Goal: Communication & Community: Answer question/provide support

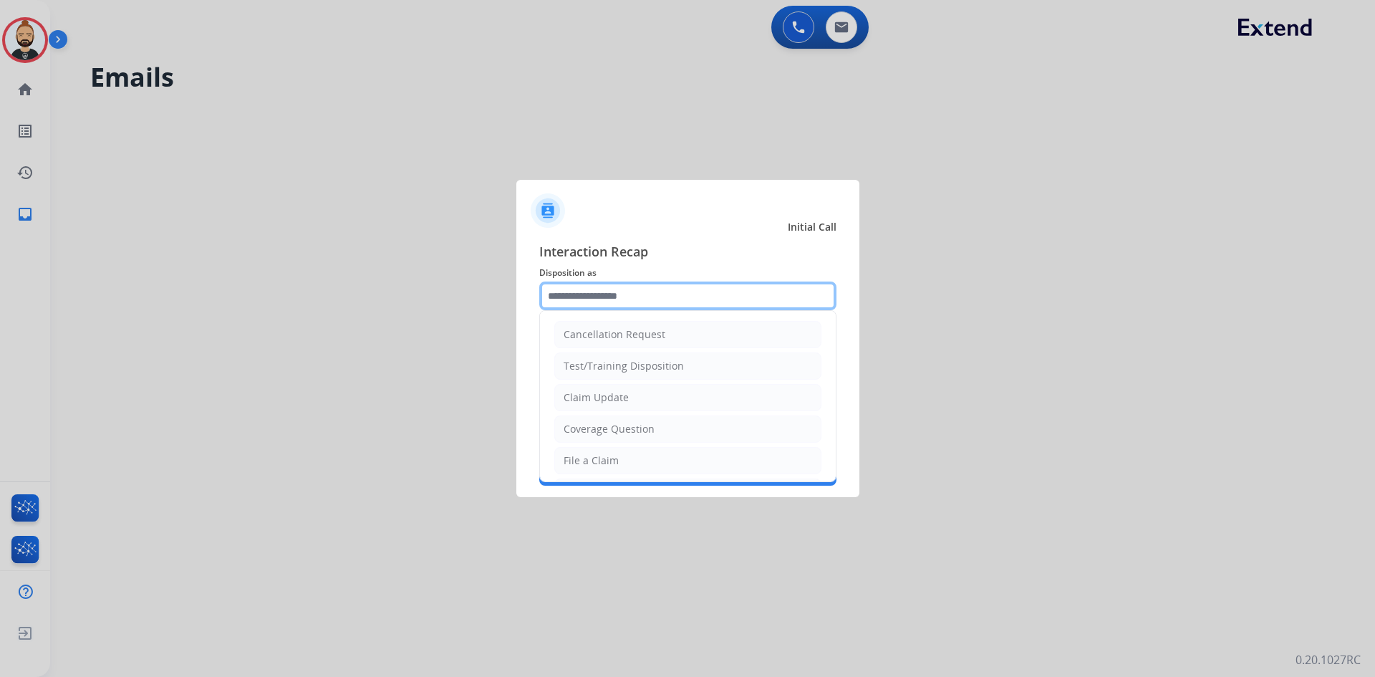
click at [587, 302] on input "text" at bounding box center [687, 296] width 297 height 29
click at [613, 458] on div "File a Claim" at bounding box center [591, 460] width 55 height 14
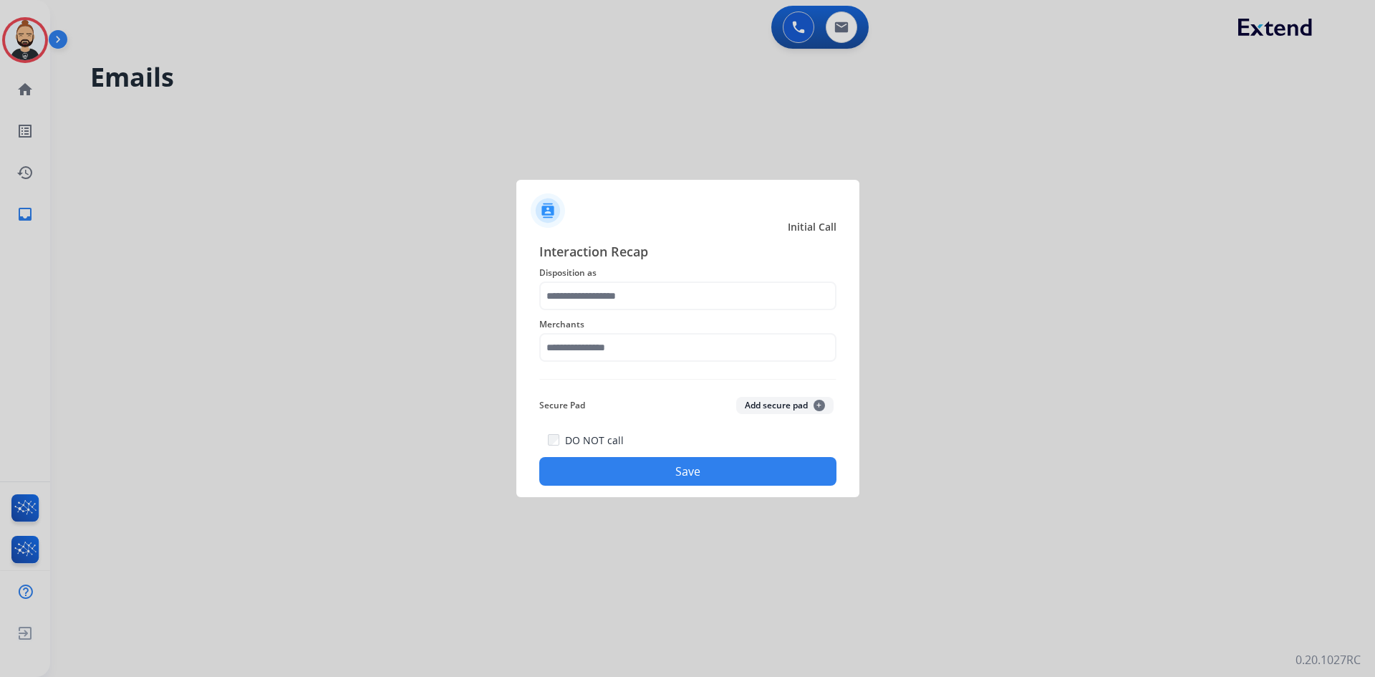
type input "**********"
click at [654, 347] on input "text" at bounding box center [687, 347] width 297 height 29
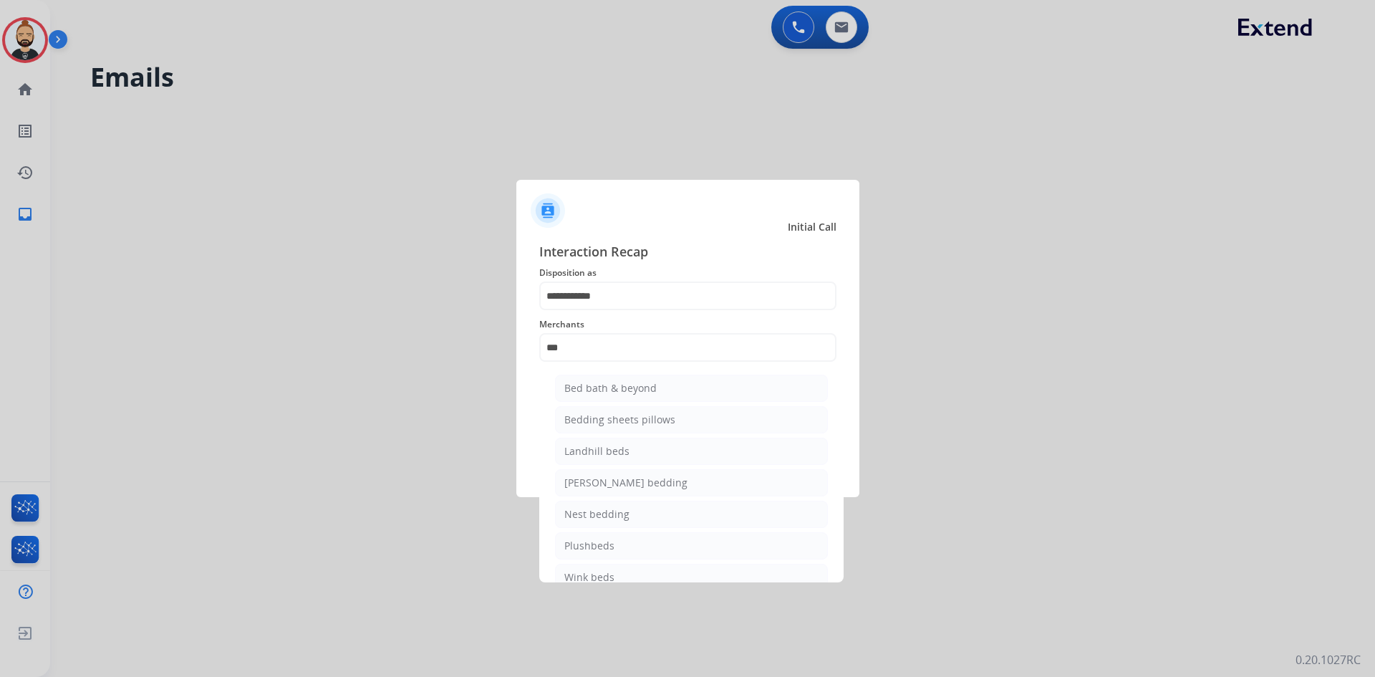
drag, startPoint x: 662, startPoint y: 390, endPoint x: 669, endPoint y: 384, distance: 9.6
click at [663, 389] on li "Bed bath & beyond" at bounding box center [691, 388] width 273 height 27
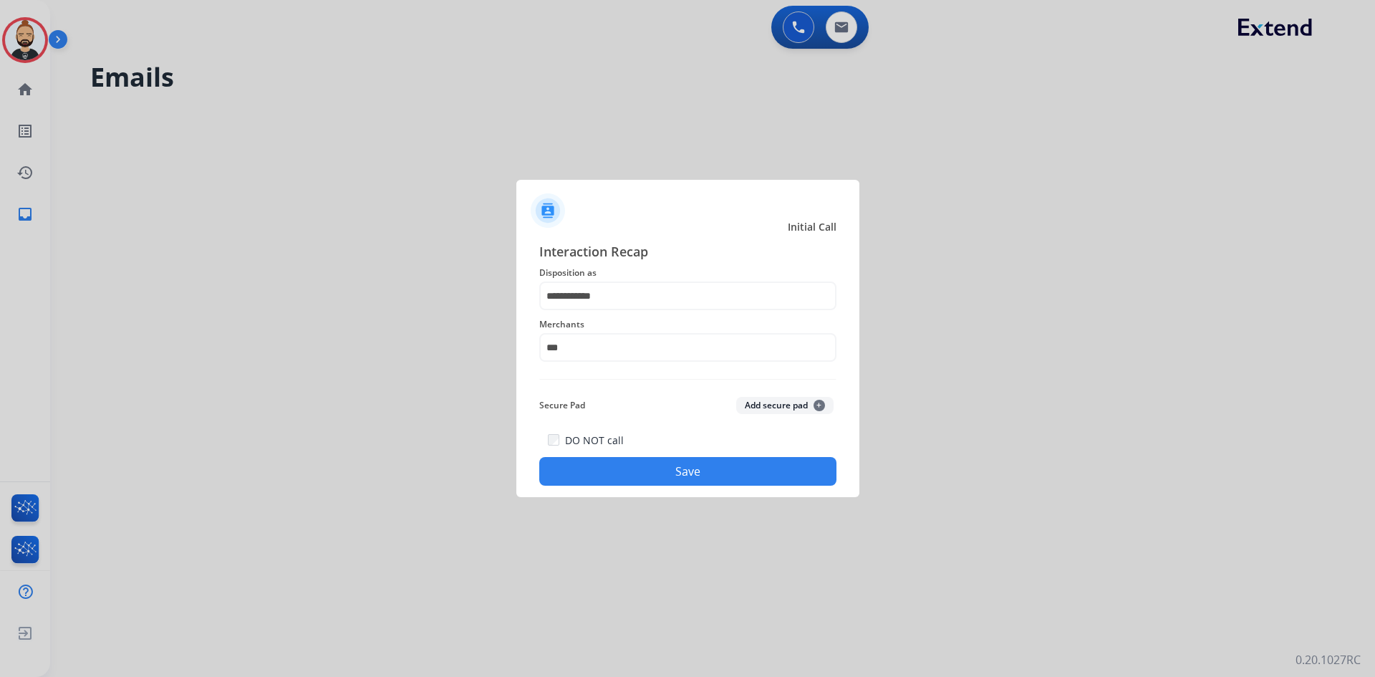
type input "**********"
click at [668, 474] on button "Save" at bounding box center [687, 471] width 297 height 29
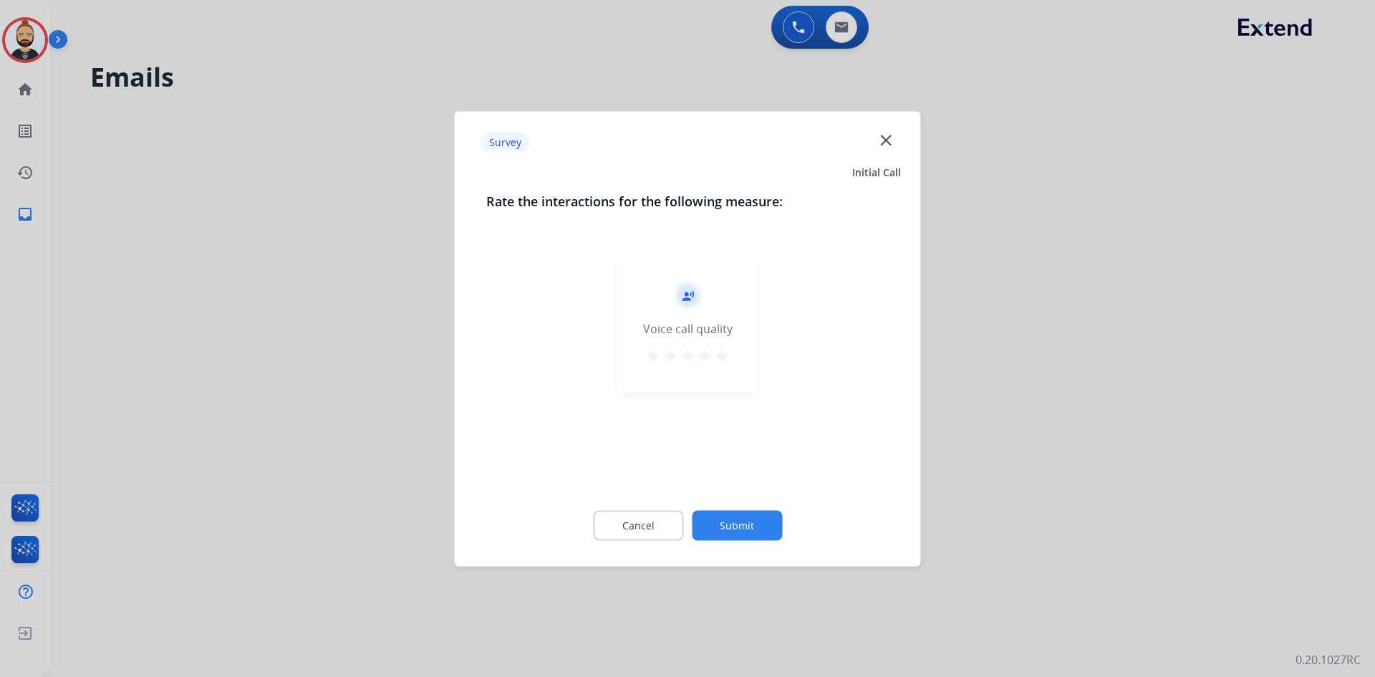
click at [746, 520] on button "Submit" at bounding box center [737, 525] width 90 height 30
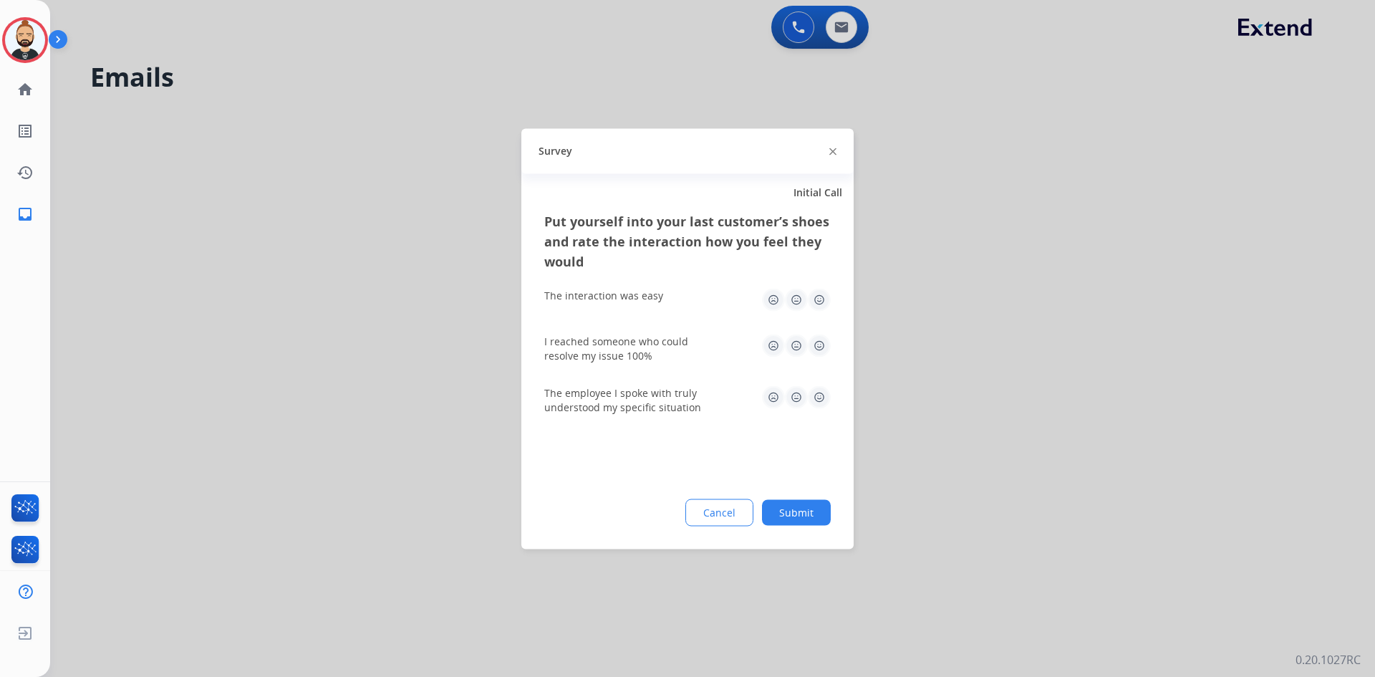
drag, startPoint x: 790, startPoint y: 511, endPoint x: 802, endPoint y: 505, distance: 13.2
click at [792, 510] on button "Submit" at bounding box center [796, 512] width 69 height 26
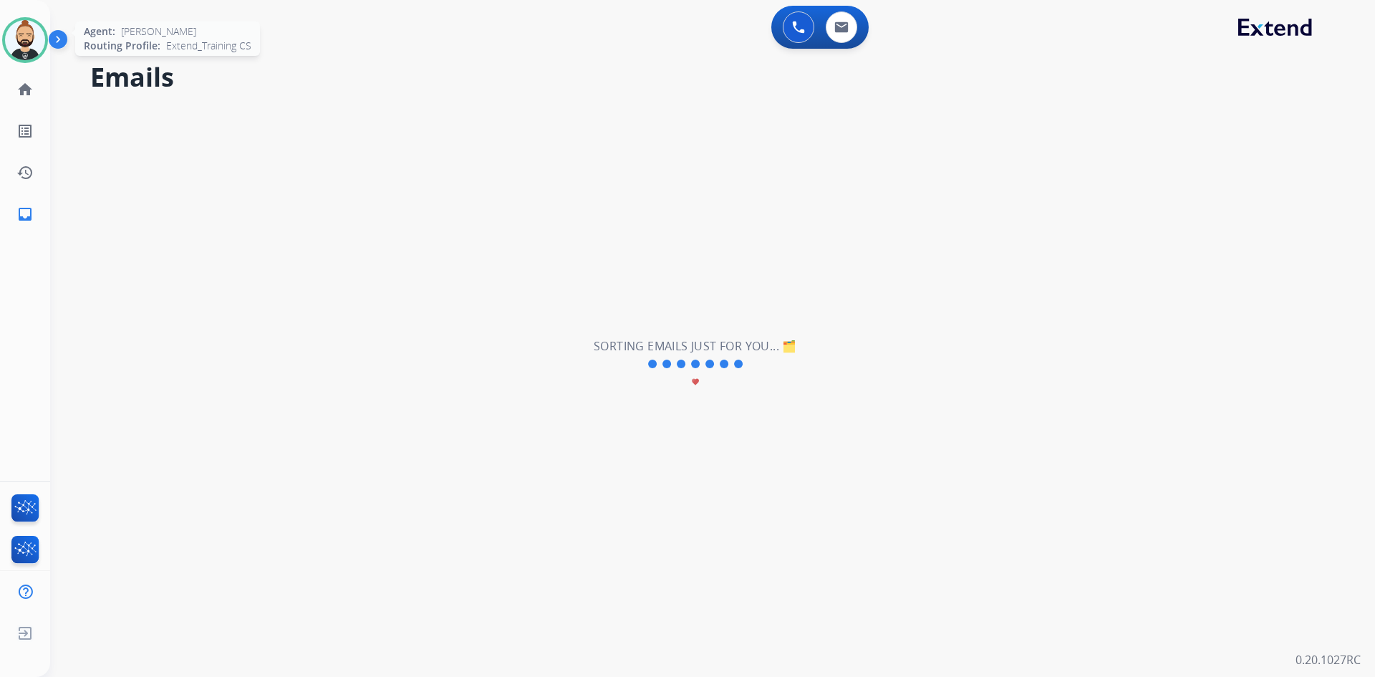
click at [24, 42] on img at bounding box center [25, 40] width 40 height 40
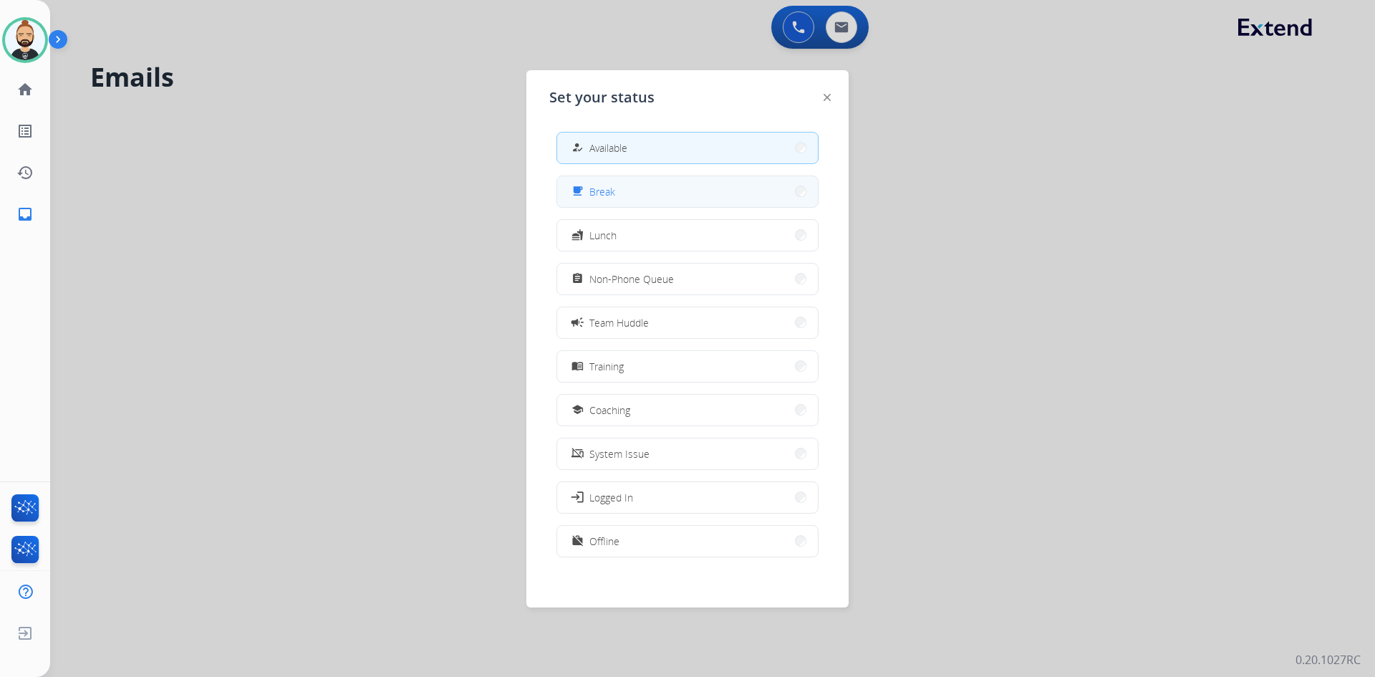
click at [686, 191] on button "free_breakfast Break" at bounding box center [687, 191] width 261 height 31
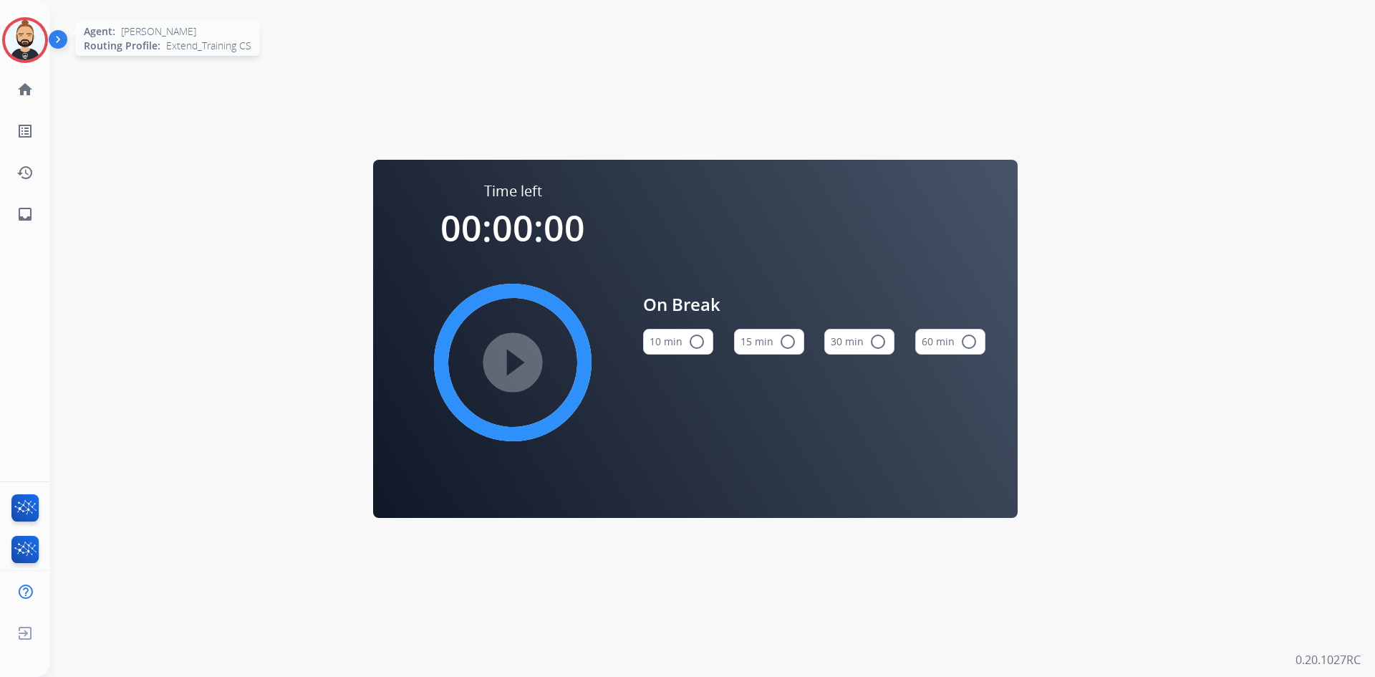
click at [37, 33] on img at bounding box center [25, 40] width 40 height 40
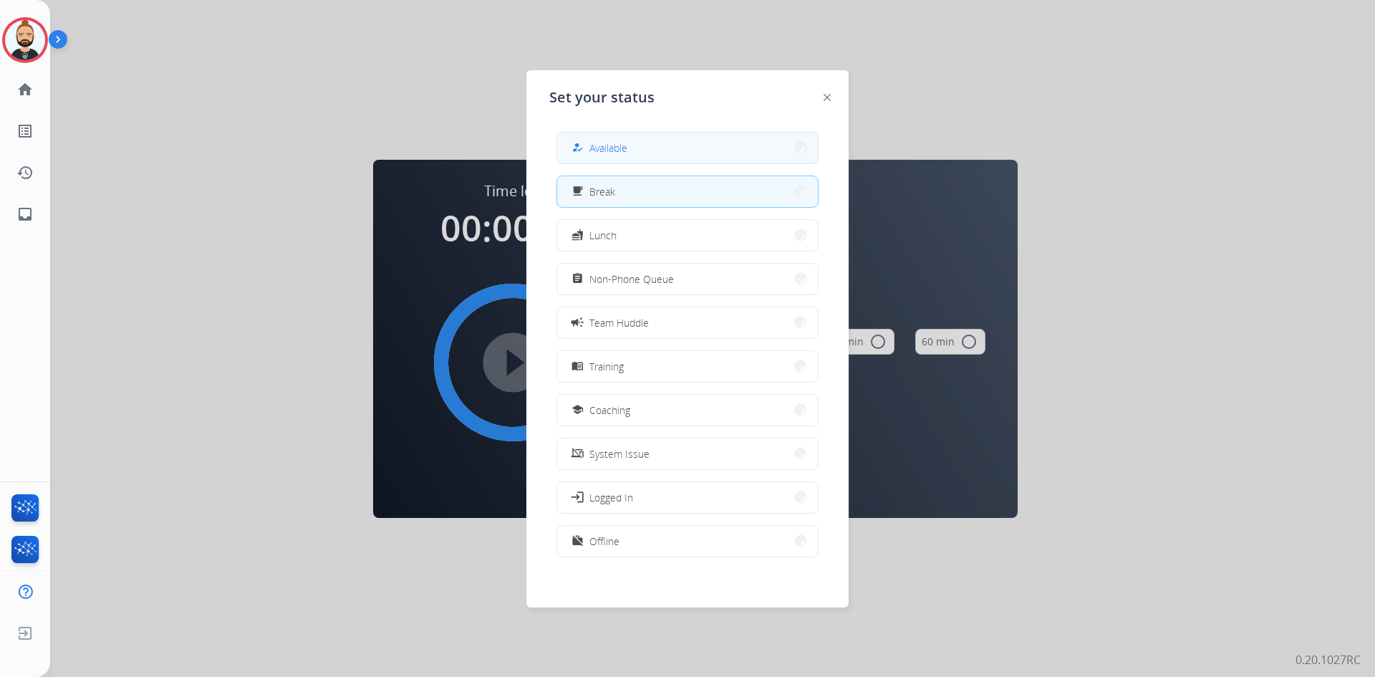
click at [676, 153] on button "how_to_reg Available" at bounding box center [687, 148] width 261 height 31
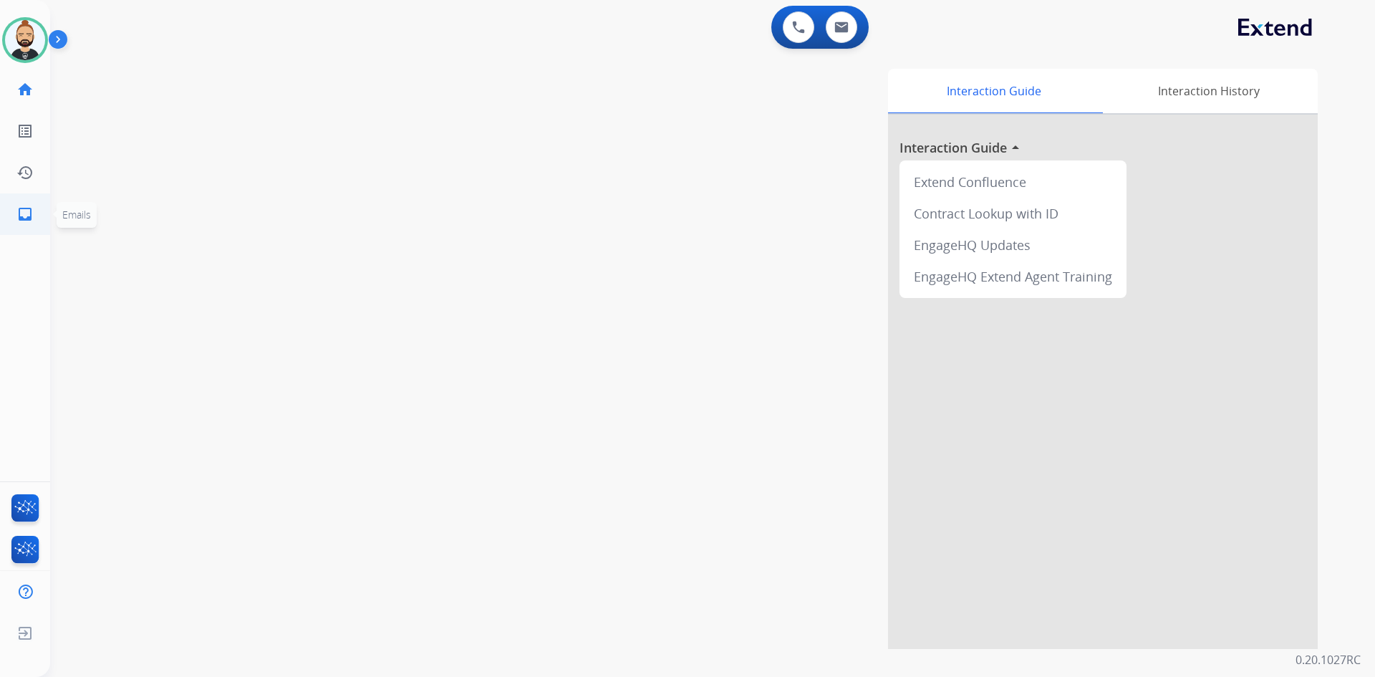
click at [34, 213] on link "inbox Emails" at bounding box center [25, 214] width 40 height 40
select select "**********"
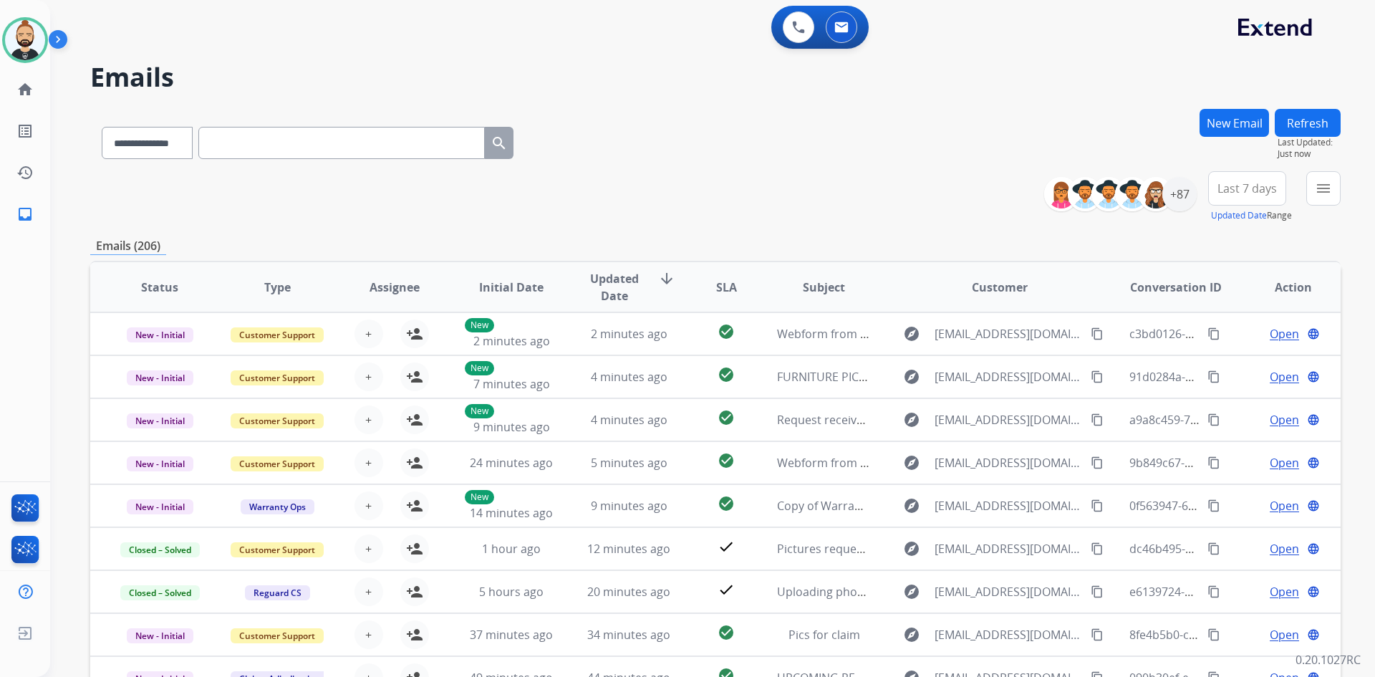
click at [1233, 125] on button "New Email" at bounding box center [1234, 123] width 69 height 28
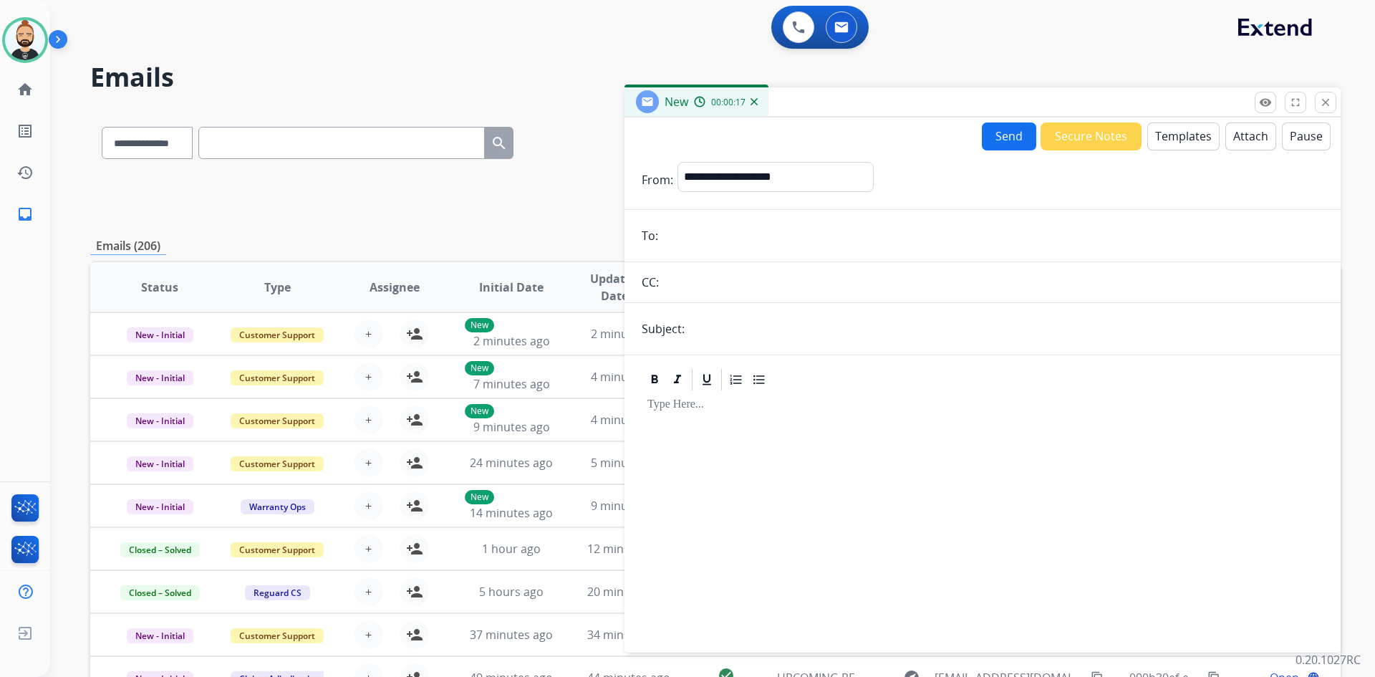
click at [764, 235] on input "email" at bounding box center [993, 235] width 661 height 29
paste input "**********"
type input "**********"
click at [1193, 130] on button "Templates" at bounding box center [1184, 137] width 72 height 28
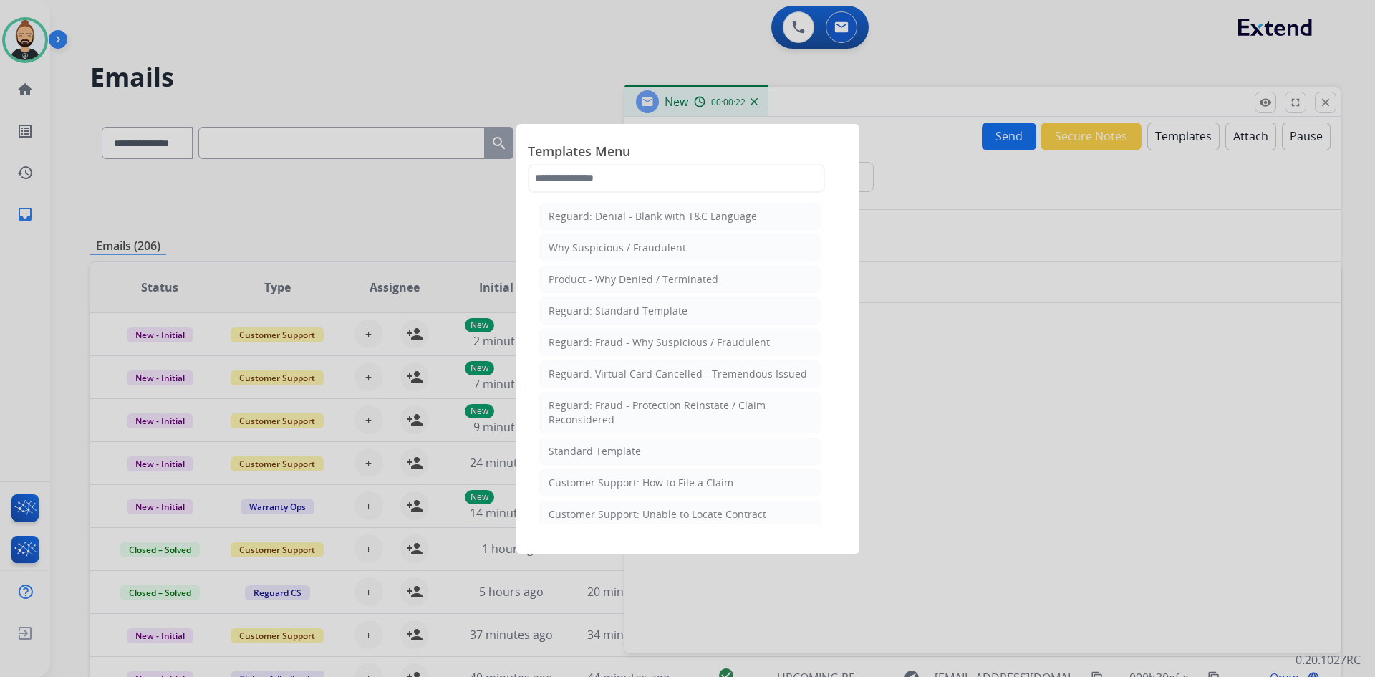
drag, startPoint x: 660, startPoint y: 480, endPoint x: 720, endPoint y: 471, distance: 60.8
click at [660, 479] on div "Customer Support: How to File a Claim" at bounding box center [641, 483] width 185 height 14
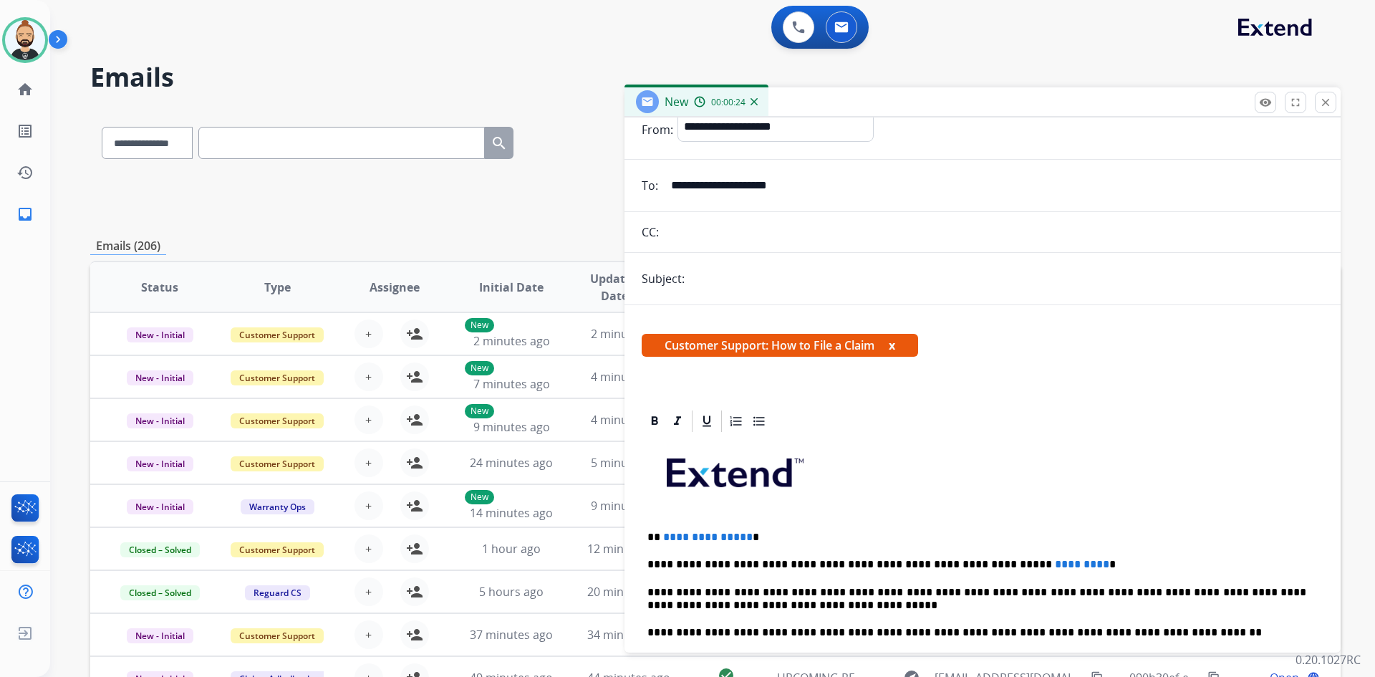
scroll to position [72, 0]
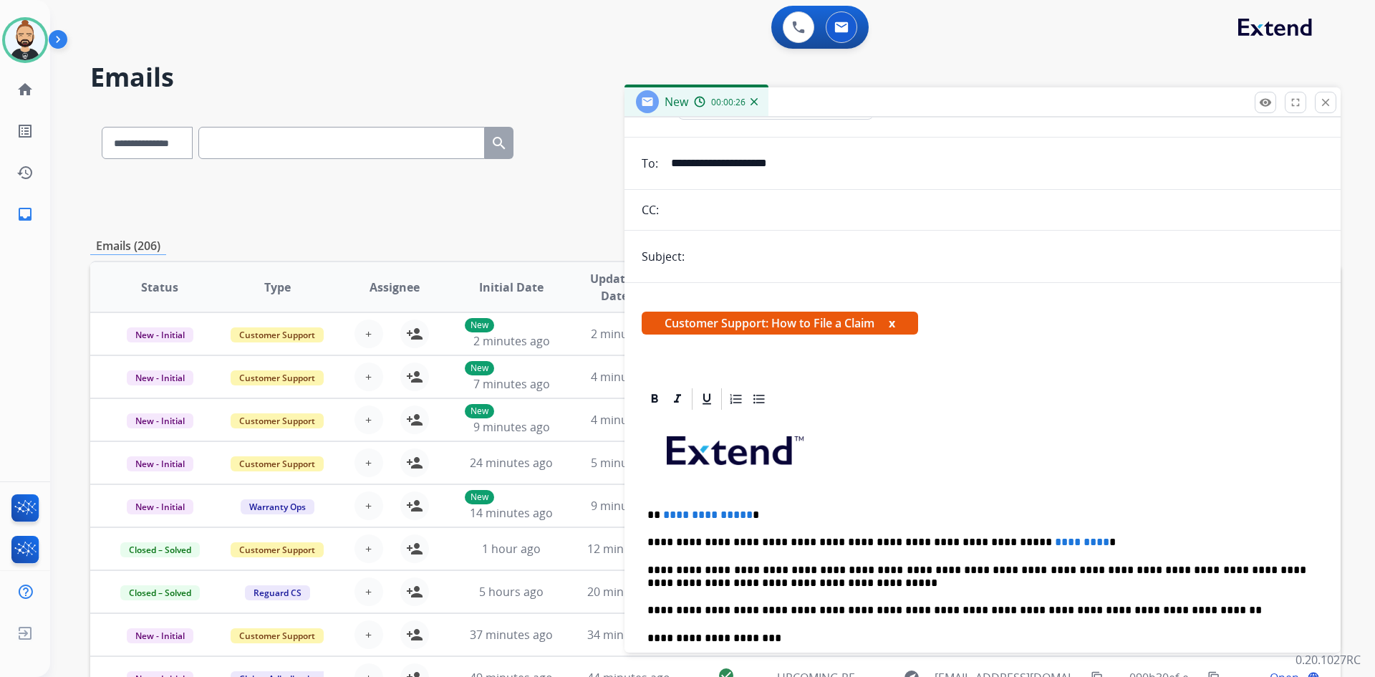
click at [1039, 541] on p "**********" at bounding box center [977, 542] width 659 height 13
click at [744, 514] on p "**********" at bounding box center [977, 515] width 659 height 13
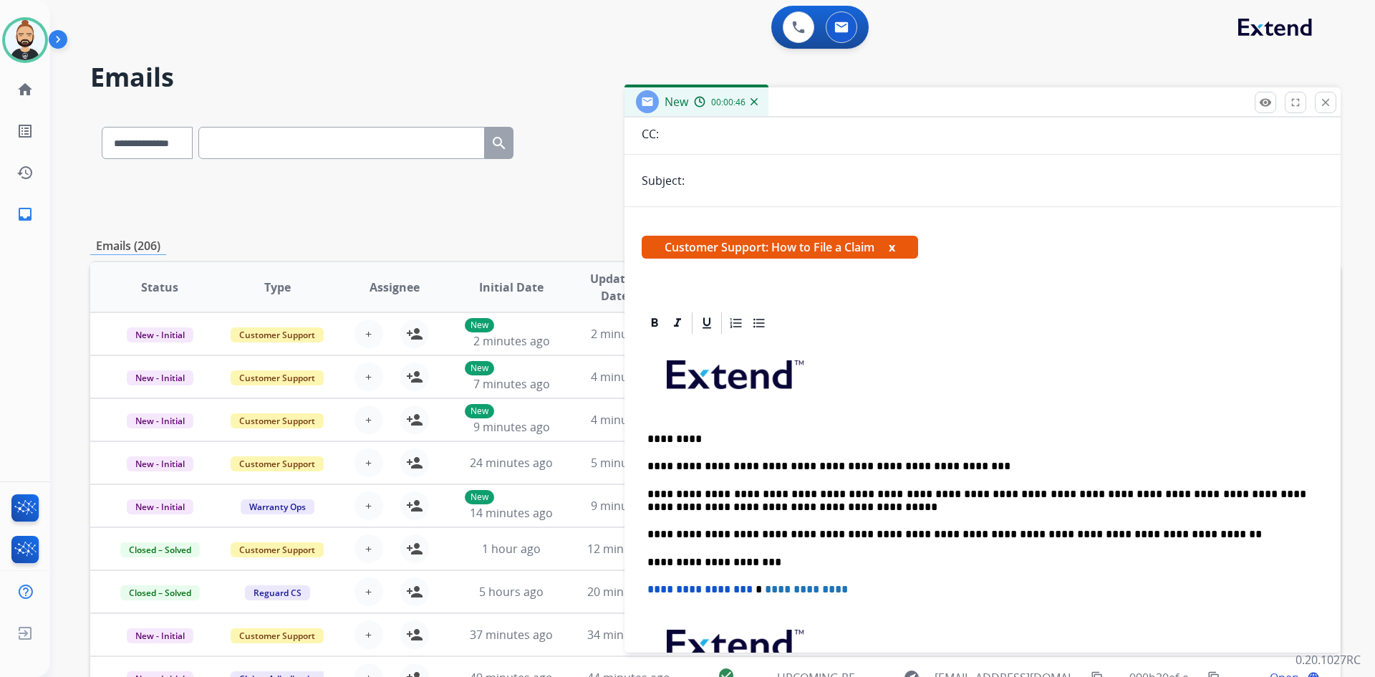
scroll to position [0, 0]
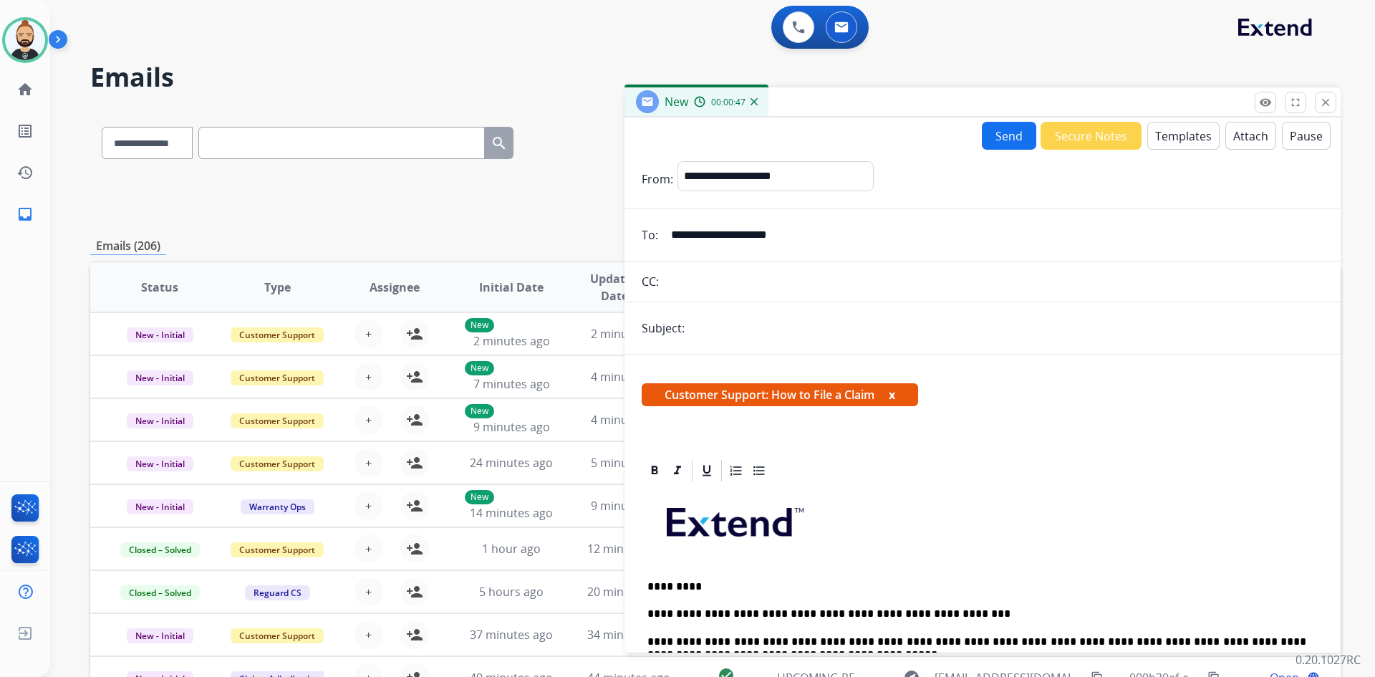
click at [1012, 133] on button "Send" at bounding box center [1009, 136] width 54 height 28
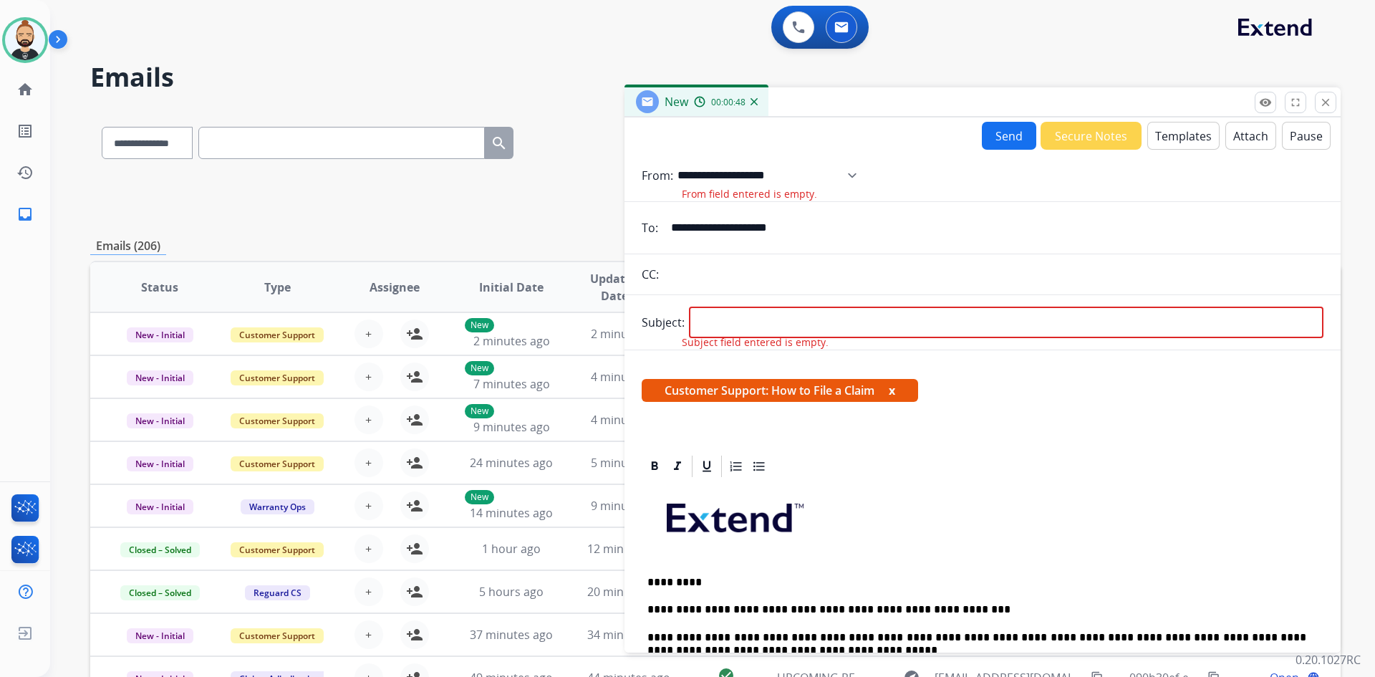
click at [845, 176] on select "**********" at bounding box center [772, 175] width 189 height 29
select select "**********"
click at [678, 161] on select "**********" at bounding box center [772, 175] width 189 height 29
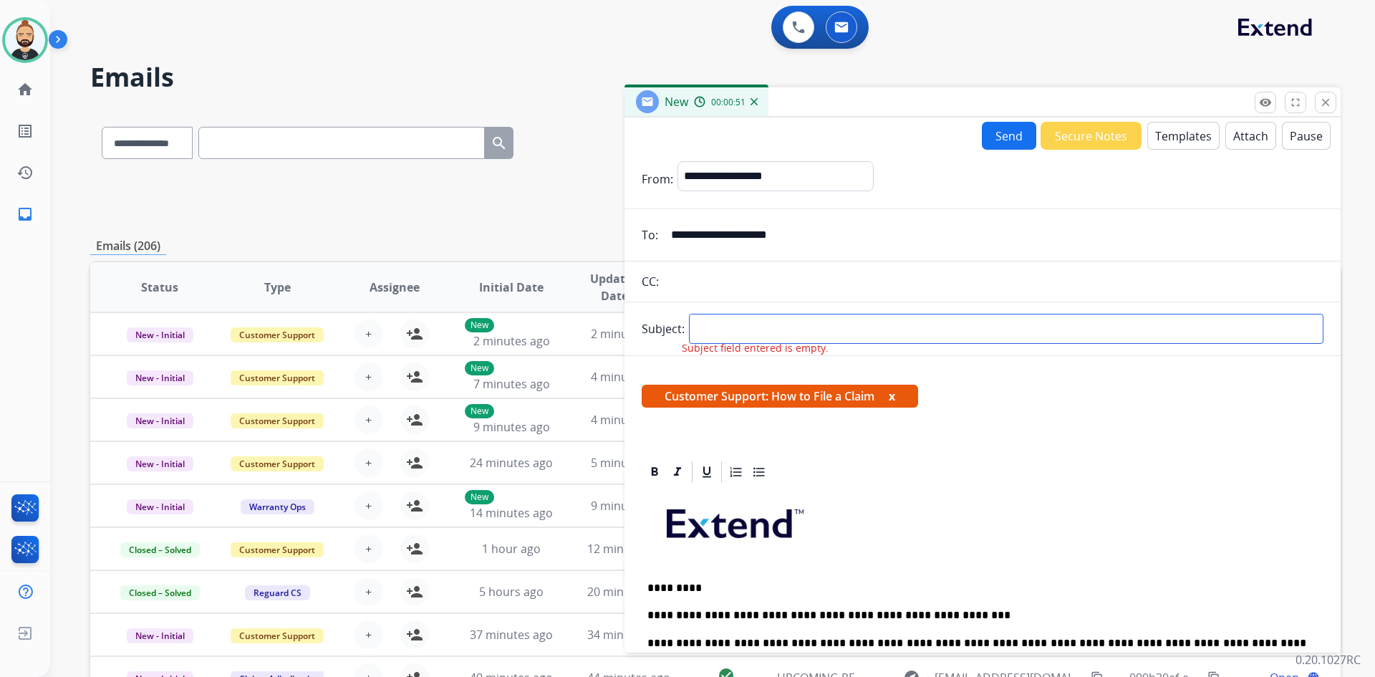
click at [843, 330] on input "text" at bounding box center [1006, 329] width 635 height 30
type input "**********"
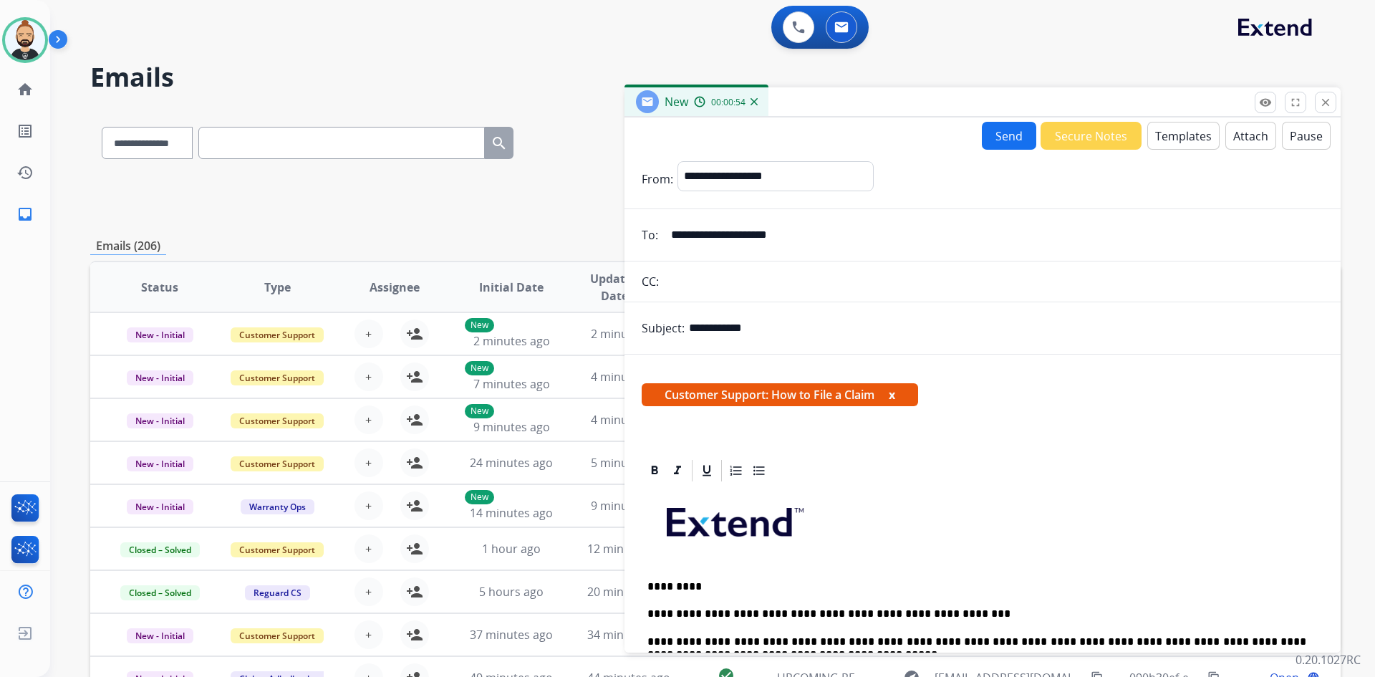
click at [1000, 138] on button "Send" at bounding box center [1009, 136] width 54 height 28
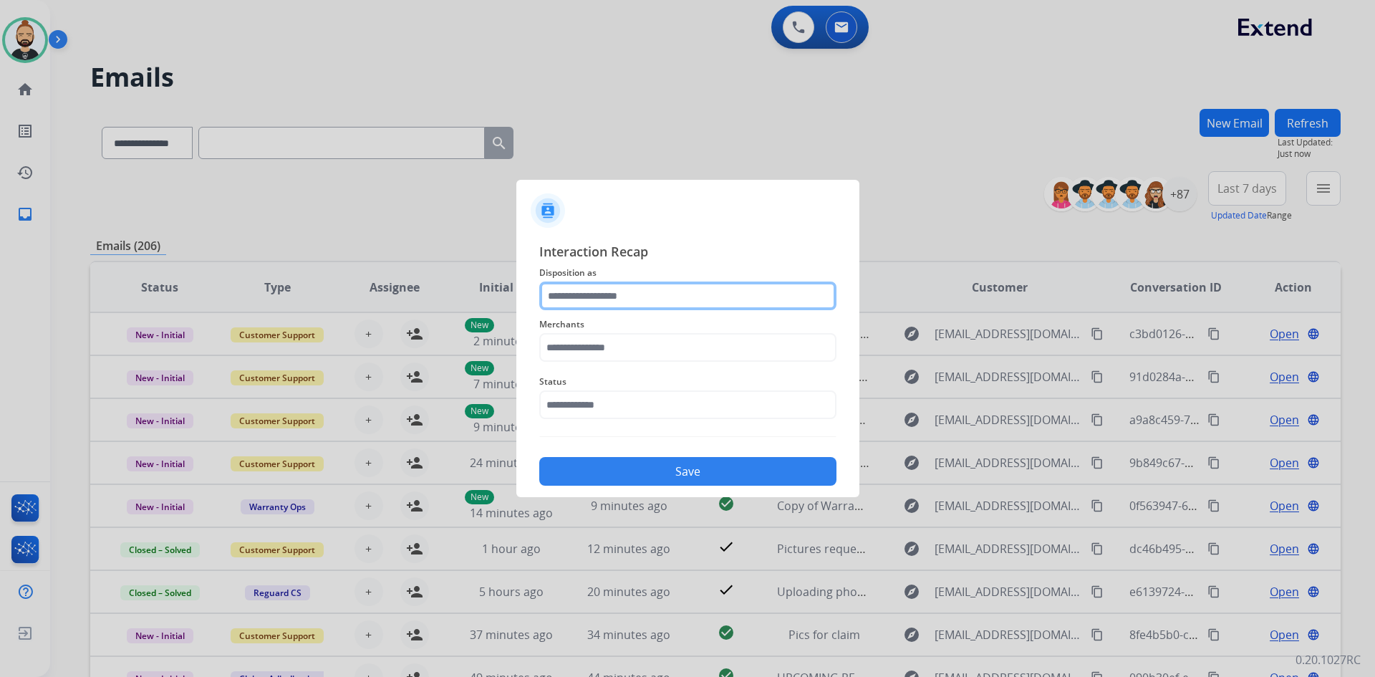
click at [678, 292] on input "text" at bounding box center [687, 296] width 297 height 29
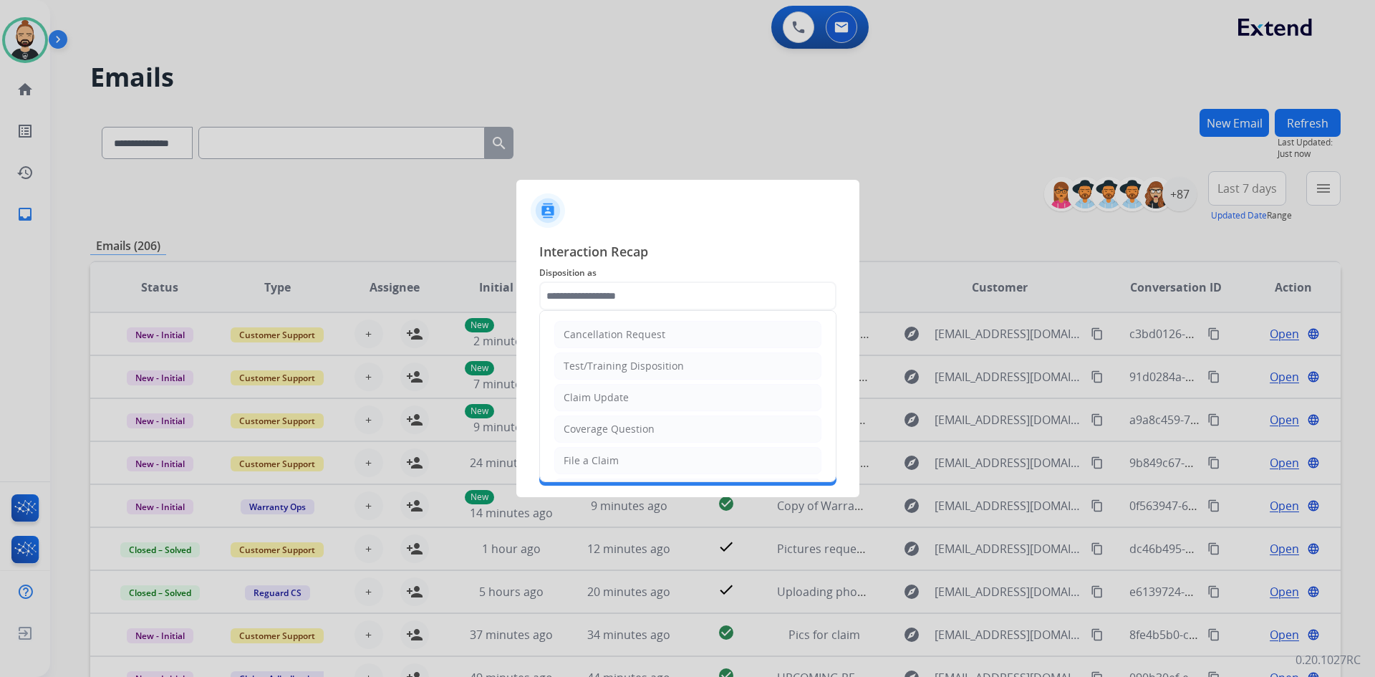
click at [643, 455] on li "File a Claim" at bounding box center [687, 460] width 267 height 27
type input "**********"
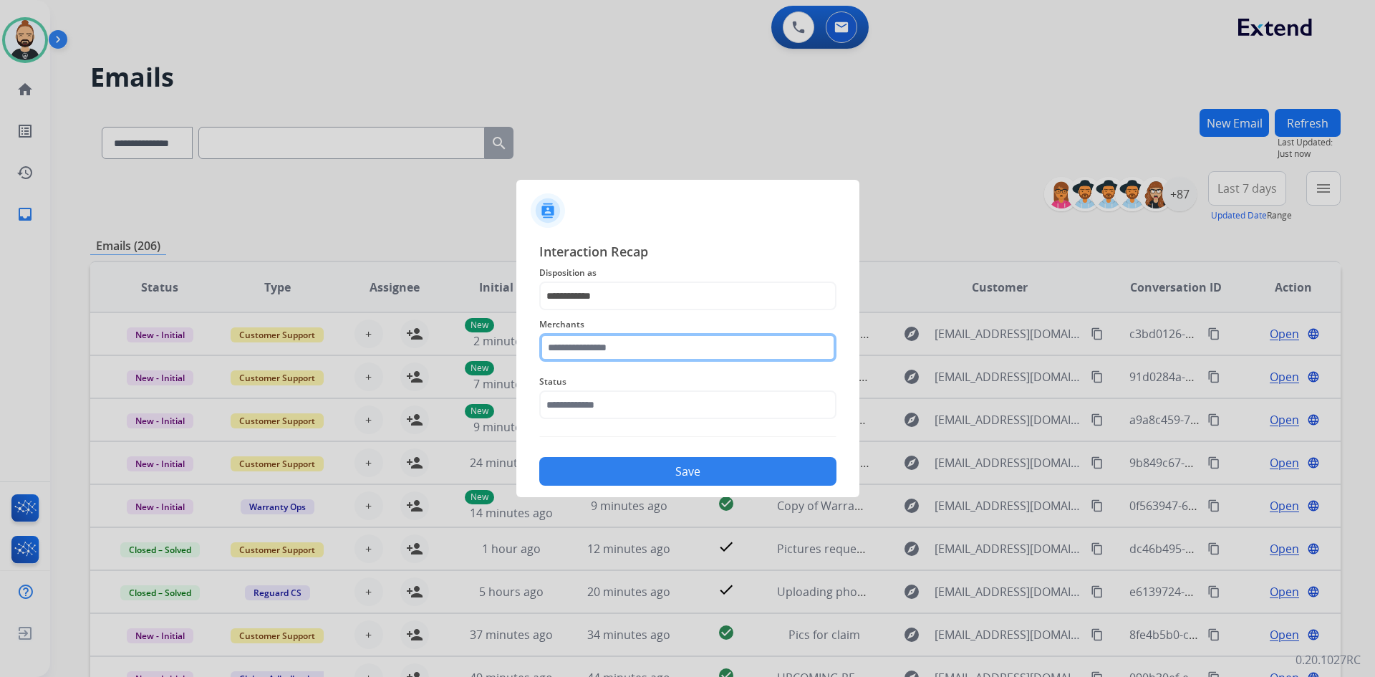
click at [752, 344] on input "text" at bounding box center [687, 347] width 297 height 29
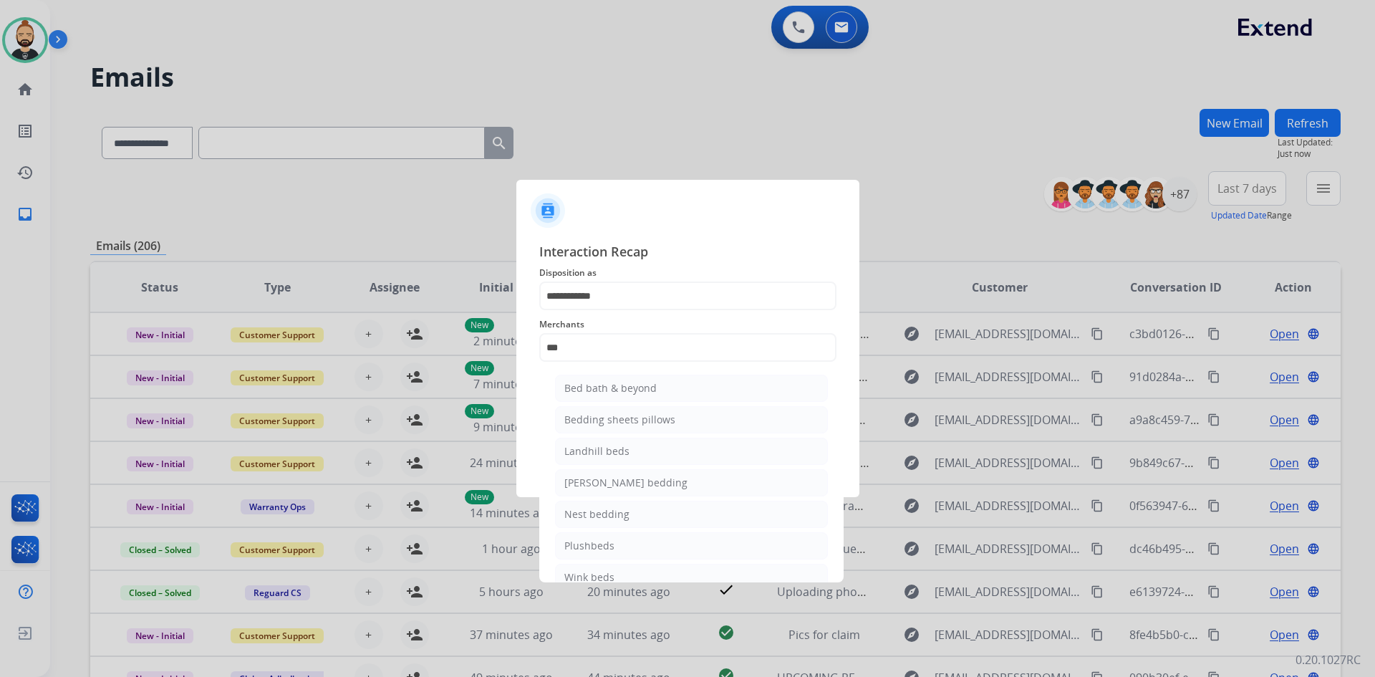
click at [683, 384] on li "Bed bath & beyond" at bounding box center [691, 388] width 273 height 27
type input "**********"
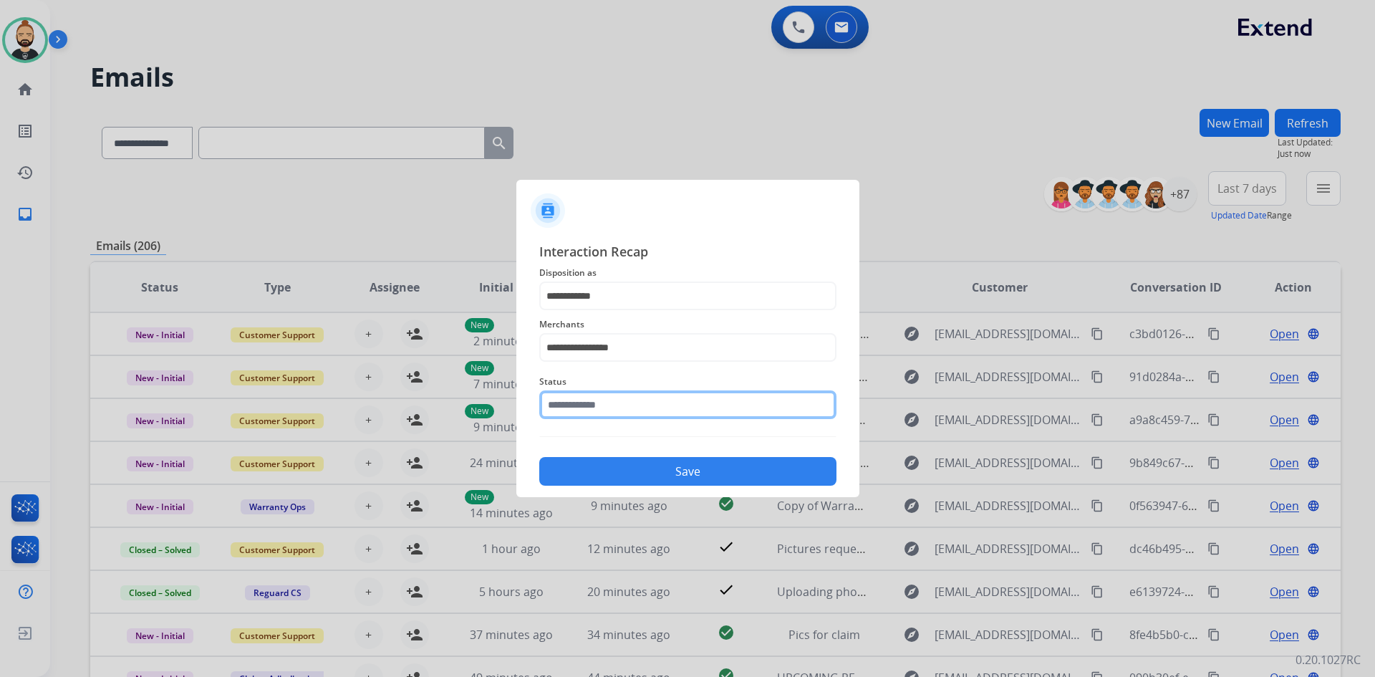
click at [692, 410] on input "text" at bounding box center [687, 404] width 297 height 29
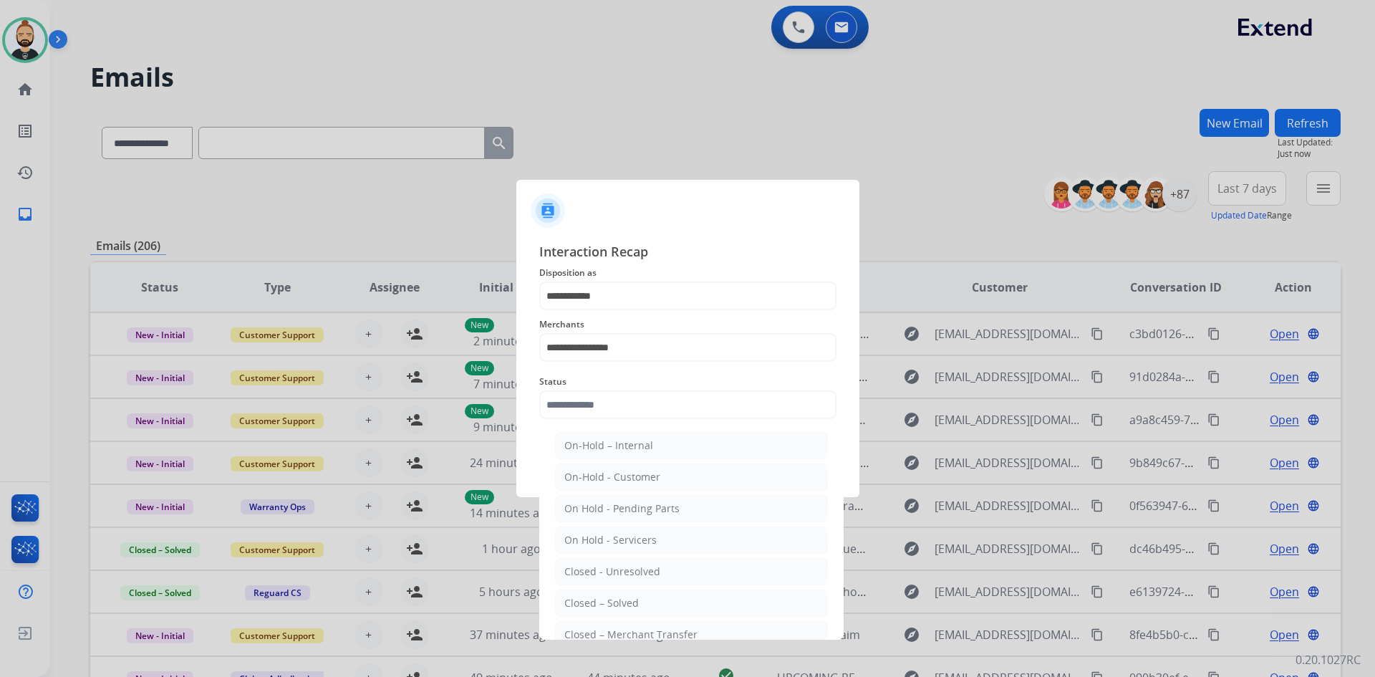
drag, startPoint x: 622, startPoint y: 595, endPoint x: 651, endPoint y: 585, distance: 31.0
click at [622, 594] on li "Closed – Solved" at bounding box center [691, 603] width 273 height 27
type input "**********"
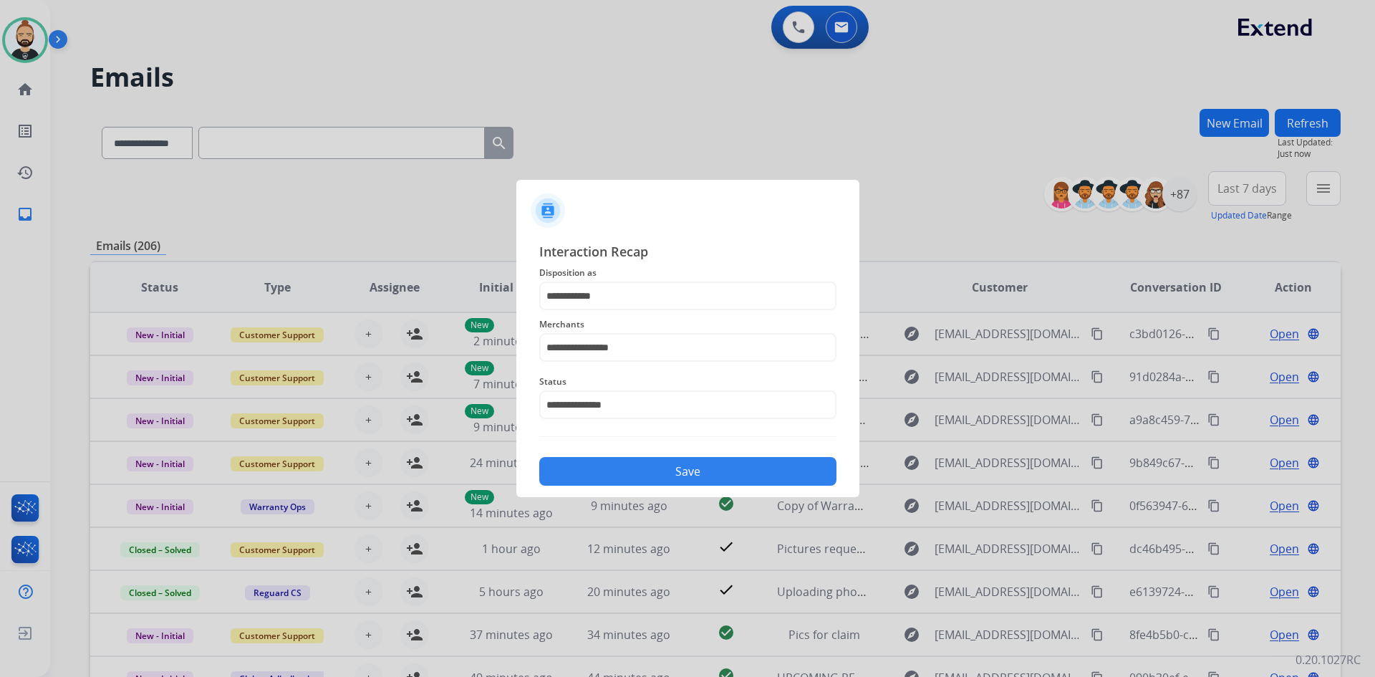
click at [721, 476] on button "Save" at bounding box center [687, 471] width 297 height 29
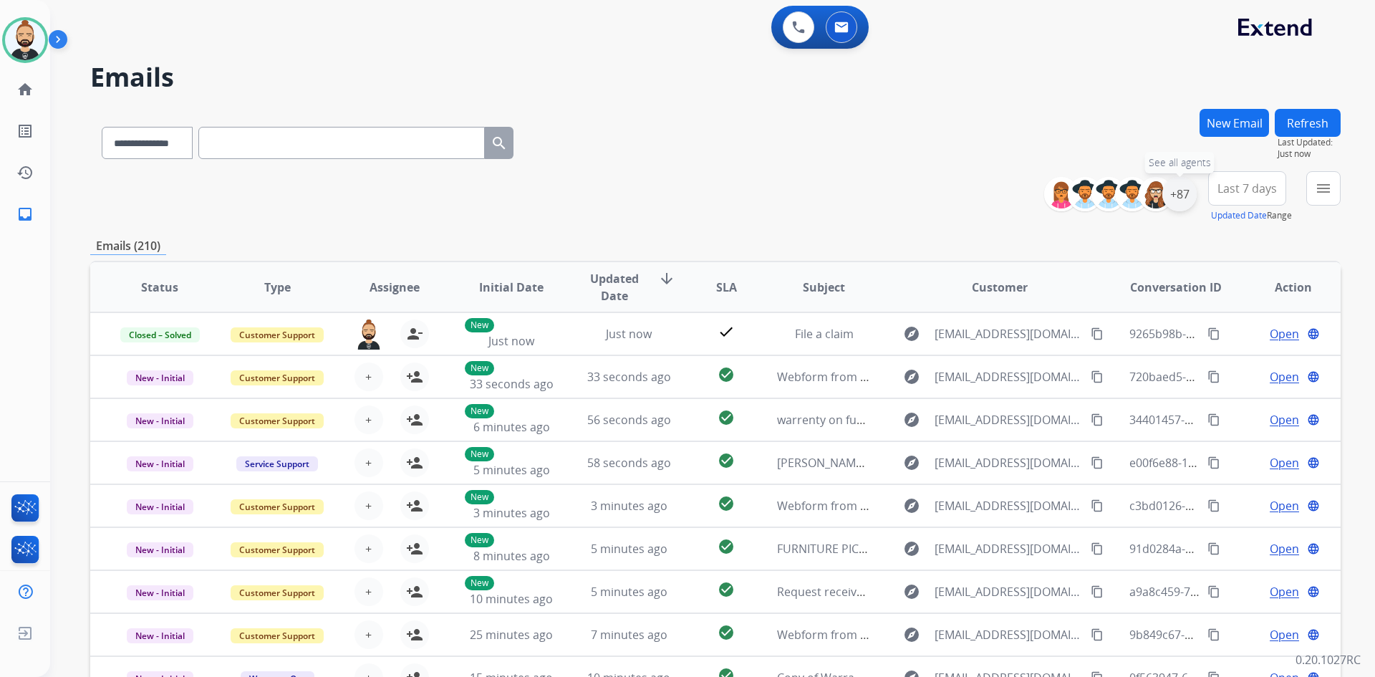
click at [1183, 187] on div "+87" at bounding box center [1180, 194] width 34 height 34
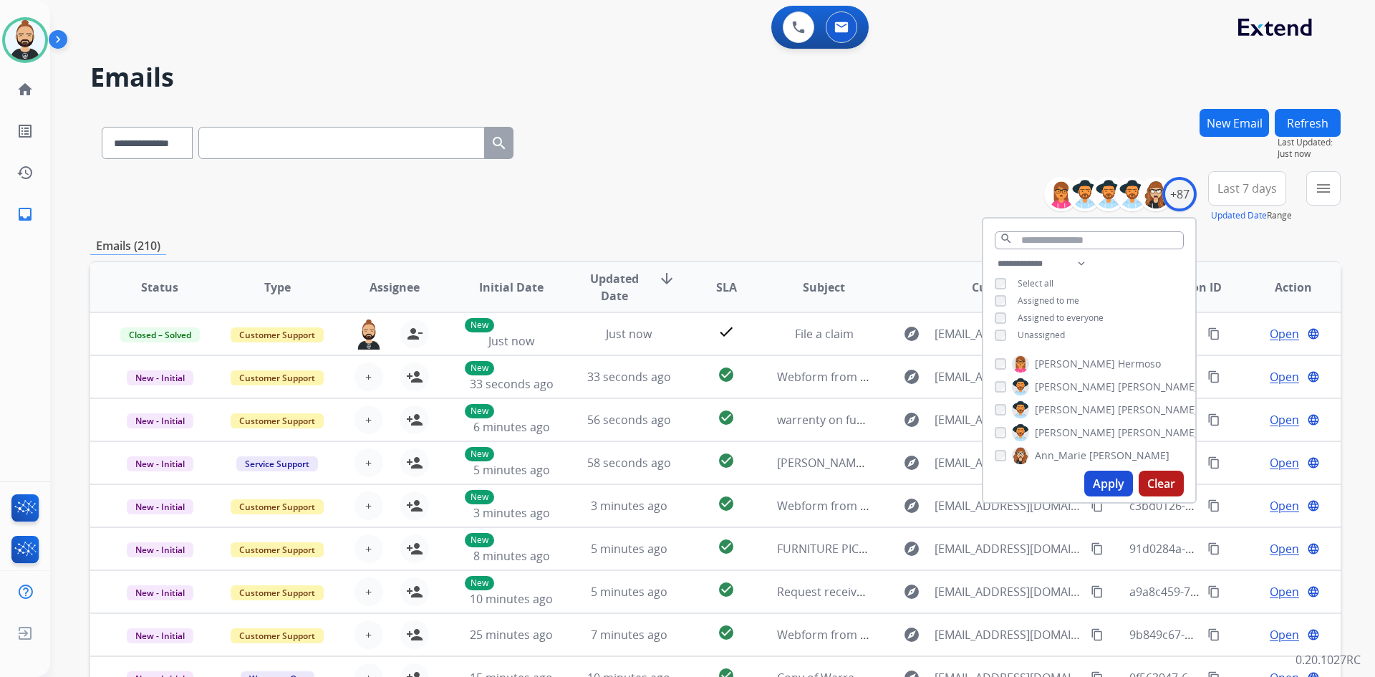
click at [1113, 475] on button "Apply" at bounding box center [1109, 484] width 49 height 26
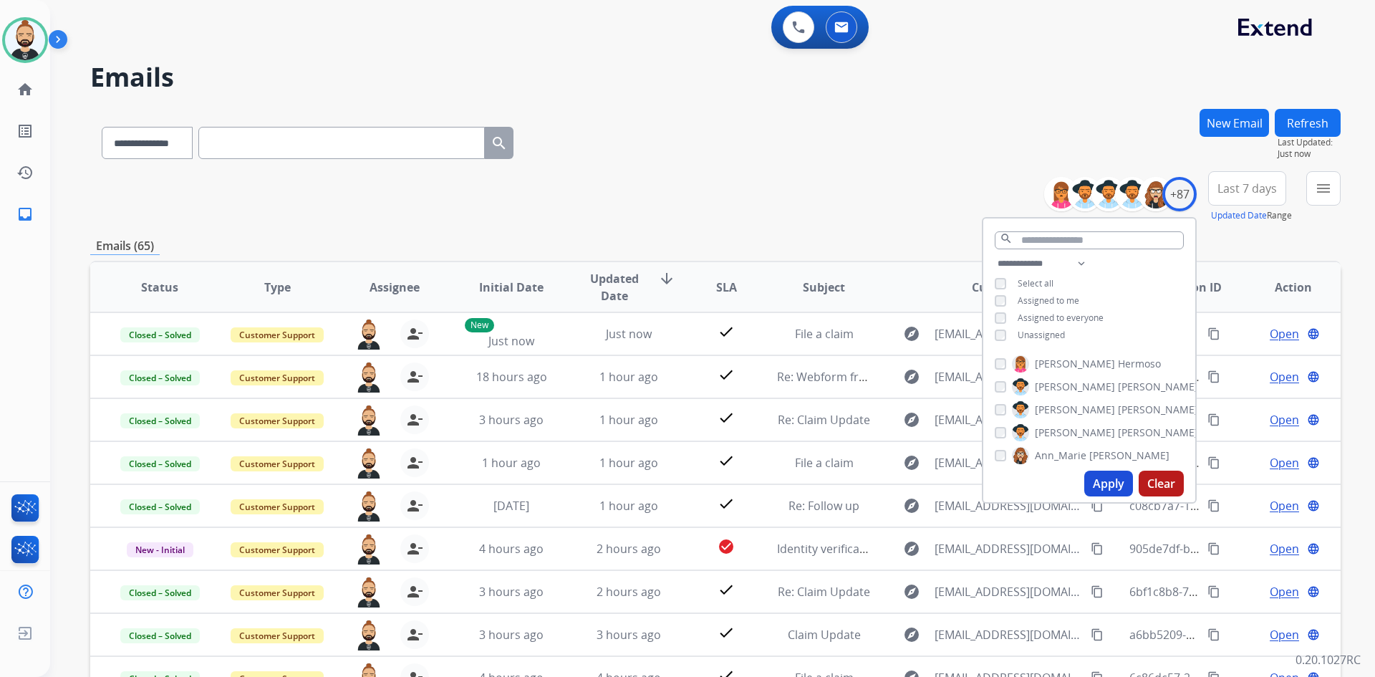
click at [862, 193] on div "**********" at bounding box center [715, 197] width 1251 height 52
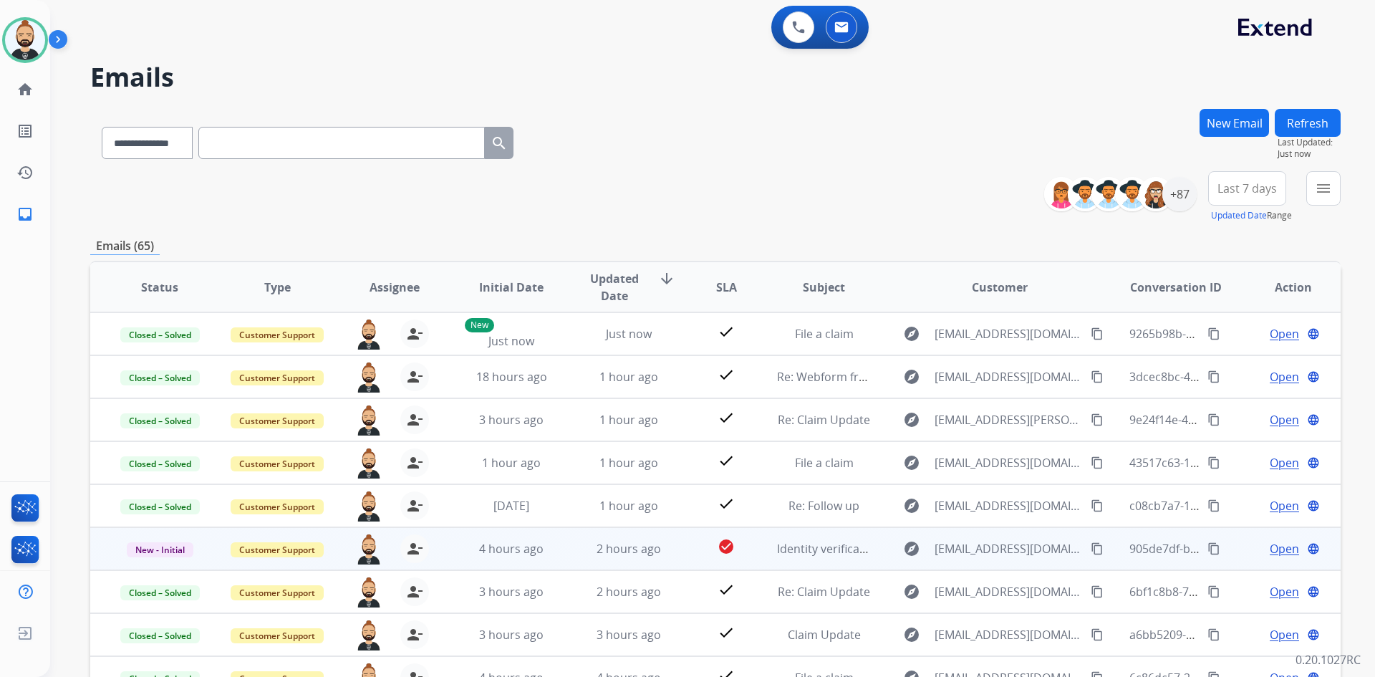
click at [1279, 554] on span "Open" at bounding box center [1284, 548] width 29 height 17
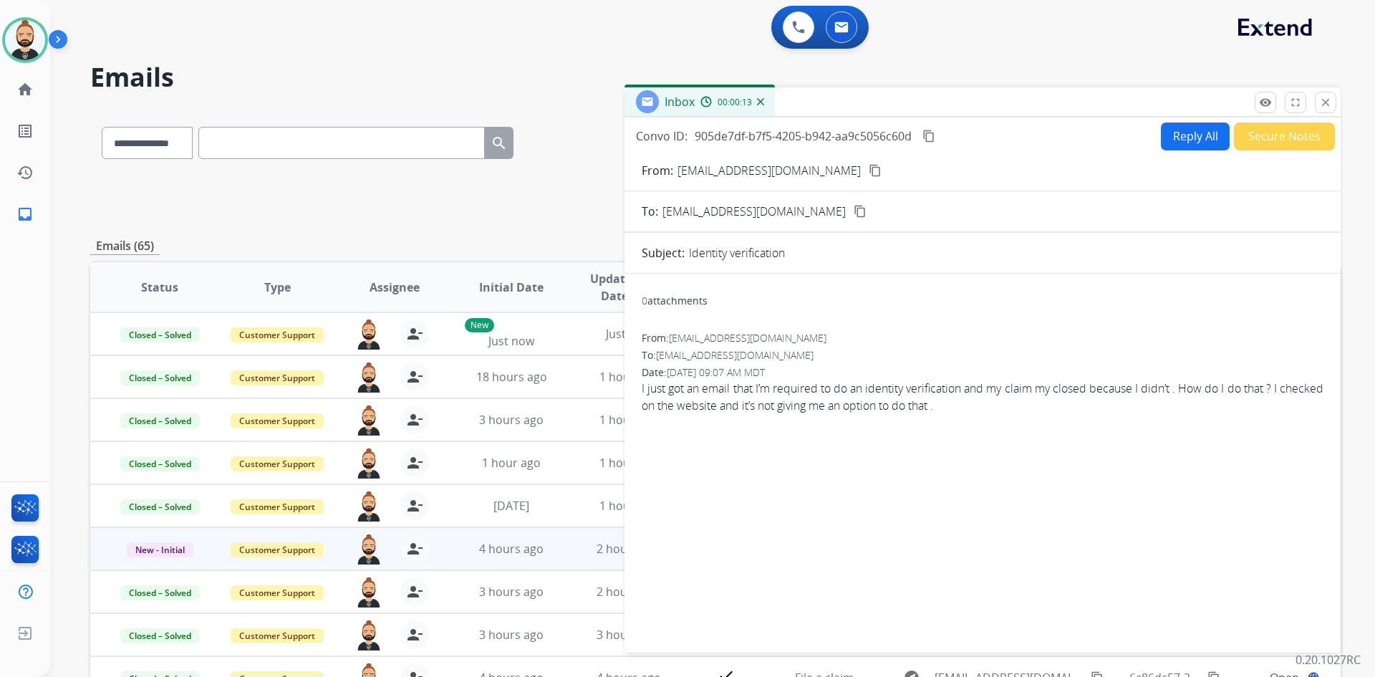
click at [869, 167] on mat-icon "content_copy" at bounding box center [875, 170] width 13 height 13
click at [1168, 128] on button "Reply All" at bounding box center [1195, 137] width 69 height 28
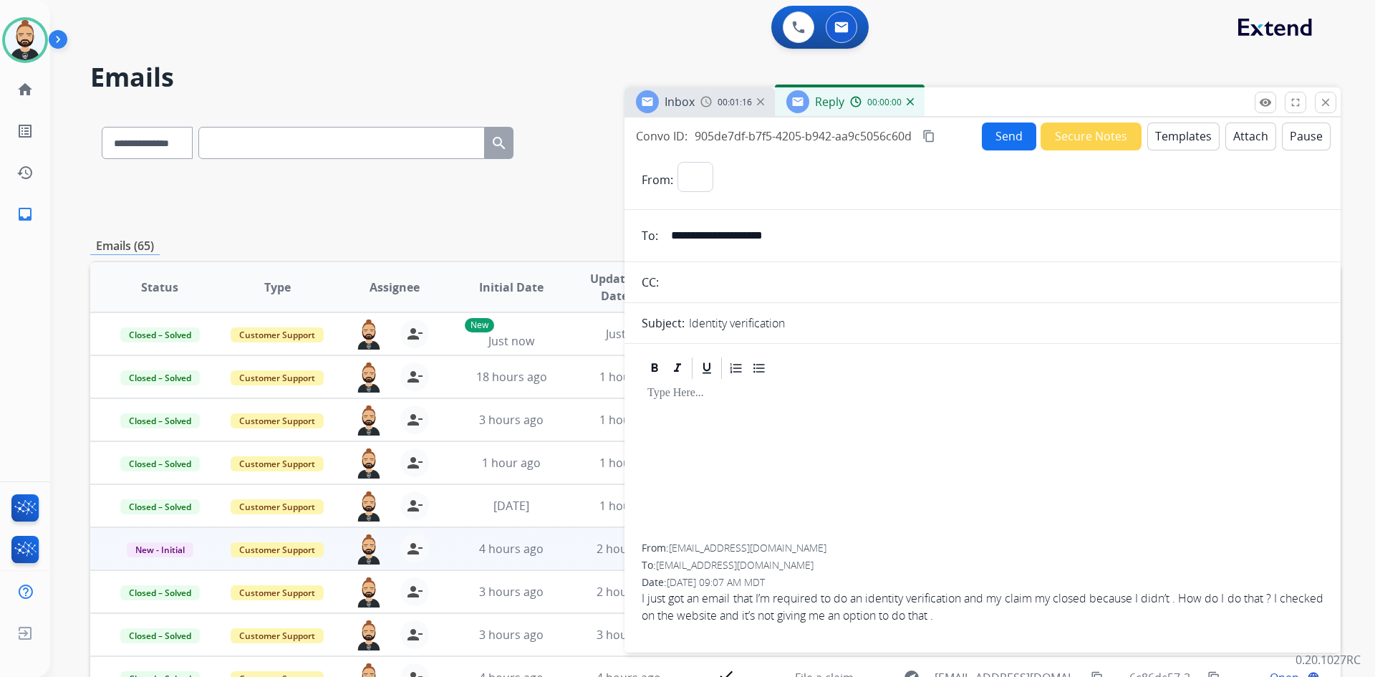
select select "**********"
click at [1176, 135] on button "Templates" at bounding box center [1184, 137] width 72 height 28
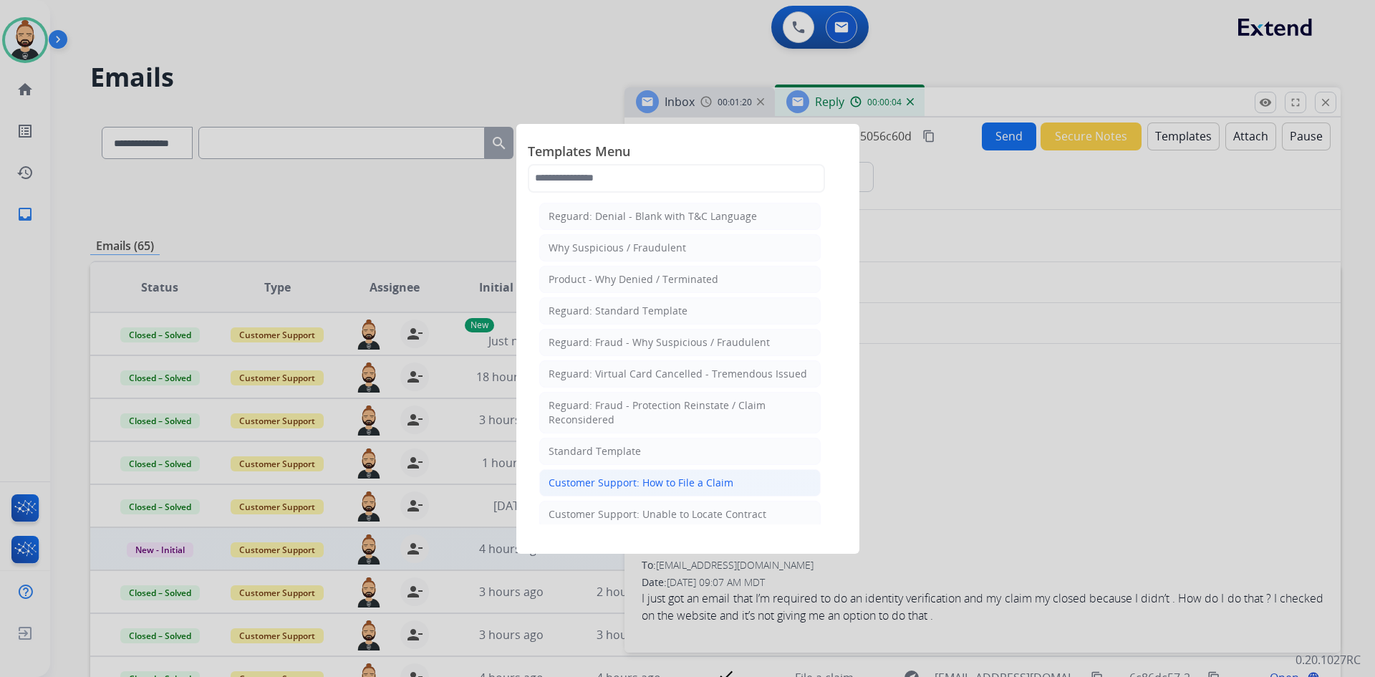
click at [688, 482] on div "Customer Support: How to File a Claim" at bounding box center [641, 483] width 185 height 14
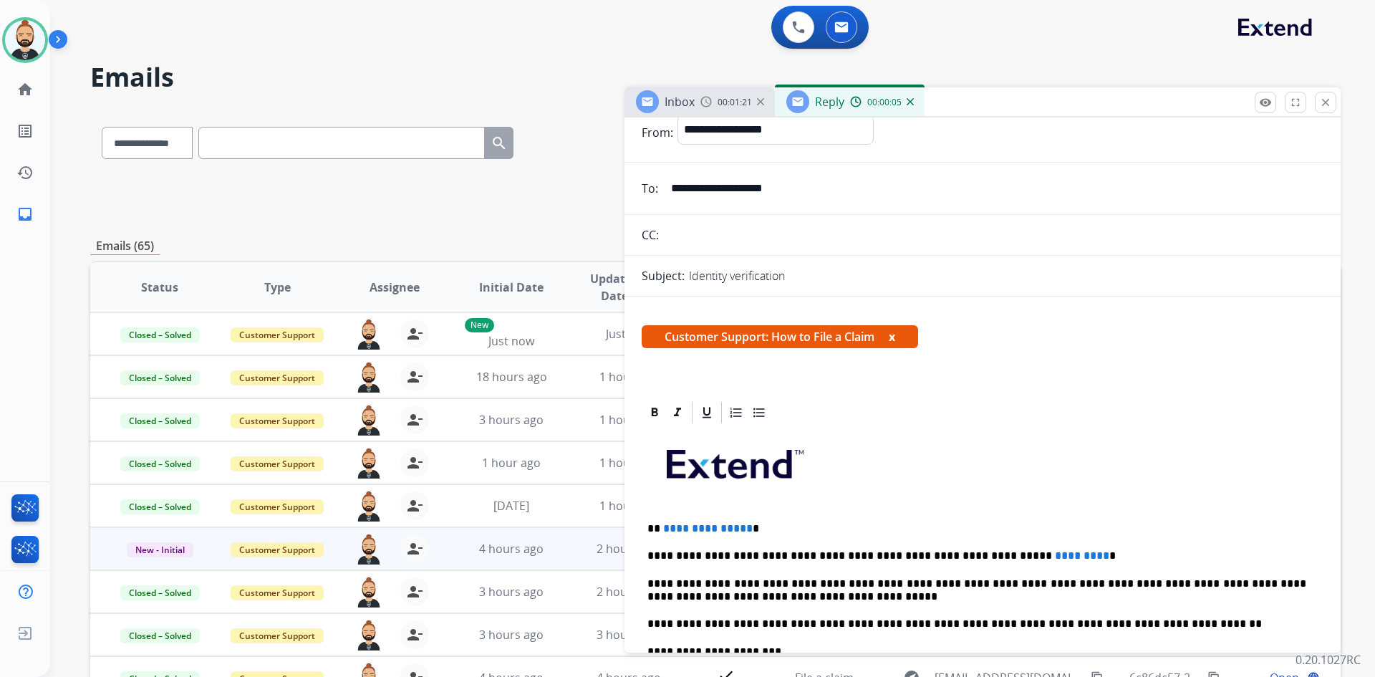
scroll to position [72, 0]
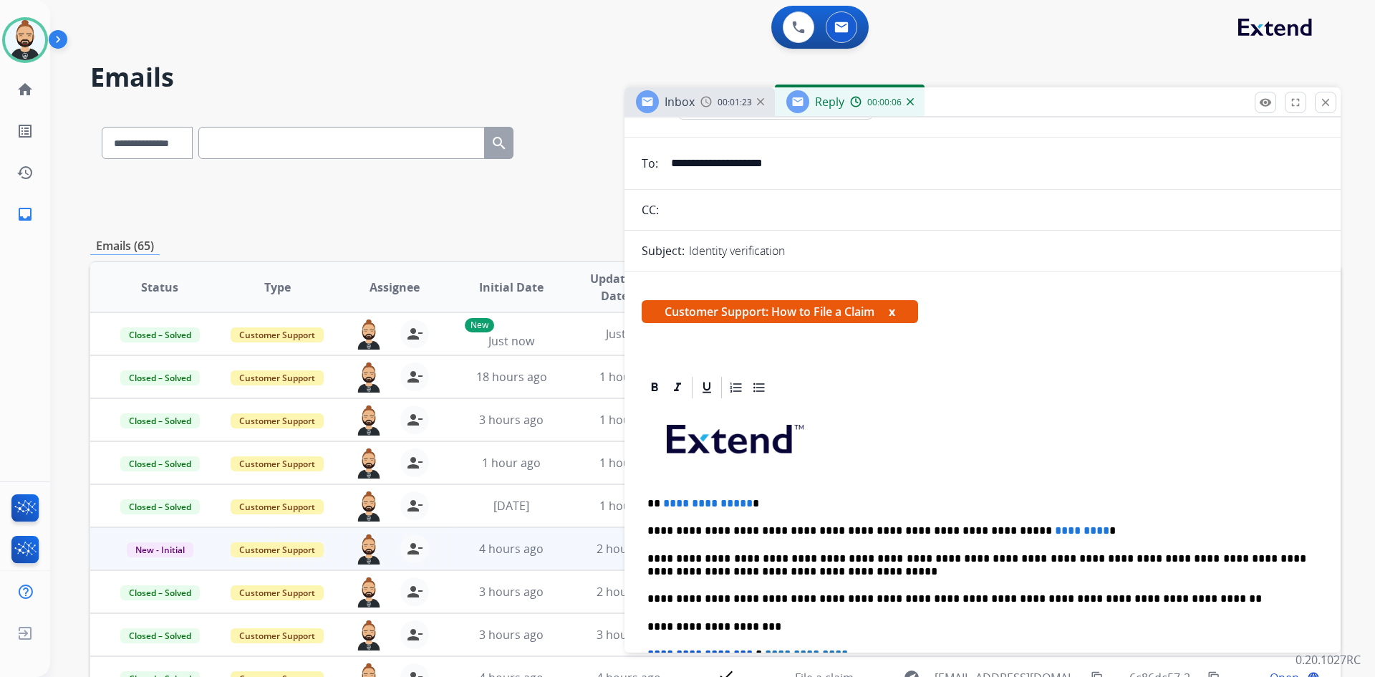
click at [745, 500] on p "**********" at bounding box center [977, 503] width 659 height 13
click at [1038, 529] on p "**********" at bounding box center [977, 530] width 659 height 13
drag, startPoint x: 658, startPoint y: 501, endPoint x: 670, endPoint y: 500, distance: 12.3
click at [658, 501] on p "****" at bounding box center [977, 503] width 659 height 13
click at [658, 501] on p "** ***** *" at bounding box center [977, 503] width 659 height 13
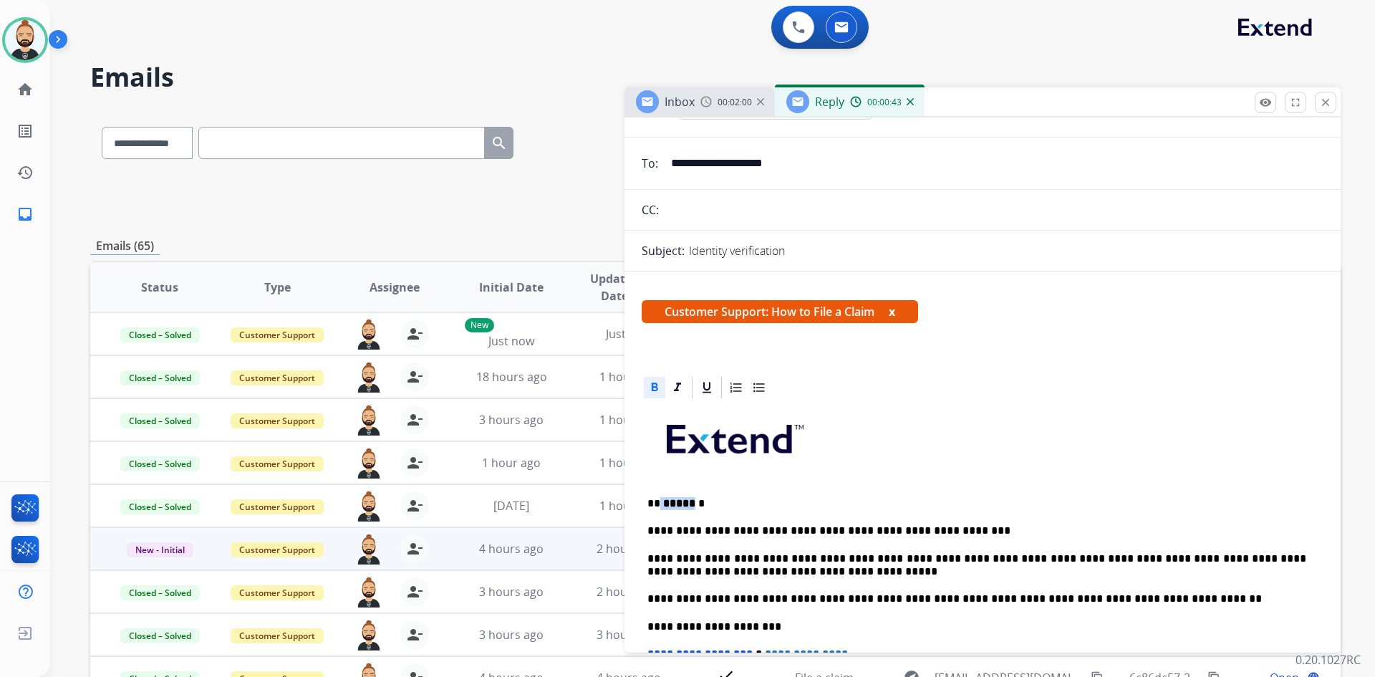
drag, startPoint x: 661, startPoint y: 504, endPoint x: 691, endPoint y: 504, distance: 30.8
click at [691, 504] on p "** ***** *" at bounding box center [977, 503] width 659 height 13
click at [651, 393] on icon at bounding box center [655, 387] width 14 height 14
click at [799, 491] on div "**********" at bounding box center [983, 619] width 682 height 438
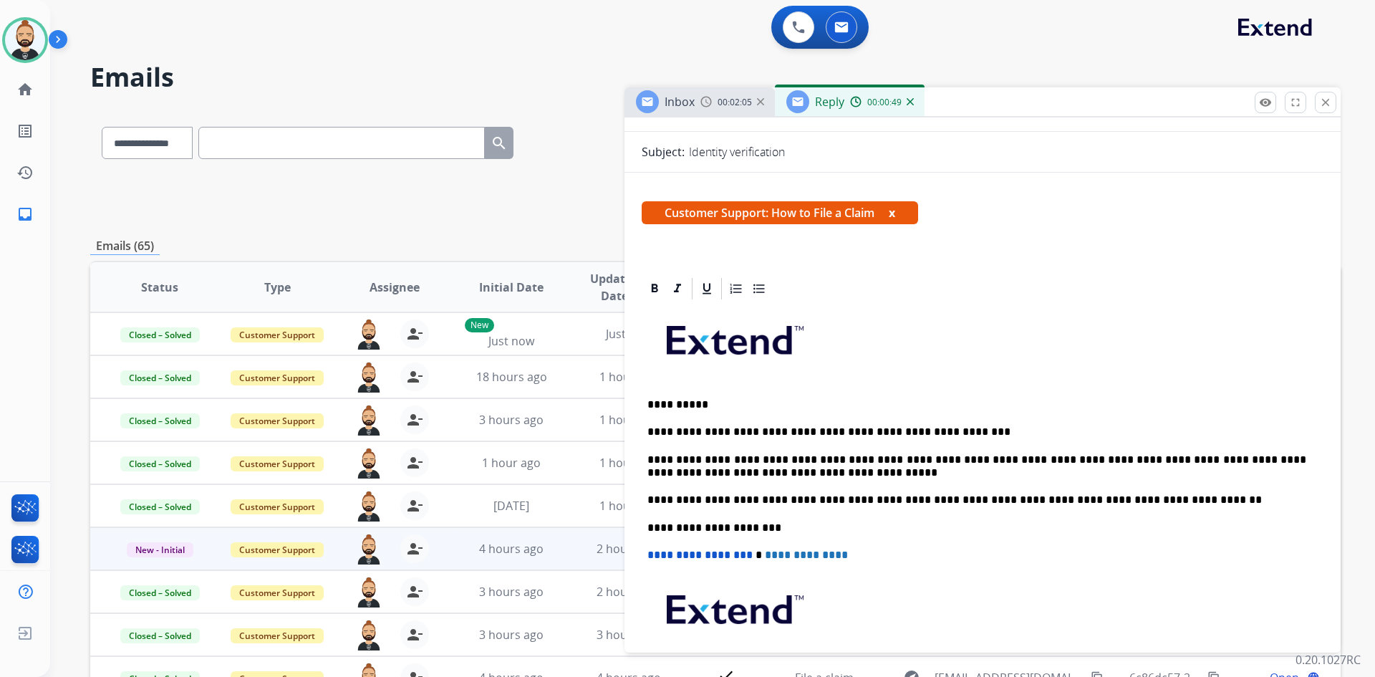
scroll to position [0, 0]
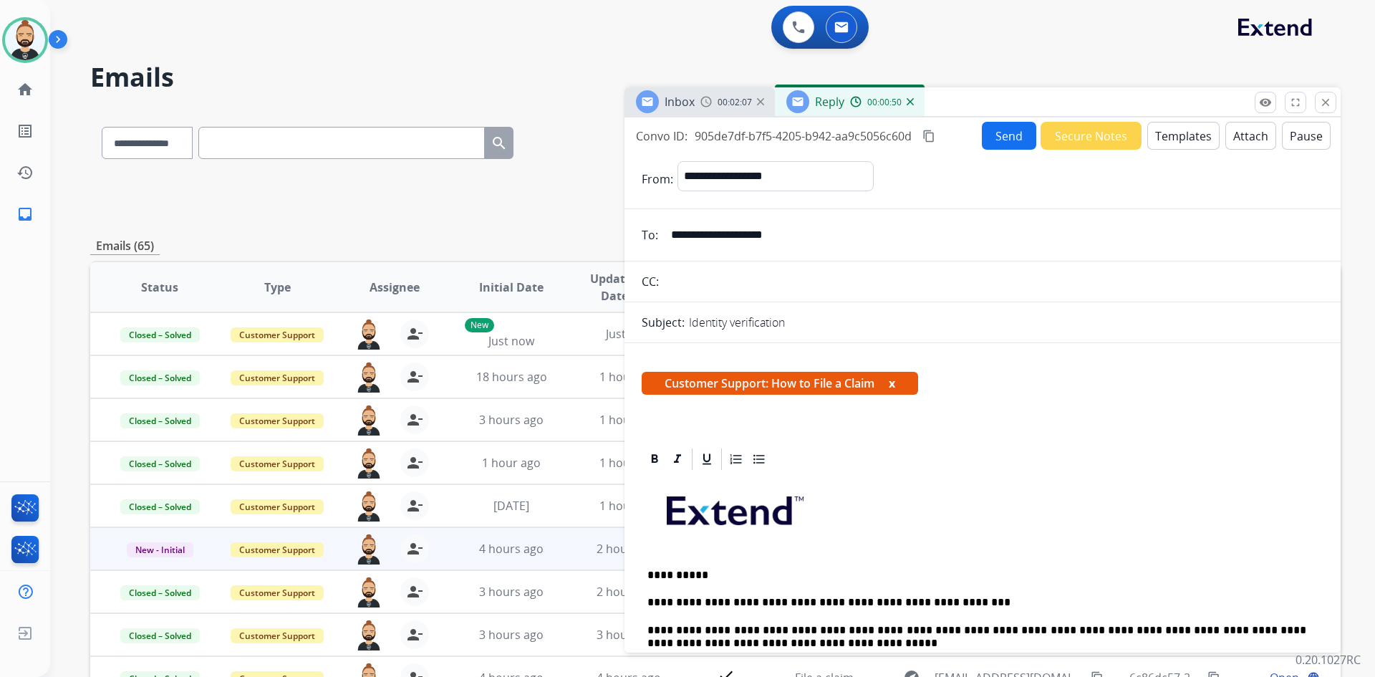
click at [991, 135] on button "Send" at bounding box center [1009, 136] width 54 height 28
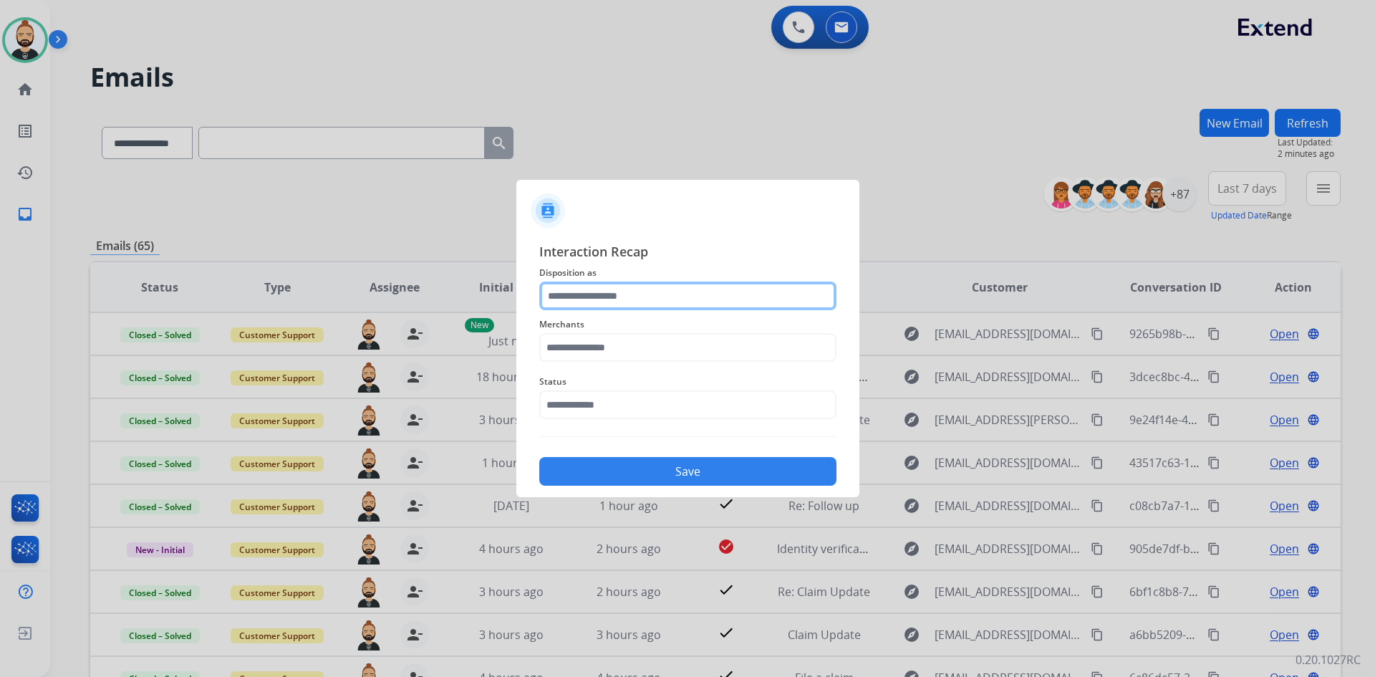
click at [623, 304] on input "text" at bounding box center [687, 296] width 297 height 29
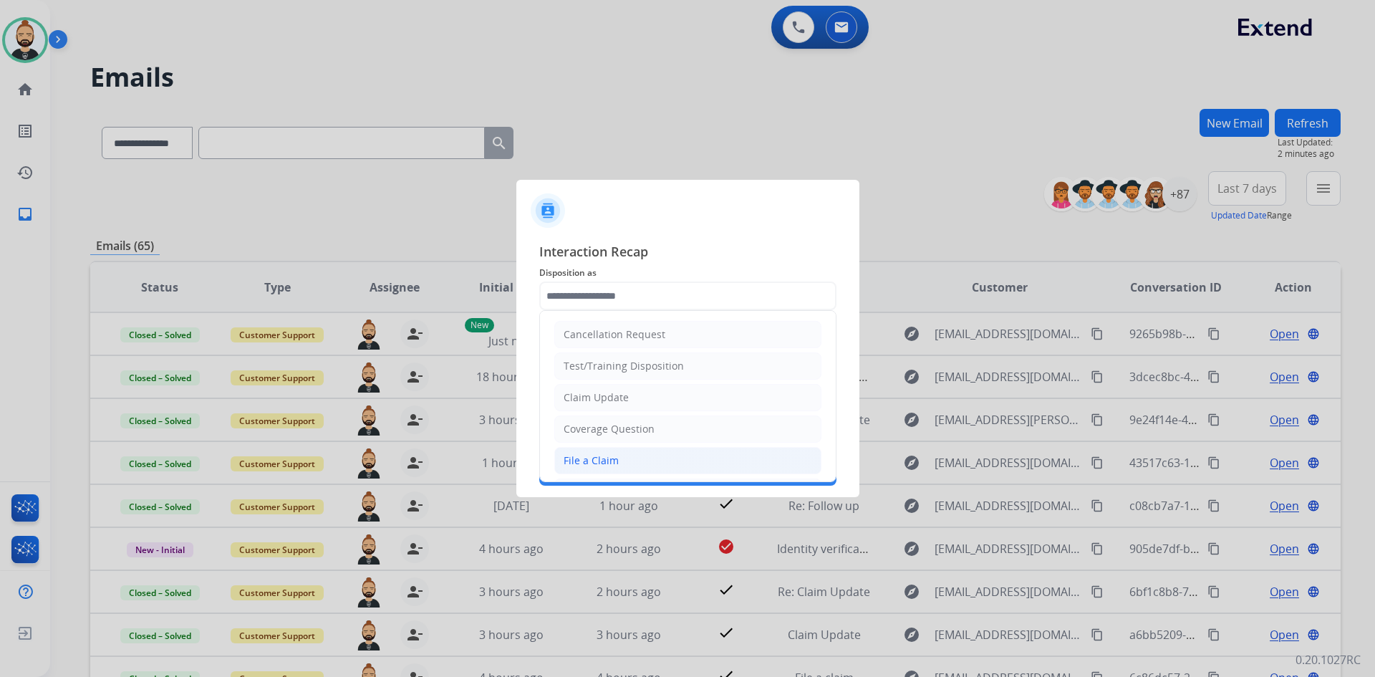
click at [648, 456] on li "File a Claim" at bounding box center [687, 460] width 267 height 27
type input "**********"
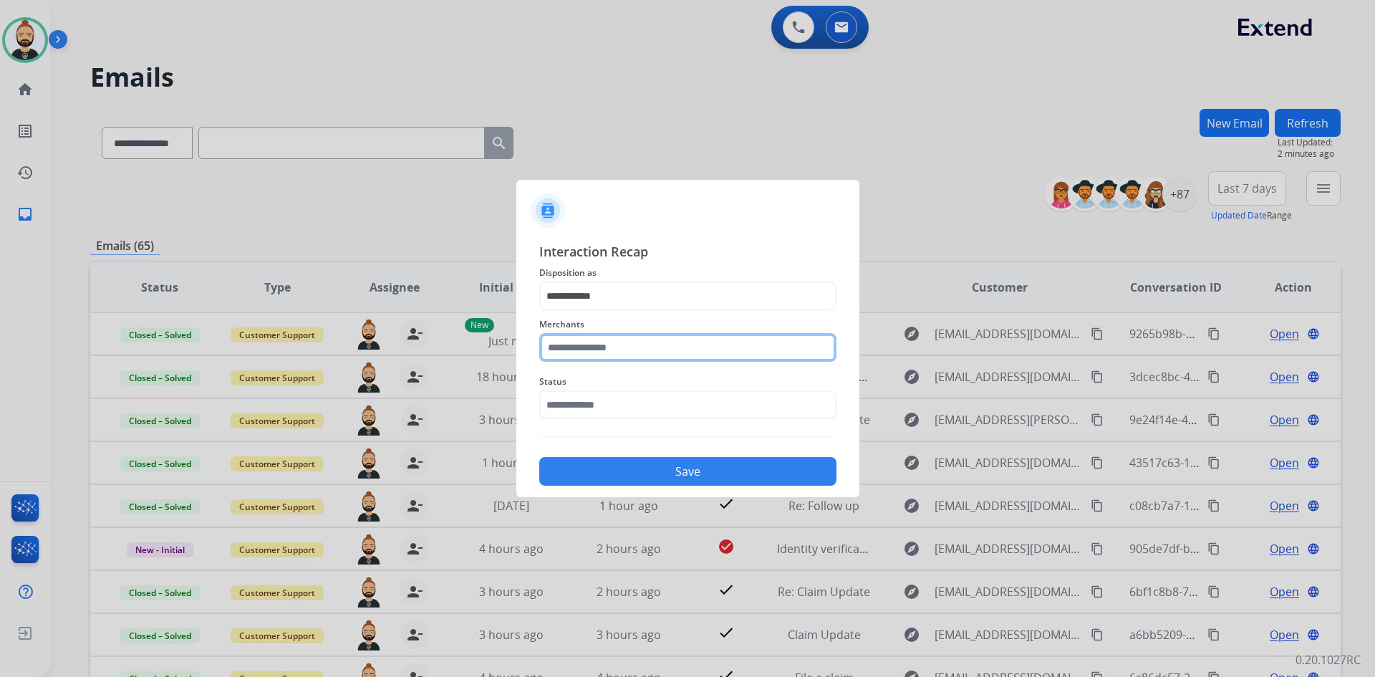
click at [649, 349] on input "text" at bounding box center [687, 347] width 297 height 29
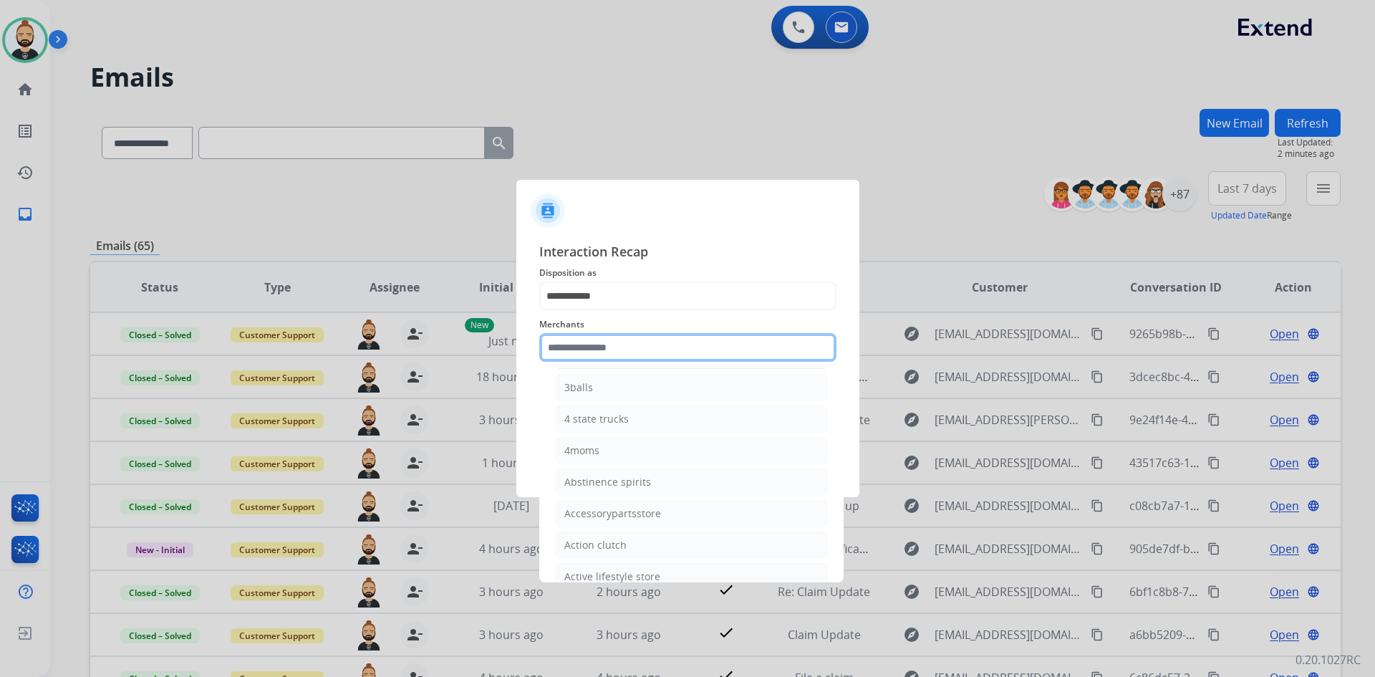
scroll to position [215, 0]
click at [629, 352] on input "text" at bounding box center [687, 347] width 297 height 29
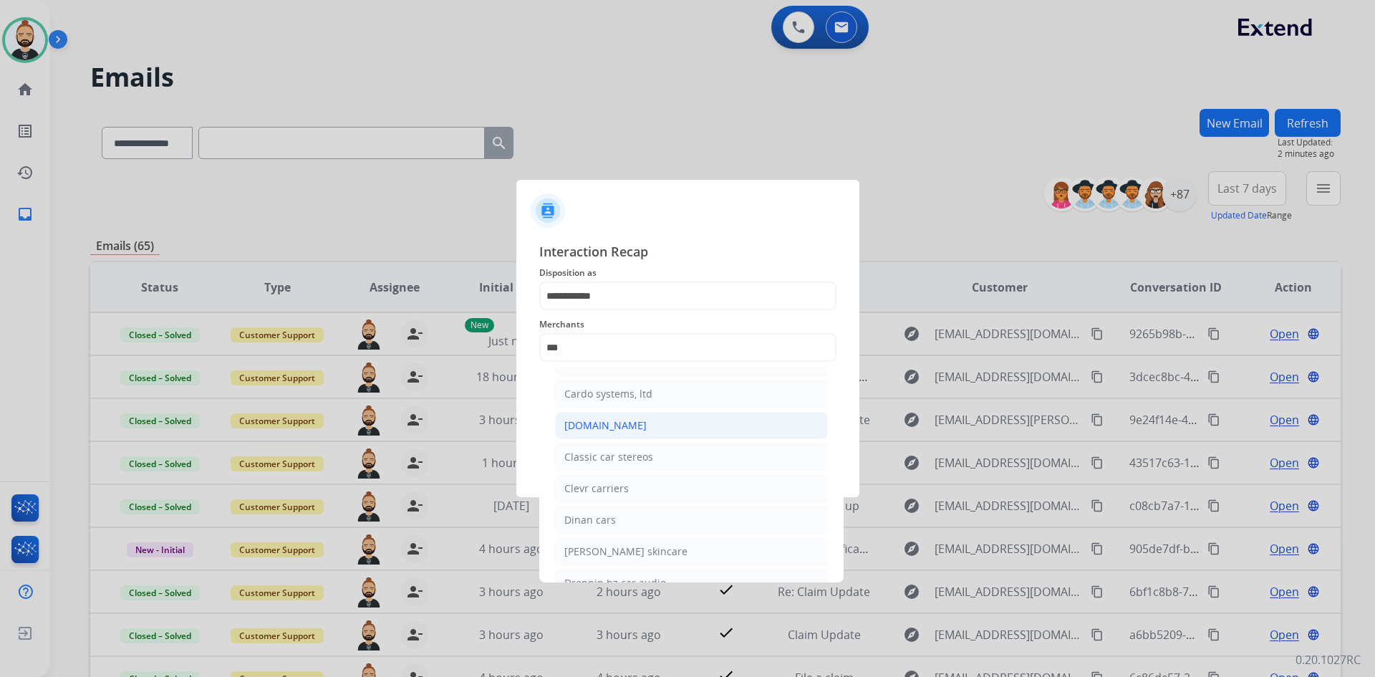
click at [623, 428] on div "[DOMAIN_NAME]" at bounding box center [606, 425] width 82 height 14
type input "**********"
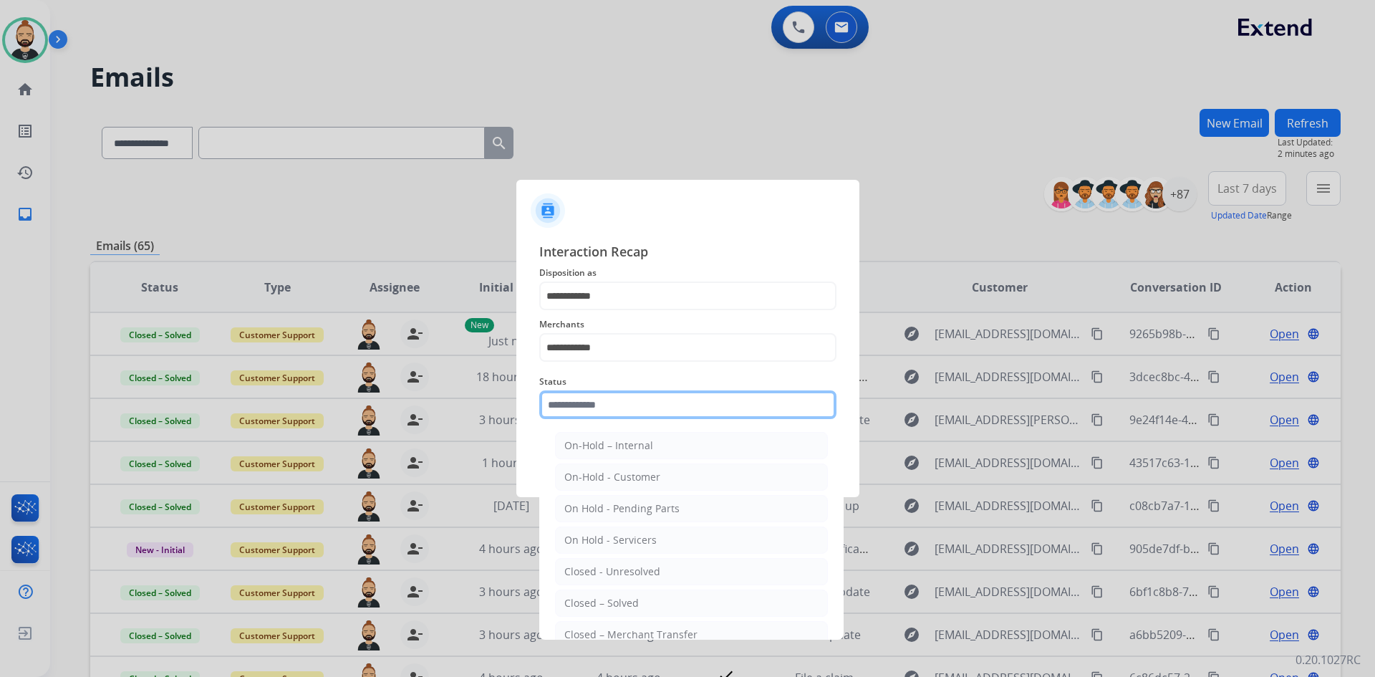
click at [623, 409] on input "text" at bounding box center [687, 404] width 297 height 29
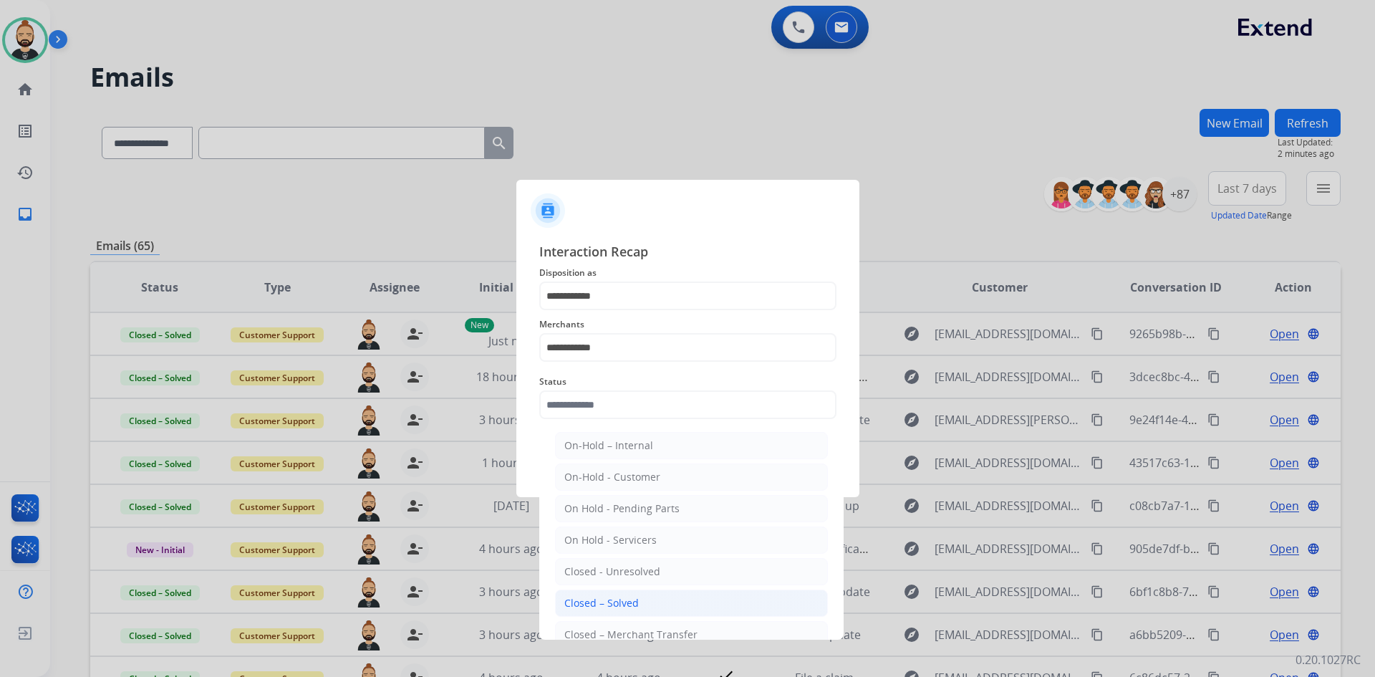
click at [606, 594] on li "Closed – Solved" at bounding box center [691, 603] width 273 height 27
type input "**********"
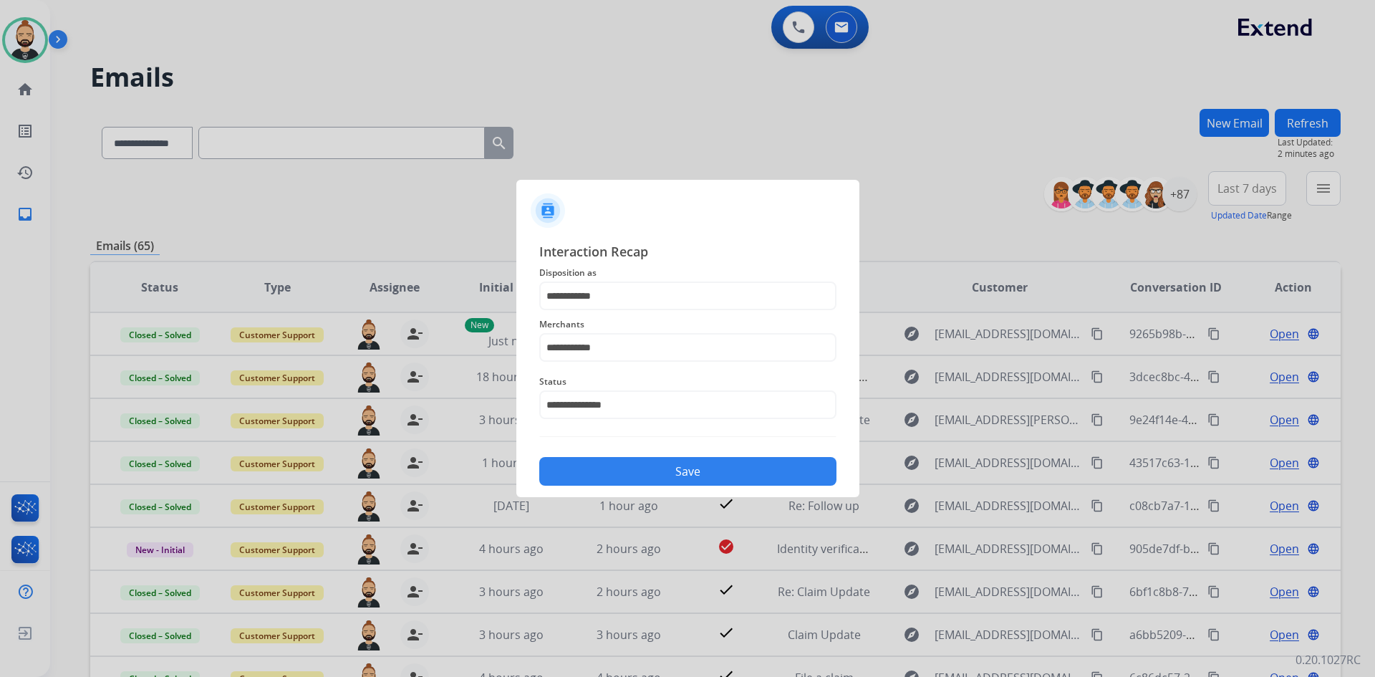
click at [735, 470] on button "Save" at bounding box center [687, 471] width 297 height 29
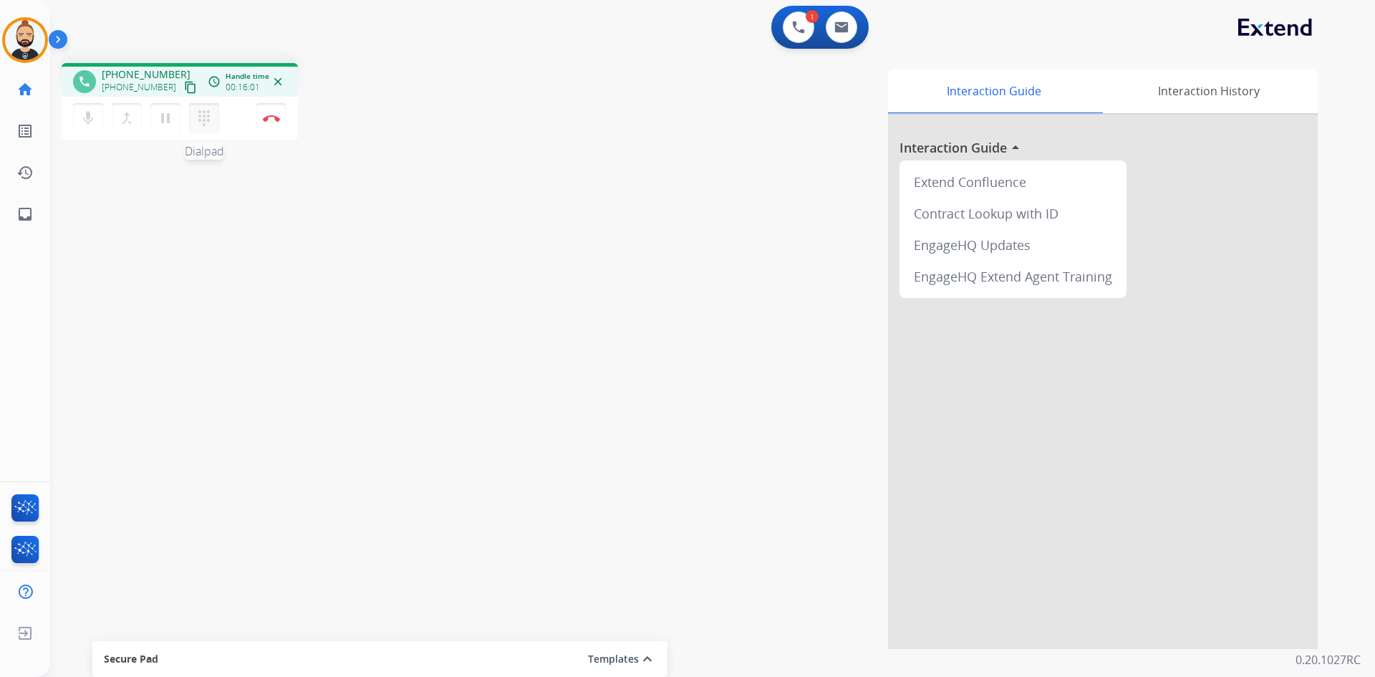
click at [204, 115] on mat-icon "dialpad" at bounding box center [204, 118] width 17 height 17
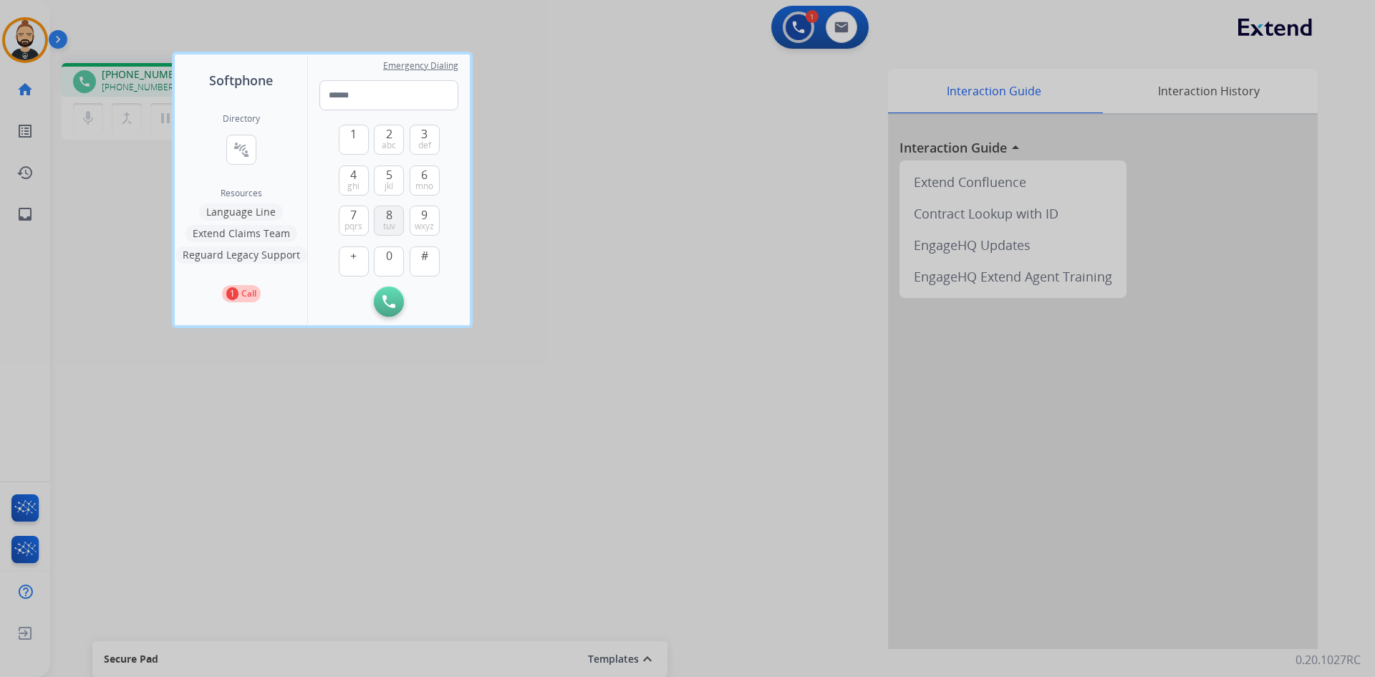
click at [395, 217] on button "8 tuv" at bounding box center [389, 221] width 30 height 30
click at [422, 133] on span "3" at bounding box center [424, 133] width 6 height 17
click at [397, 136] on button "2 abc" at bounding box center [389, 140] width 30 height 30
click at [421, 218] on span "9" at bounding box center [424, 214] width 6 height 17
click at [389, 254] on span "0" at bounding box center [389, 255] width 6 height 17
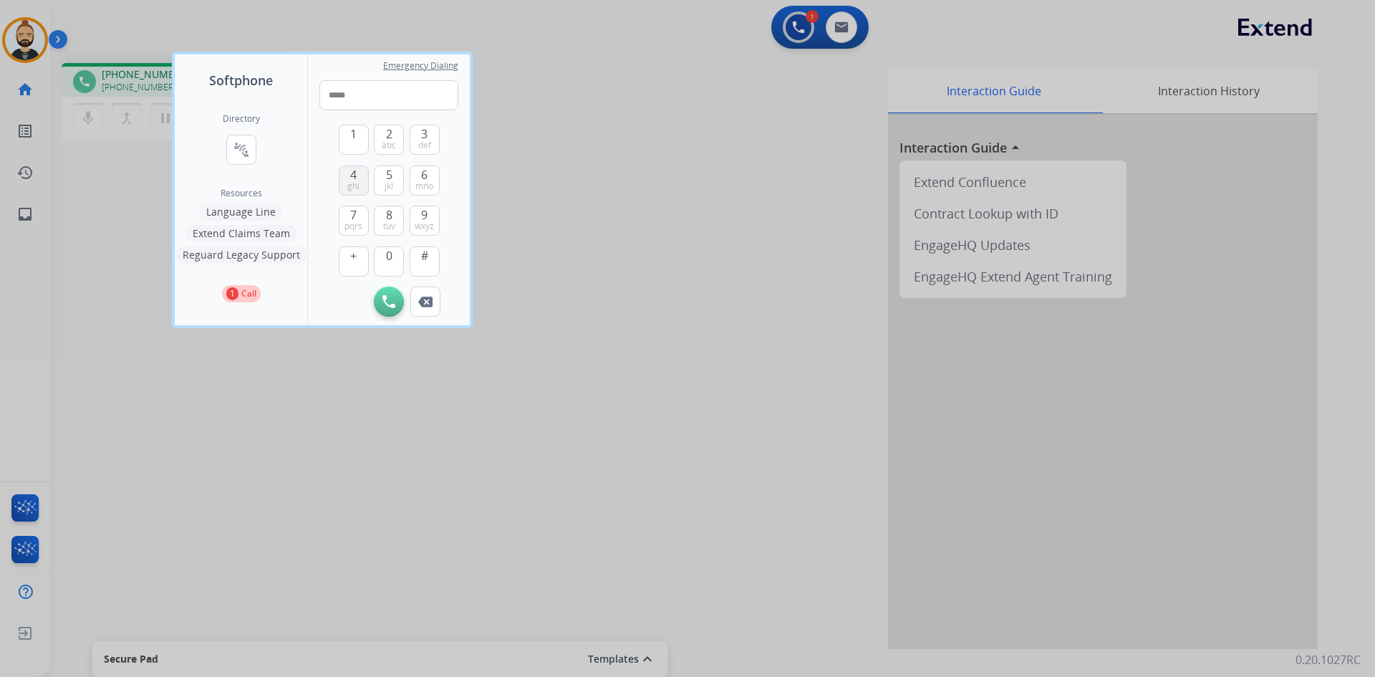
drag, startPoint x: 344, startPoint y: 176, endPoint x: 395, endPoint y: 178, distance: 50.9
click at [345, 176] on button "4 ghi" at bounding box center [354, 180] width 30 height 30
drag, startPoint x: 349, startPoint y: 178, endPoint x: 451, endPoint y: 205, distance: 106.0
click at [356, 176] on button "4 ghi" at bounding box center [354, 180] width 30 height 30
click at [428, 221] on span "wxyz" at bounding box center [424, 226] width 19 height 11
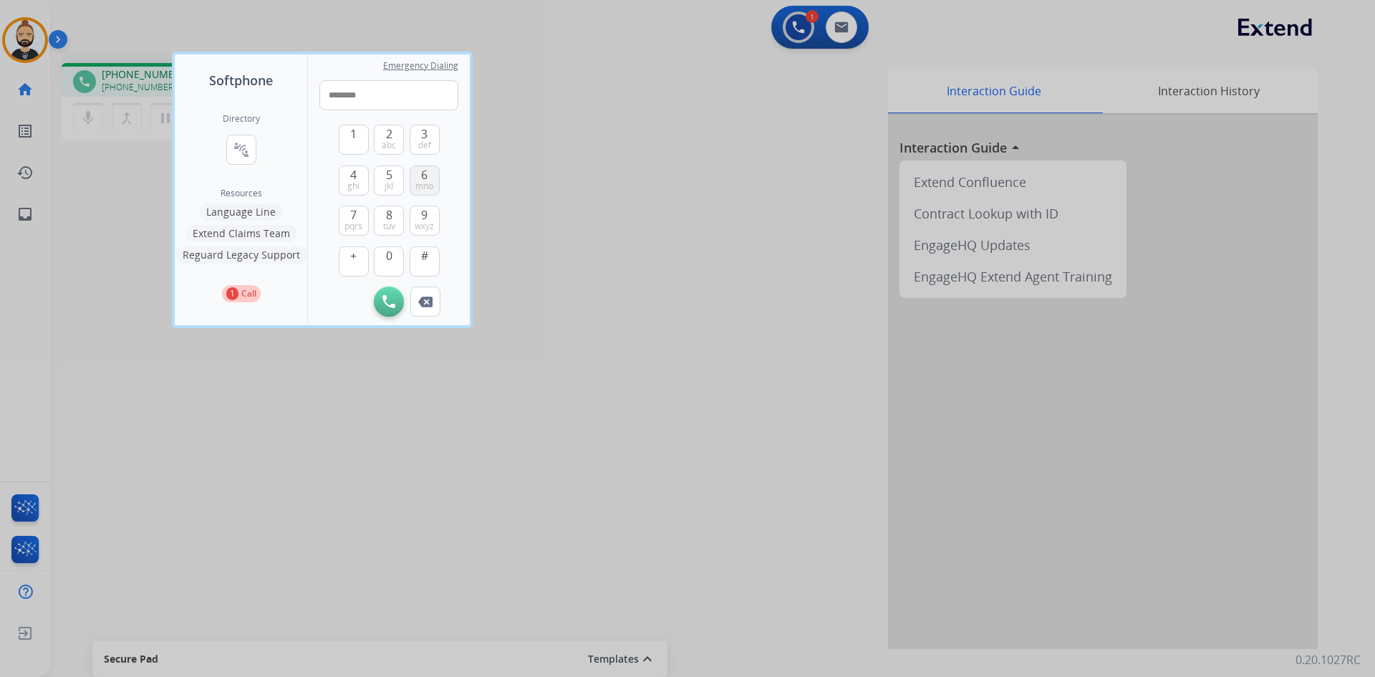
click at [428, 188] on span "mno" at bounding box center [425, 186] width 18 height 11
click at [425, 208] on span "9" at bounding box center [424, 214] width 6 height 17
type input "**********"
click at [390, 297] on img at bounding box center [389, 301] width 13 height 13
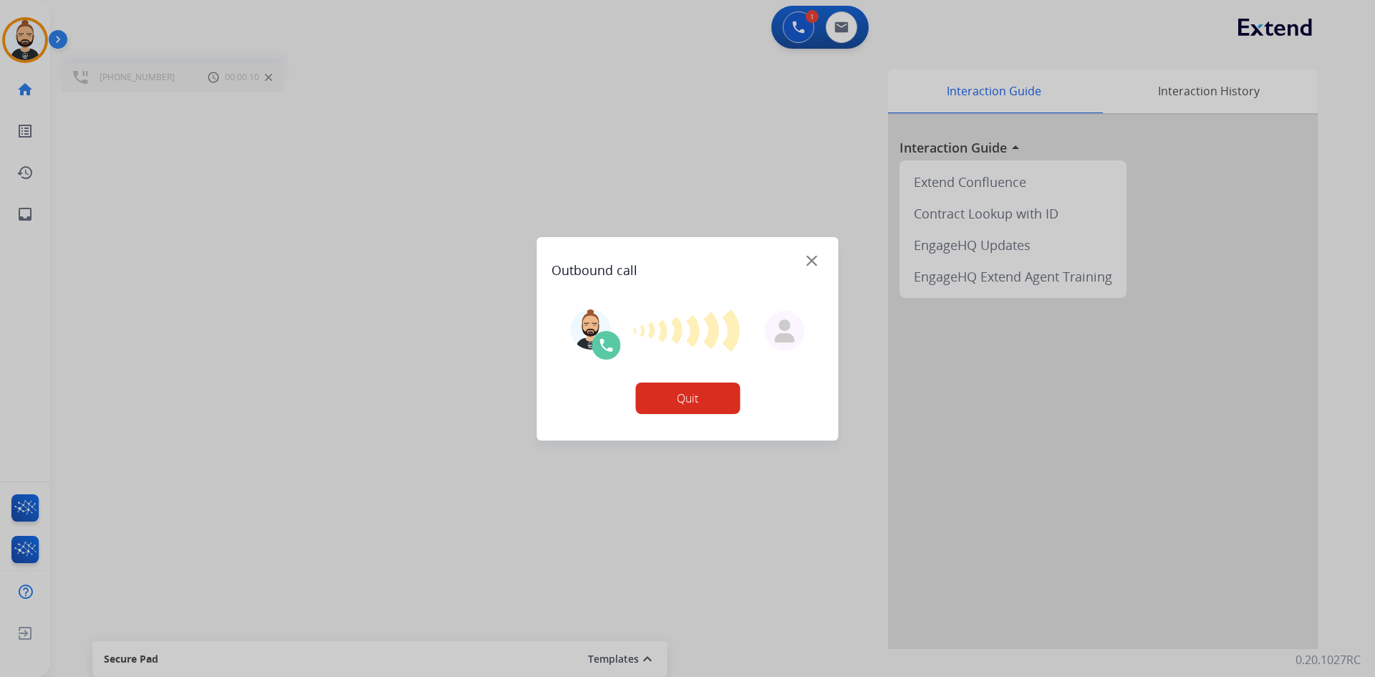
click at [691, 400] on button "Quit" at bounding box center [687, 399] width 105 height 32
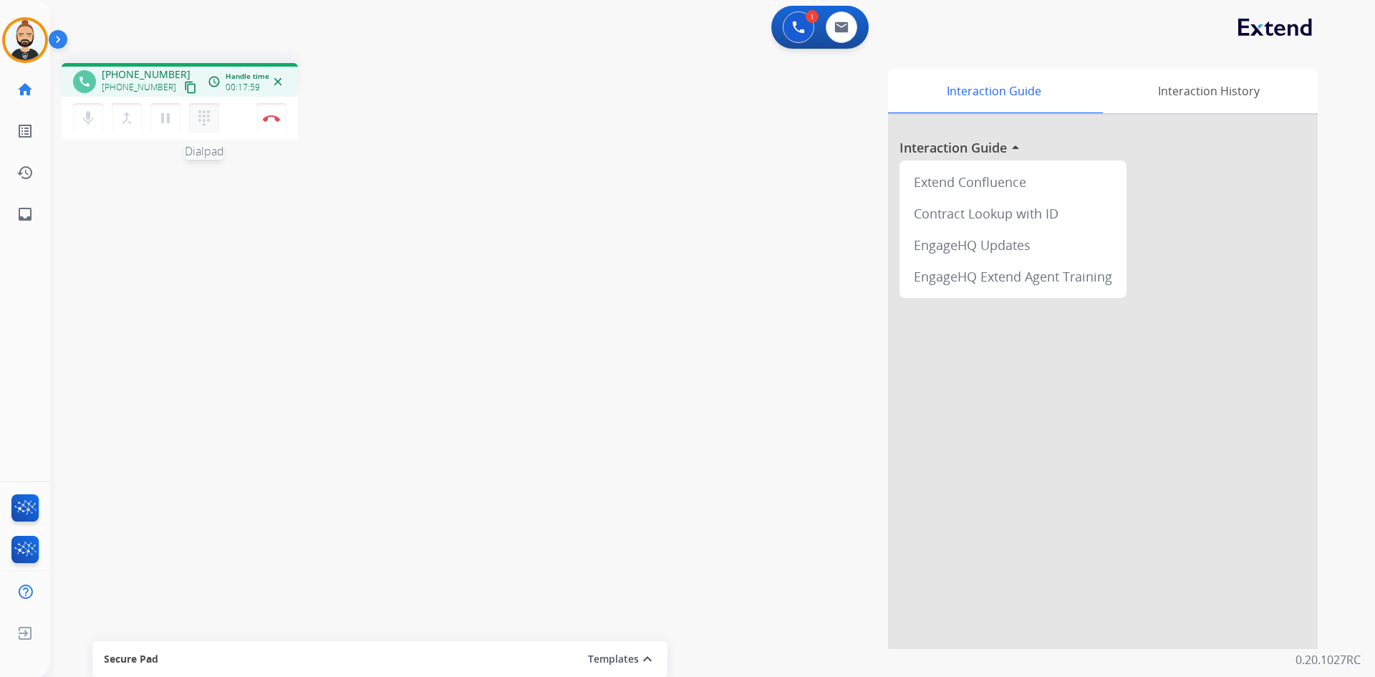
click at [208, 114] on mat-icon "dialpad" at bounding box center [204, 118] width 17 height 17
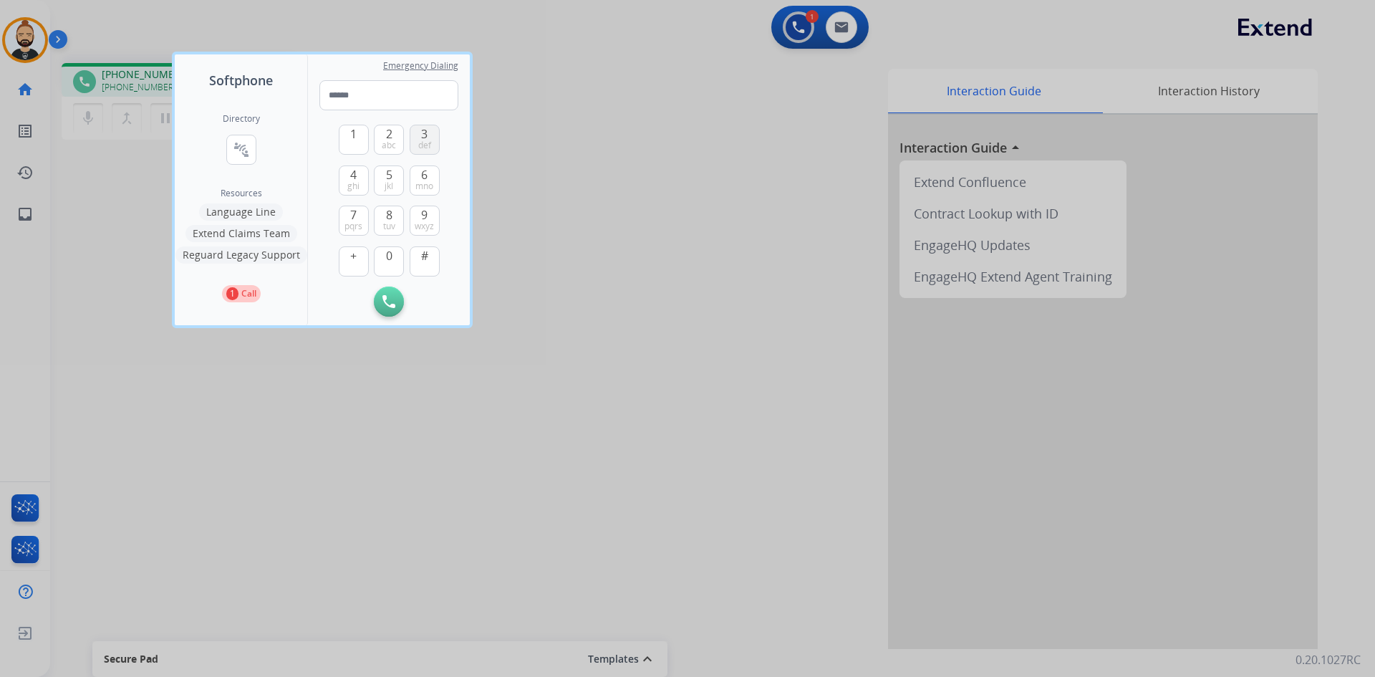
click at [421, 135] on span "3" at bounding box center [424, 133] width 6 height 17
click at [360, 180] on button "4 ghi" at bounding box center [354, 180] width 30 height 30
click at [427, 188] on span "mno" at bounding box center [425, 186] width 18 height 11
click at [381, 177] on button "5 jkl" at bounding box center [389, 180] width 30 height 30
click at [362, 138] on button "1" at bounding box center [354, 140] width 30 height 30
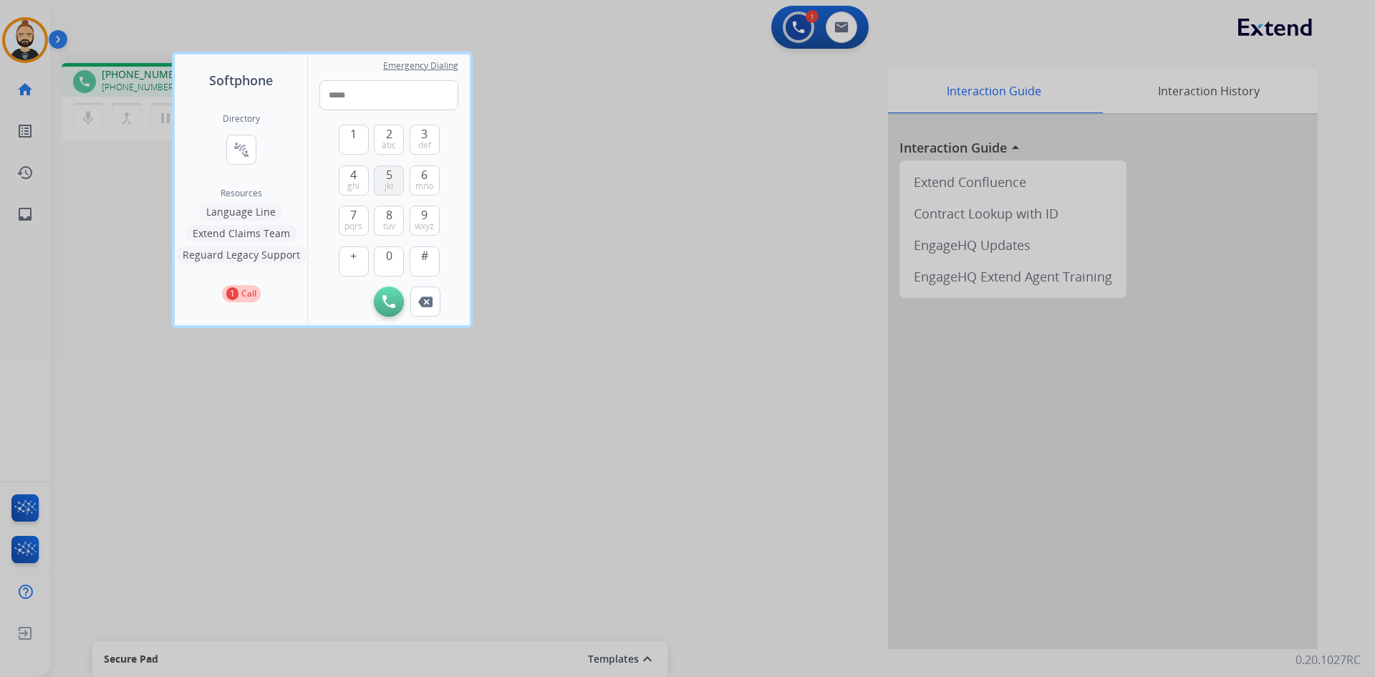
click at [393, 181] on span "jkl" at bounding box center [389, 186] width 9 height 11
click at [391, 171] on span "5" at bounding box center [389, 174] width 6 height 17
click at [357, 134] on button "1" at bounding box center [354, 140] width 30 height 30
click at [357, 209] on span "7" at bounding box center [353, 214] width 6 height 17
click at [388, 177] on span "5" at bounding box center [389, 174] width 6 height 17
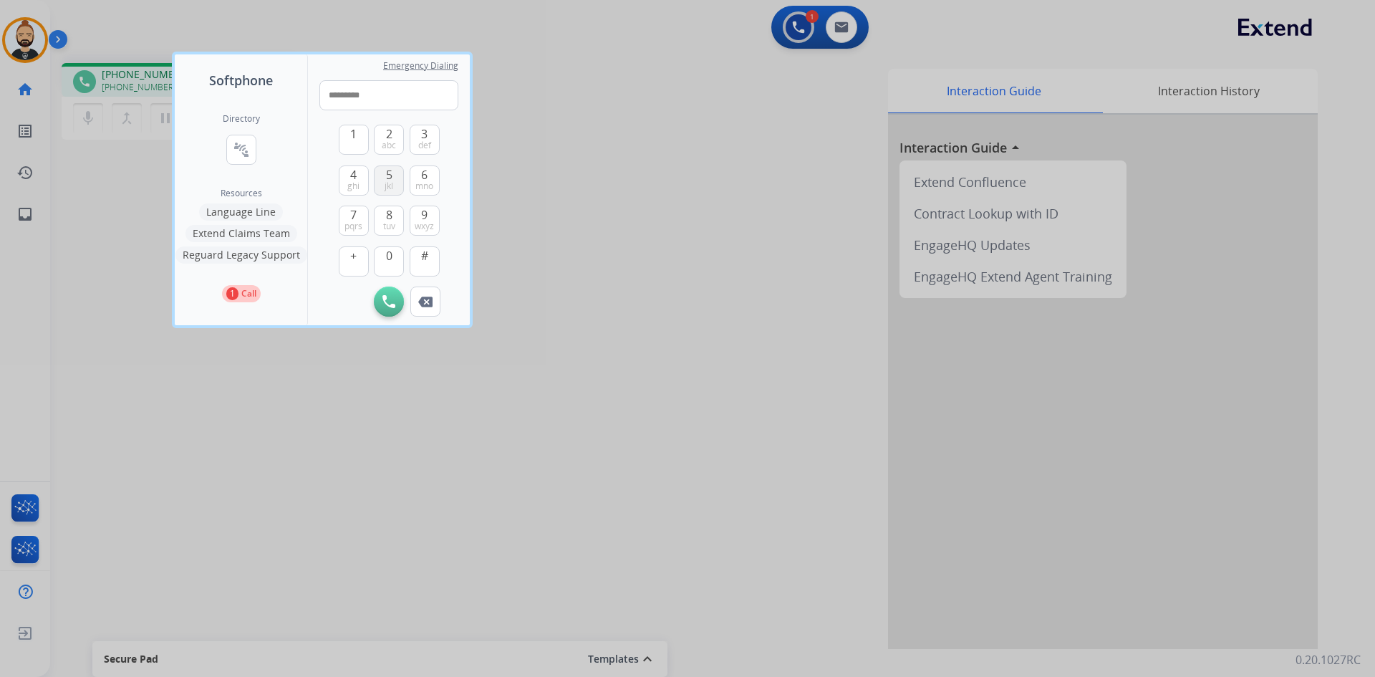
type input "**********"
click at [386, 304] on img at bounding box center [389, 301] width 13 height 13
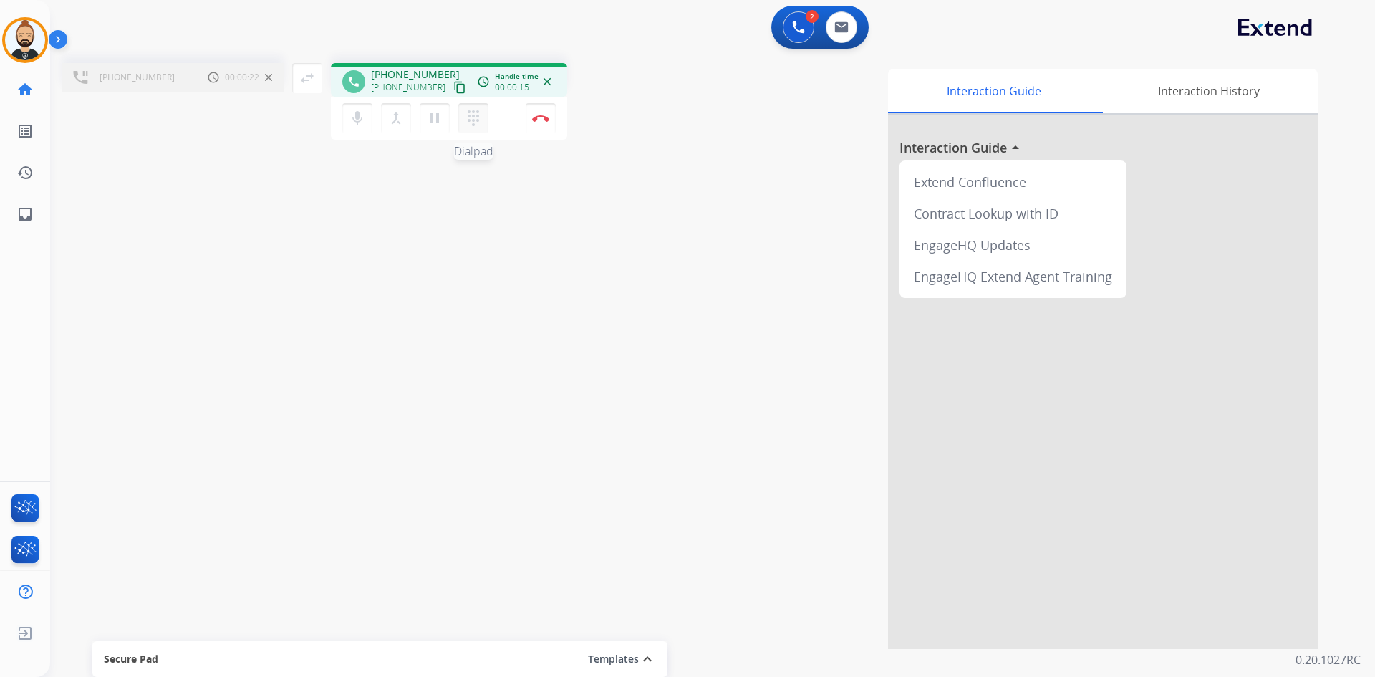
click at [478, 116] on mat-icon "dialpad" at bounding box center [473, 118] width 17 height 17
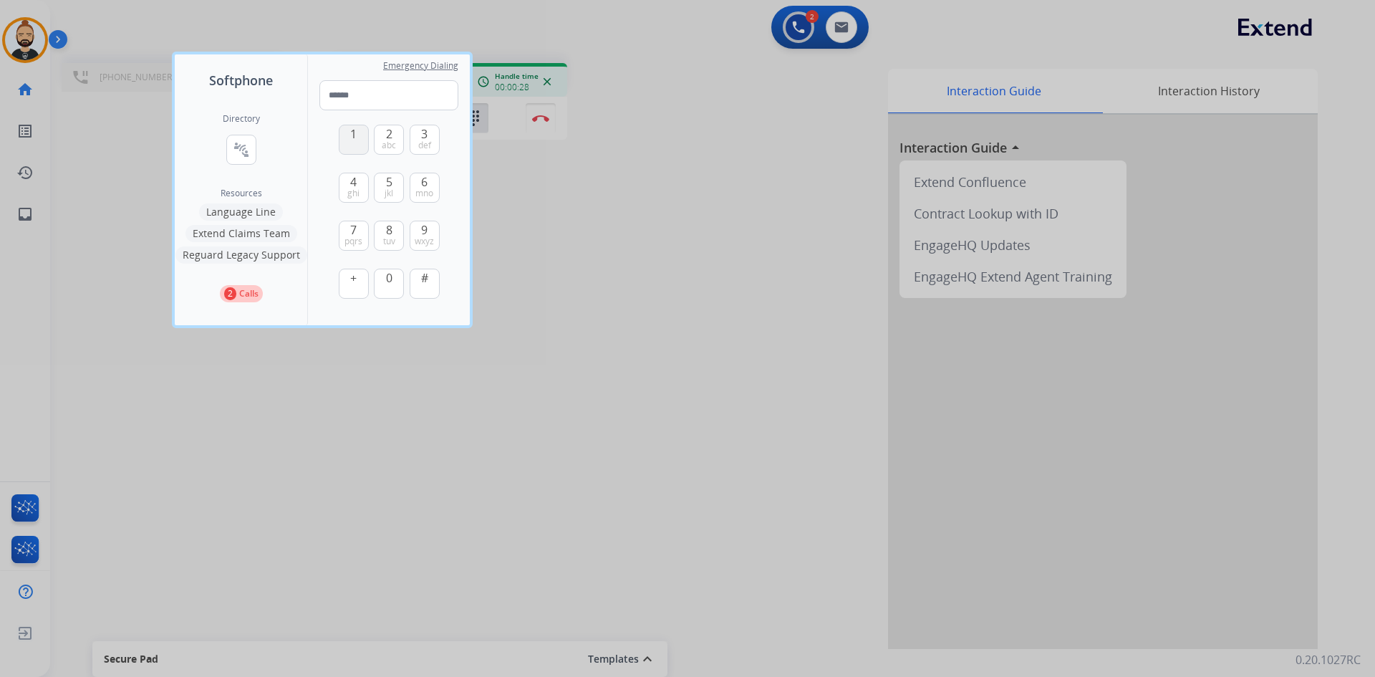
click at [361, 140] on button "1" at bounding box center [354, 140] width 30 height 30
click at [391, 277] on span "0" at bounding box center [389, 277] width 6 height 17
type input "**"
click at [408, 330] on div at bounding box center [687, 338] width 1375 height 677
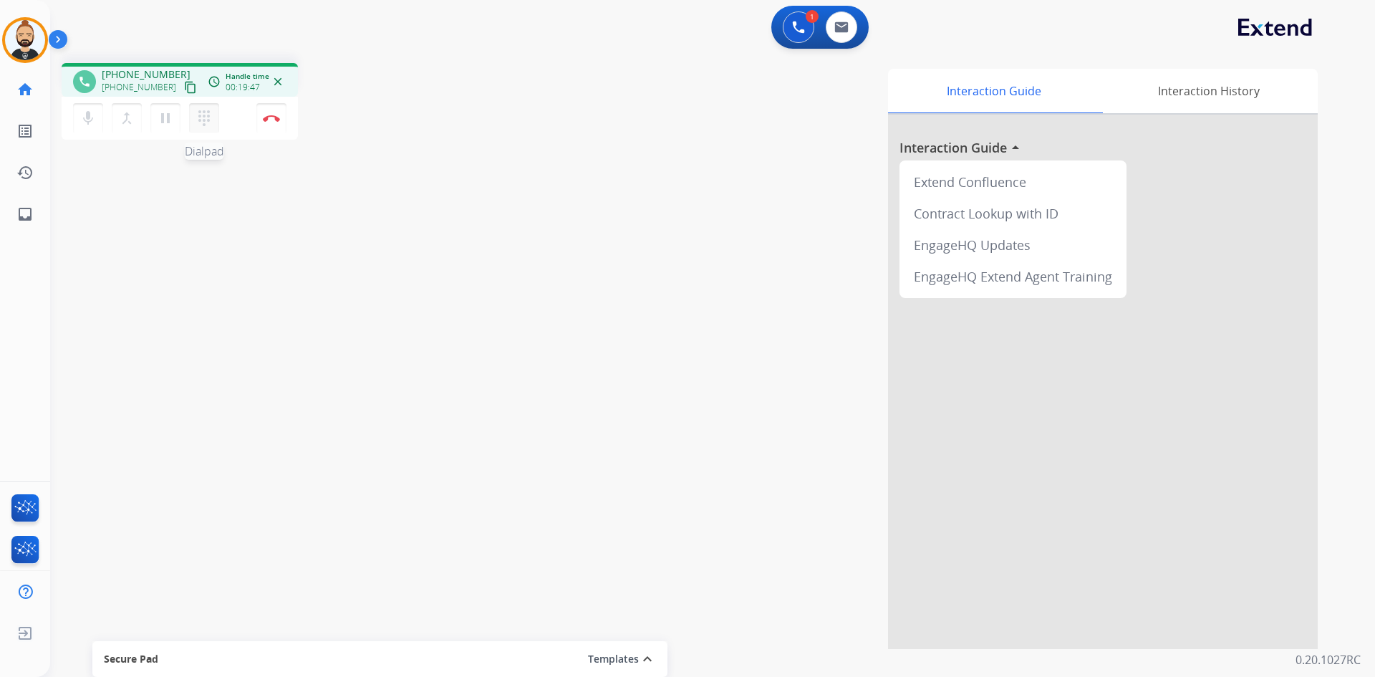
click at [210, 122] on mat-icon "dialpad" at bounding box center [204, 118] width 17 height 17
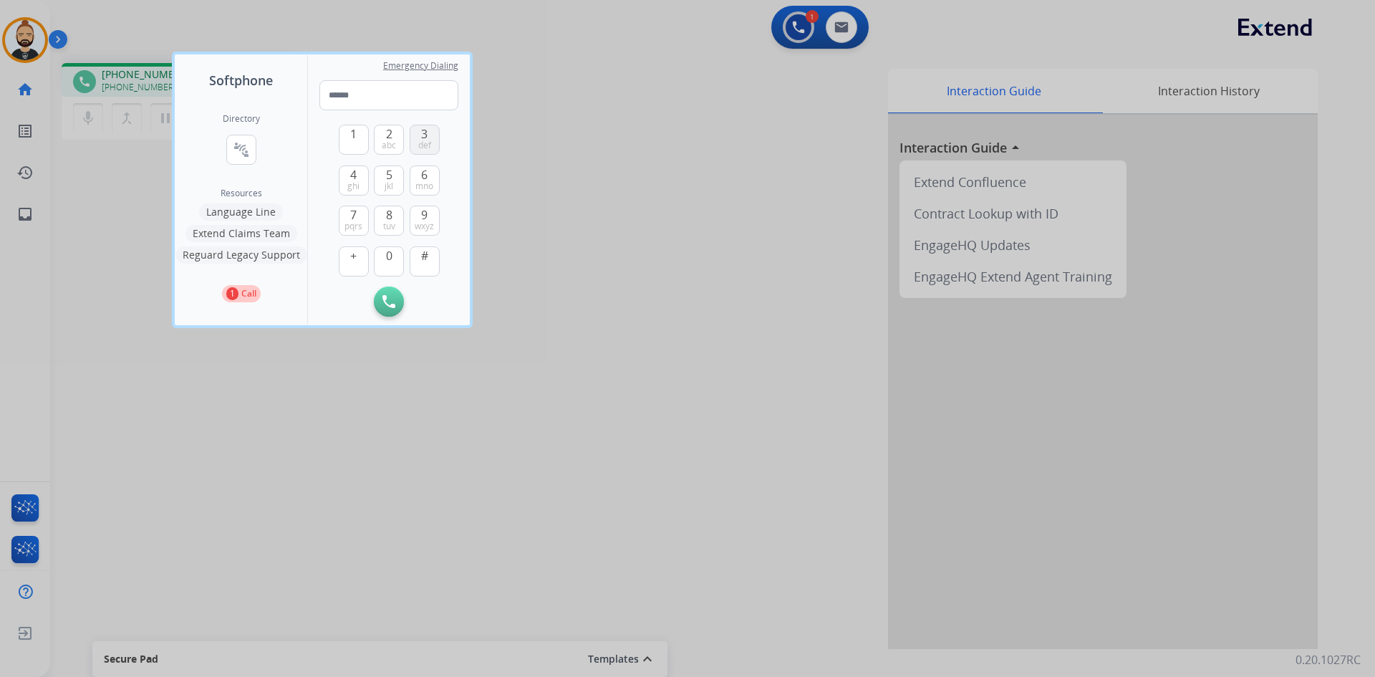
click at [421, 134] on span "3" at bounding box center [424, 133] width 6 height 17
click at [362, 177] on button "4 ghi" at bounding box center [354, 180] width 30 height 30
click at [421, 178] on span "6" at bounding box center [424, 174] width 6 height 17
click at [379, 178] on button "5 jkl" at bounding box center [389, 180] width 30 height 30
click at [344, 140] on button "1" at bounding box center [354, 140] width 30 height 30
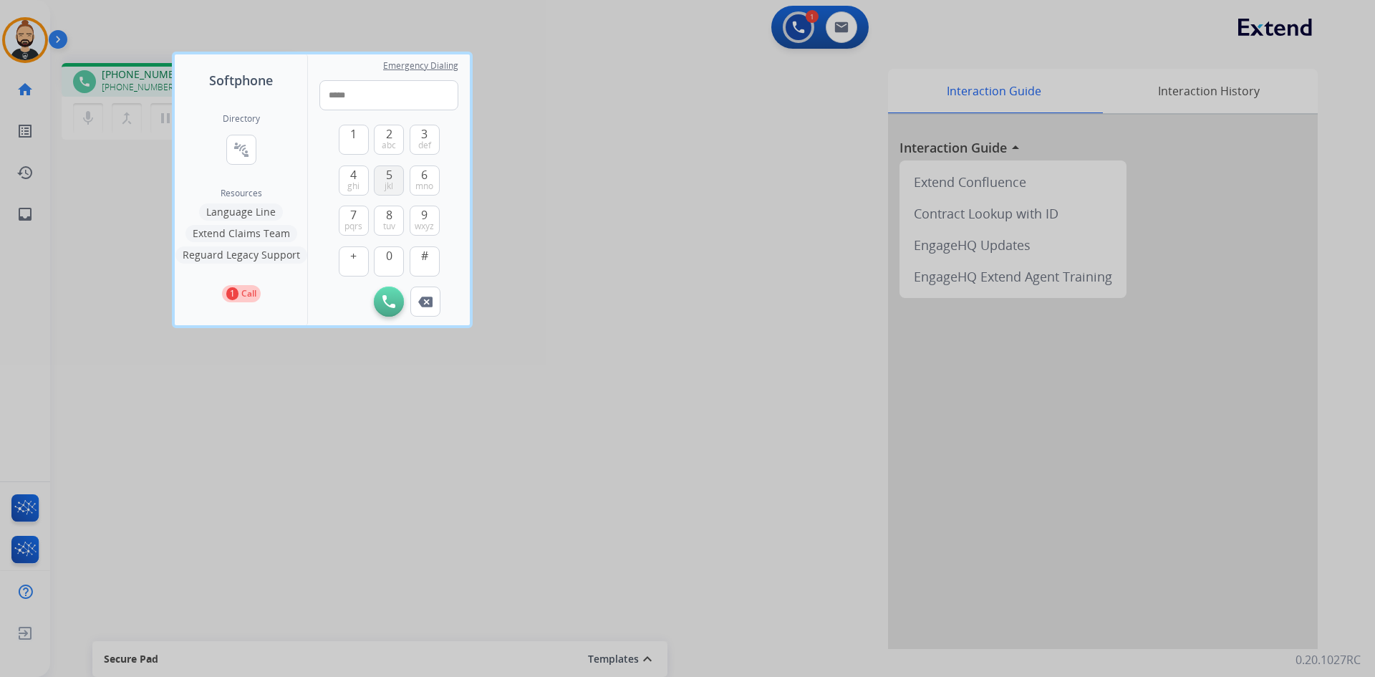
click at [388, 176] on span "5" at bounding box center [389, 174] width 6 height 17
click at [394, 182] on button "5 jkl" at bounding box center [389, 180] width 30 height 30
click at [357, 138] on span "1" at bounding box center [353, 133] width 6 height 17
drag, startPoint x: 355, startPoint y: 229, endPoint x: 371, endPoint y: 200, distance: 33.1
click at [355, 228] on span "pqrs" at bounding box center [354, 226] width 18 height 11
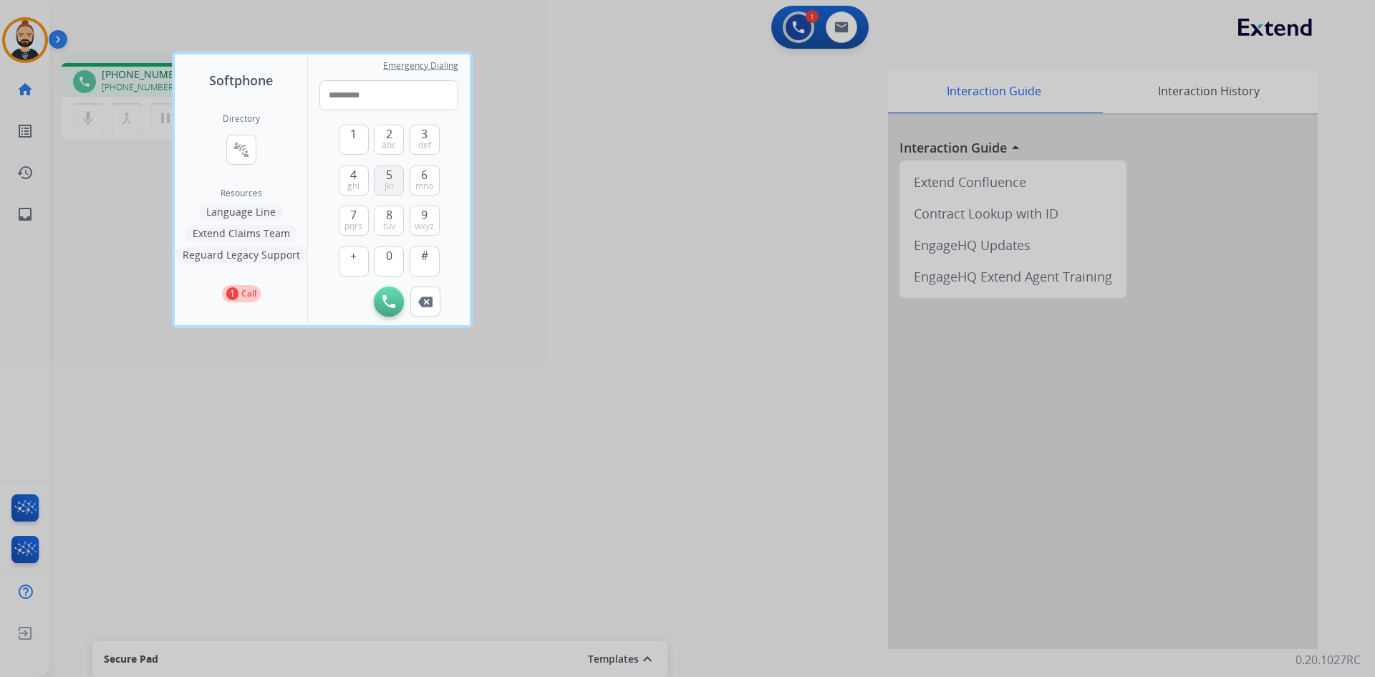
click at [382, 179] on button "5 jkl" at bounding box center [389, 180] width 30 height 30
type input "**********"
click at [386, 297] on img at bounding box center [389, 301] width 13 height 13
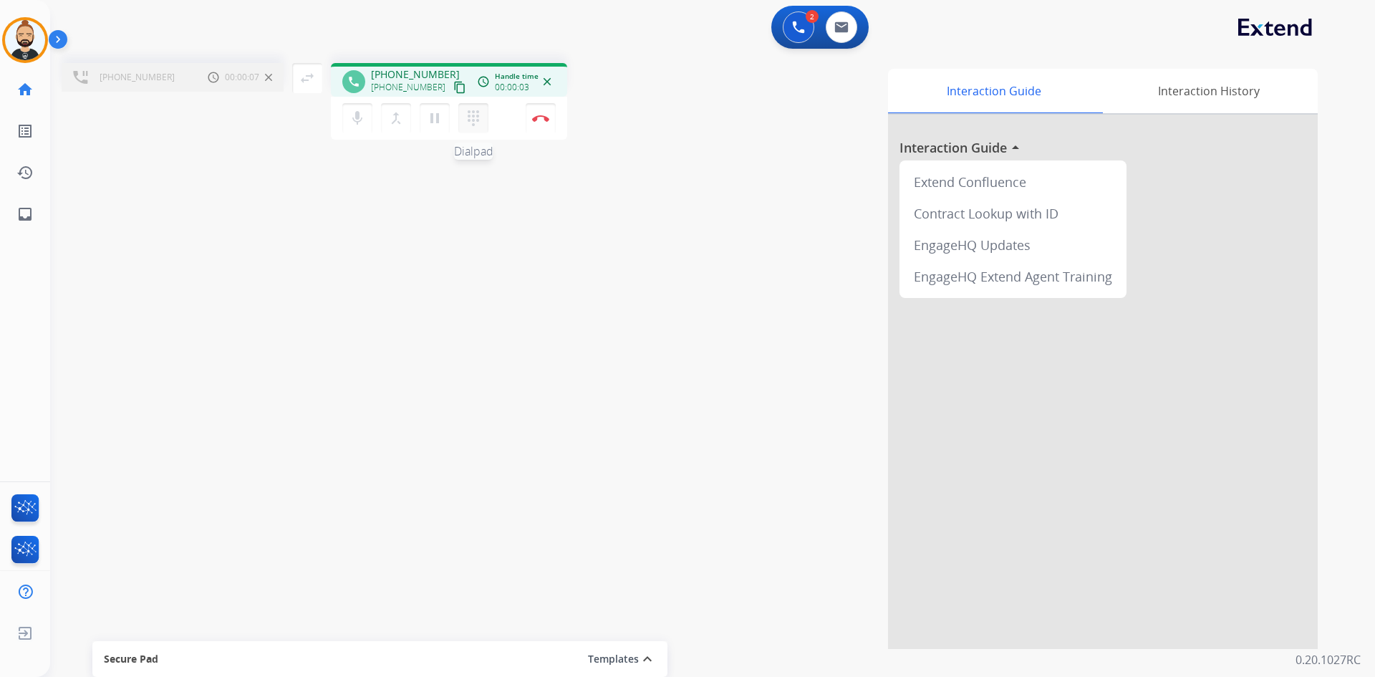
click at [474, 124] on mat-icon "dialpad" at bounding box center [473, 118] width 17 height 17
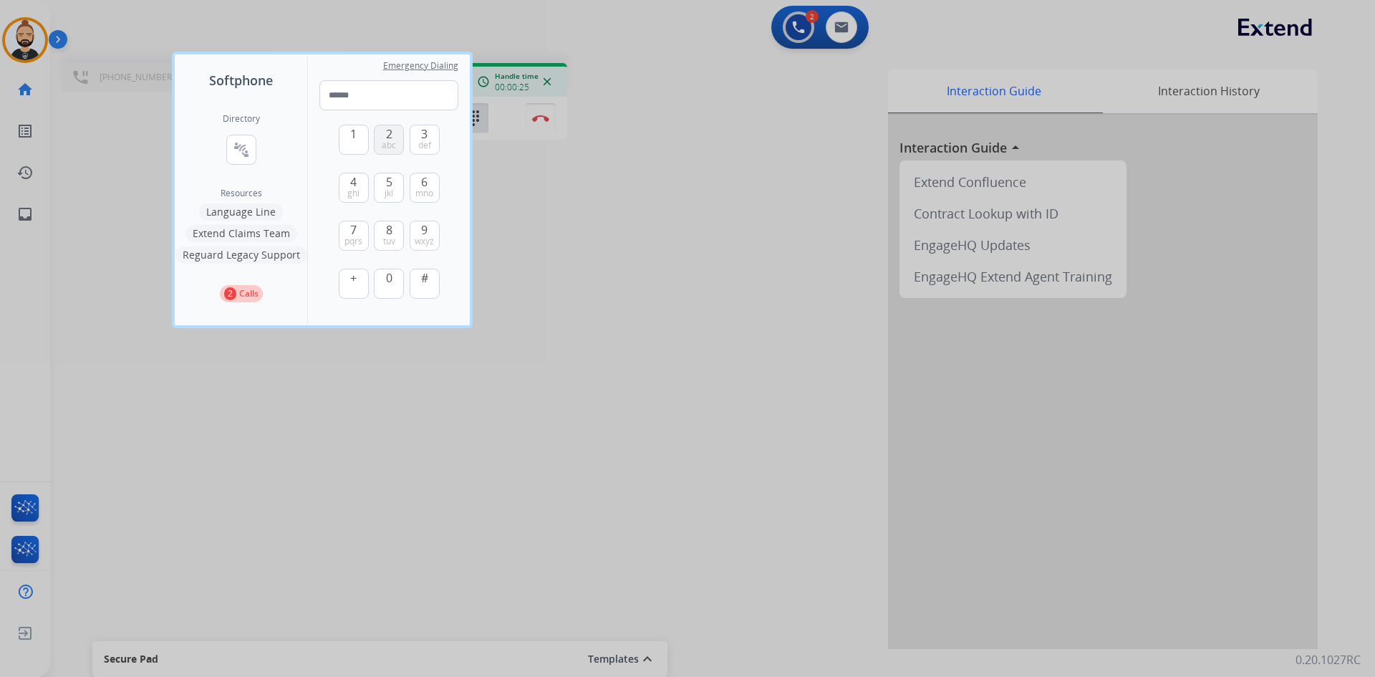
click at [395, 143] on span "abc" at bounding box center [389, 145] width 14 height 11
type input "*"
drag, startPoint x: 241, startPoint y: 294, endPoint x: 421, endPoint y: 300, distance: 180.6
click at [241, 294] on p "Calls" at bounding box center [248, 293] width 19 height 13
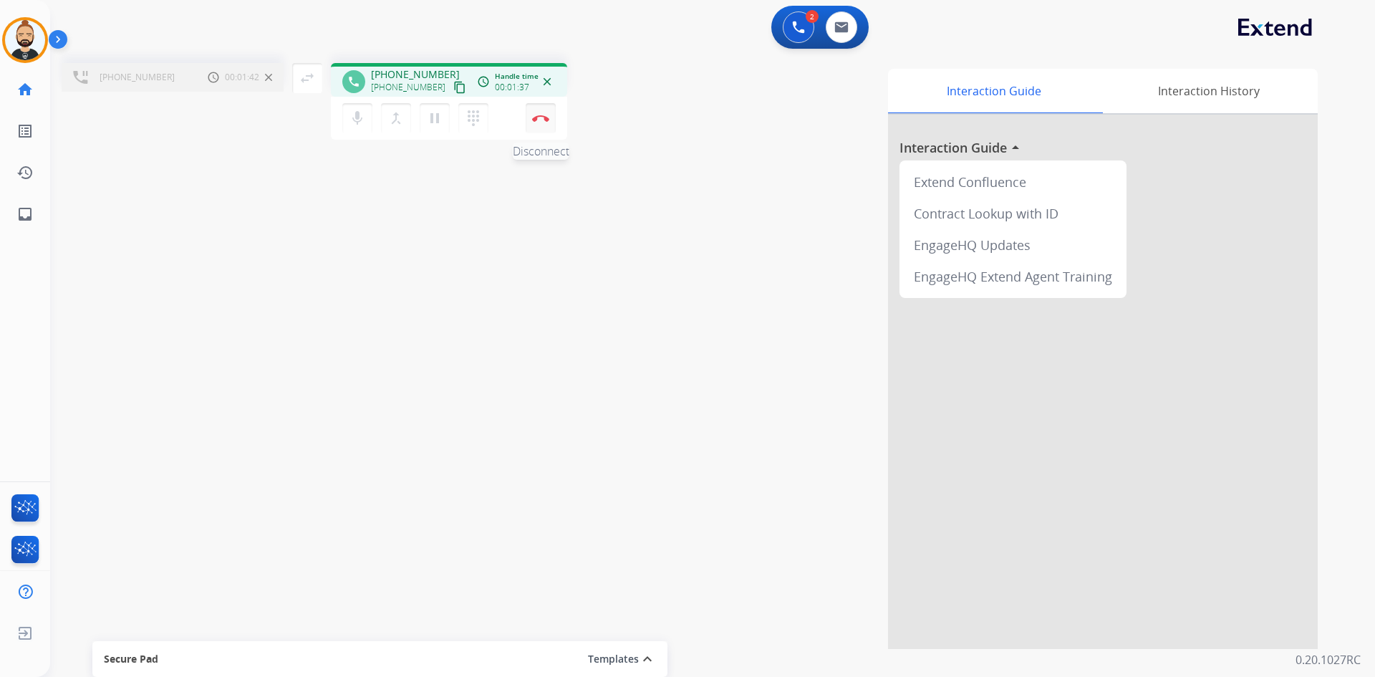
click at [544, 122] on button "Disconnect" at bounding box center [541, 118] width 30 height 30
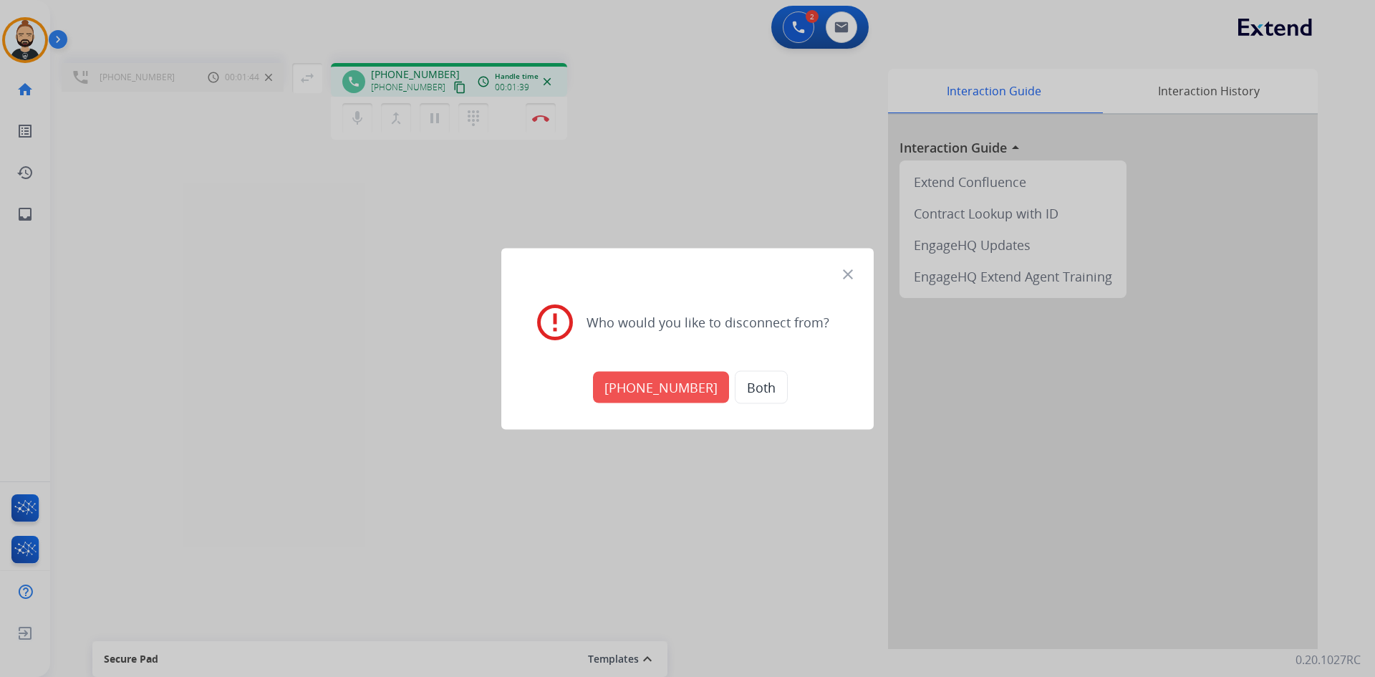
click at [648, 392] on button "[PHONE_NUMBER]" at bounding box center [661, 387] width 136 height 32
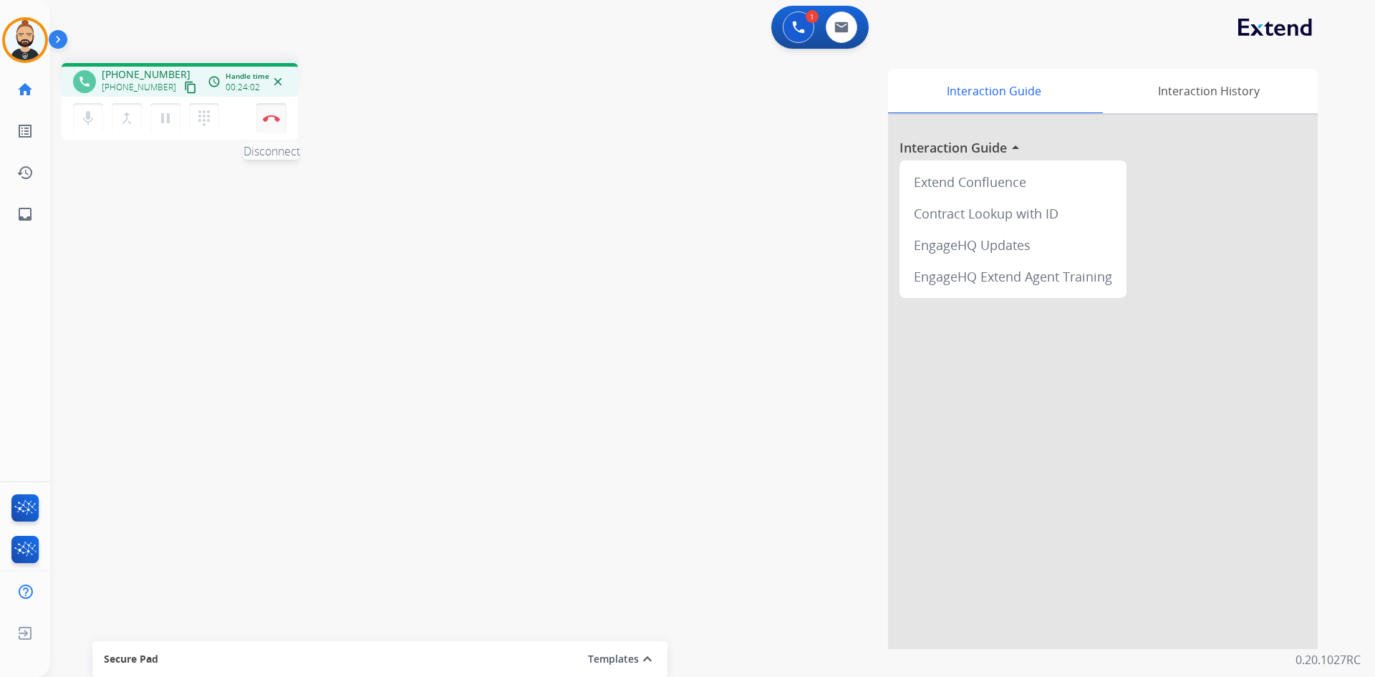
click at [274, 118] on img at bounding box center [271, 118] width 17 height 7
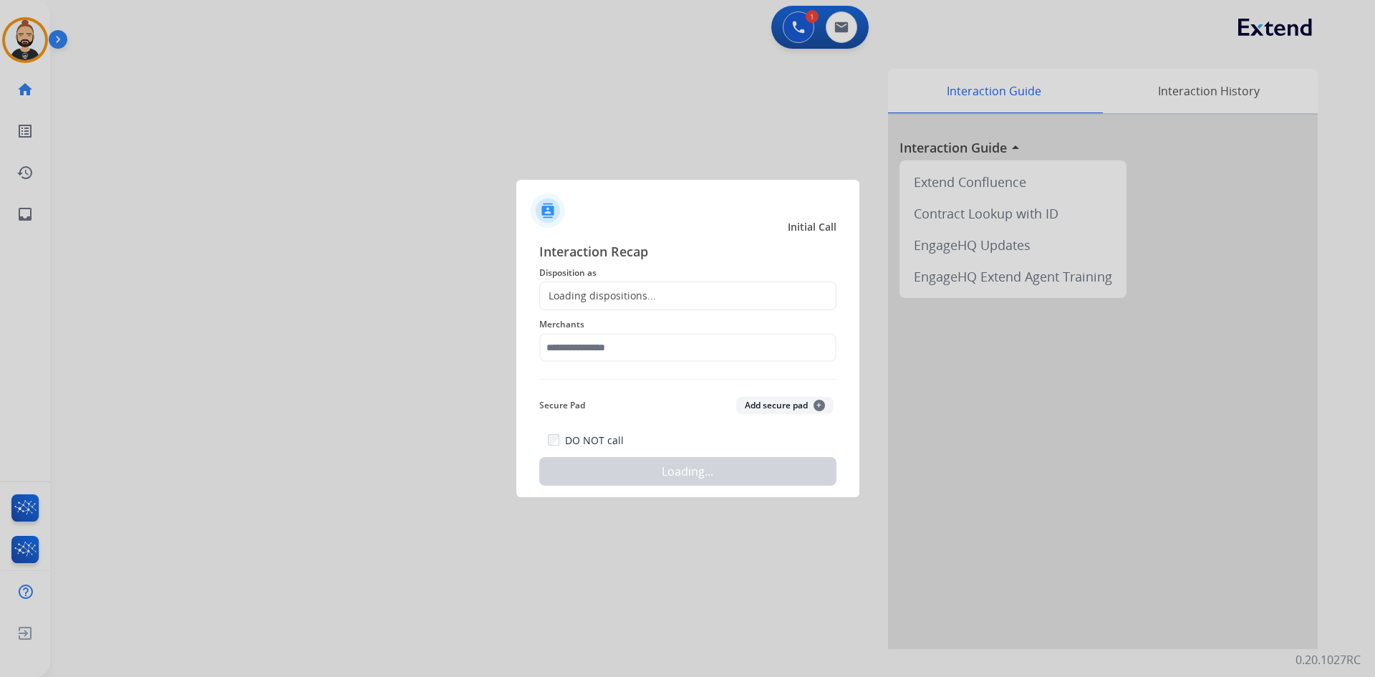
click at [686, 291] on div "Loading dispositions..." at bounding box center [687, 296] width 297 height 29
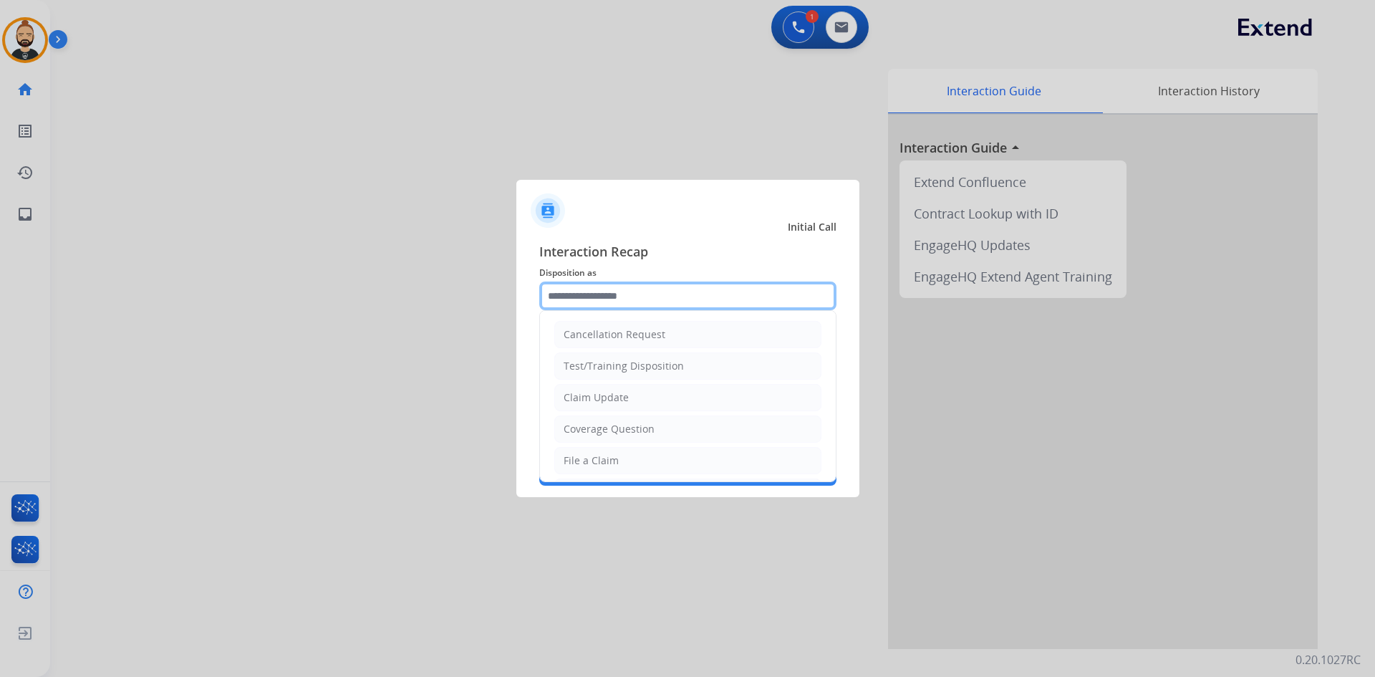
click at [604, 299] on input "text" at bounding box center [687, 296] width 297 height 29
click at [629, 426] on div "Coverage Question" at bounding box center [609, 429] width 91 height 14
type input "**********"
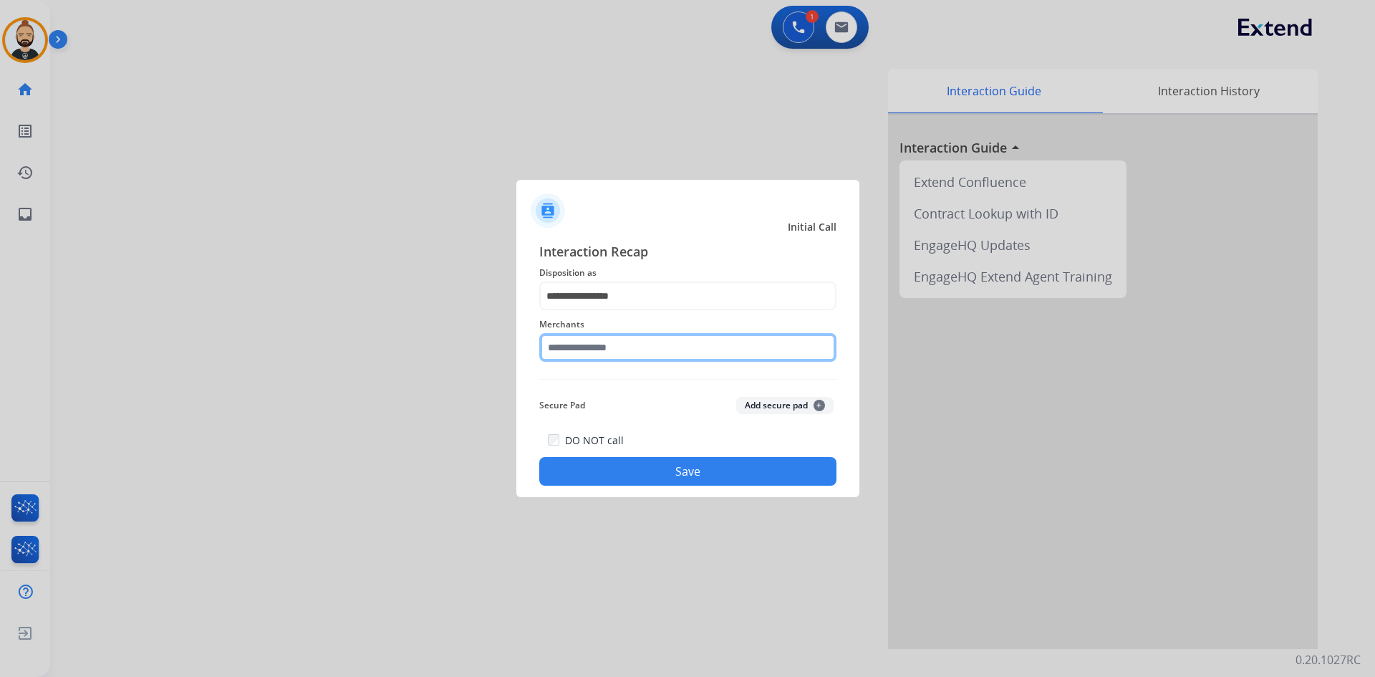
click at [625, 345] on input "text" at bounding box center [687, 347] width 297 height 29
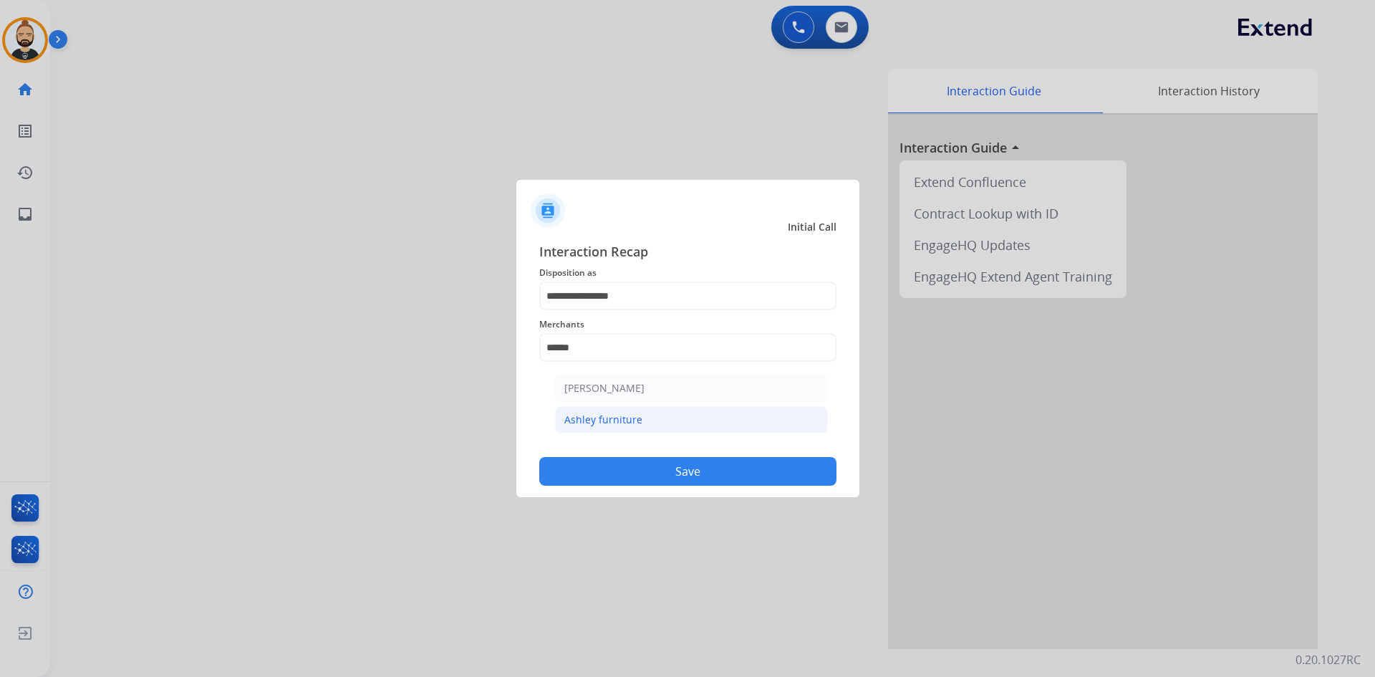
click at [652, 426] on li "Ashley furniture" at bounding box center [691, 419] width 273 height 27
type input "**********"
click at [705, 472] on button "Save" at bounding box center [687, 471] width 297 height 29
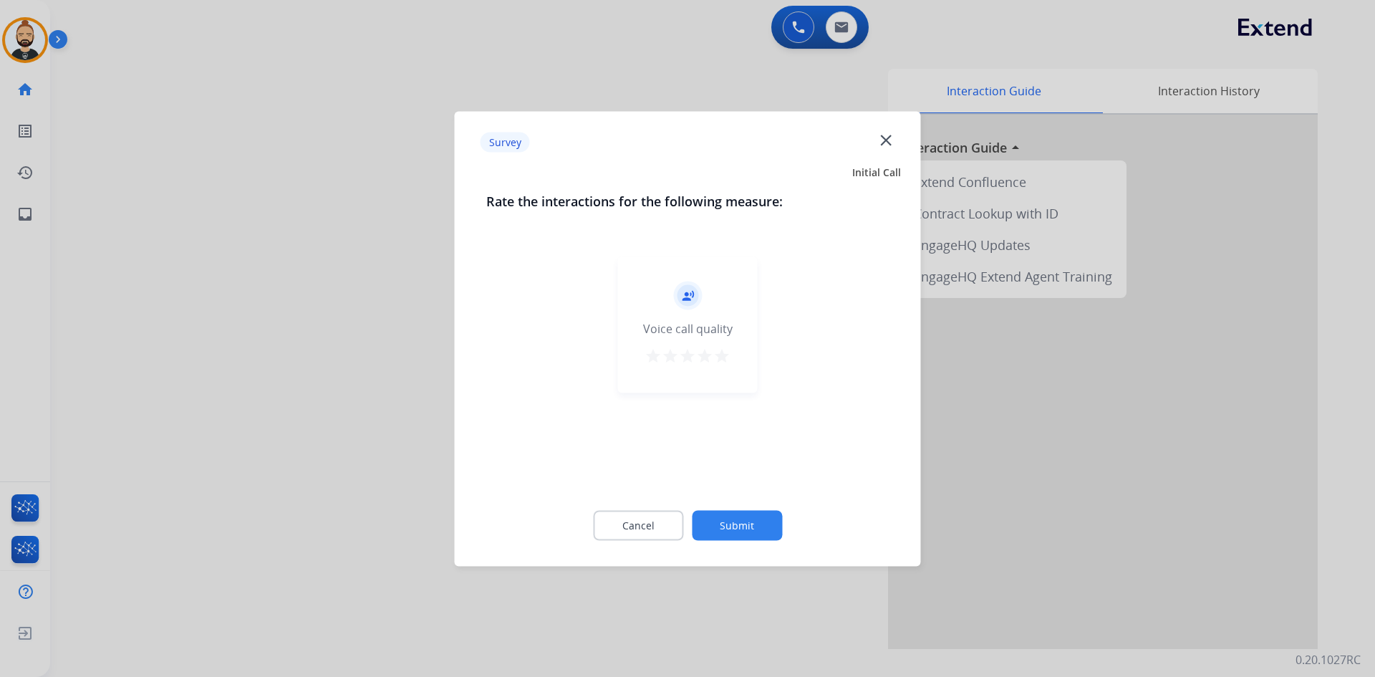
click at [717, 355] on mat-icon "star" at bounding box center [722, 355] width 17 height 17
click at [754, 506] on div "Cancel Submit" at bounding box center [687, 525] width 403 height 64
click at [734, 519] on button "Submit" at bounding box center [737, 525] width 90 height 30
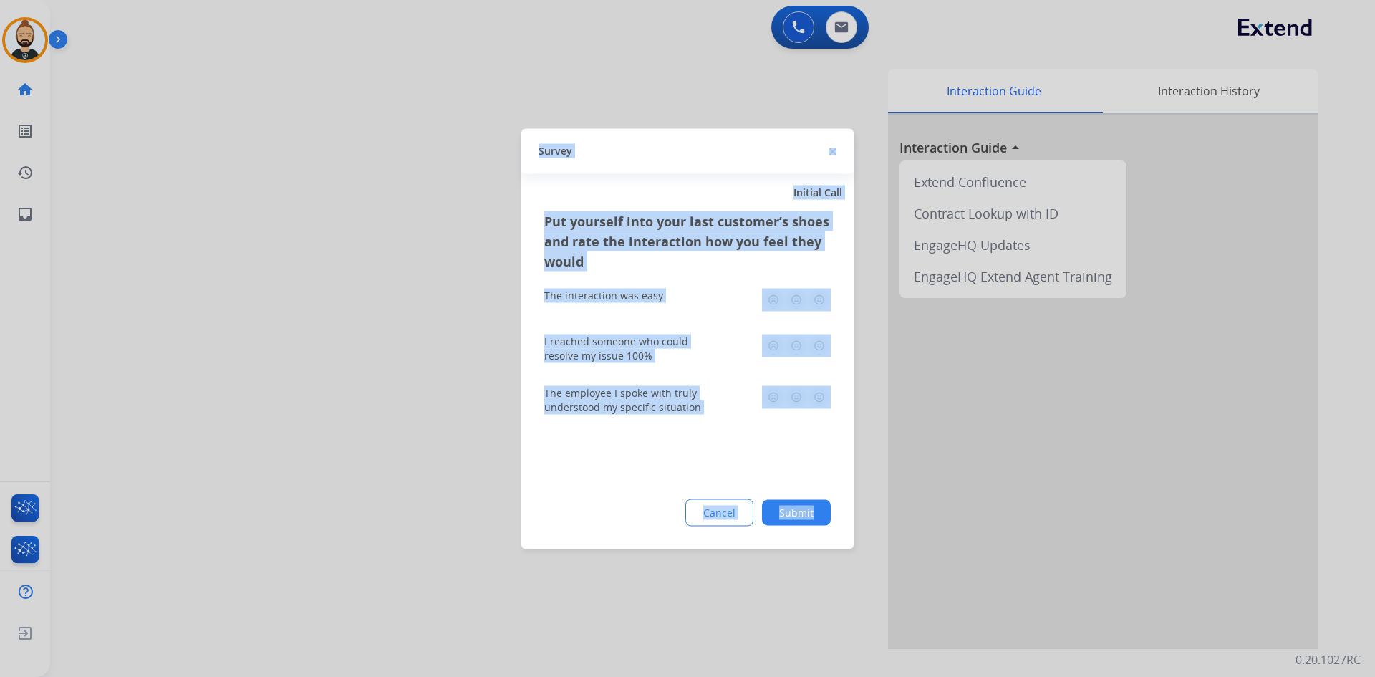
click at [819, 300] on img at bounding box center [819, 299] width 23 height 23
click at [821, 346] on img at bounding box center [819, 345] width 23 height 23
click at [829, 393] on img at bounding box center [819, 396] width 23 height 23
click at [807, 509] on button "Submit" at bounding box center [796, 512] width 69 height 26
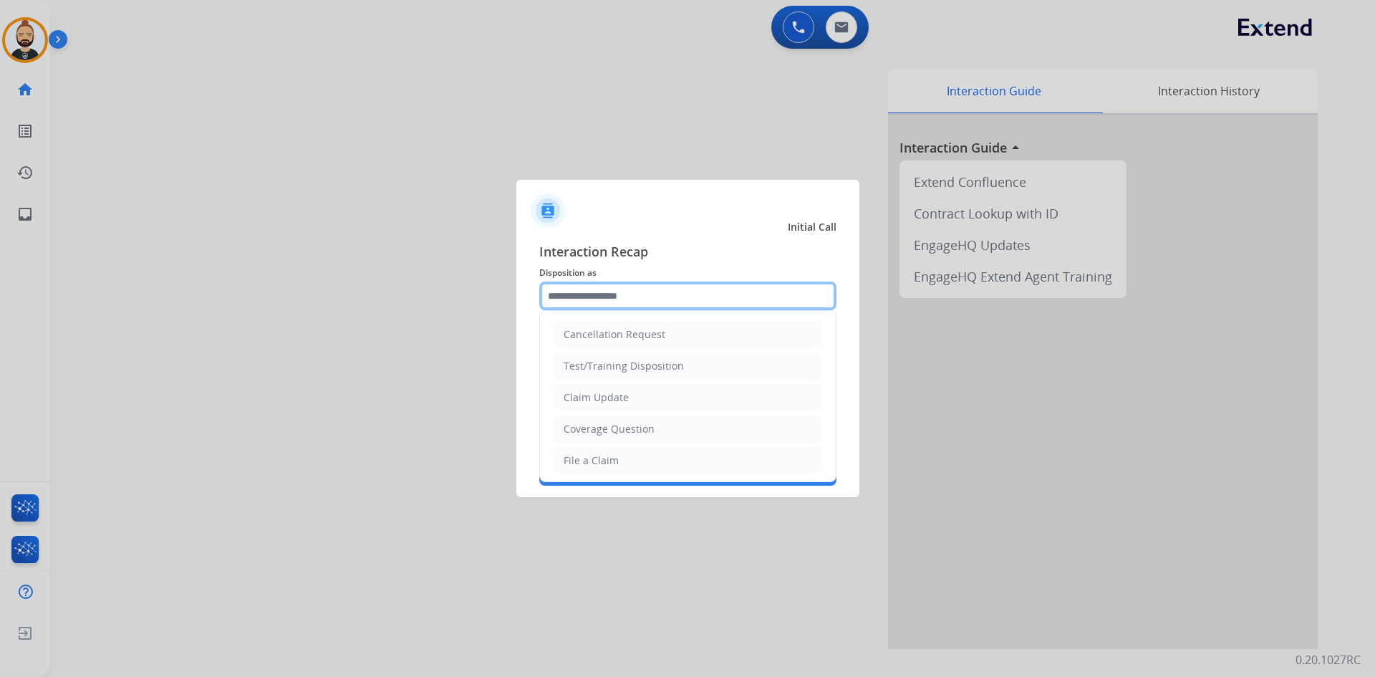
click at [674, 301] on input "text" at bounding box center [687, 296] width 297 height 29
click at [673, 453] on li "File a Claim" at bounding box center [687, 460] width 267 height 27
type input "**********"
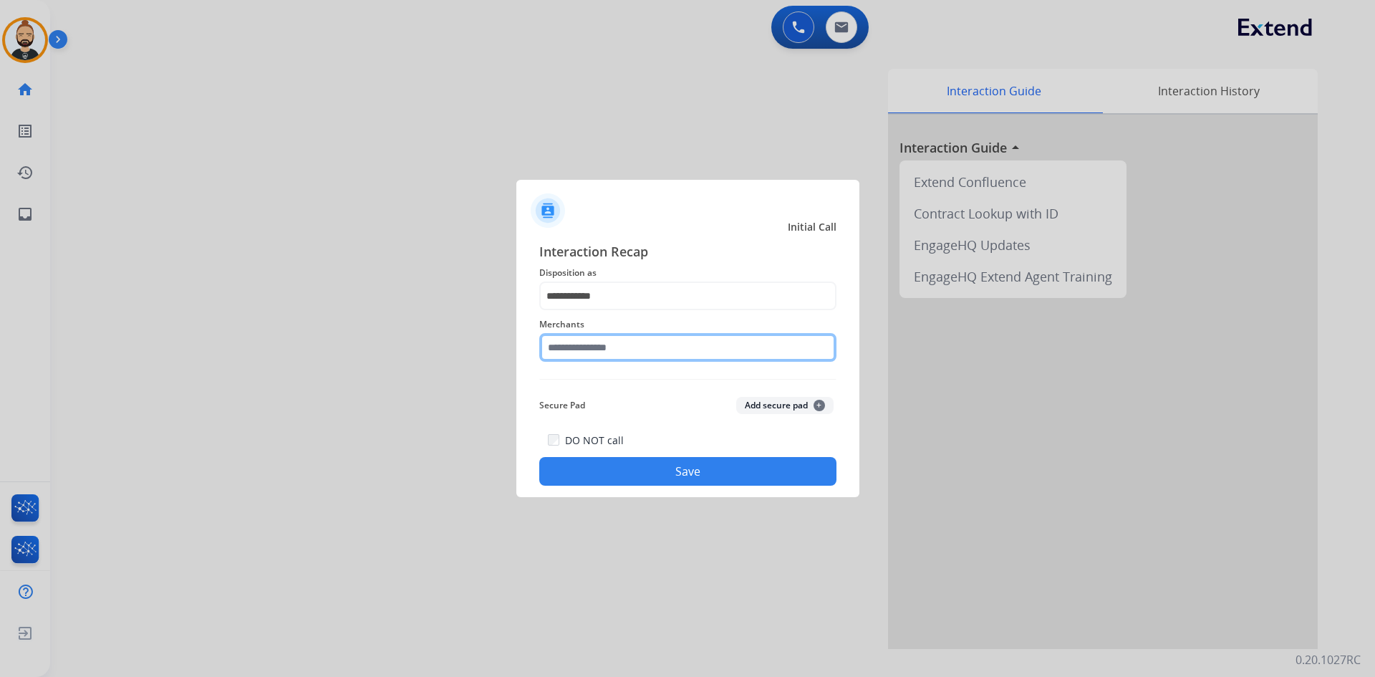
click at [651, 335] on input "text" at bounding box center [687, 347] width 297 height 29
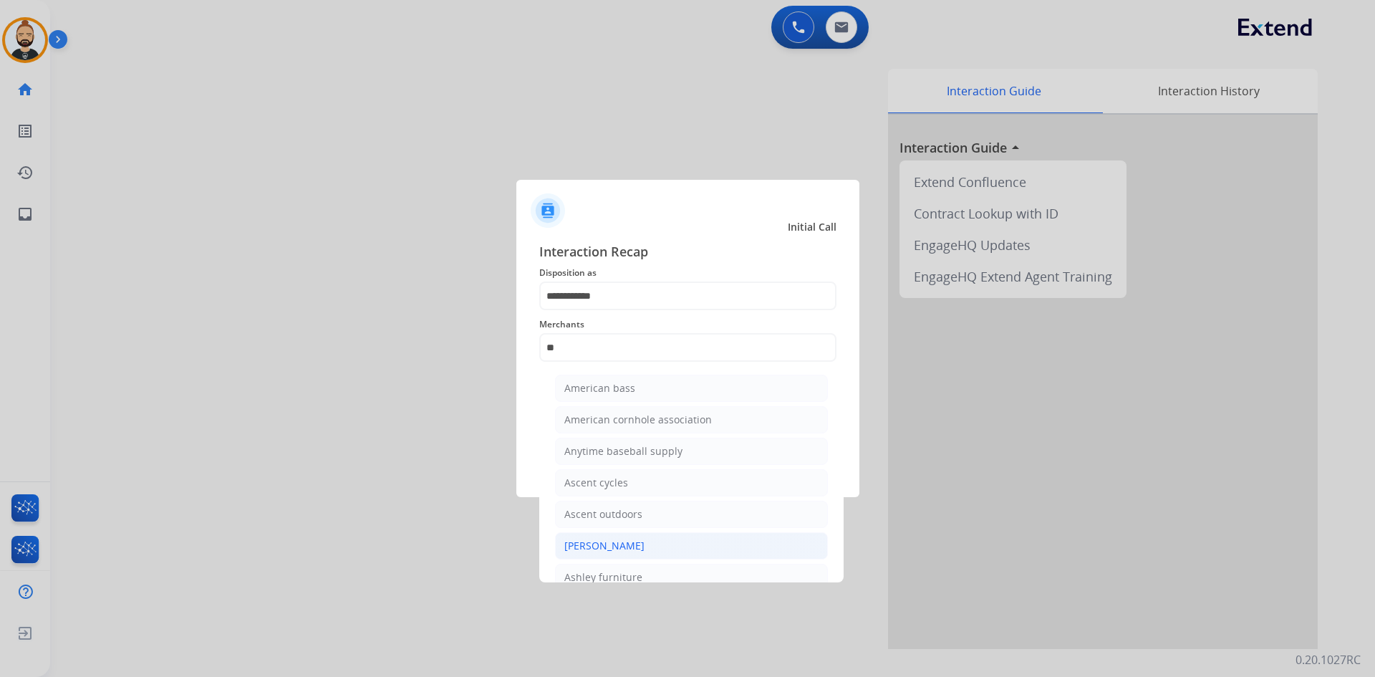
click at [638, 542] on div "[PERSON_NAME]" at bounding box center [605, 546] width 80 height 14
type input "**********"
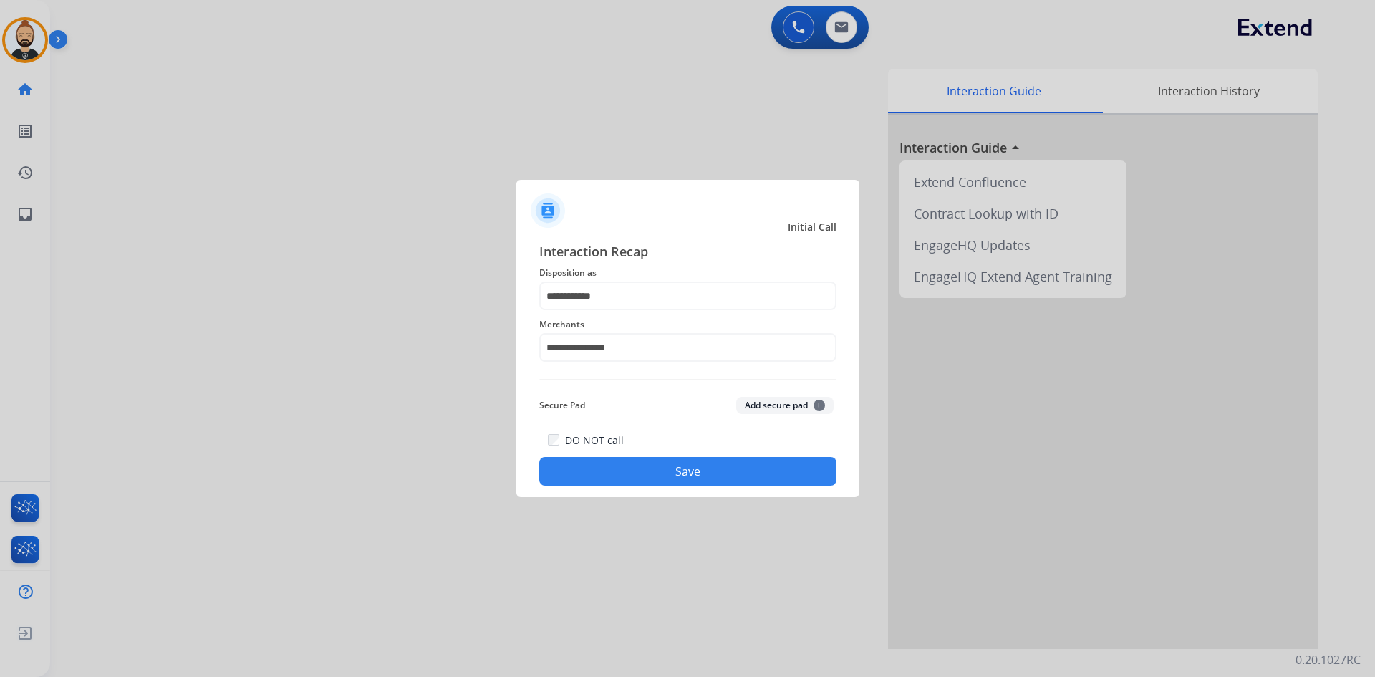
click at [663, 469] on button "Save" at bounding box center [687, 471] width 297 height 29
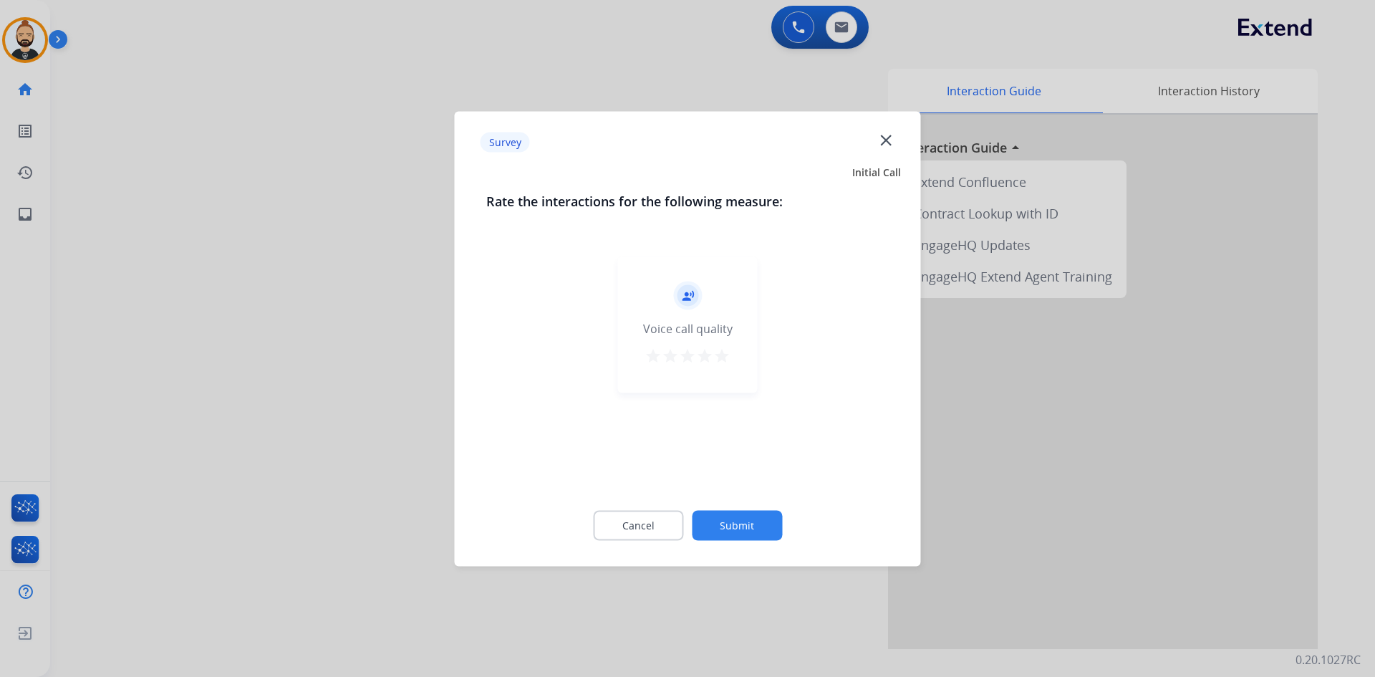
click at [759, 519] on button "Submit" at bounding box center [737, 525] width 90 height 30
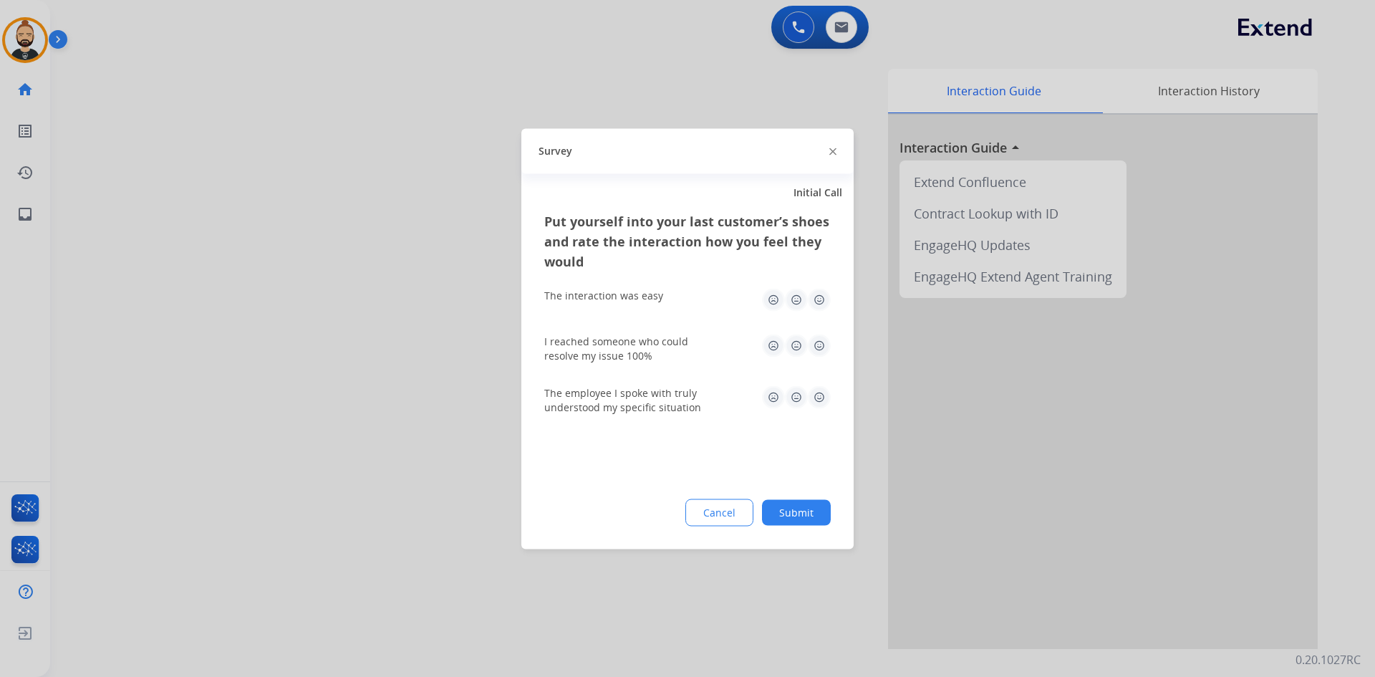
click at [786, 509] on button "Submit" at bounding box center [796, 512] width 69 height 26
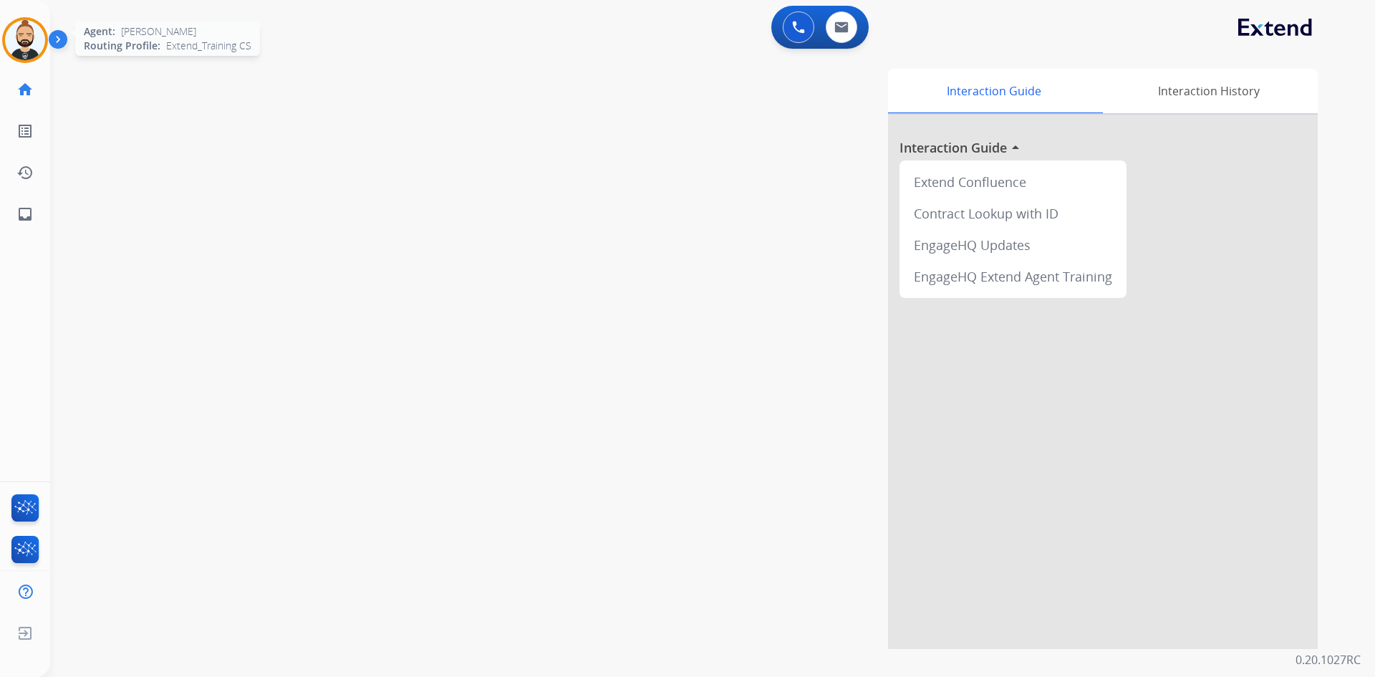
click at [31, 41] on img at bounding box center [25, 40] width 40 height 40
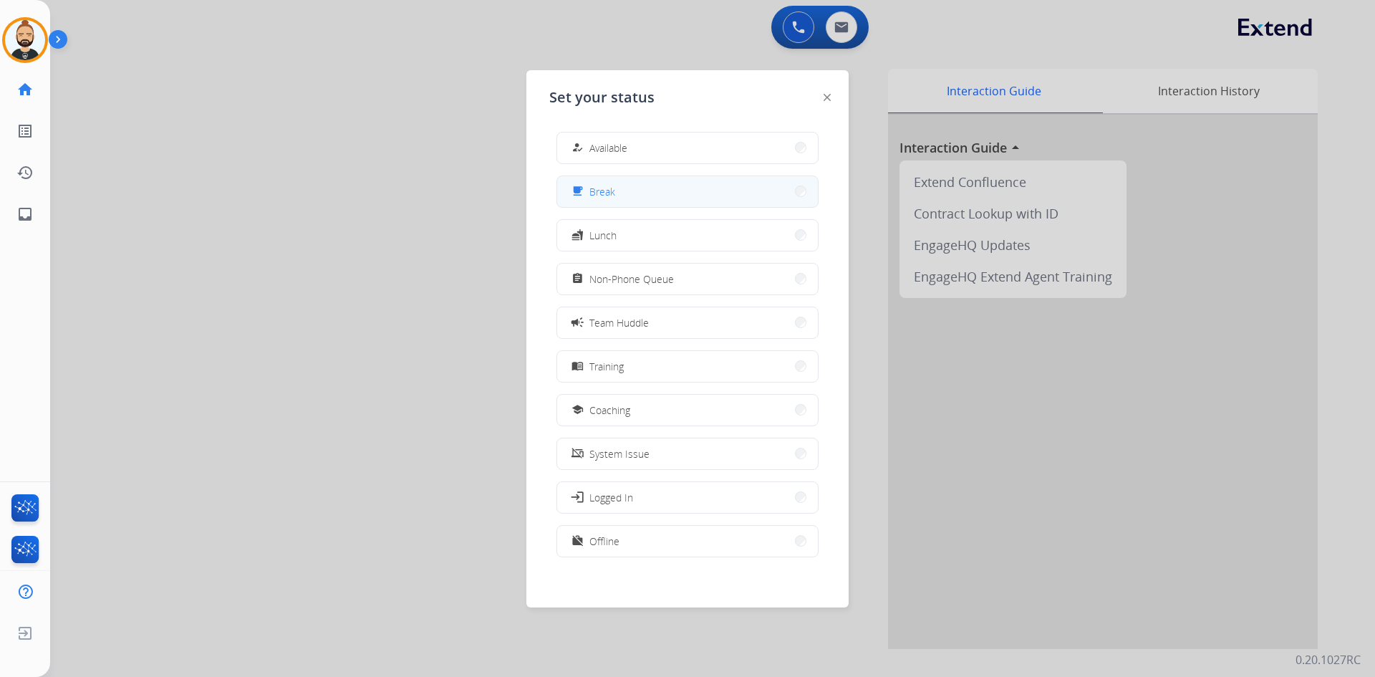
click at [692, 201] on button "free_breakfast Break" at bounding box center [687, 191] width 261 height 31
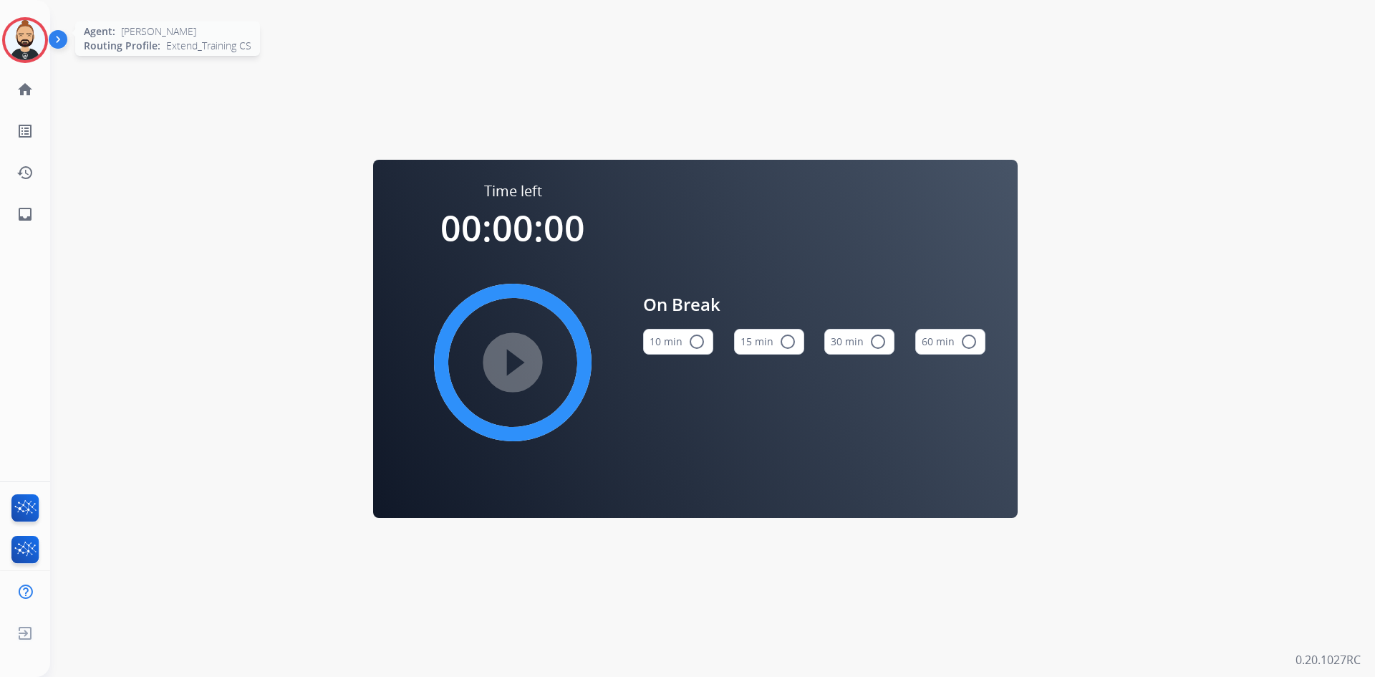
click at [27, 40] on img at bounding box center [25, 40] width 40 height 40
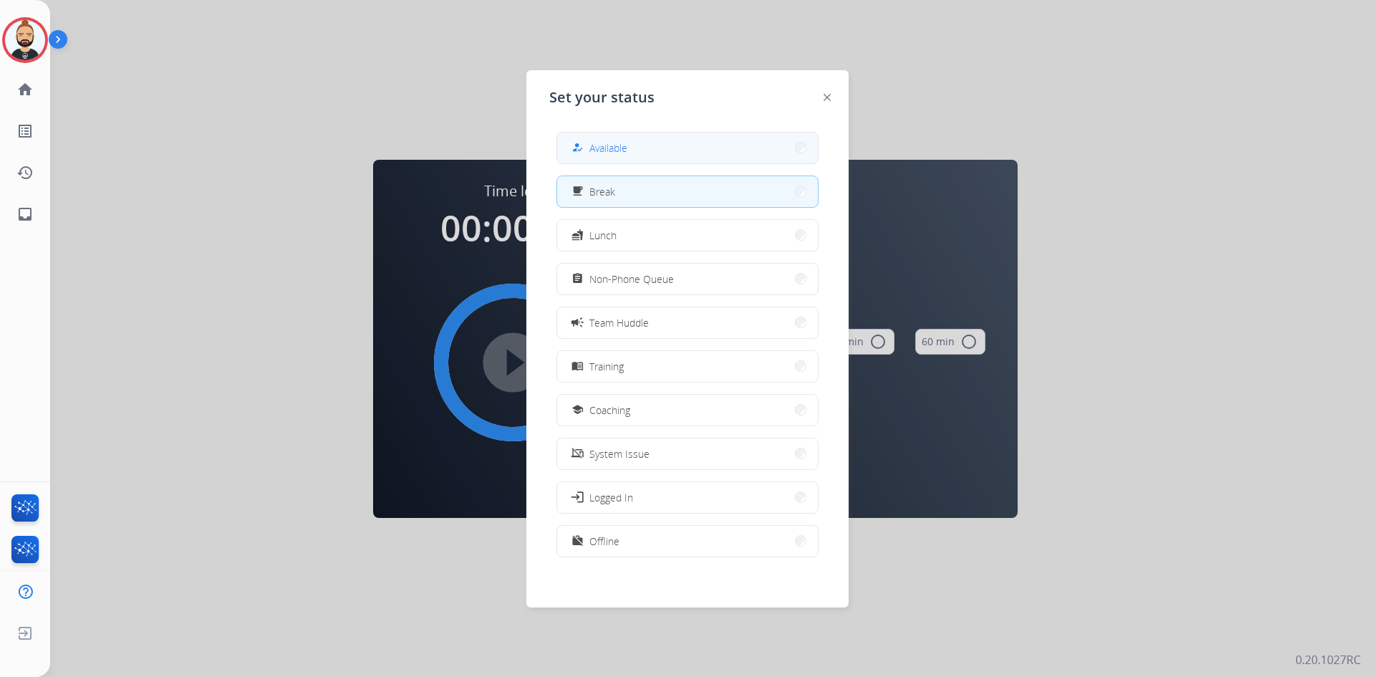
click at [666, 135] on button "how_to_reg Available" at bounding box center [687, 148] width 261 height 31
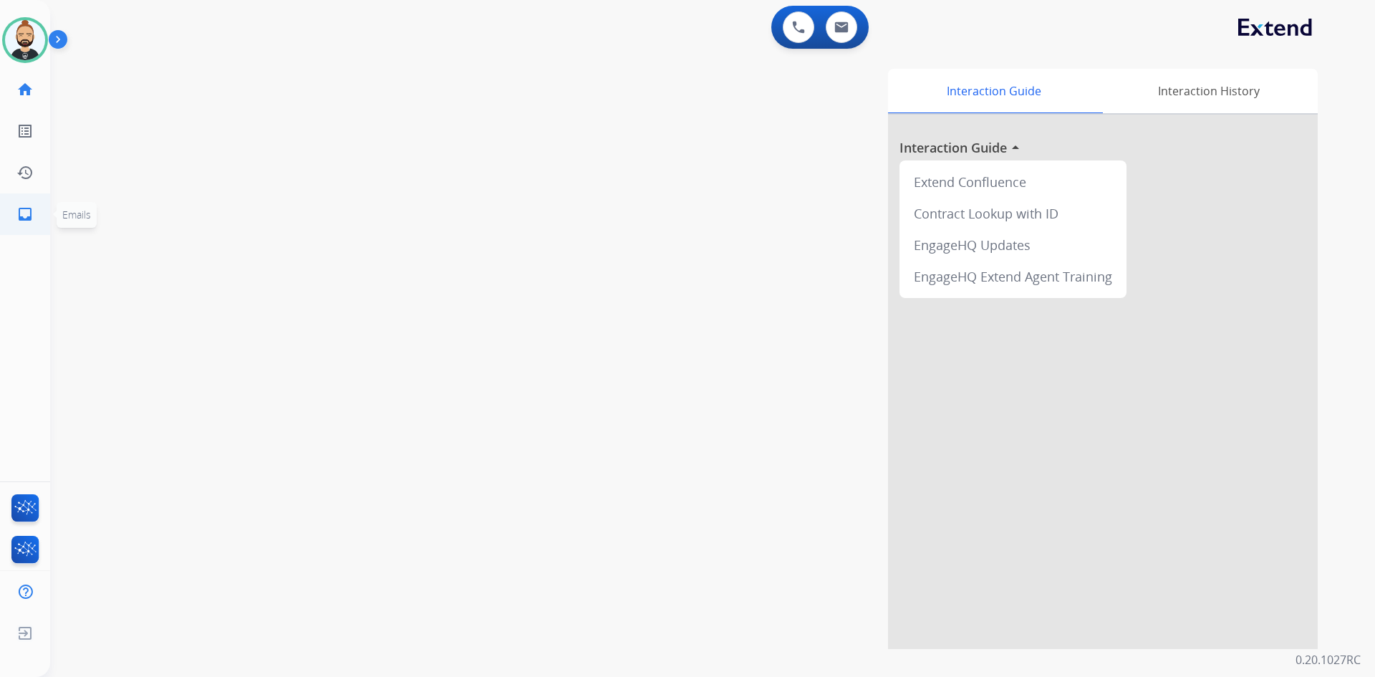
click at [19, 211] on mat-icon "inbox" at bounding box center [24, 214] width 17 height 17
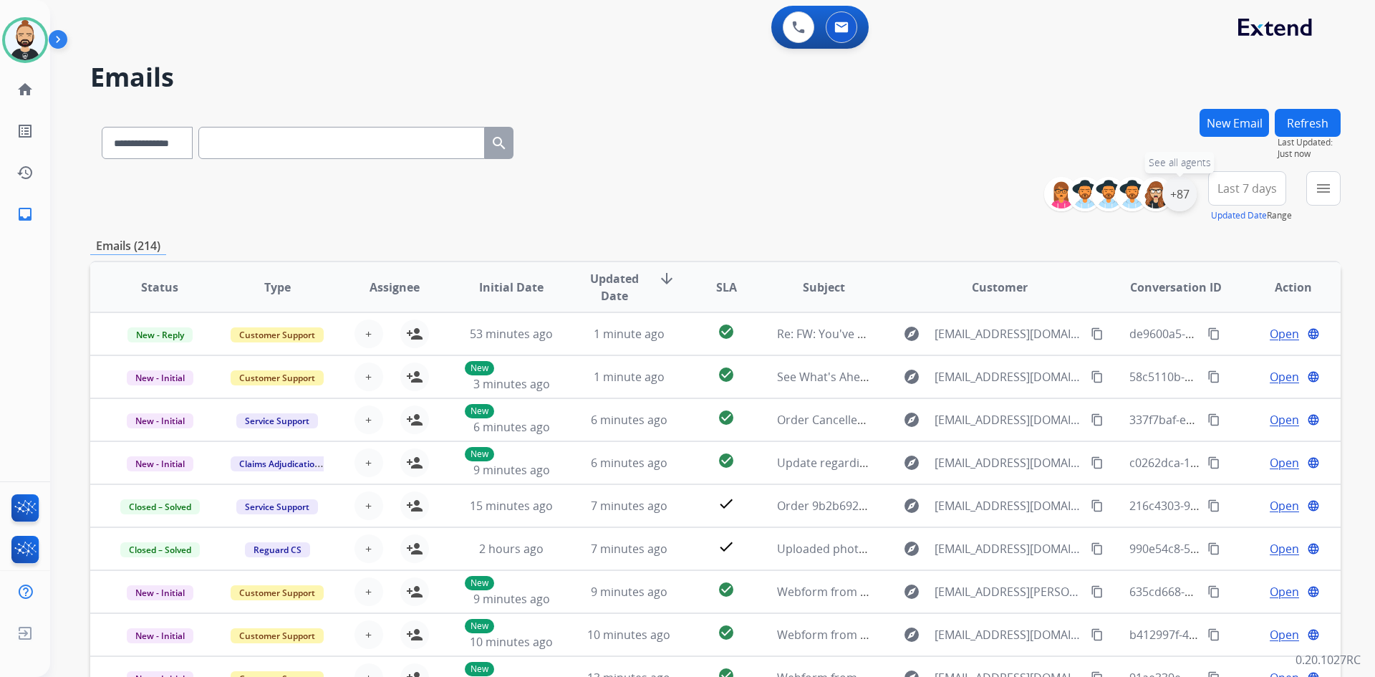
click at [1182, 198] on div "+87" at bounding box center [1180, 194] width 34 height 34
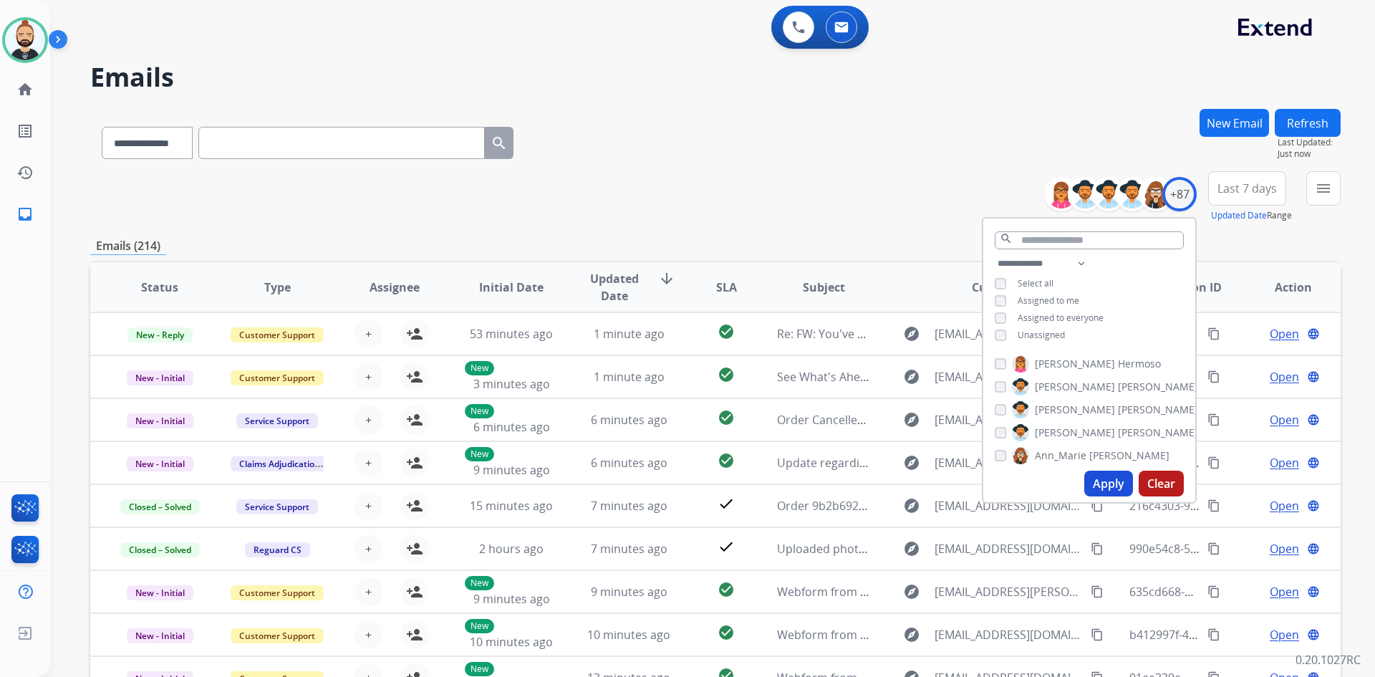
drag, startPoint x: 1111, startPoint y: 476, endPoint x: 1153, endPoint y: 470, distance: 42.8
click at [1111, 475] on button "Apply" at bounding box center [1109, 484] width 49 height 26
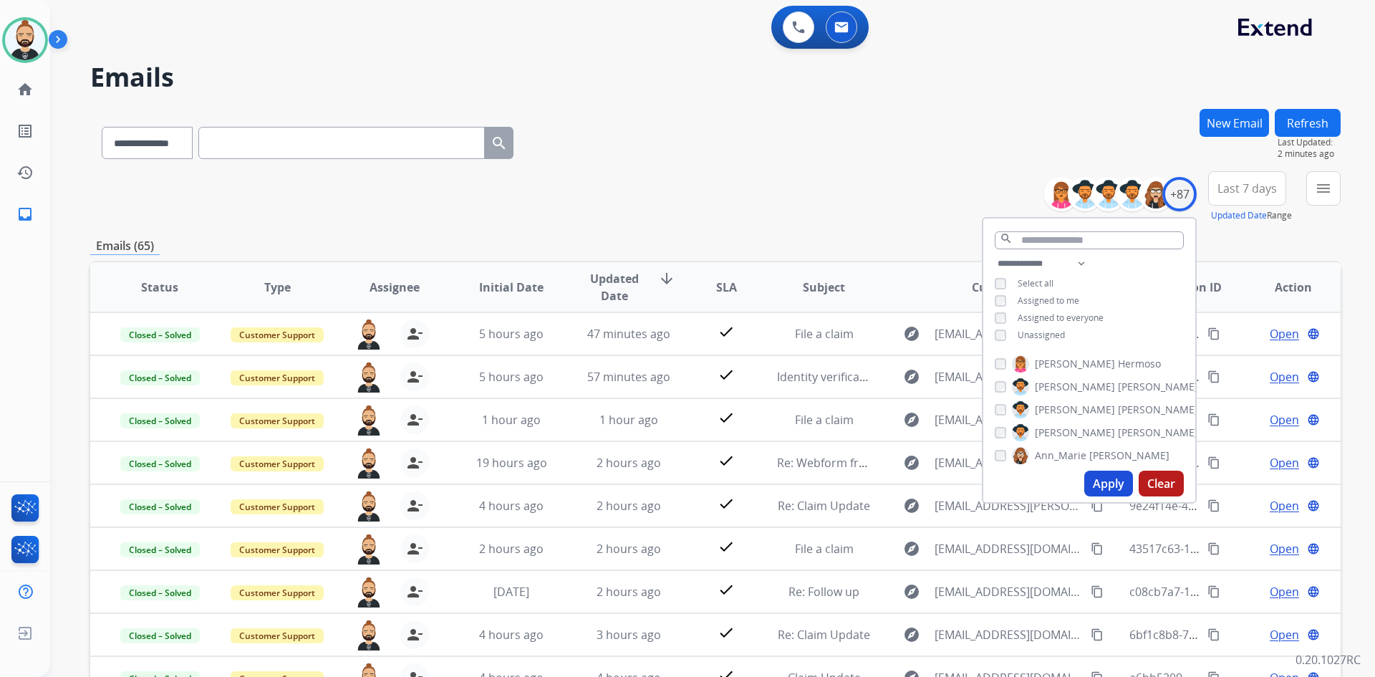
click at [1298, 126] on button "Refresh" at bounding box center [1308, 123] width 66 height 28
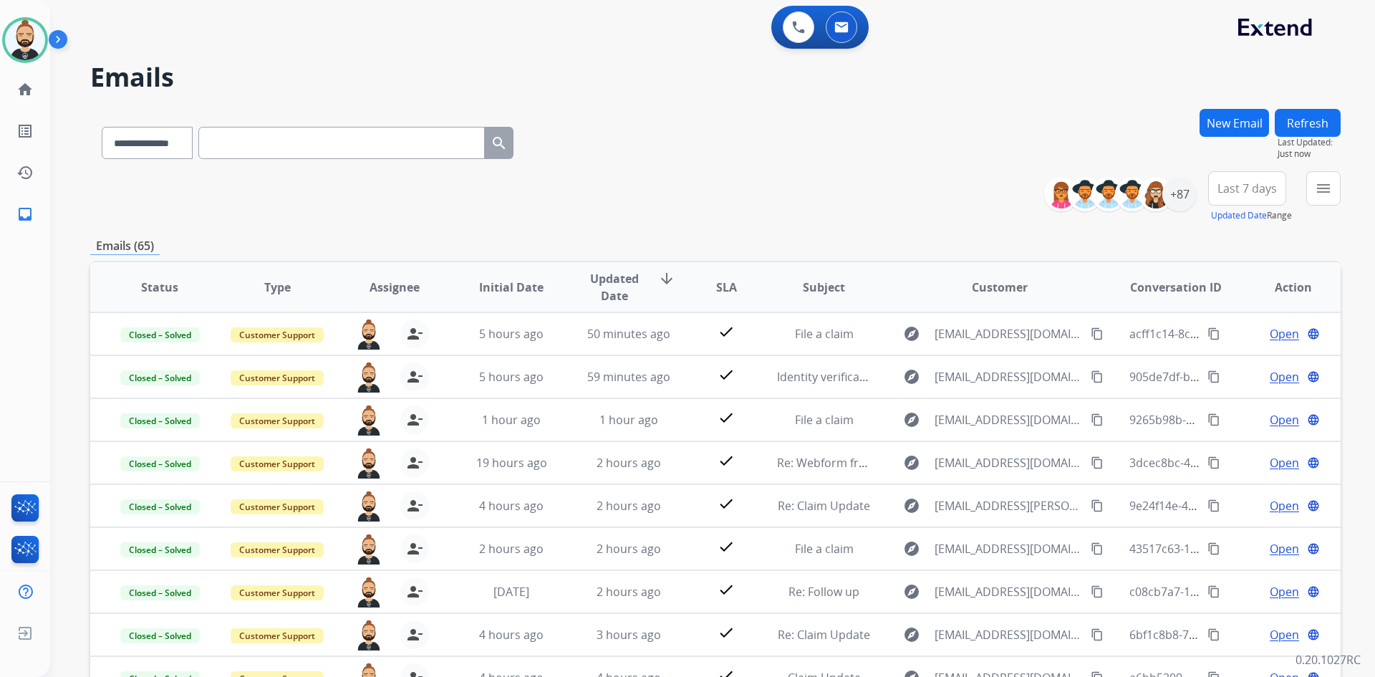
drag, startPoint x: 1294, startPoint y: 119, endPoint x: 1373, endPoint y: 114, distance: 79.0
click at [1297, 117] on button "Refresh" at bounding box center [1308, 123] width 66 height 28
click at [1178, 188] on div "+87" at bounding box center [1180, 194] width 34 height 34
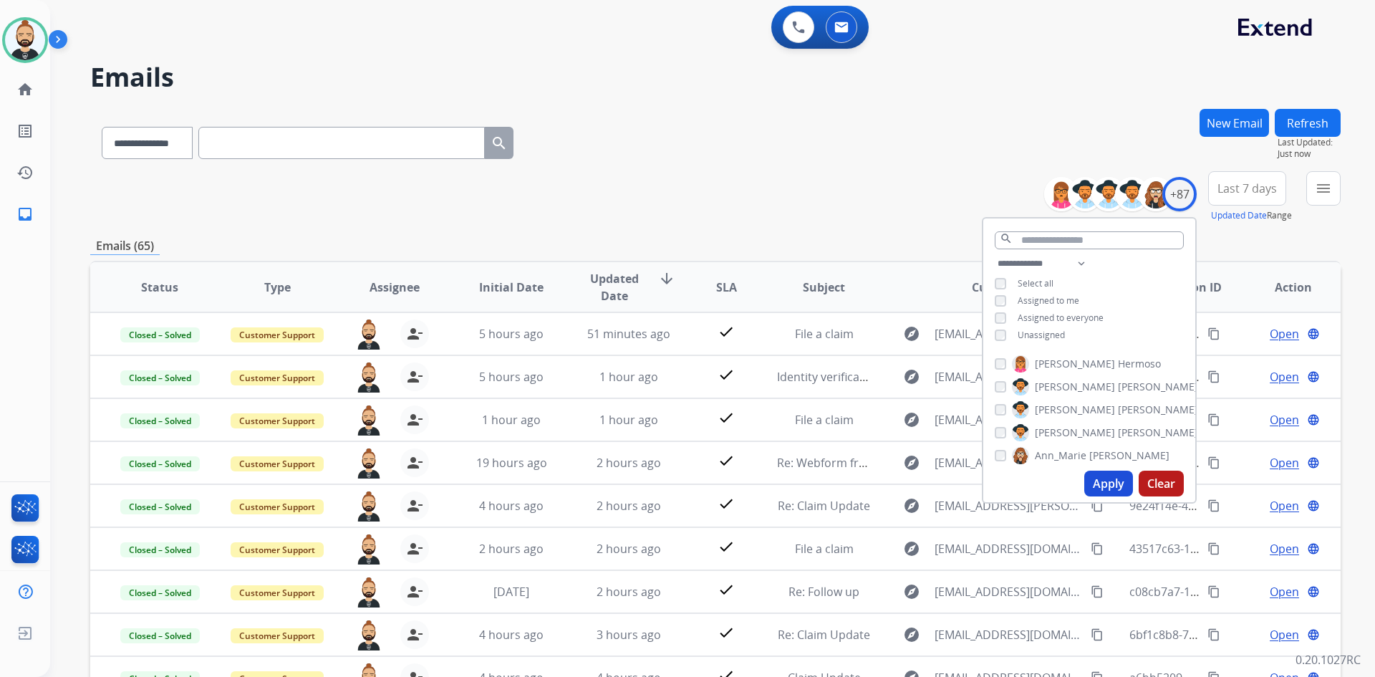
click at [1110, 482] on button "Apply" at bounding box center [1109, 484] width 49 height 26
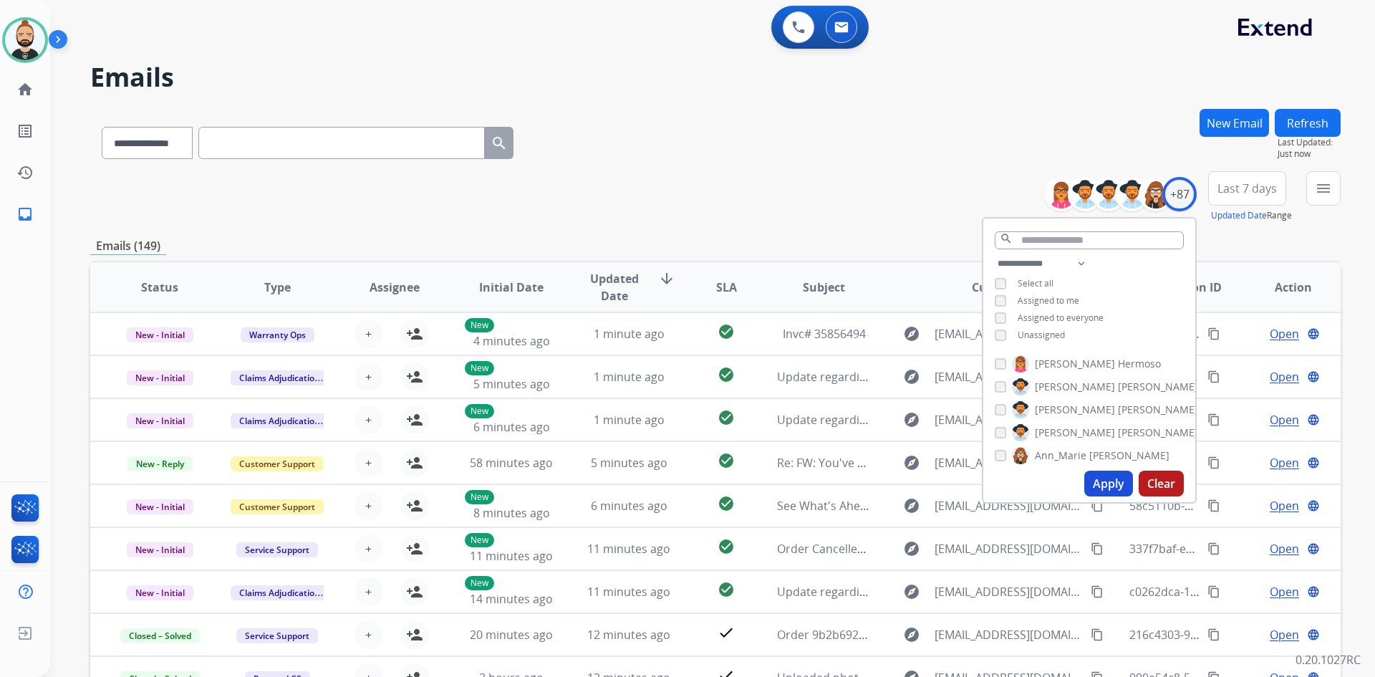
click at [1247, 187] on span "Last 7 days" at bounding box center [1247, 189] width 59 height 6
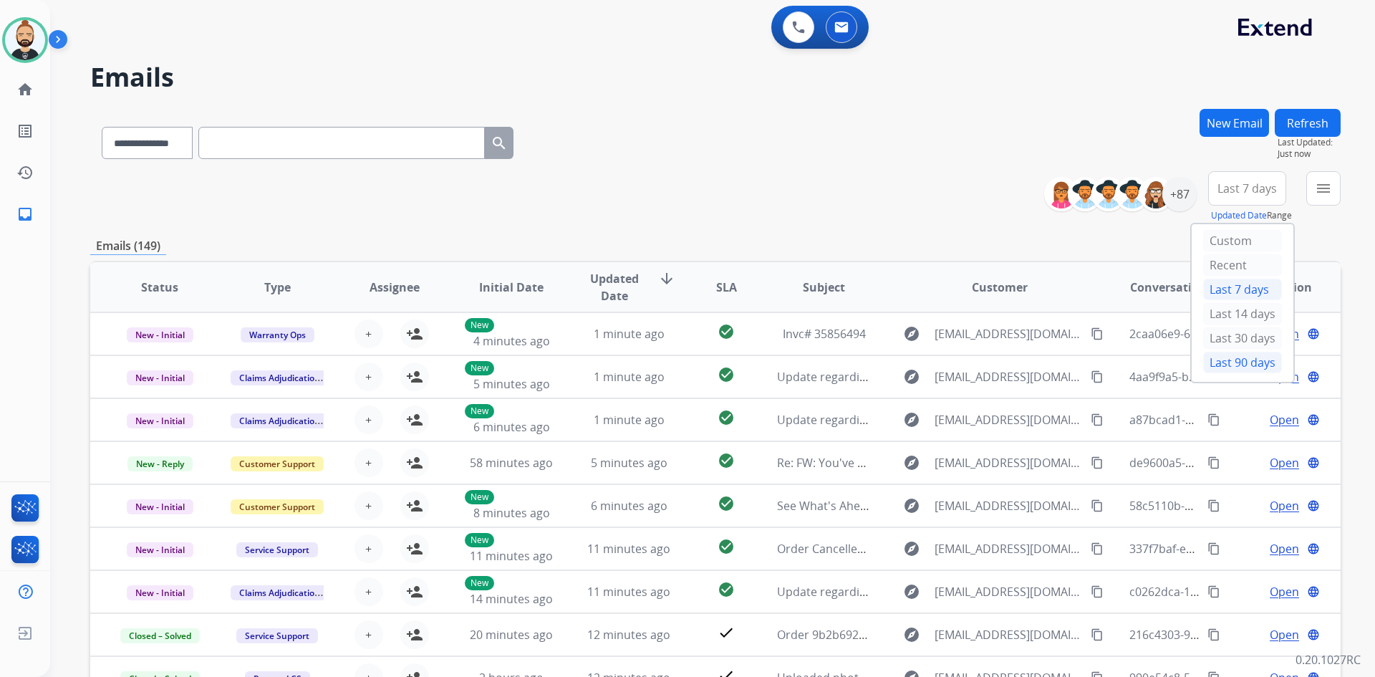
click at [1232, 365] on div "Last 90 days" at bounding box center [1243, 362] width 79 height 21
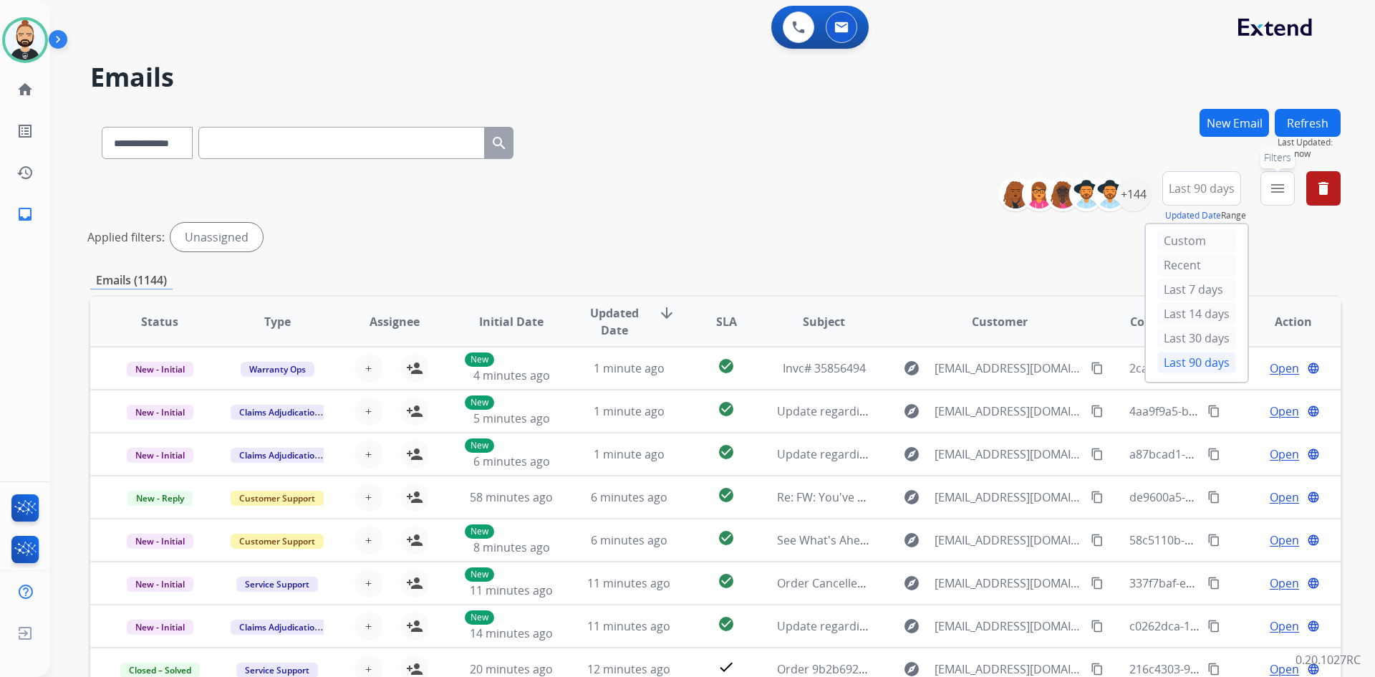
click at [1279, 177] on button "menu Filters" at bounding box center [1278, 188] width 34 height 34
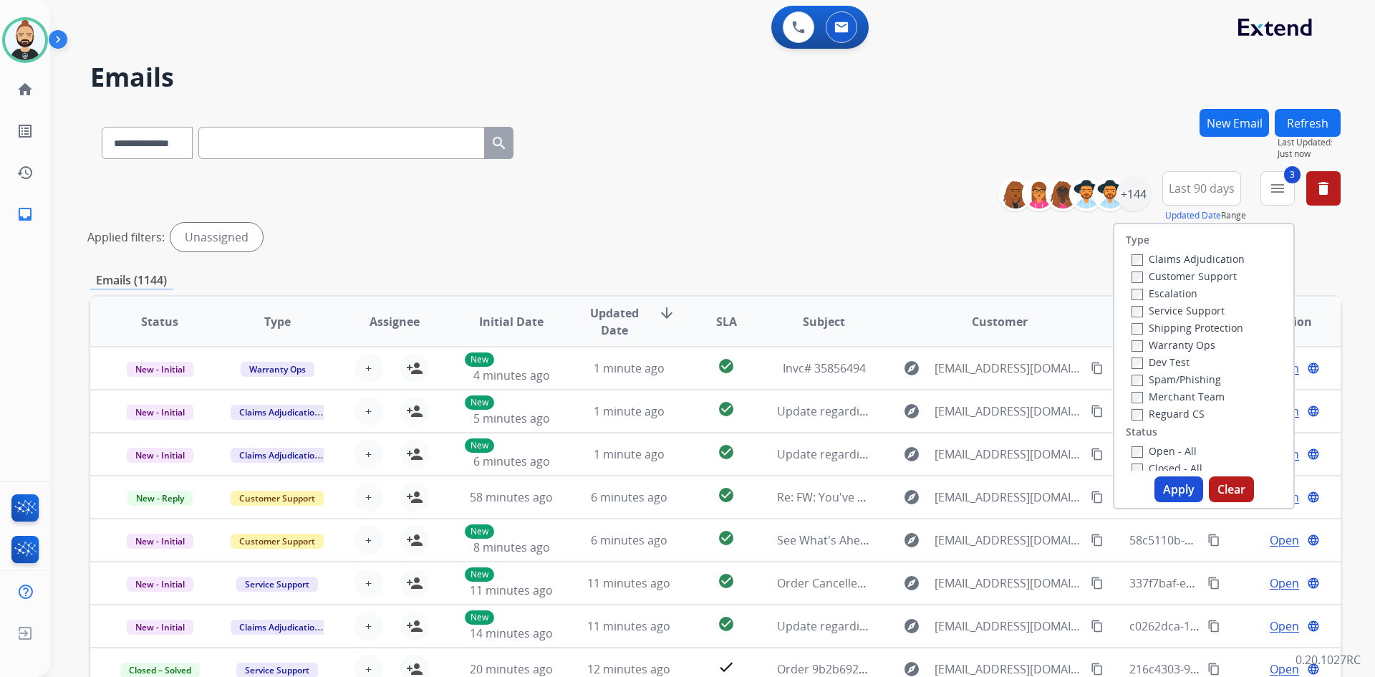
click at [1161, 486] on button "Apply" at bounding box center [1179, 489] width 49 height 26
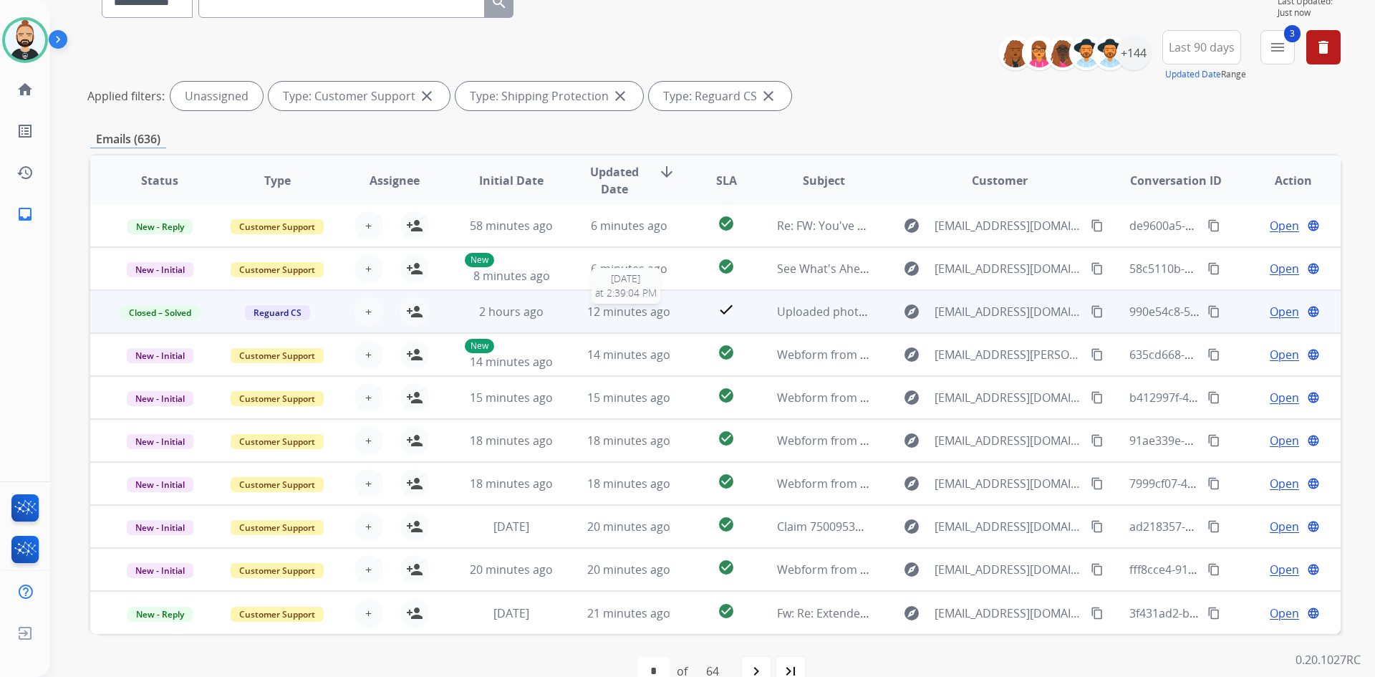
scroll to position [143, 0]
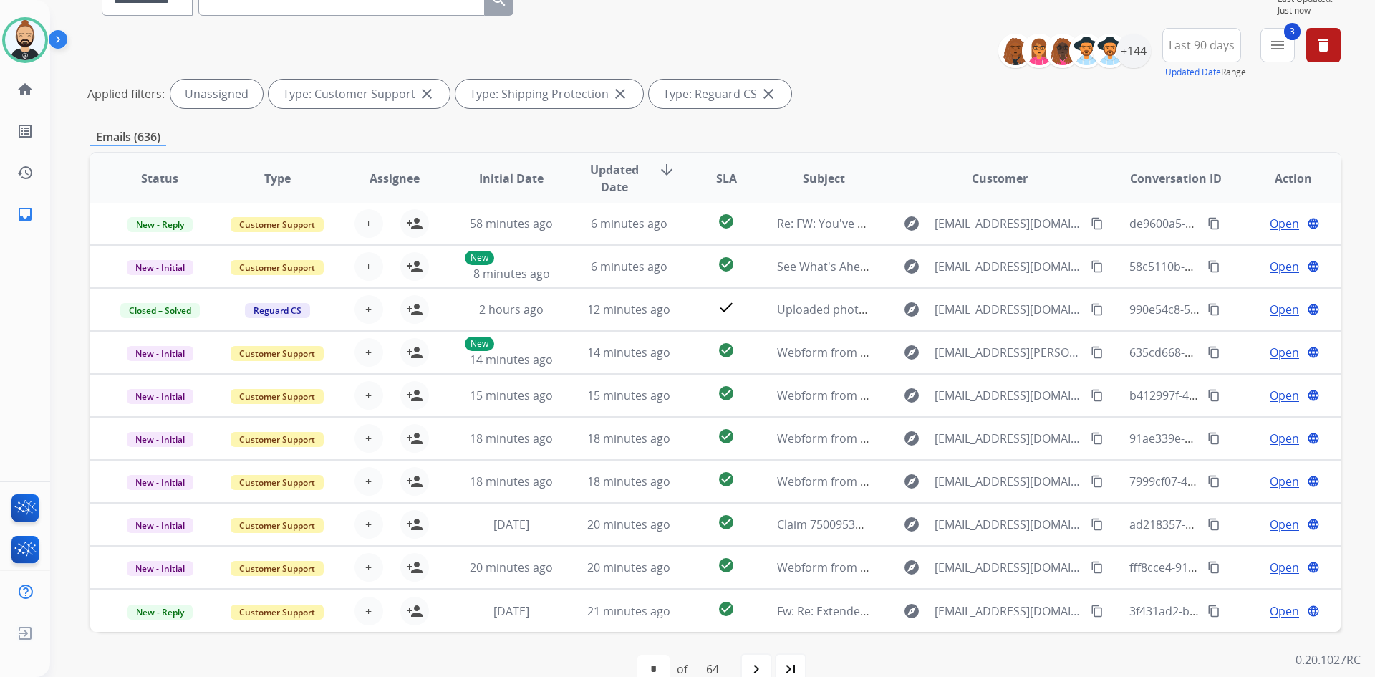
click at [719, 181] on span "SLA" at bounding box center [726, 178] width 21 height 17
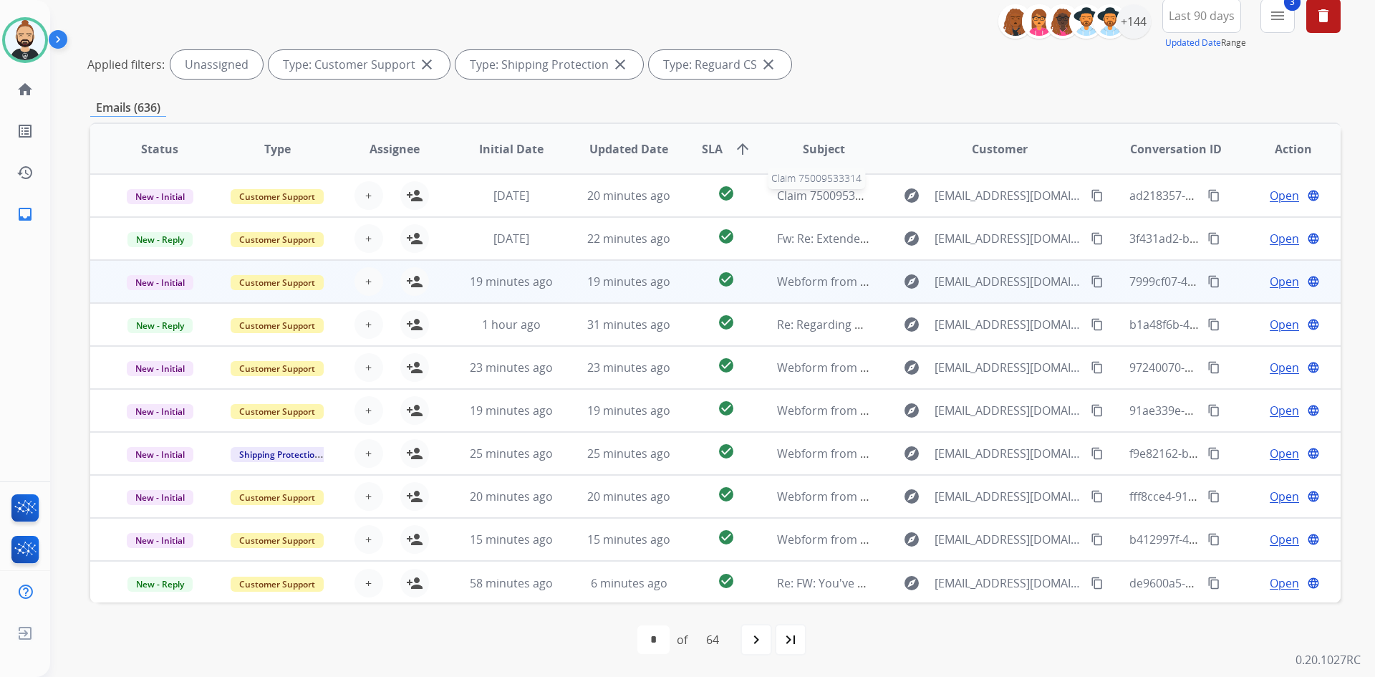
scroll to position [1, 0]
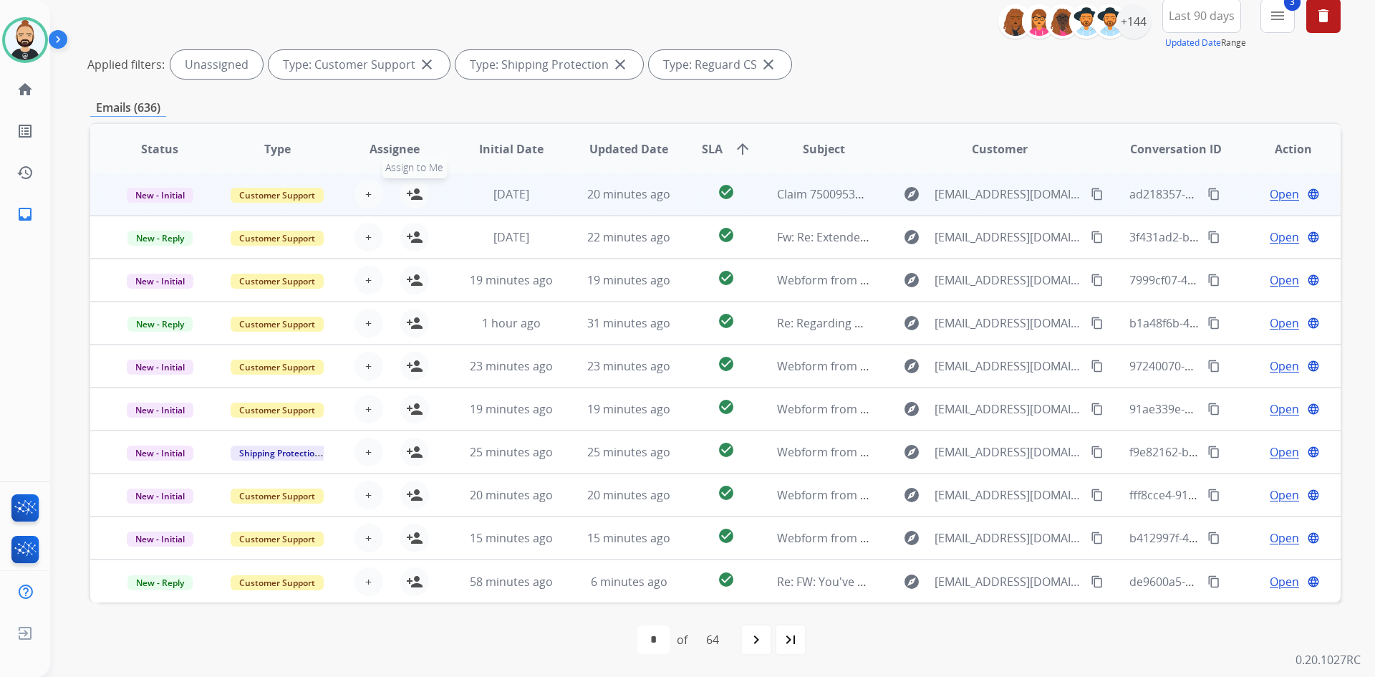
click at [417, 195] on mat-icon "person_add" at bounding box center [414, 194] width 17 height 17
click at [1275, 193] on span "Open" at bounding box center [1284, 195] width 29 height 17
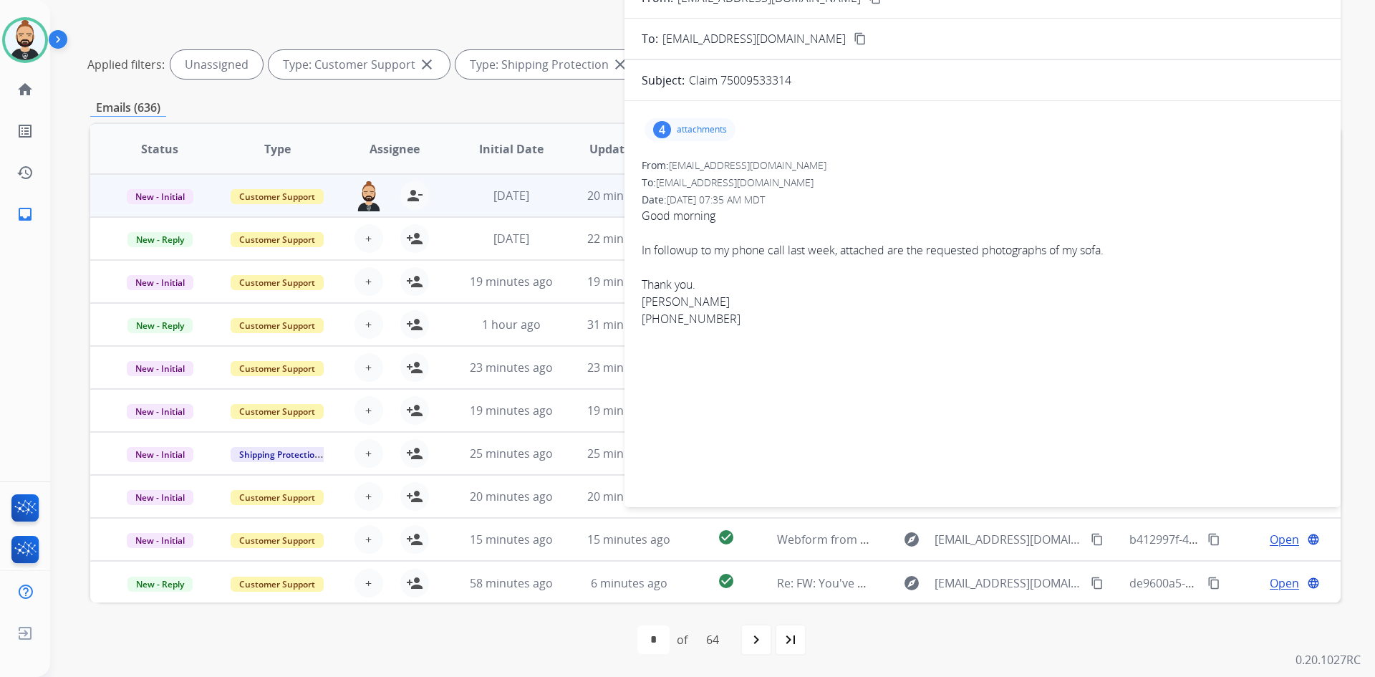
drag, startPoint x: 699, startPoint y: 123, endPoint x: 892, endPoint y: 120, distance: 192.7
click at [700, 123] on div "4 attachments" at bounding box center [690, 129] width 91 height 23
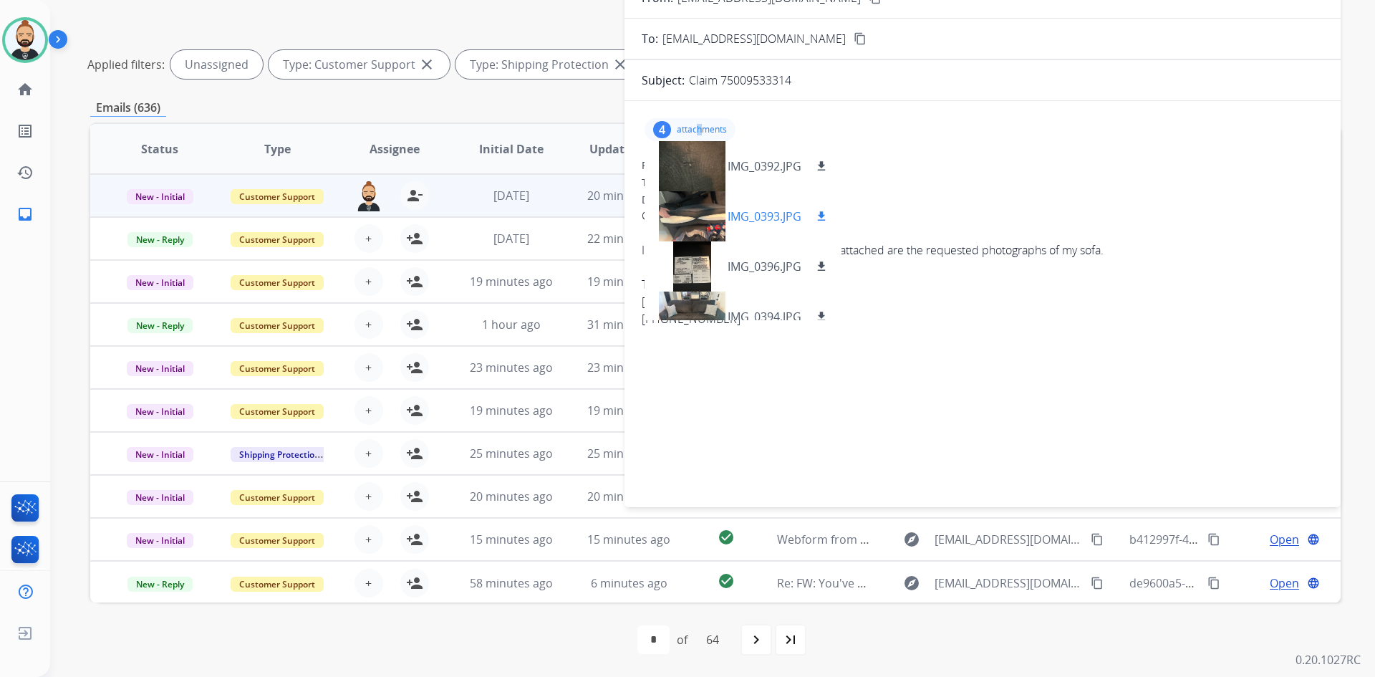
click at [700, 206] on div at bounding box center [692, 216] width 72 height 50
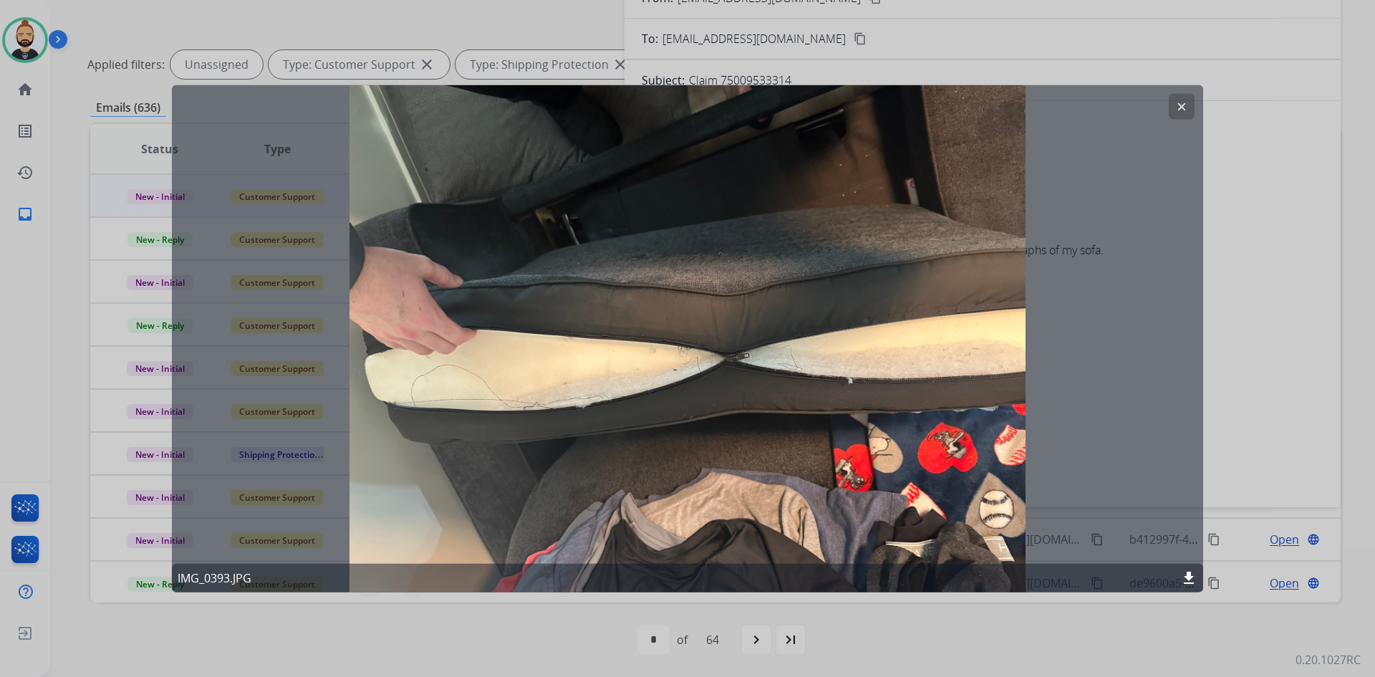
drag, startPoint x: 1183, startPoint y: 111, endPoint x: 1191, endPoint y: 115, distance: 9.0
click at [1185, 111] on mat-icon "clear" at bounding box center [1182, 106] width 13 height 13
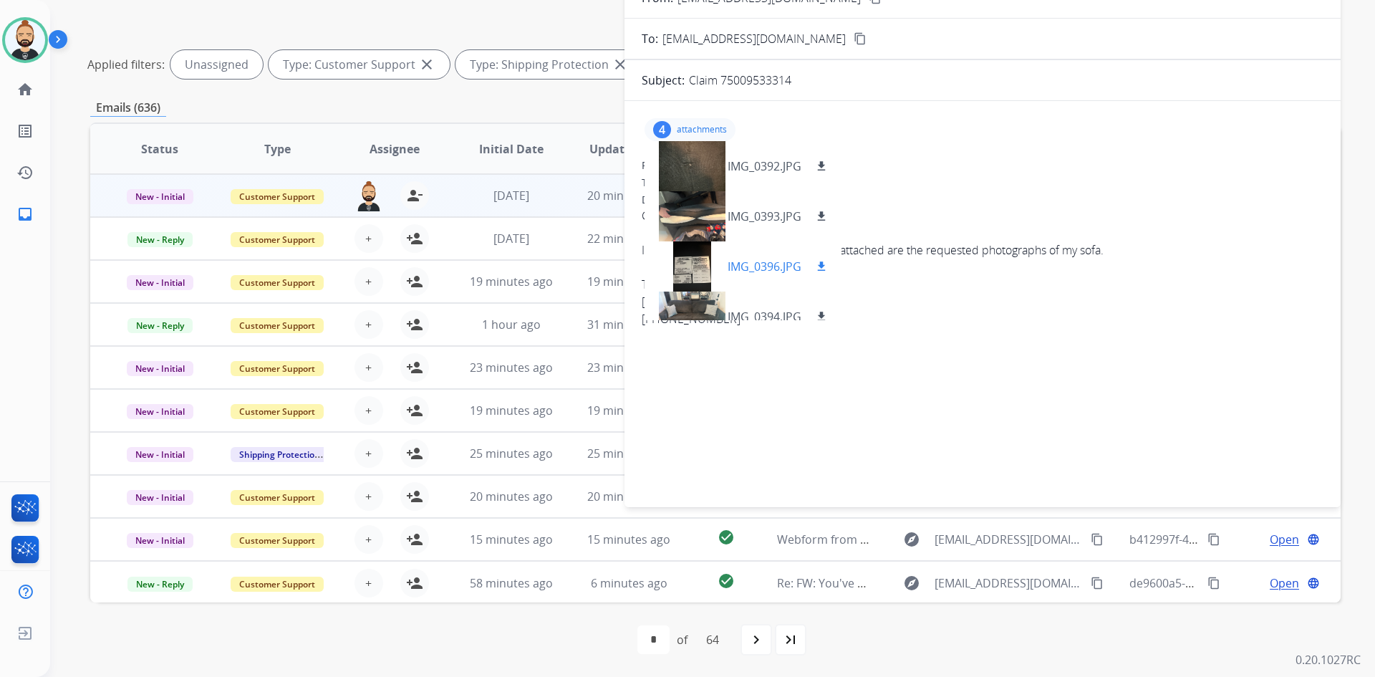
click at [713, 258] on div at bounding box center [692, 266] width 72 height 50
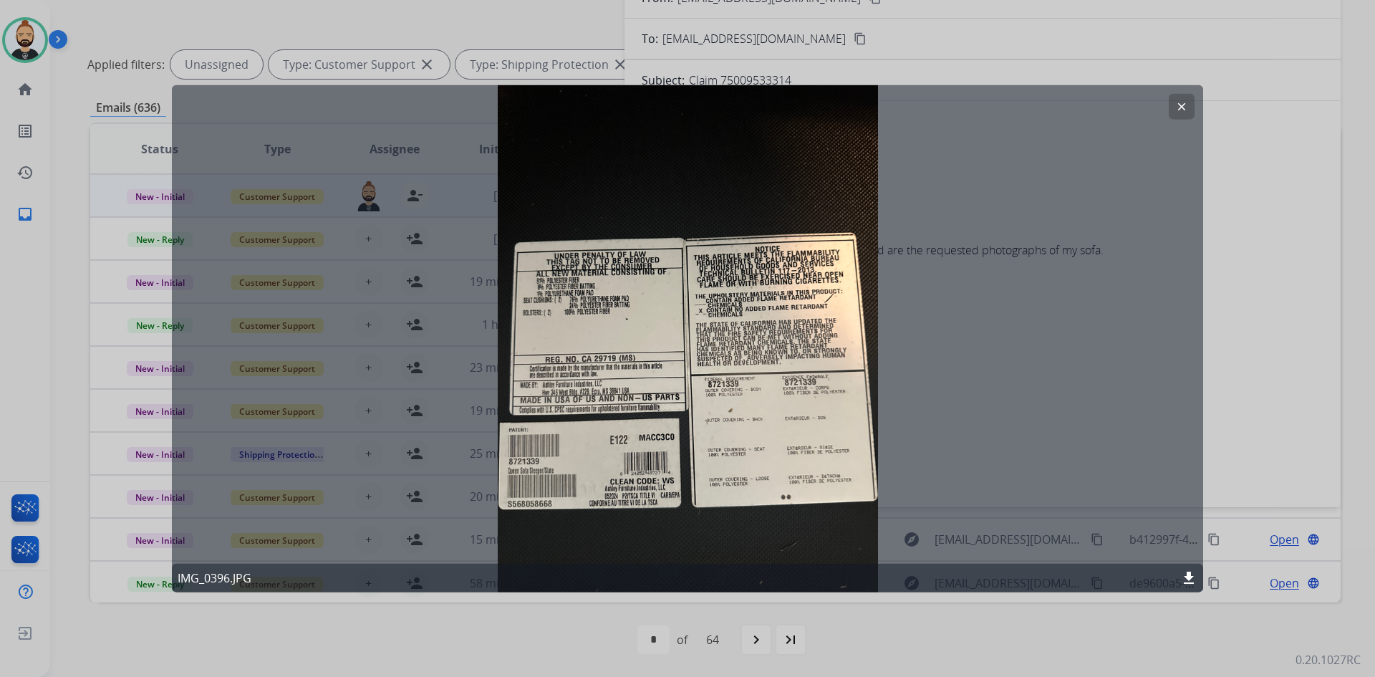
click at [1179, 106] on mat-icon "clear" at bounding box center [1182, 106] width 13 height 13
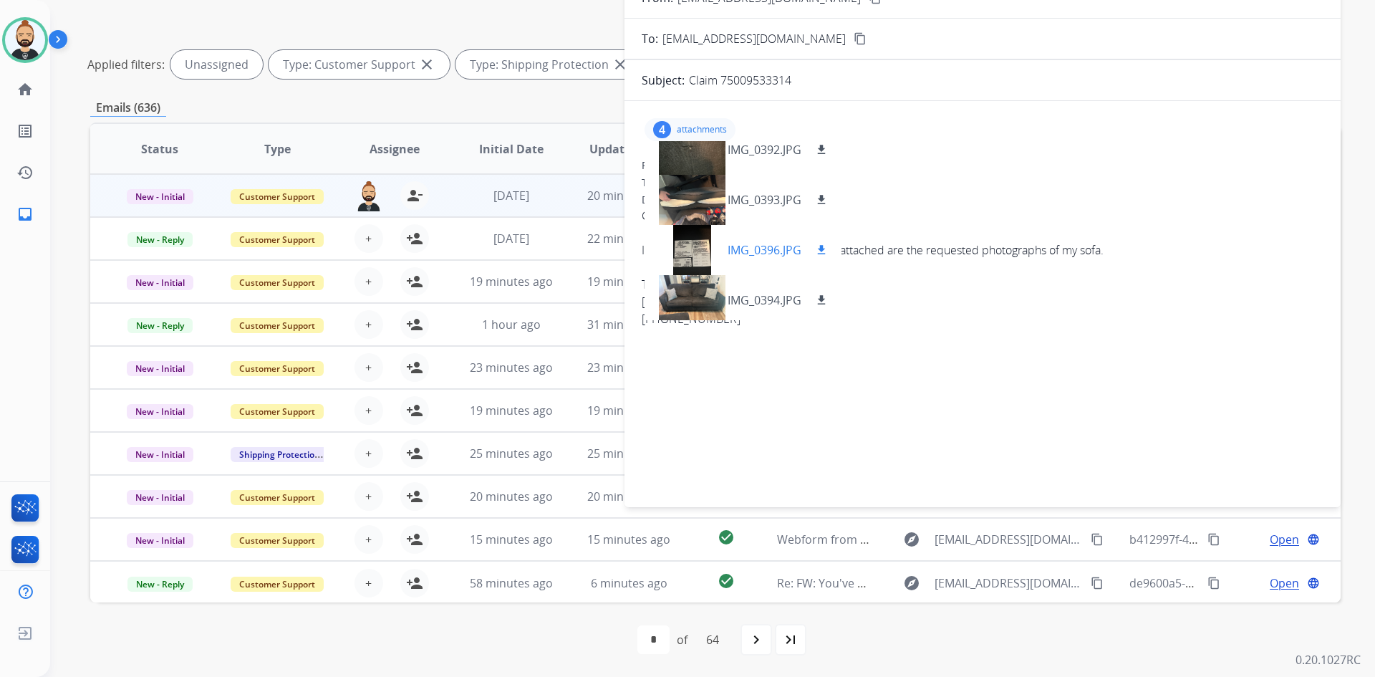
scroll to position [21, 0]
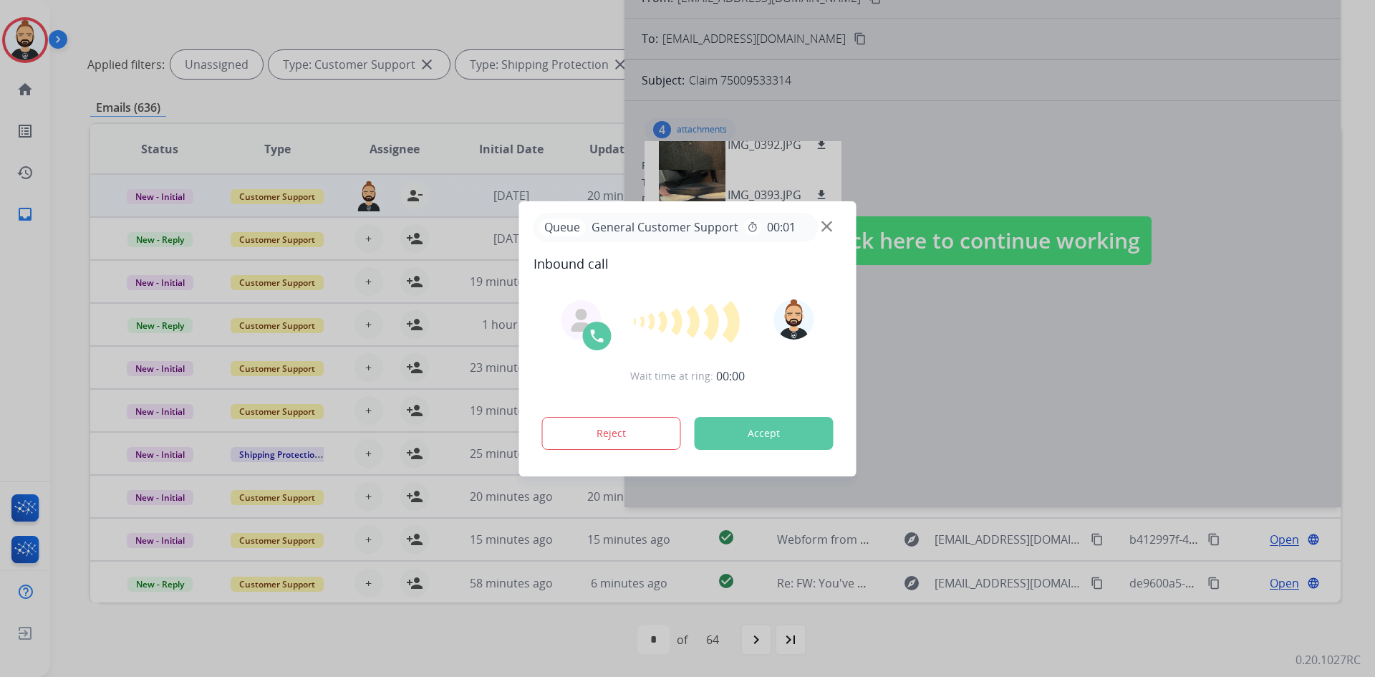
click at [702, 288] on div "Wait time at ring: 00:00 Reject Accept" at bounding box center [688, 376] width 309 height 177
click at [754, 426] on button "Accept" at bounding box center [764, 433] width 139 height 33
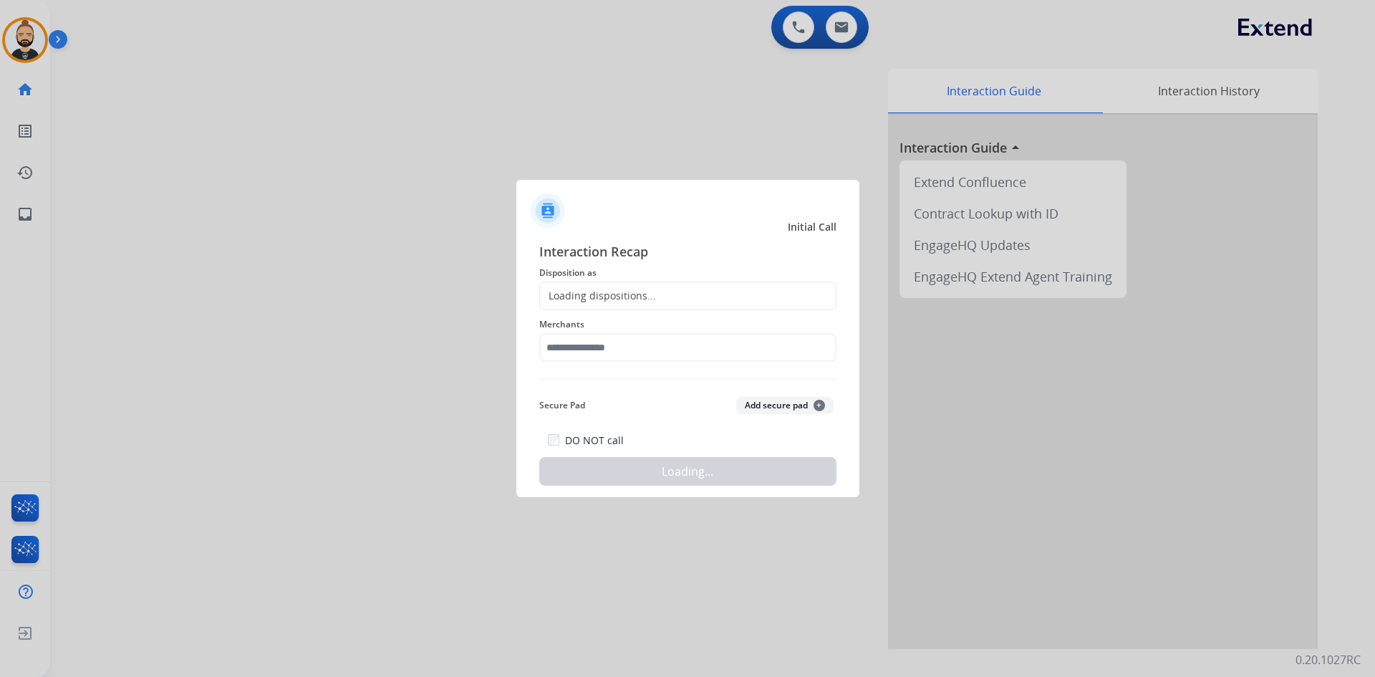
click at [676, 281] on span "Disposition as" at bounding box center [687, 272] width 297 height 17
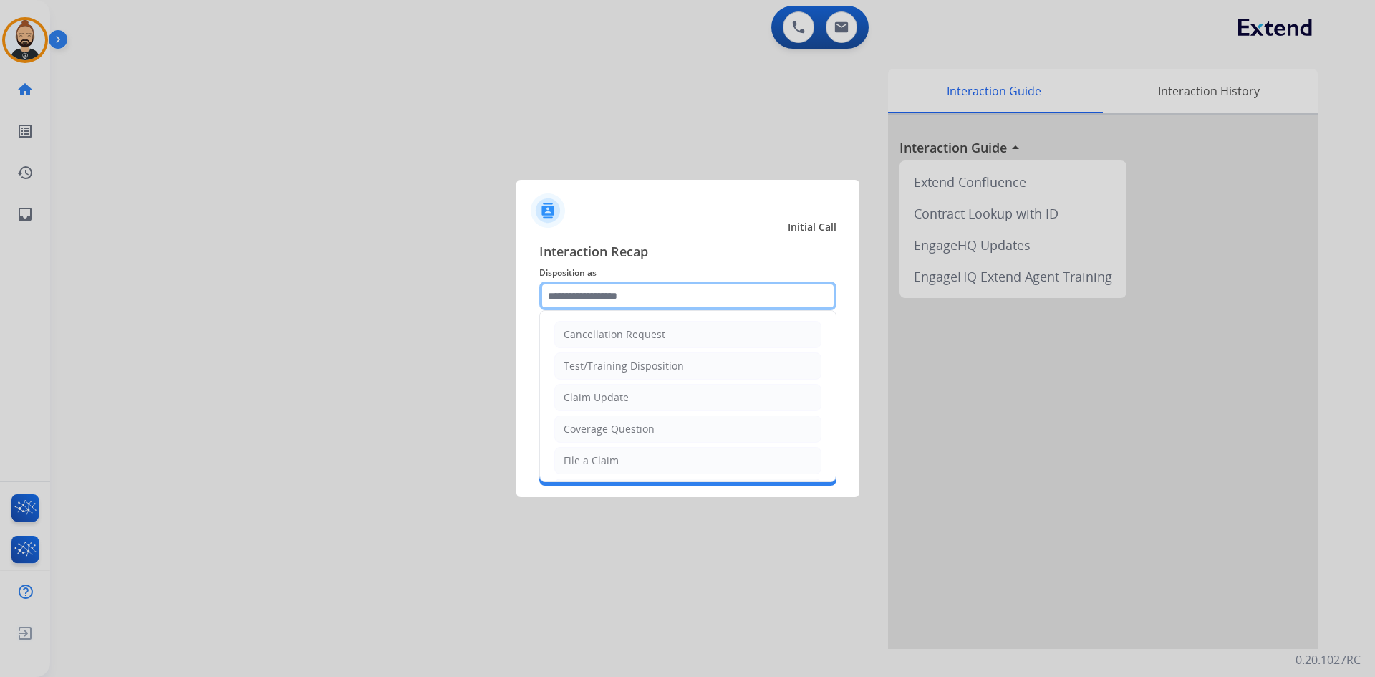
click at [676, 294] on input "text" at bounding box center [687, 296] width 297 height 29
click at [633, 459] on li "File a Claim" at bounding box center [687, 460] width 267 height 27
type input "**********"
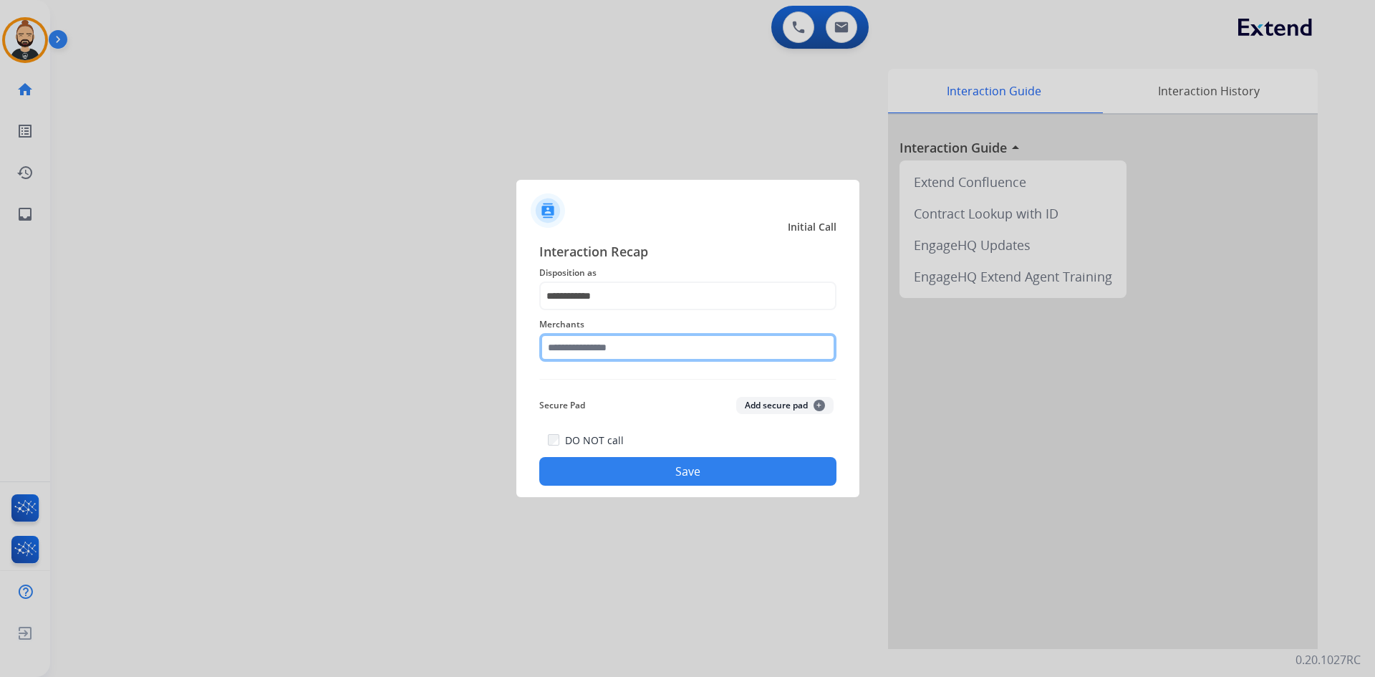
click at [697, 342] on input "text" at bounding box center [687, 347] width 297 height 29
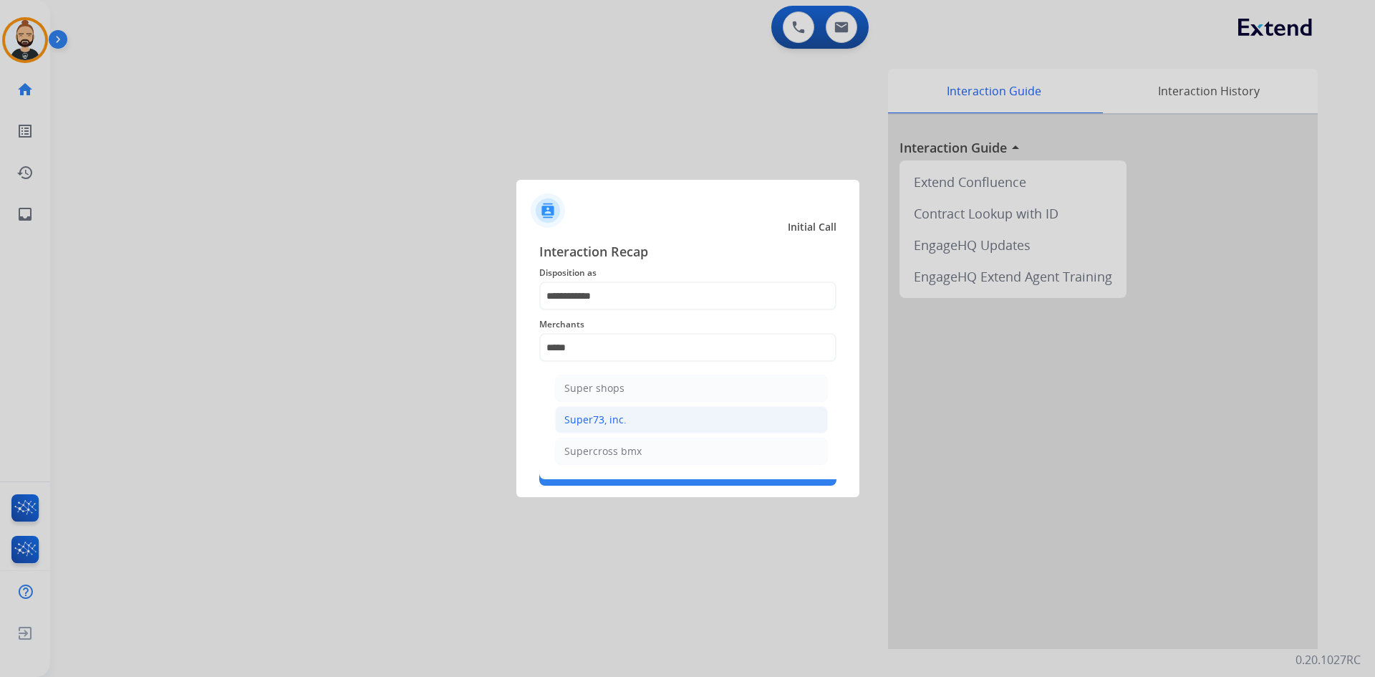
click at [674, 414] on li "Super73, inc." at bounding box center [691, 419] width 273 height 27
type input "**********"
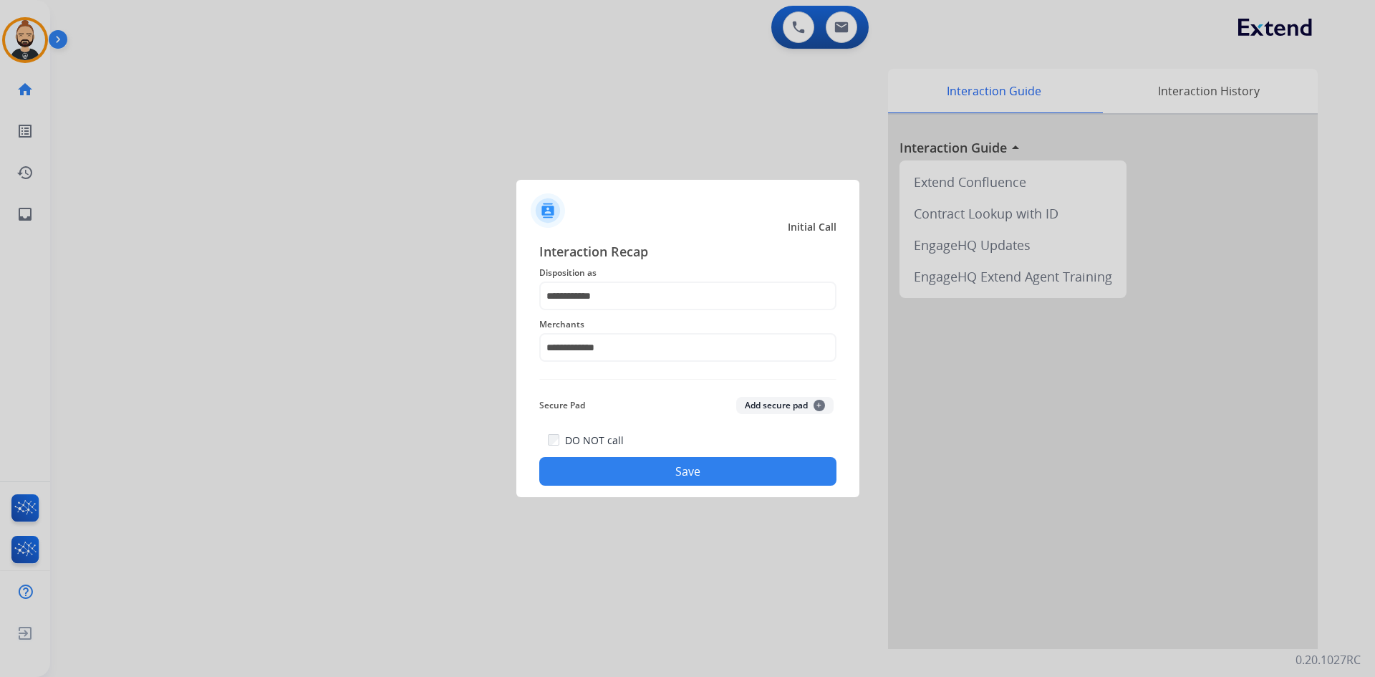
click at [693, 472] on button "Save" at bounding box center [687, 471] width 297 height 29
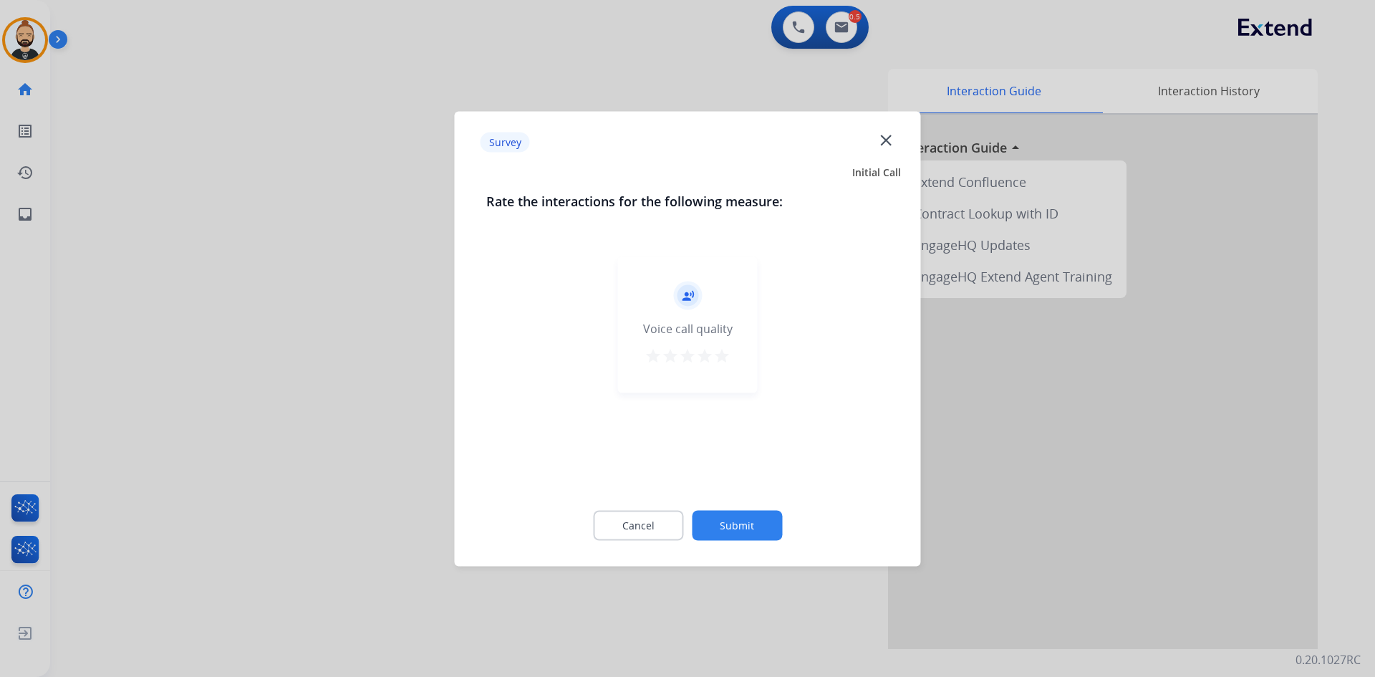
click at [722, 349] on mat-icon "star" at bounding box center [722, 355] width 17 height 17
click at [744, 531] on button "Submit" at bounding box center [737, 525] width 90 height 30
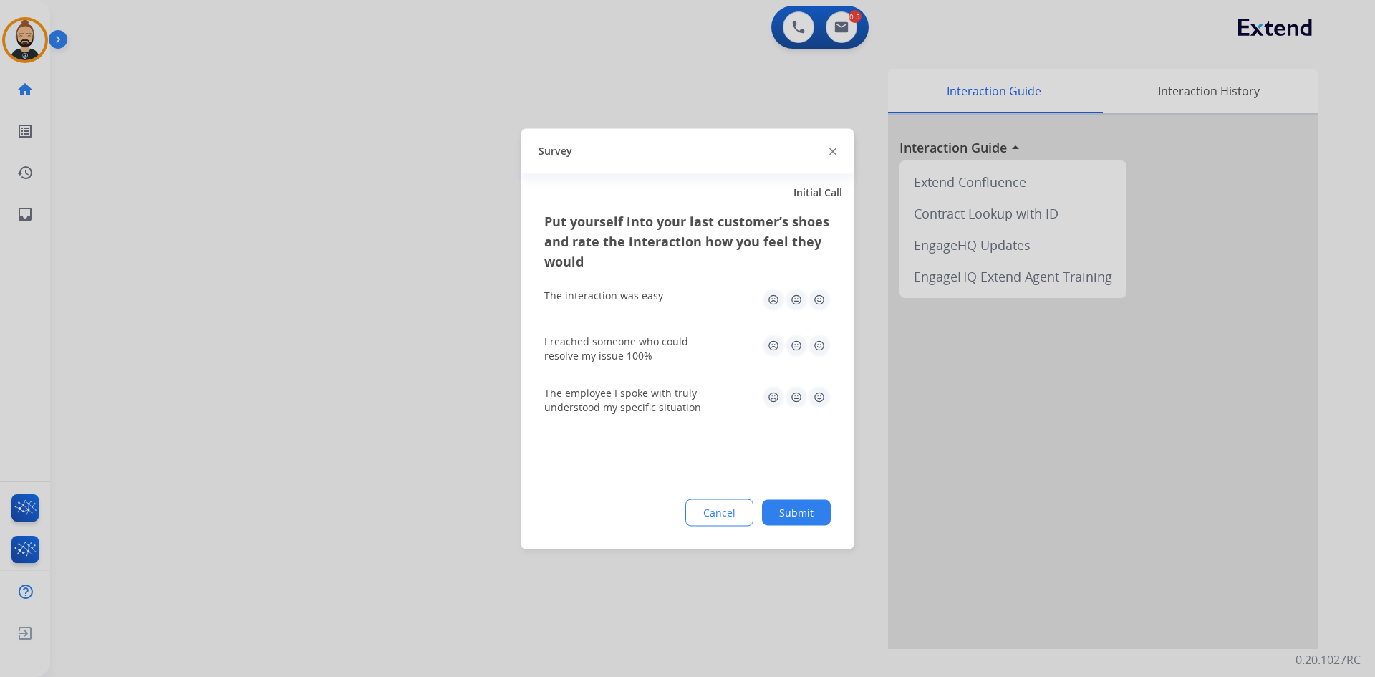
click at [822, 293] on img at bounding box center [819, 299] width 23 height 23
click at [822, 345] on img at bounding box center [819, 345] width 23 height 23
click at [825, 395] on img at bounding box center [819, 396] width 23 height 23
click at [797, 509] on button "Submit" at bounding box center [796, 512] width 69 height 26
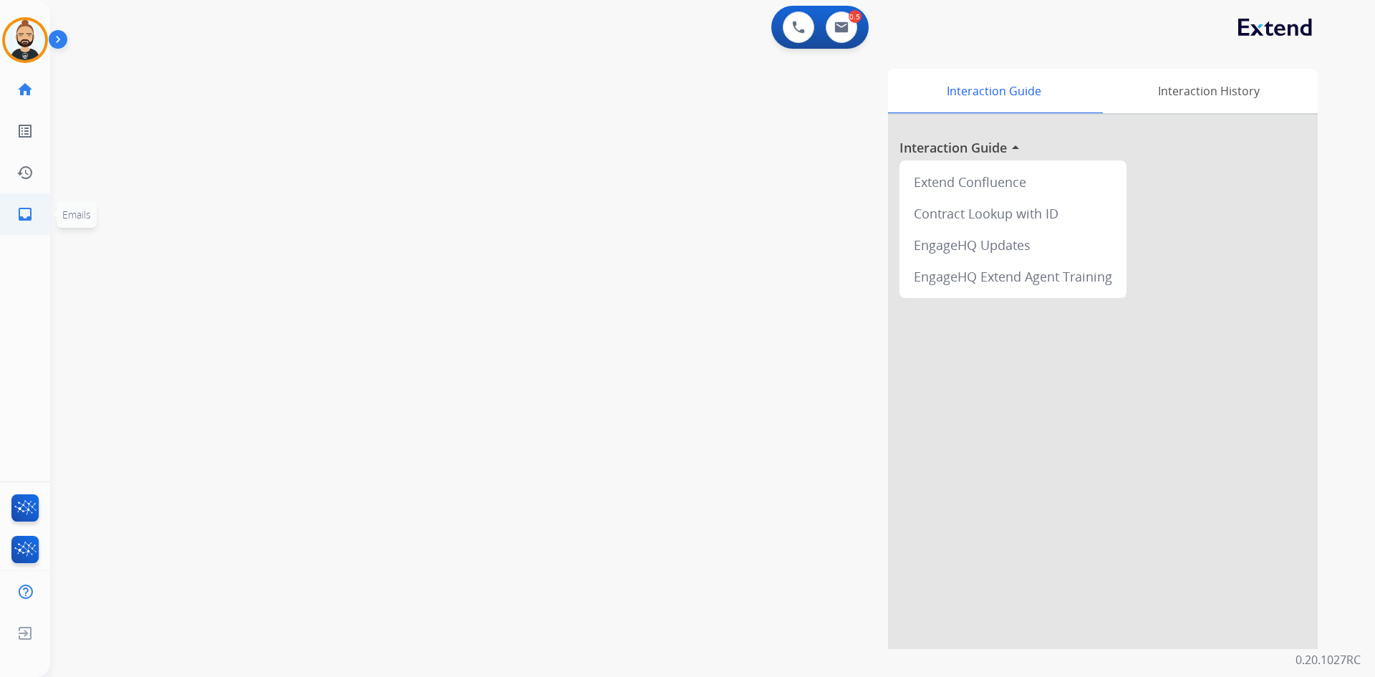
click at [29, 216] on mat-icon "inbox" at bounding box center [24, 214] width 17 height 17
select select "**********"
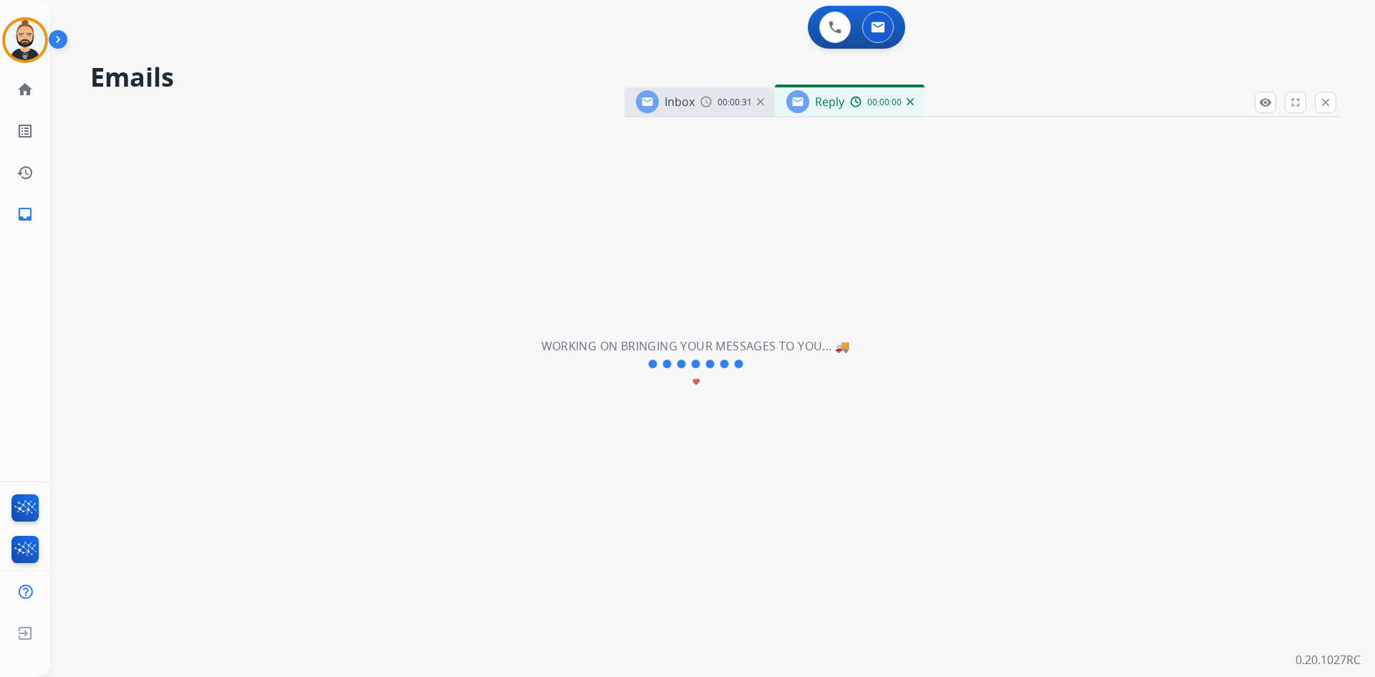
select select "**********"
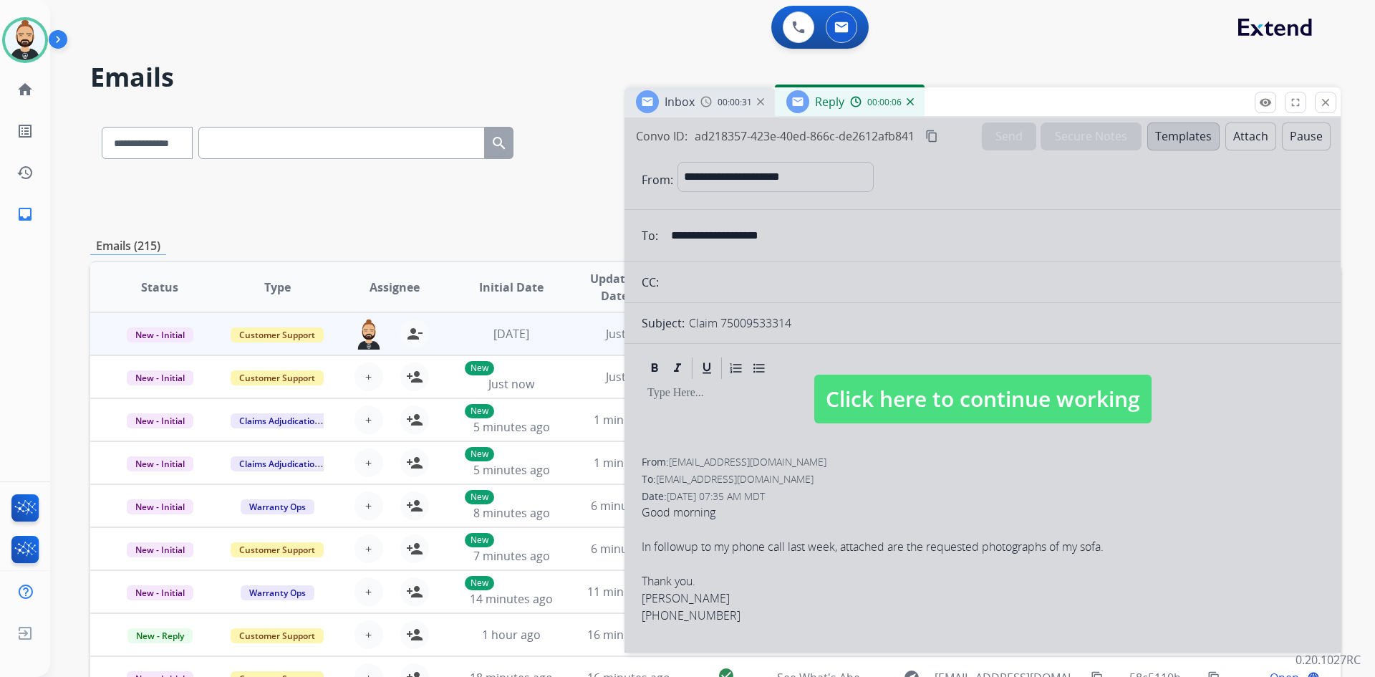
click at [969, 383] on span "Click here to continue working" at bounding box center [983, 399] width 337 height 49
select select
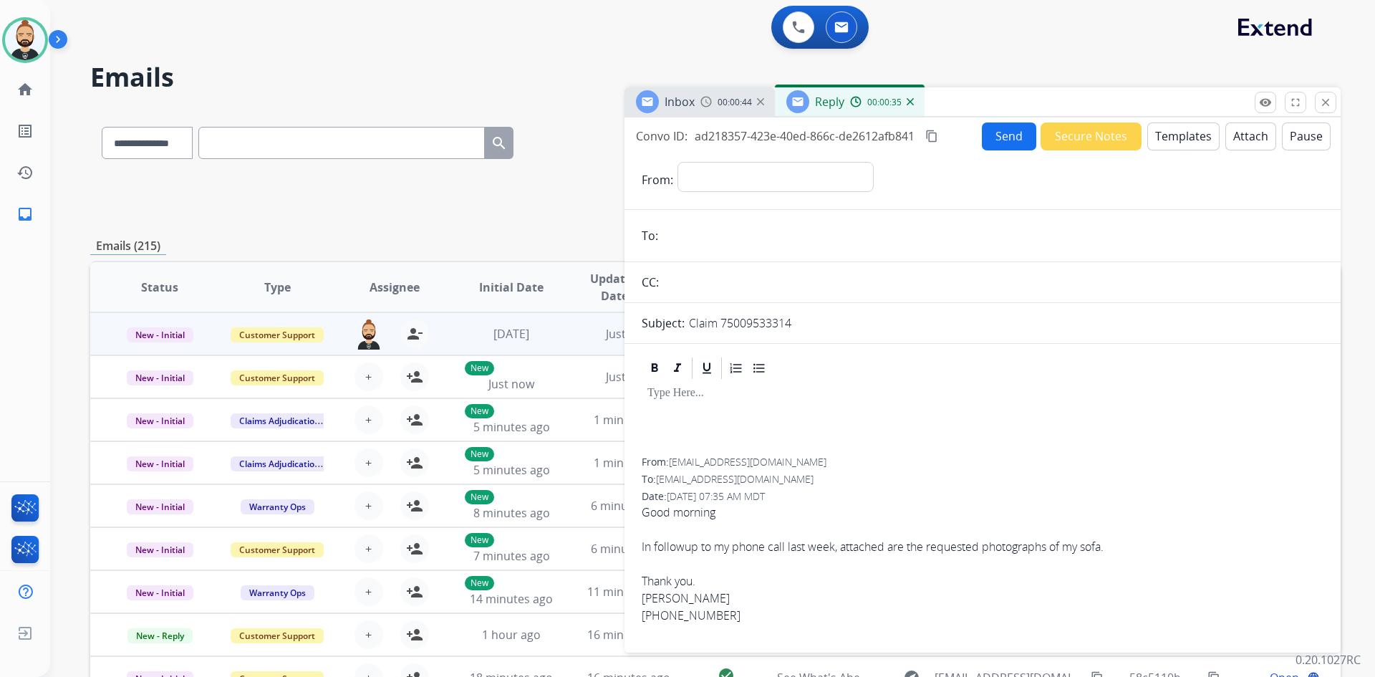
click at [714, 107] on div "00:00:44" at bounding box center [732, 101] width 63 height 13
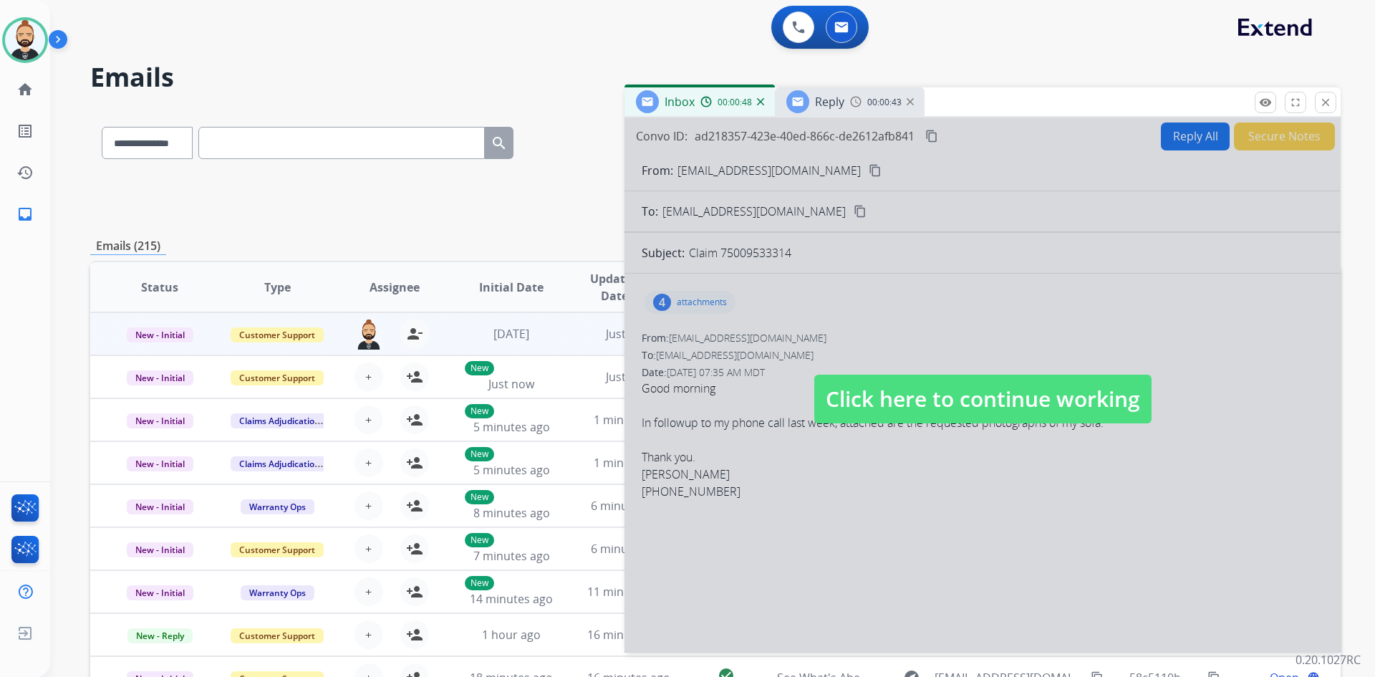
drag, startPoint x: 969, startPoint y: 395, endPoint x: 976, endPoint y: 400, distance: 8.6
click at [970, 388] on span "Click here to continue working" at bounding box center [983, 399] width 337 height 49
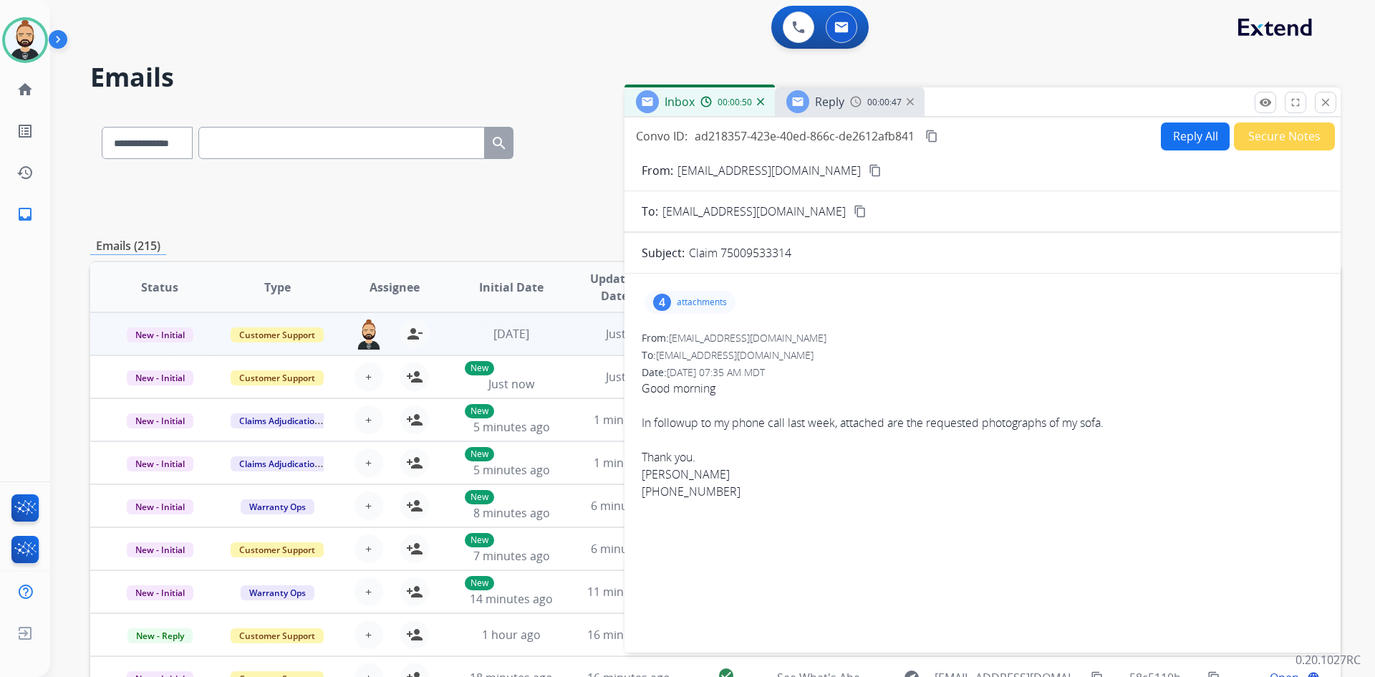
click at [691, 304] on p "attachments" at bounding box center [702, 302] width 50 height 11
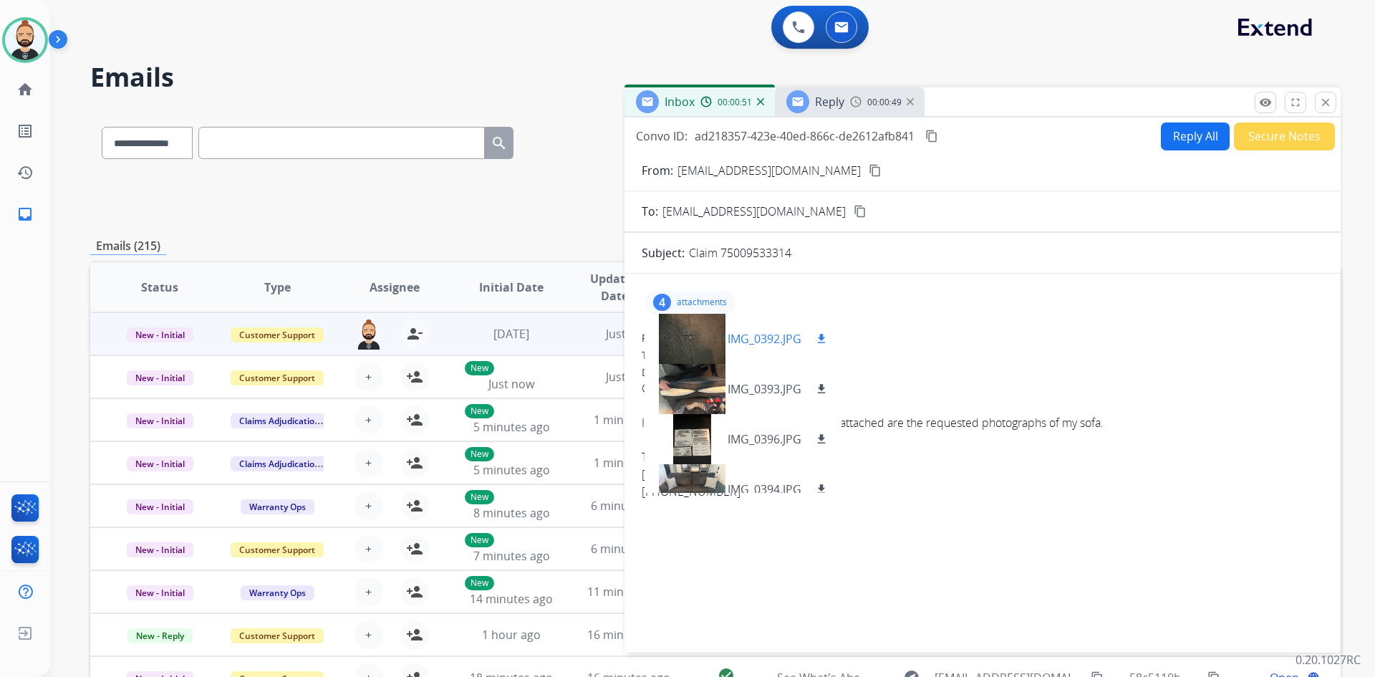
click at [689, 342] on div at bounding box center [692, 339] width 72 height 50
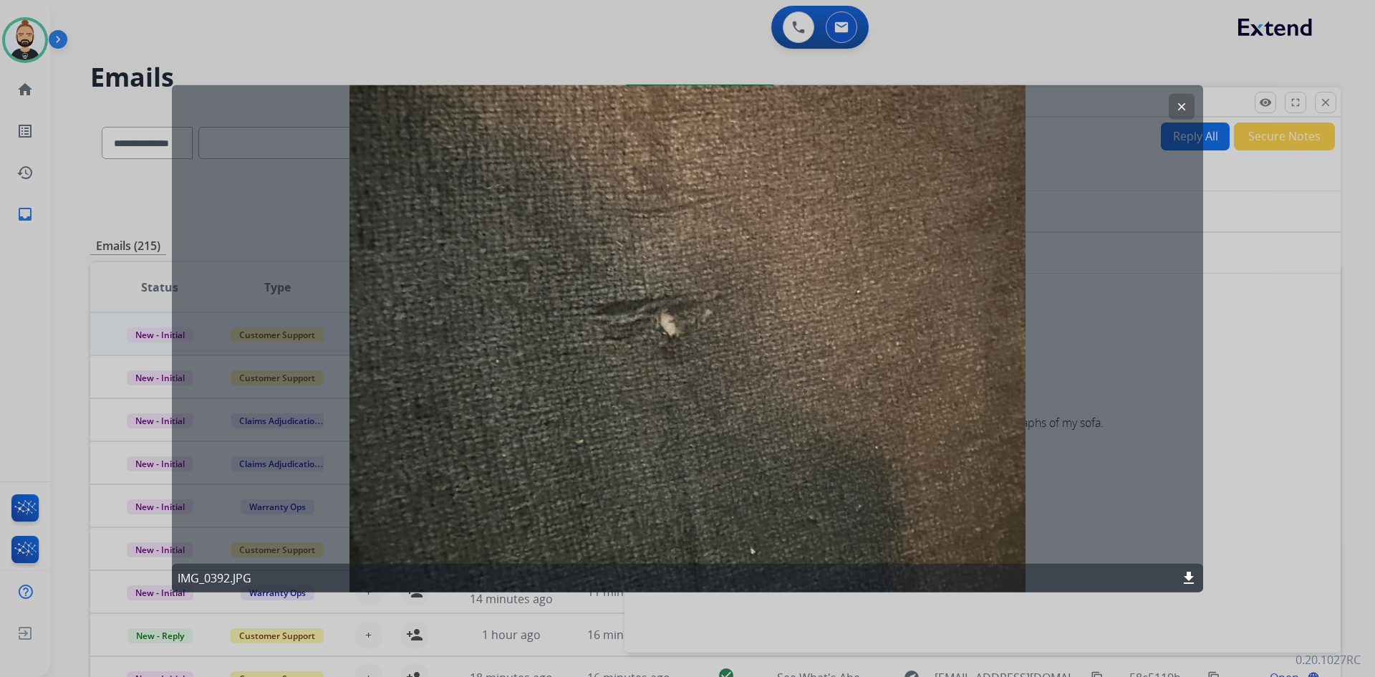
click at [1181, 107] on mat-icon "clear" at bounding box center [1182, 106] width 13 height 13
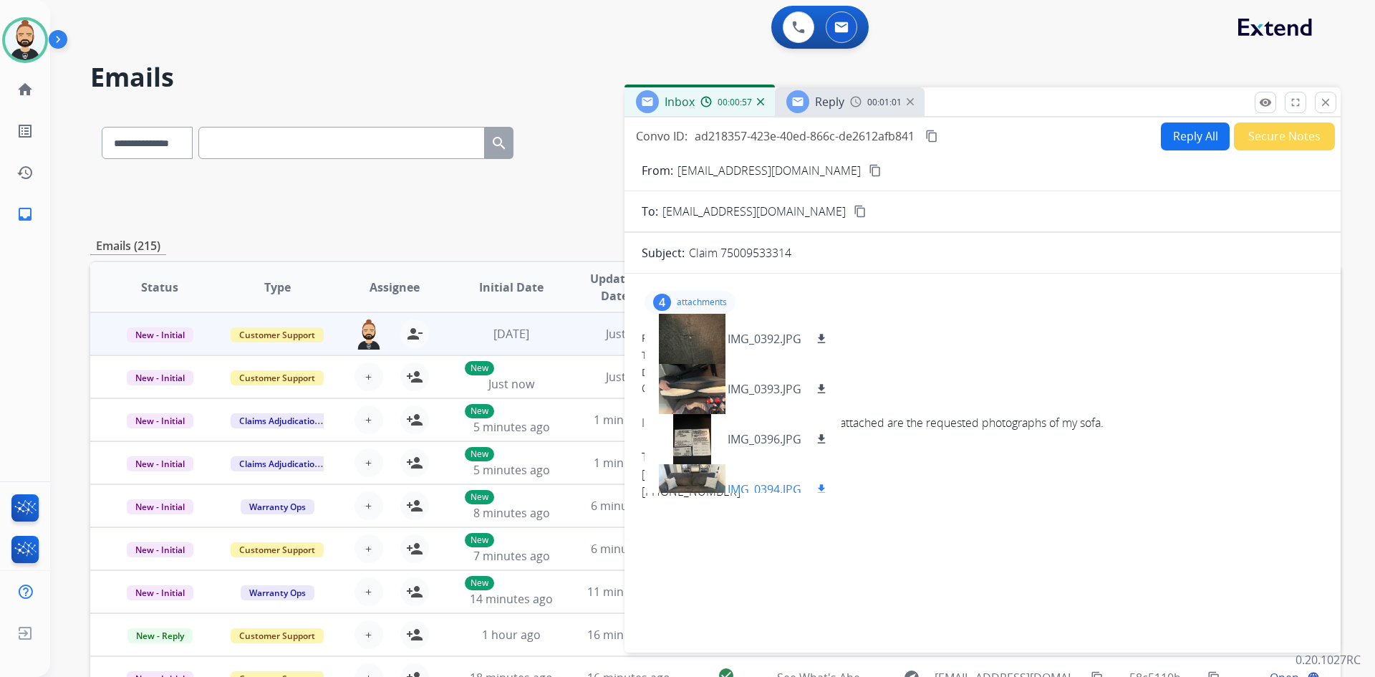
click at [698, 469] on div at bounding box center [692, 489] width 72 height 50
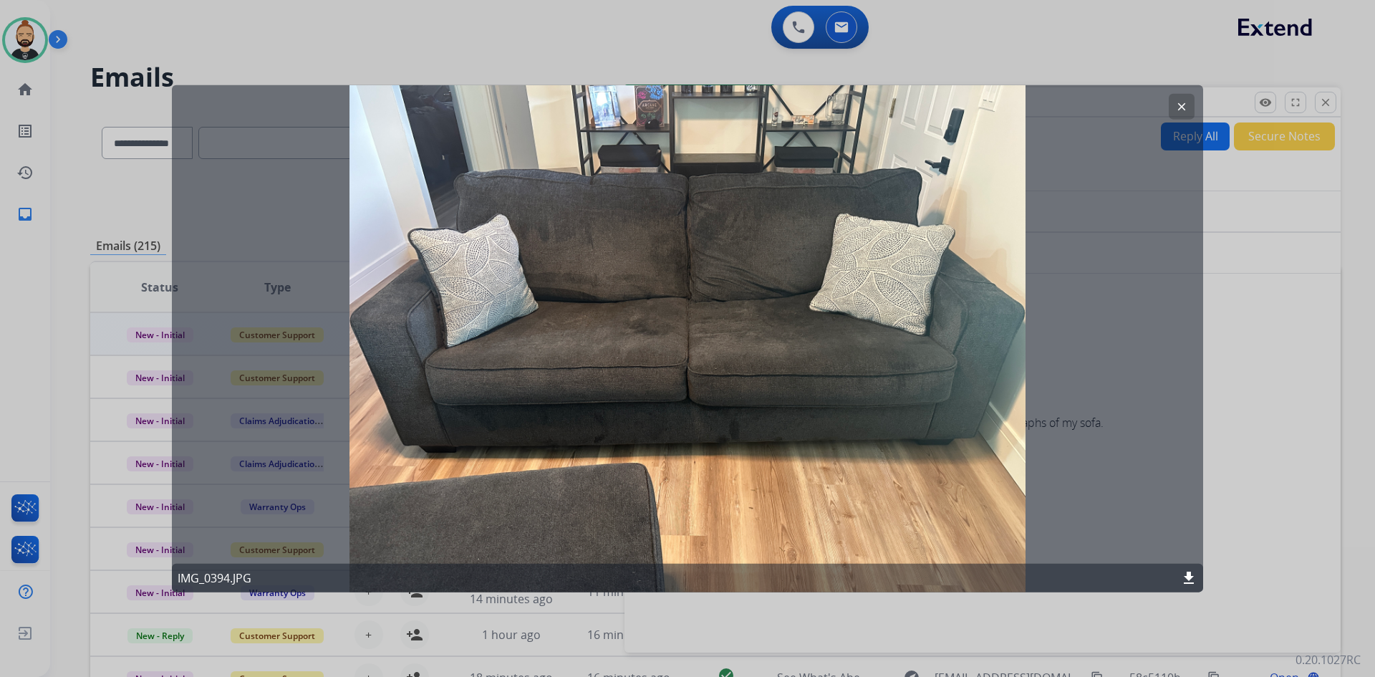
click at [1185, 102] on mat-icon "clear" at bounding box center [1182, 106] width 13 height 13
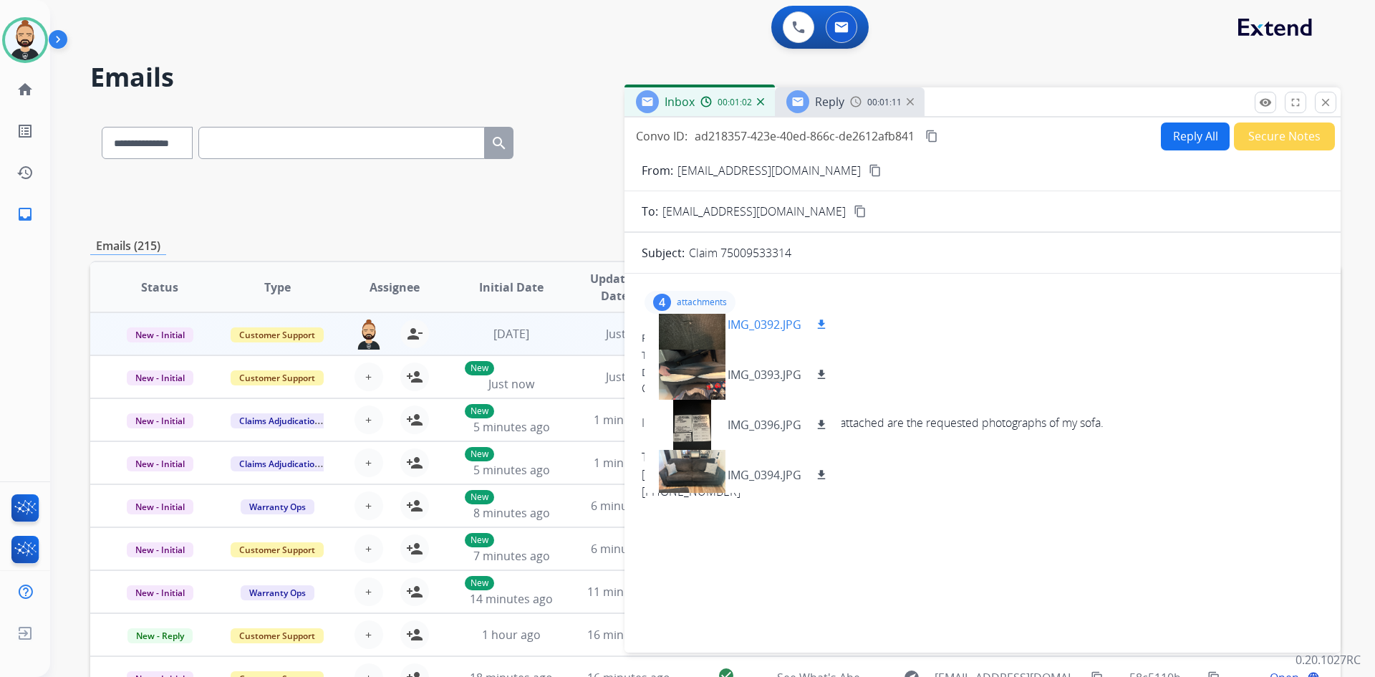
scroll to position [21, 0]
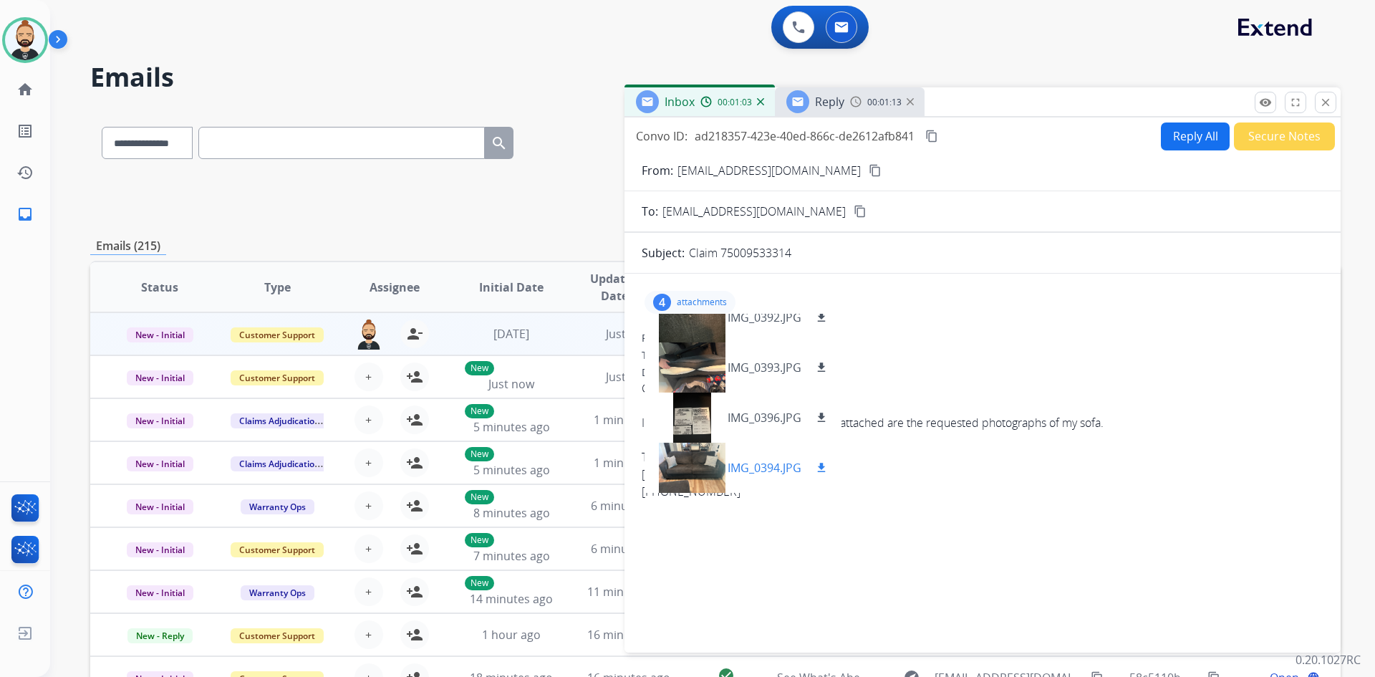
click at [697, 469] on div at bounding box center [692, 468] width 72 height 50
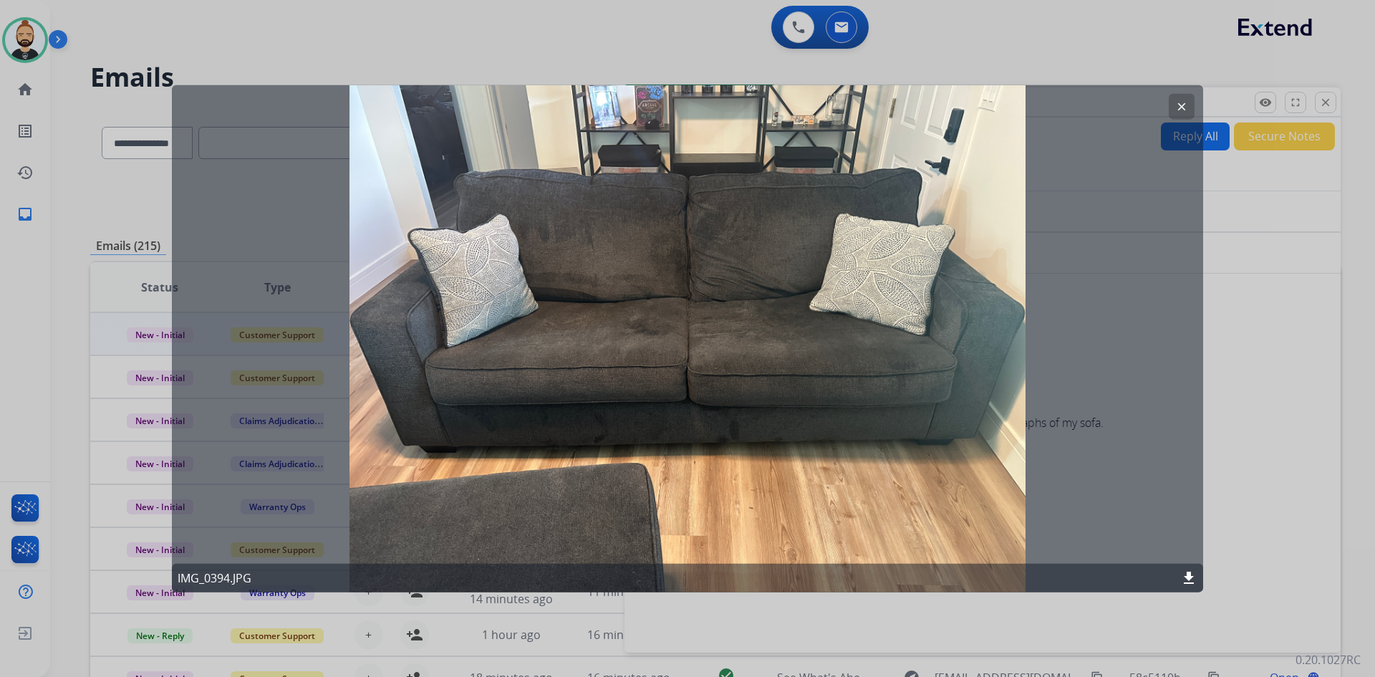
click at [1178, 100] on mat-icon "clear" at bounding box center [1182, 106] width 13 height 13
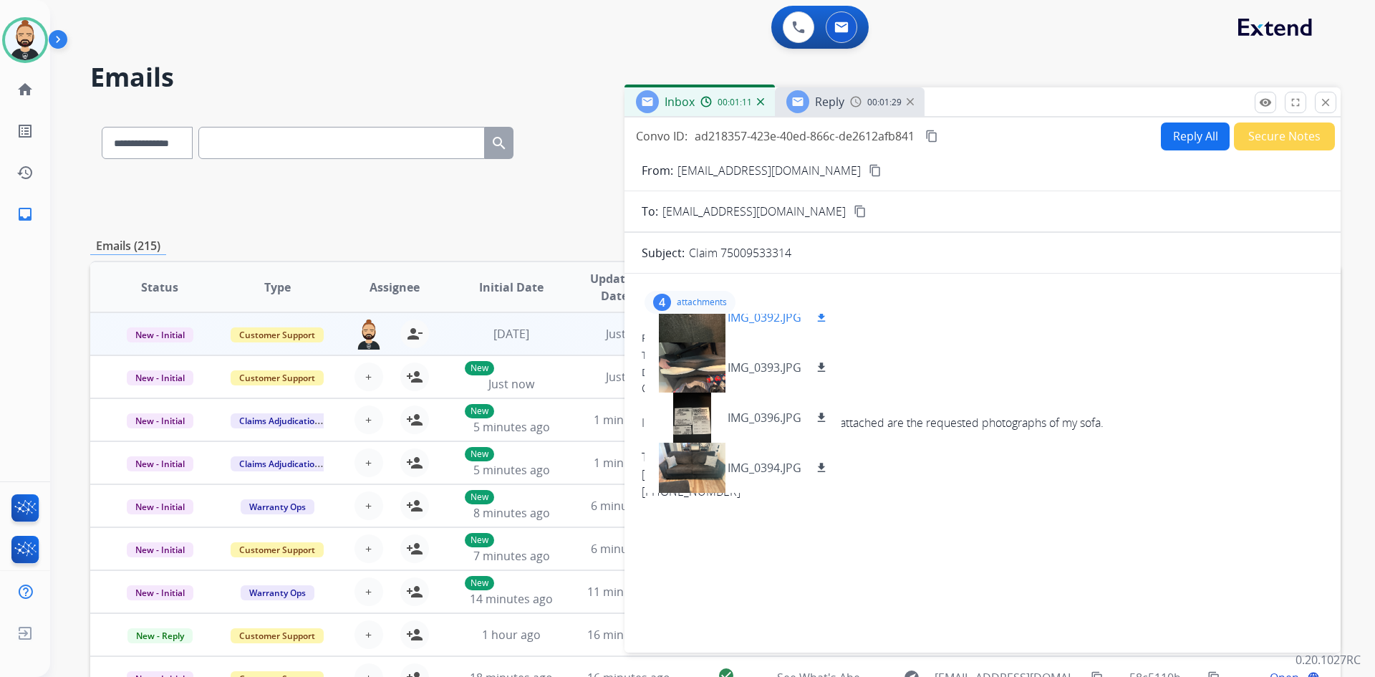
click at [821, 314] on mat-icon "download" at bounding box center [821, 317] width 13 height 13
click at [822, 364] on mat-icon "download" at bounding box center [821, 367] width 13 height 13
click at [823, 413] on mat-icon "download" at bounding box center [821, 417] width 13 height 13
click at [818, 466] on mat-icon "download" at bounding box center [821, 467] width 13 height 13
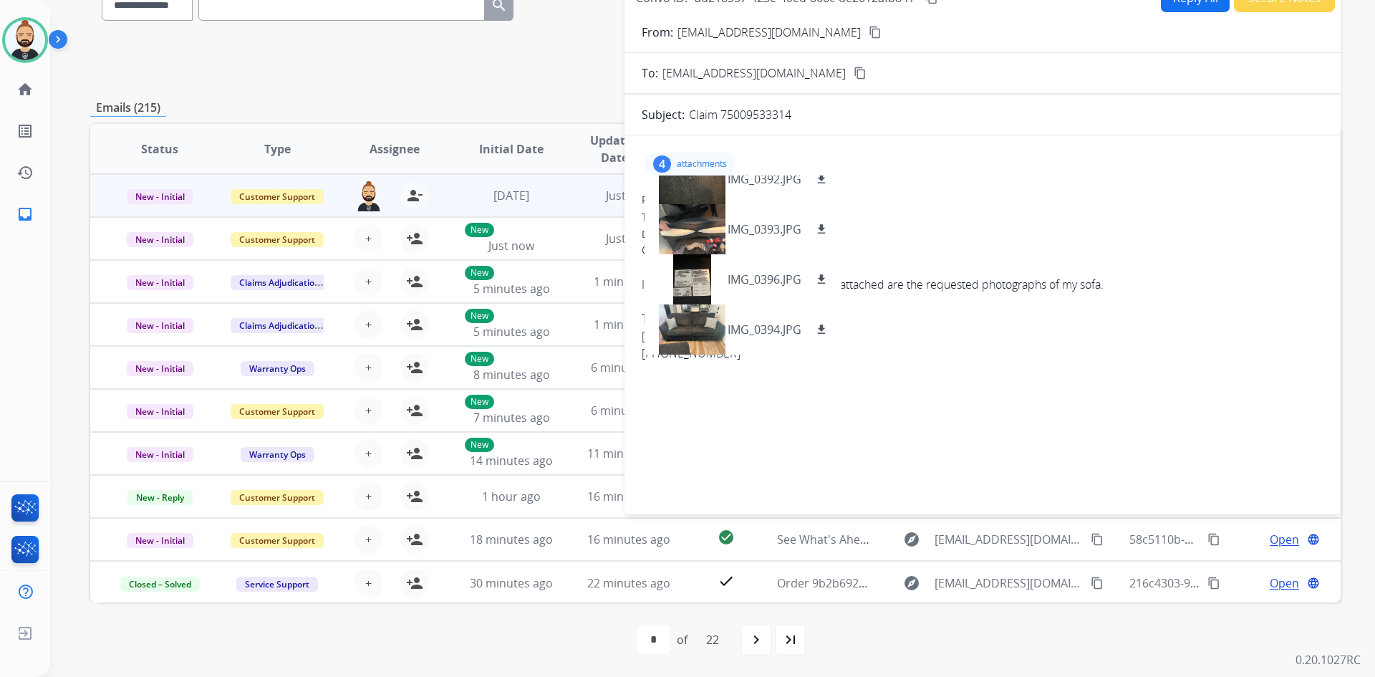
scroll to position [0, 0]
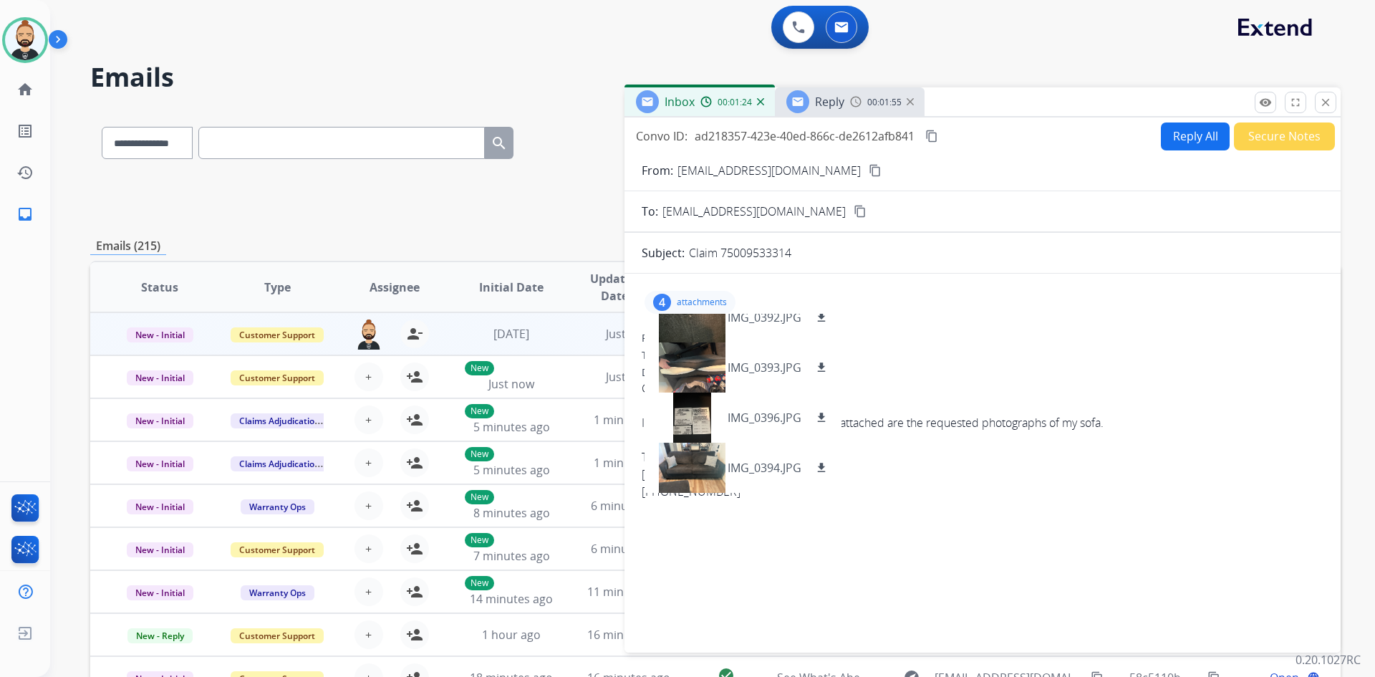
click at [869, 168] on mat-icon "content_copy" at bounding box center [875, 170] width 13 height 13
click at [977, 595] on div "4 attachments IMG_0392.JPG download IMG_0393.JPG download IMG_0396.JPG download…" at bounding box center [983, 460] width 716 height 350
click at [916, 316] on div "4 attachments IMG_0392.JPG download IMG_0393.JPG download IMG_0396.JPG download…" at bounding box center [983, 302] width 682 height 34
drag, startPoint x: 718, startPoint y: 246, endPoint x: 795, endPoint y: 255, distance: 77.8
click at [795, 255] on div "Claim 75009533314" at bounding box center [1006, 252] width 635 height 17
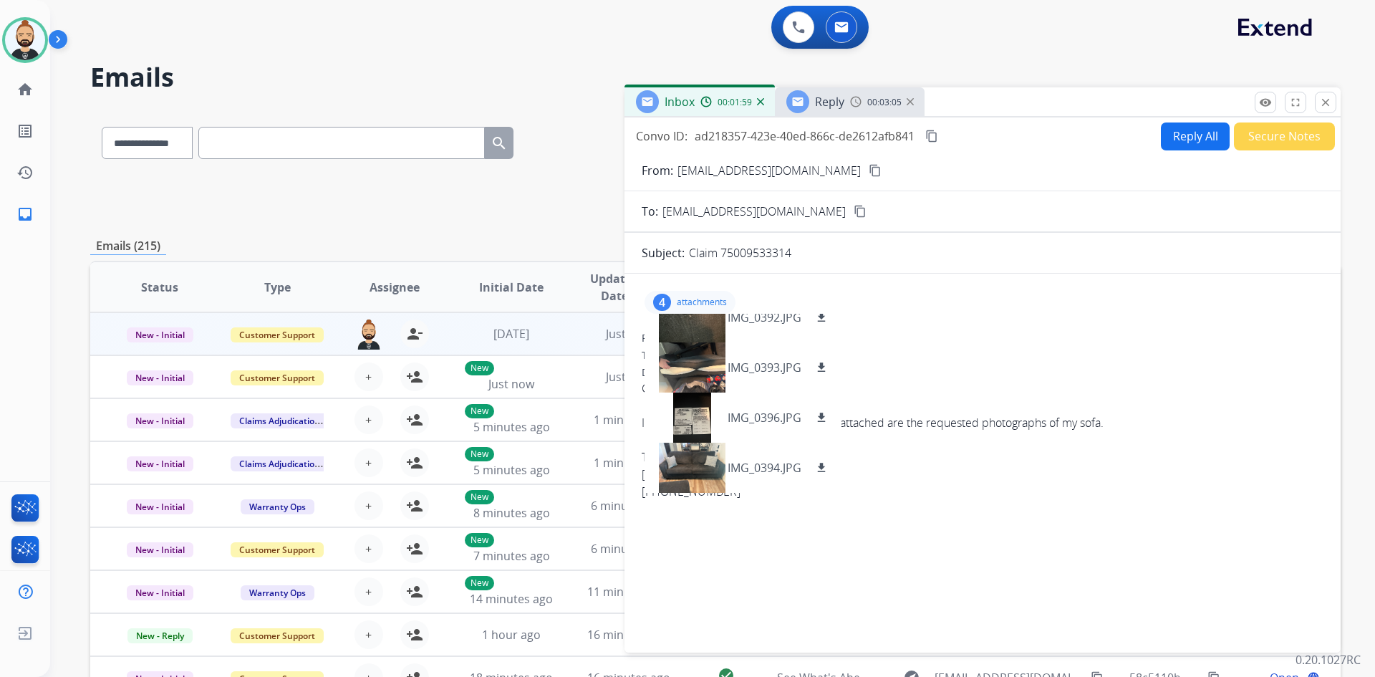
copy p "75009533314"
click at [1193, 126] on button "Reply All" at bounding box center [1195, 137] width 69 height 28
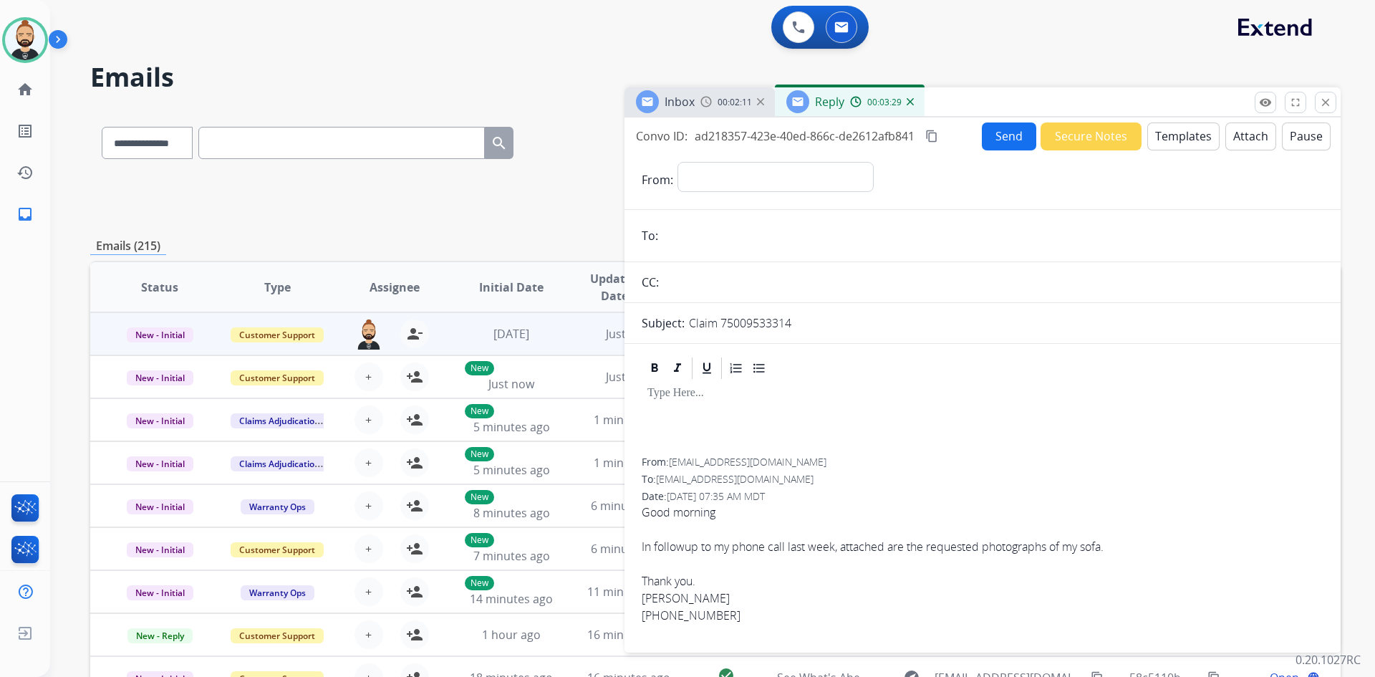
scroll to position [72, 0]
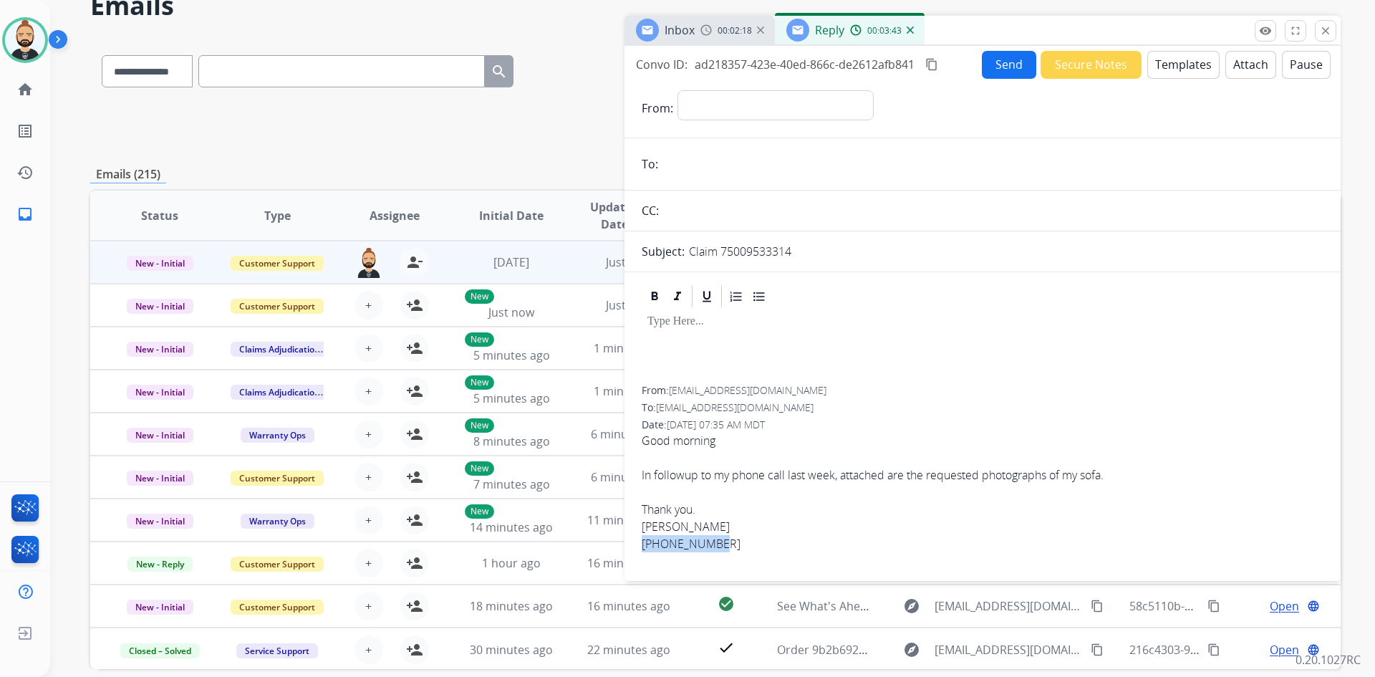
drag, startPoint x: 643, startPoint y: 542, endPoint x: 721, endPoint y: 541, distance: 78.1
click at [721, 541] on div "[PHONE_NUMBER]" at bounding box center [983, 543] width 682 height 17
copy div "[PHONE_NUMBER]"
click at [906, 377] on div at bounding box center [983, 347] width 682 height 77
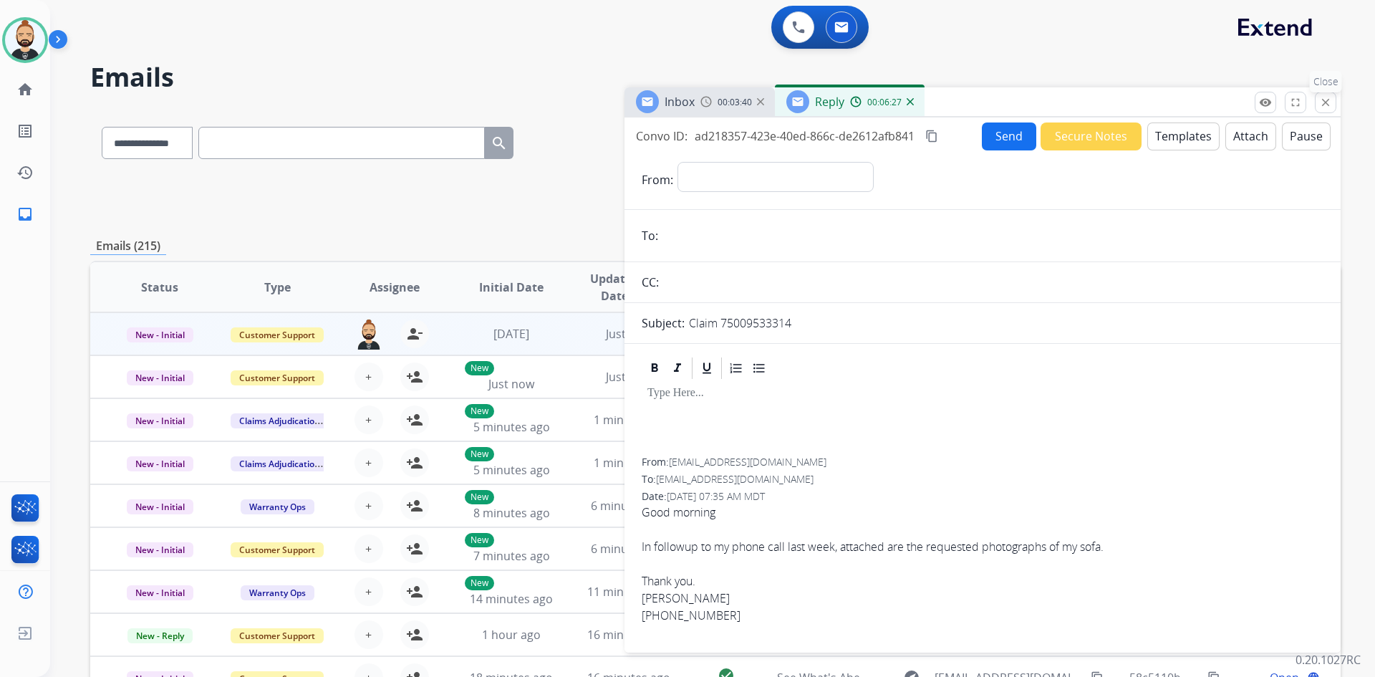
click at [1331, 99] on mat-icon "close" at bounding box center [1326, 102] width 13 height 13
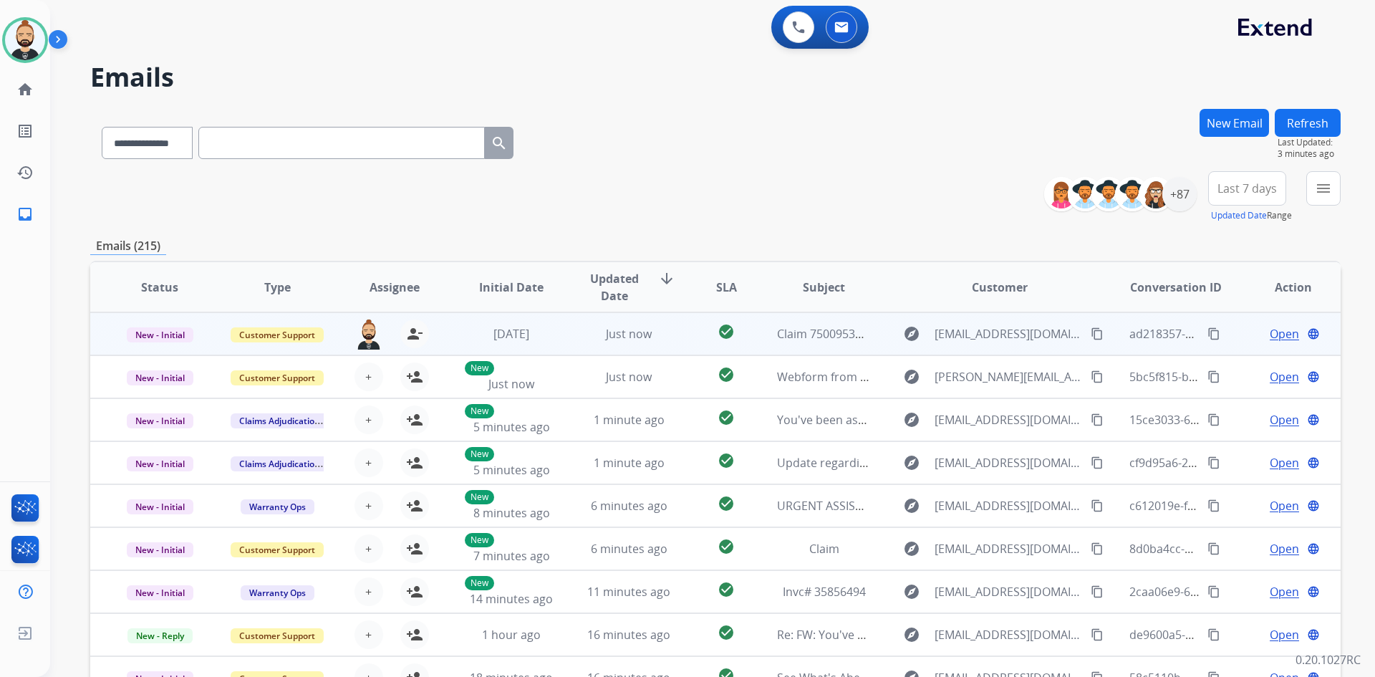
click at [1275, 332] on span "Open" at bounding box center [1284, 333] width 29 height 17
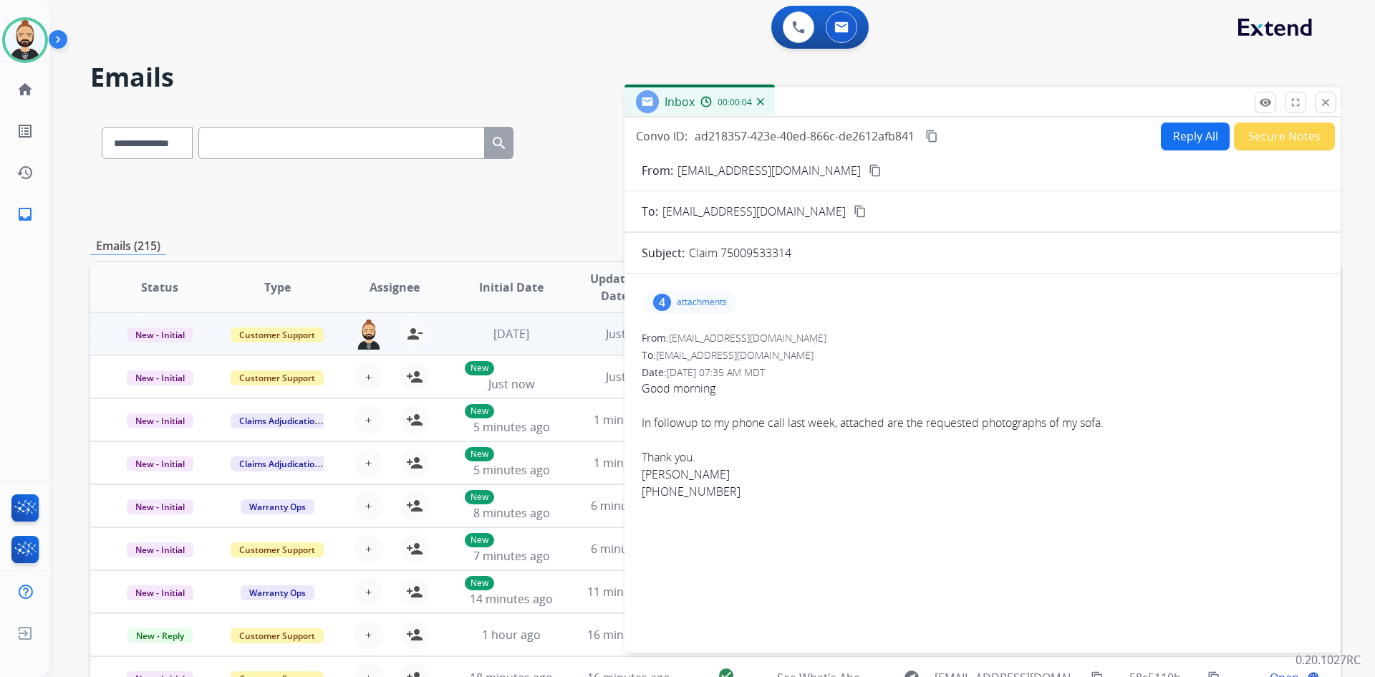
click at [1172, 132] on button "Reply All" at bounding box center [1195, 137] width 69 height 28
select select "**********"
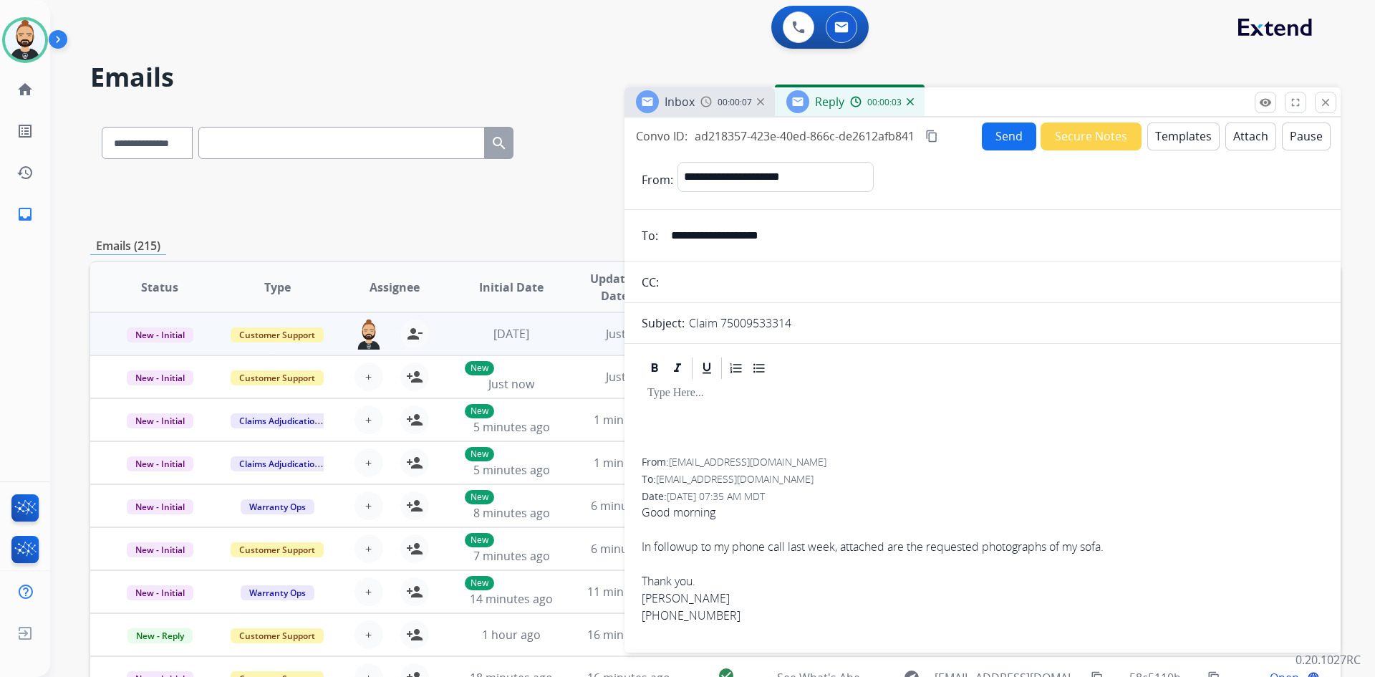
click at [1191, 132] on button "Templates" at bounding box center [1184, 137] width 72 height 28
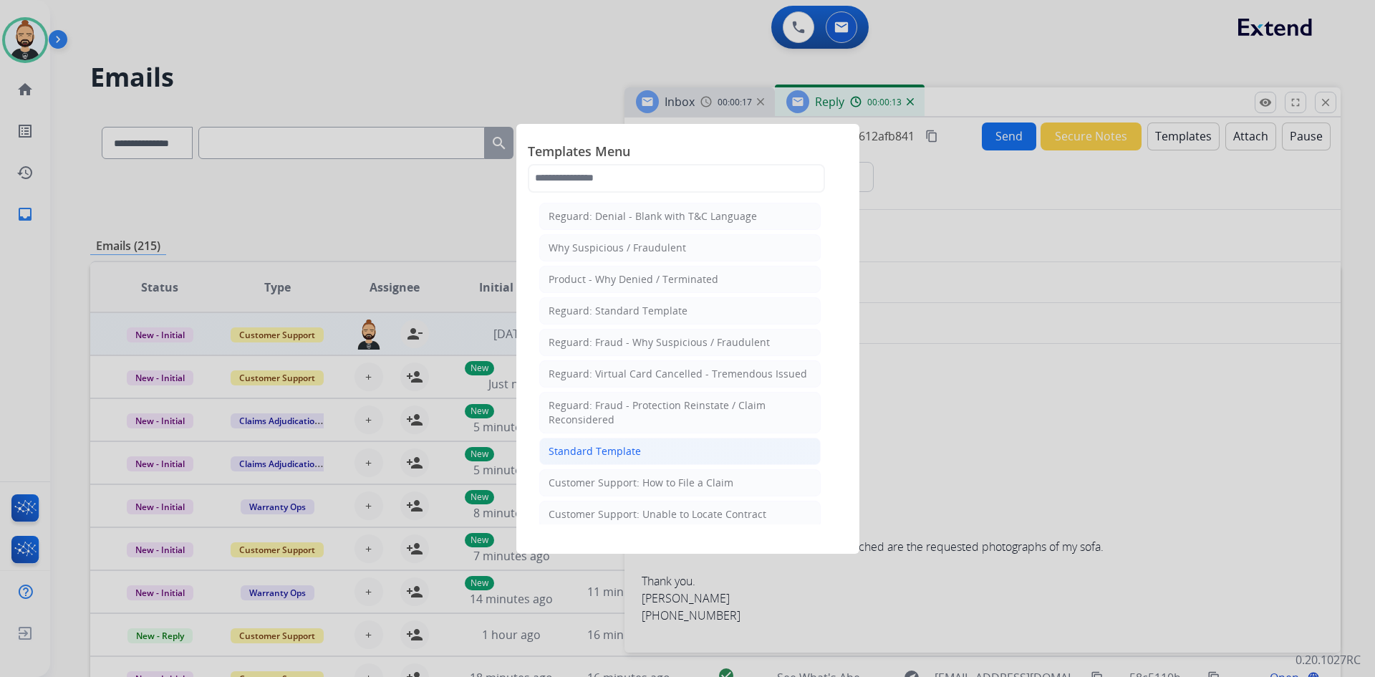
click at [660, 441] on li "Standard Template" at bounding box center [680, 451] width 282 height 27
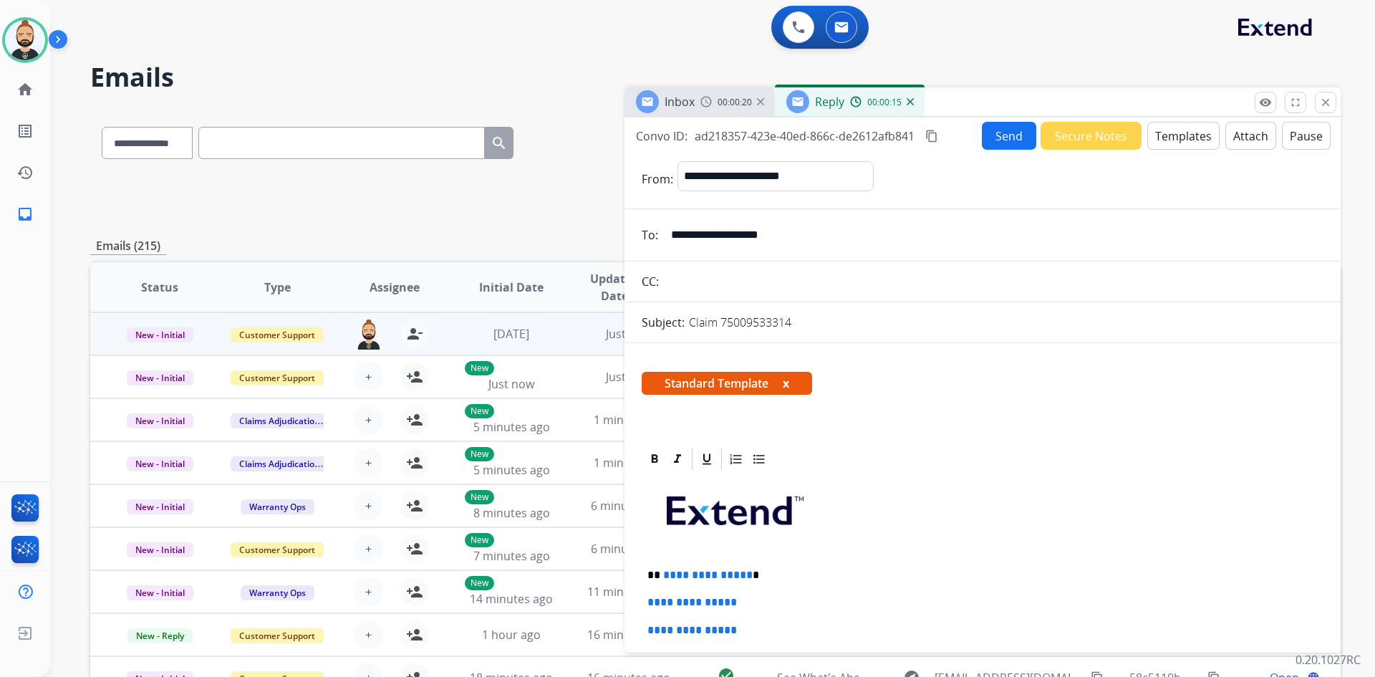
scroll to position [143, 0]
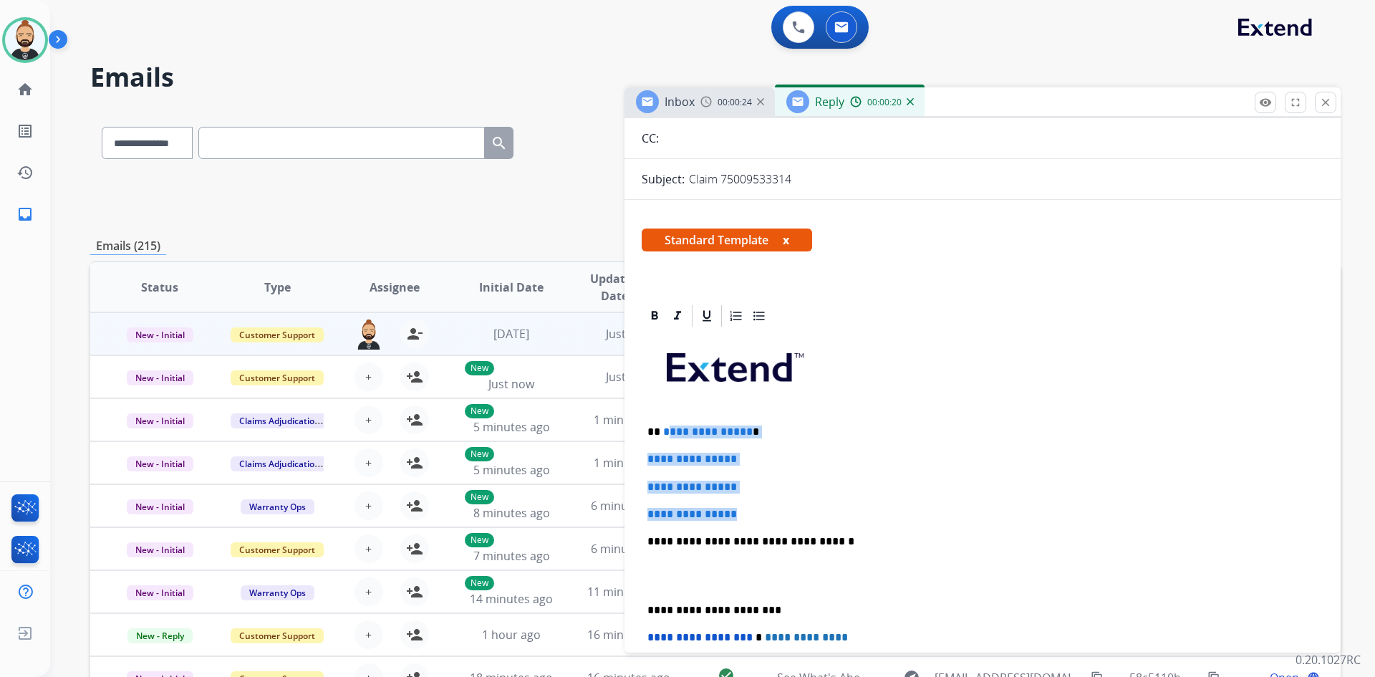
drag, startPoint x: 752, startPoint y: 511, endPoint x: 668, endPoint y: 421, distance: 123.2
click at [668, 421] on div "**********" at bounding box center [983, 575] width 682 height 493
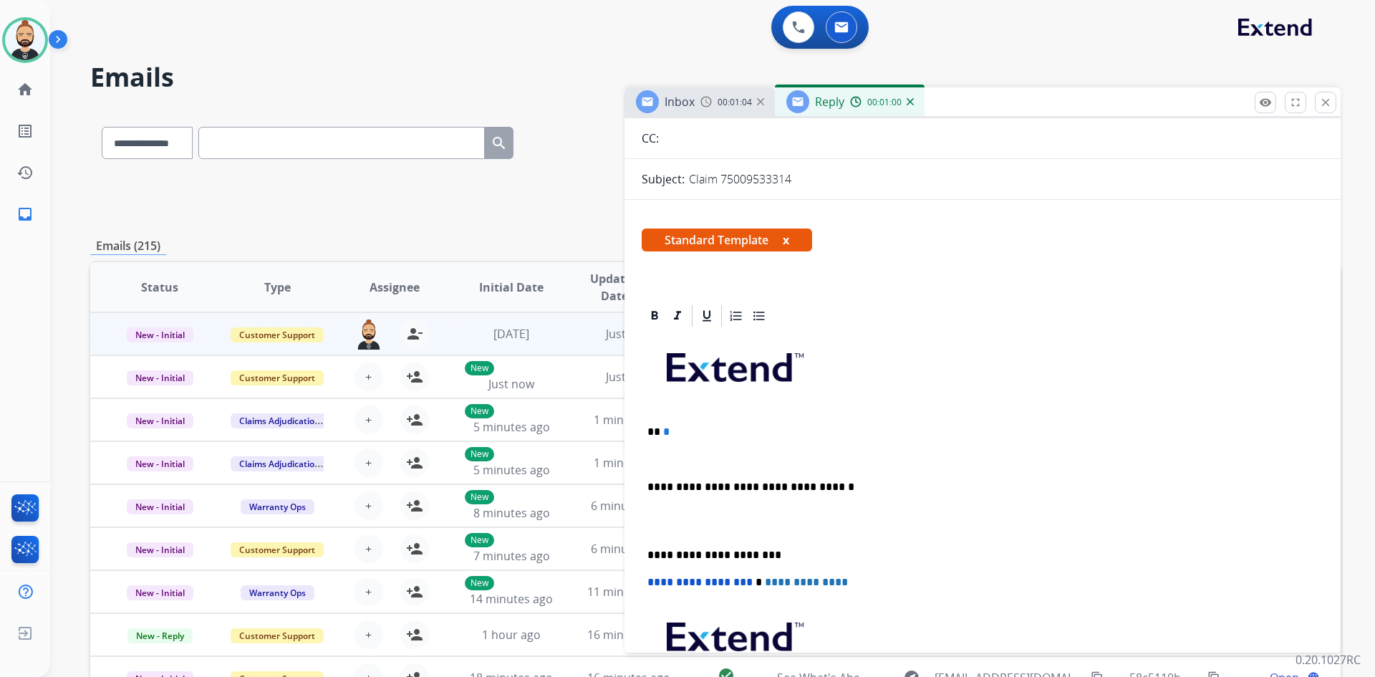
click at [703, 431] on p "** *" at bounding box center [977, 432] width 659 height 13
click at [688, 429] on p "** *" at bounding box center [977, 432] width 659 height 13
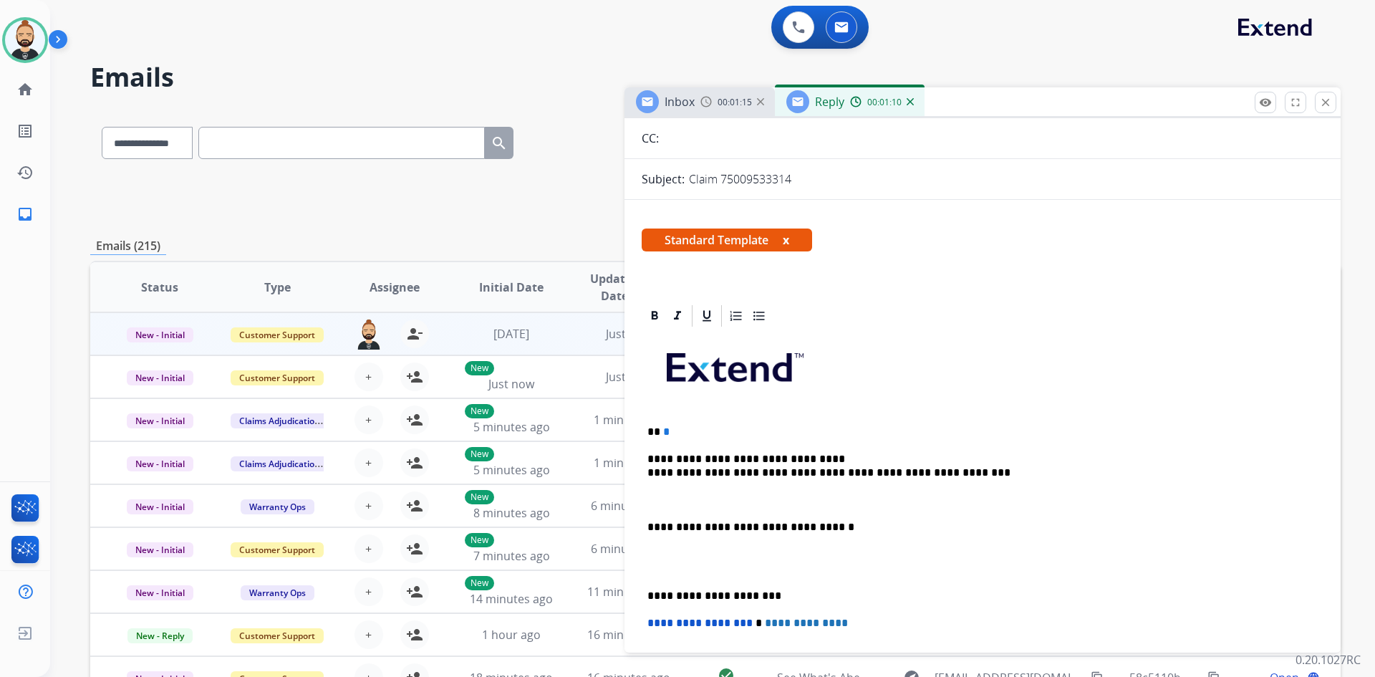
click at [645, 478] on div "**********" at bounding box center [983, 568] width 682 height 479
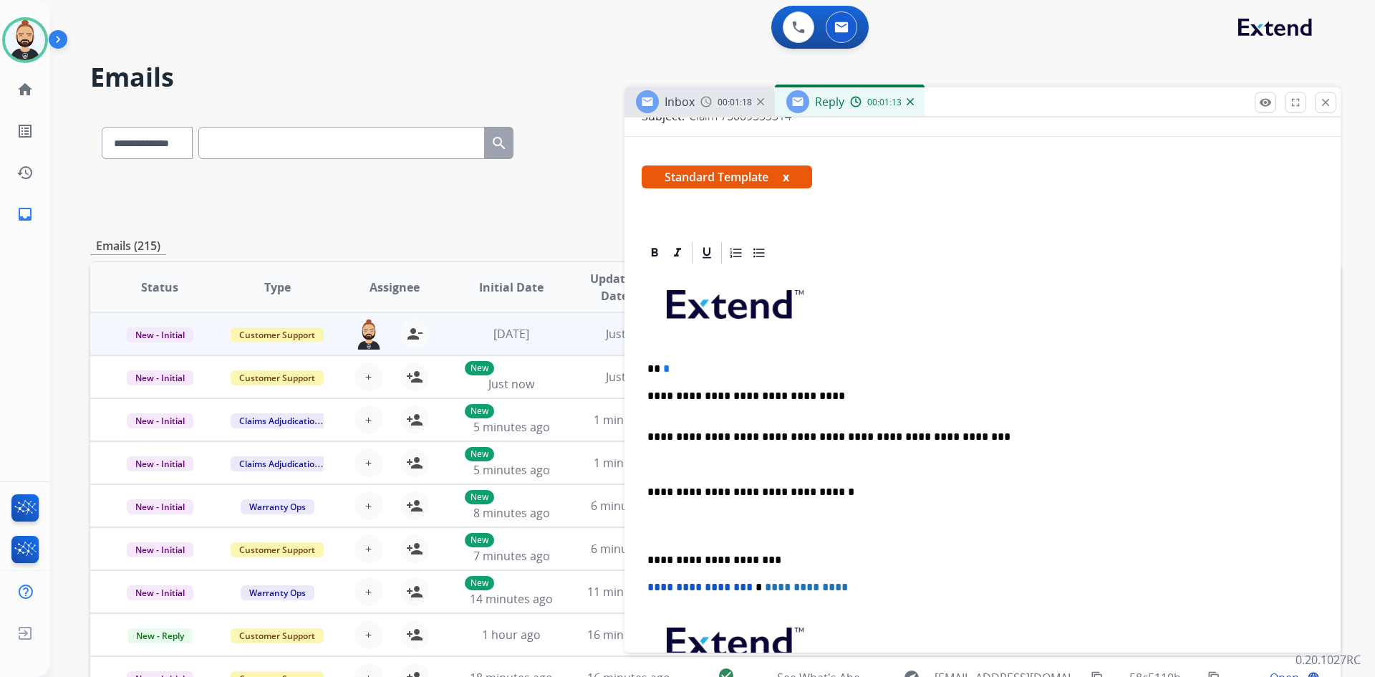
scroll to position [215, 0]
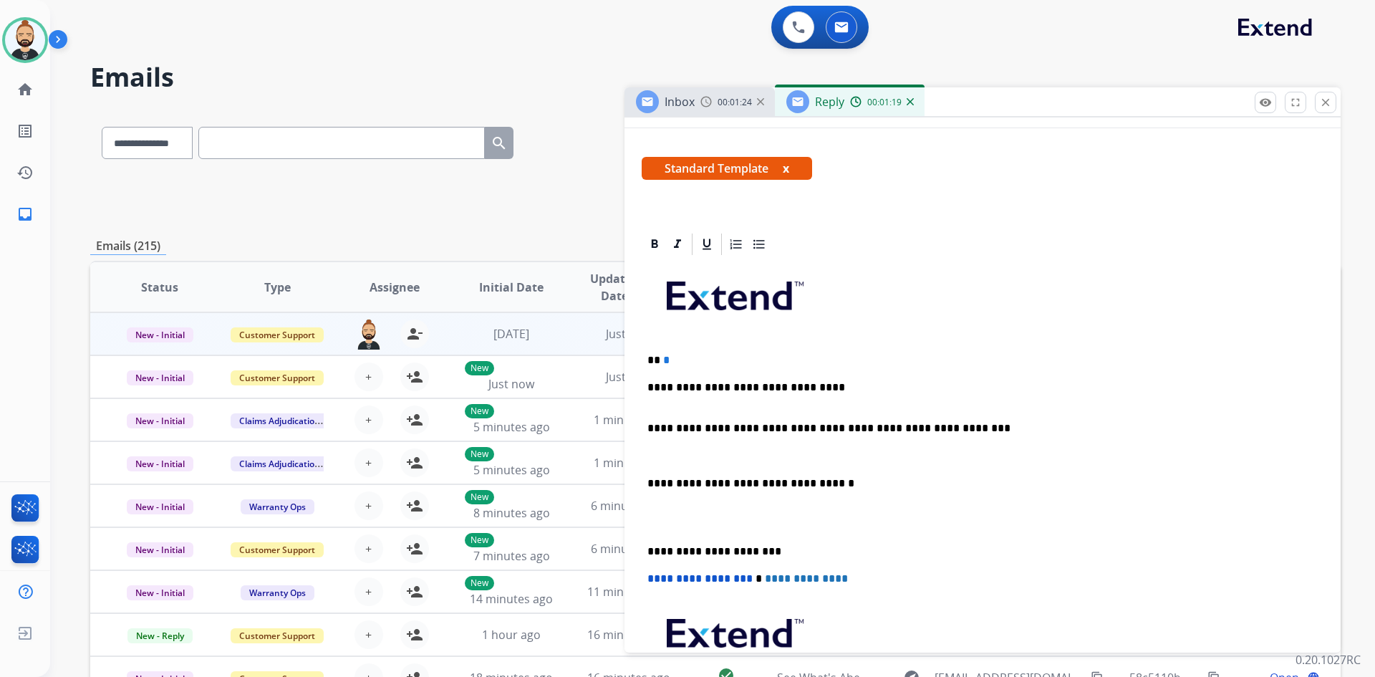
click at [723, 108] on div "Inbox 00:01:24" at bounding box center [700, 101] width 150 height 29
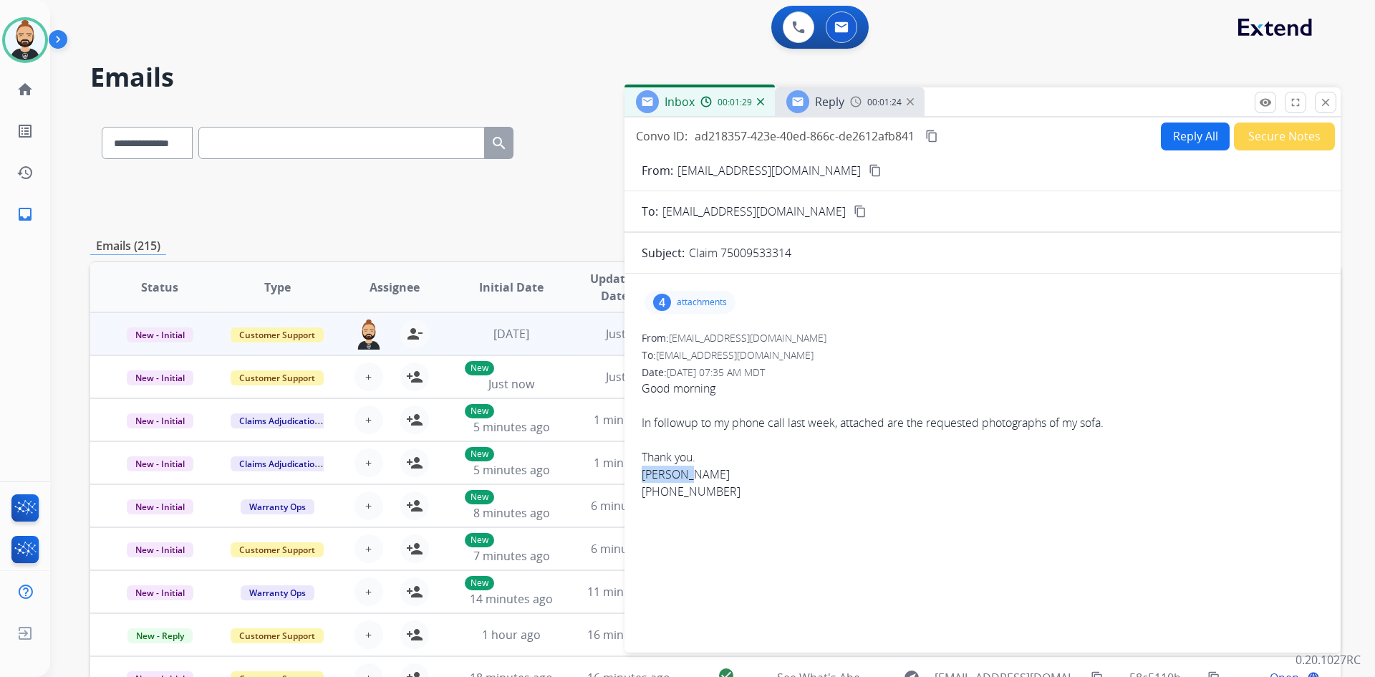
drag, startPoint x: 643, startPoint y: 471, endPoint x: 686, endPoint y: 480, distance: 43.8
click at [686, 480] on div "[PERSON_NAME]" at bounding box center [983, 474] width 682 height 17
copy div "[PERSON_NAME]"
click at [855, 106] on img at bounding box center [855, 101] width 11 height 11
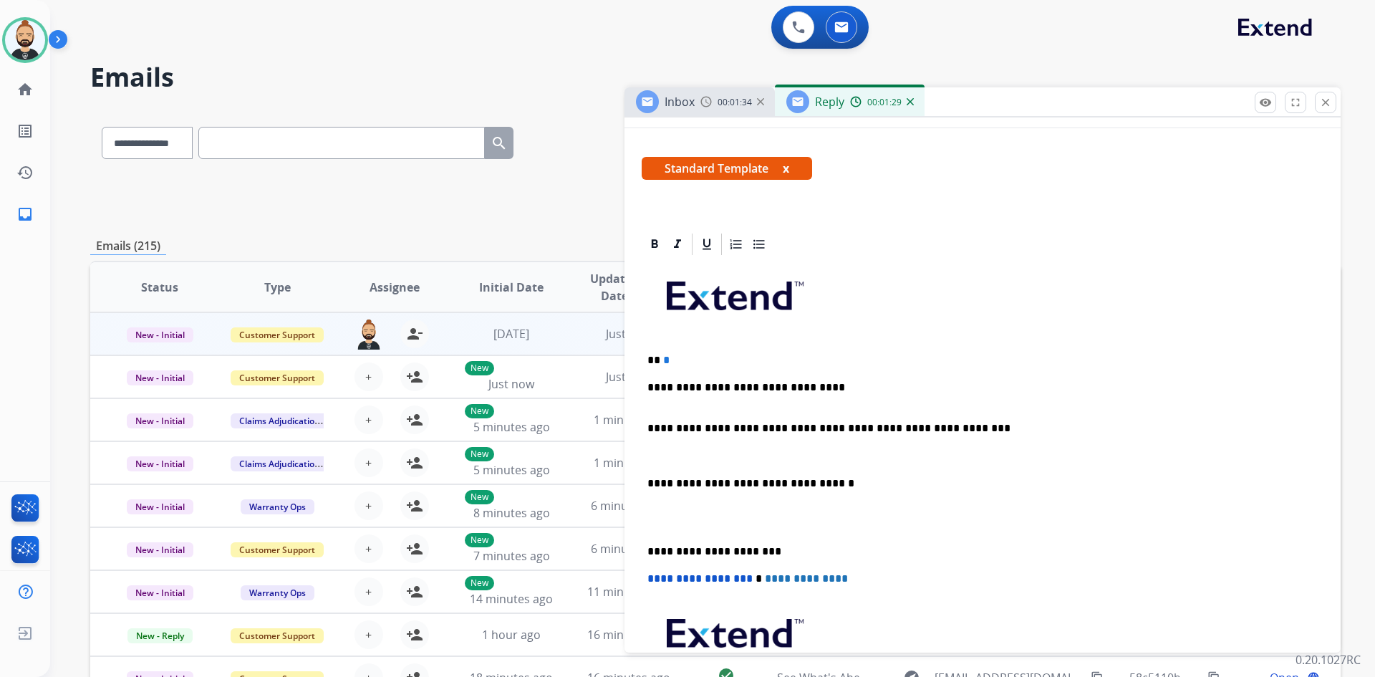
click at [658, 354] on p "** *" at bounding box center [977, 360] width 659 height 13
click at [645, 554] on div "**********" at bounding box center [983, 510] width 682 height 506
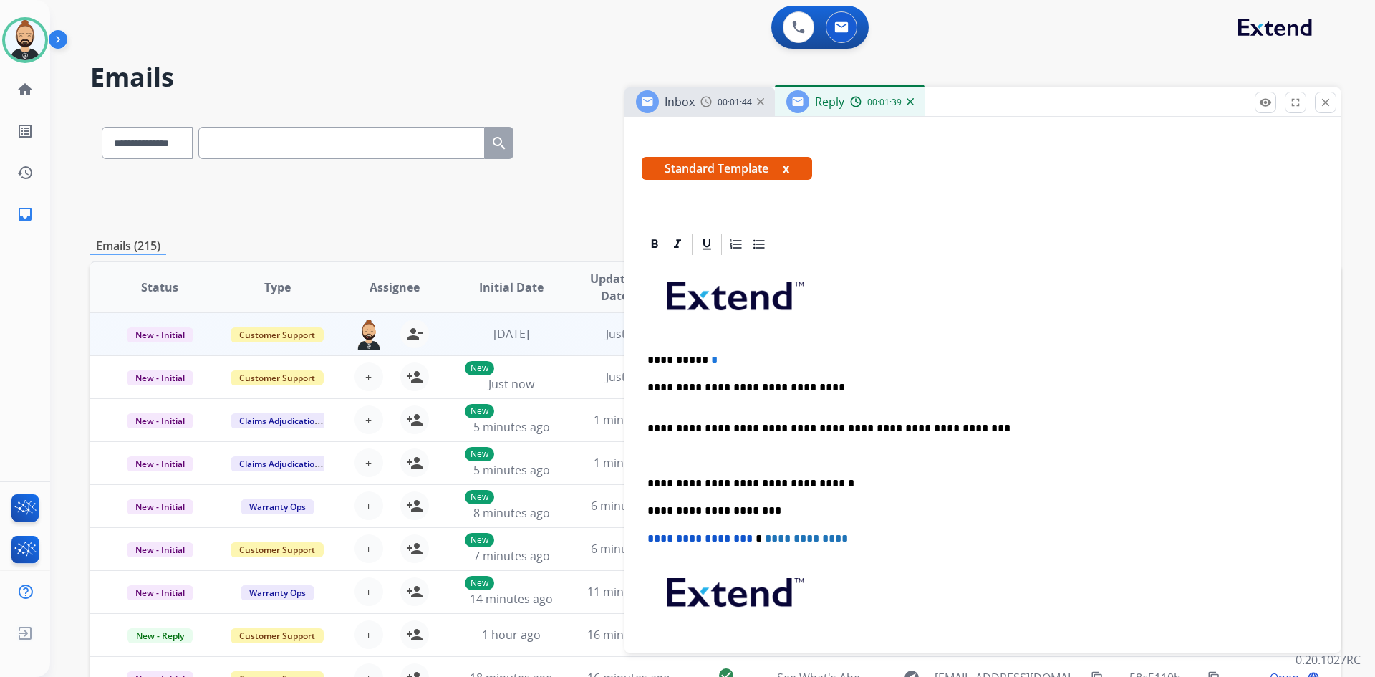
click at [648, 480] on p "**********" at bounding box center [977, 483] width 659 height 13
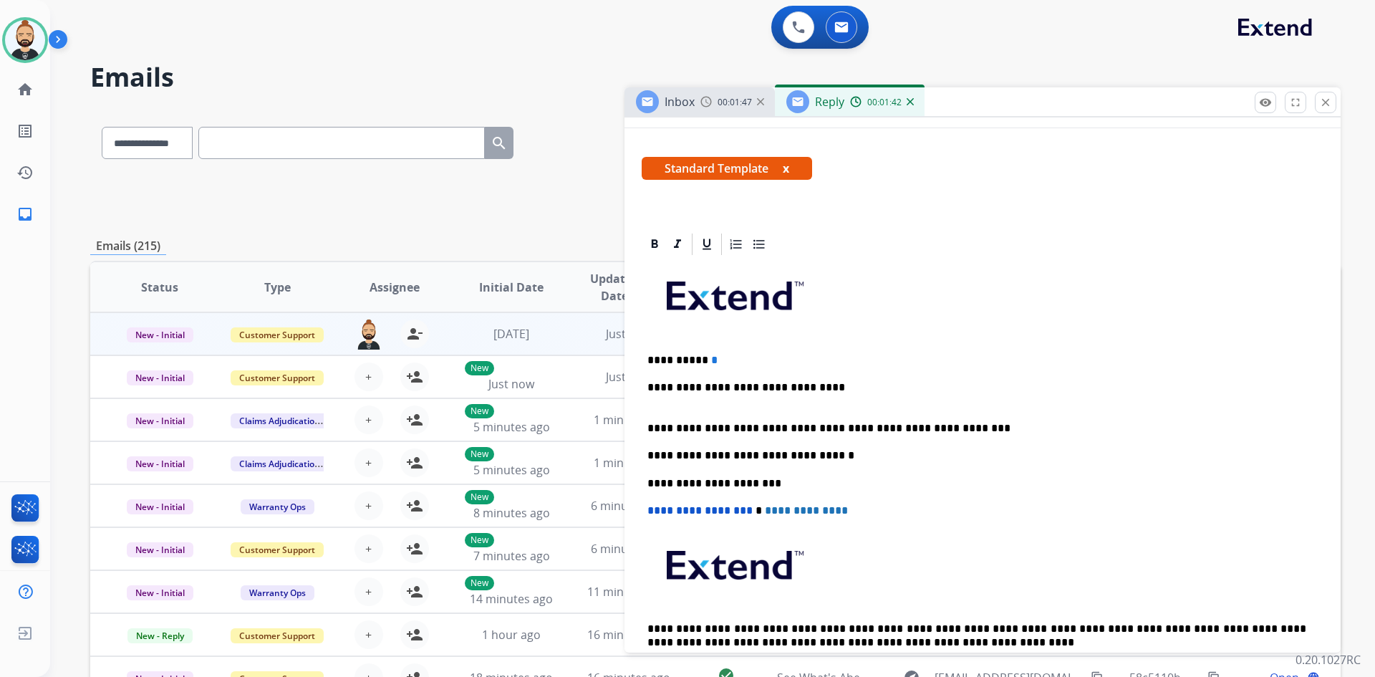
click at [653, 421] on div "**********" at bounding box center [983, 476] width 682 height 438
click at [648, 421] on div "**********" at bounding box center [983, 476] width 682 height 438
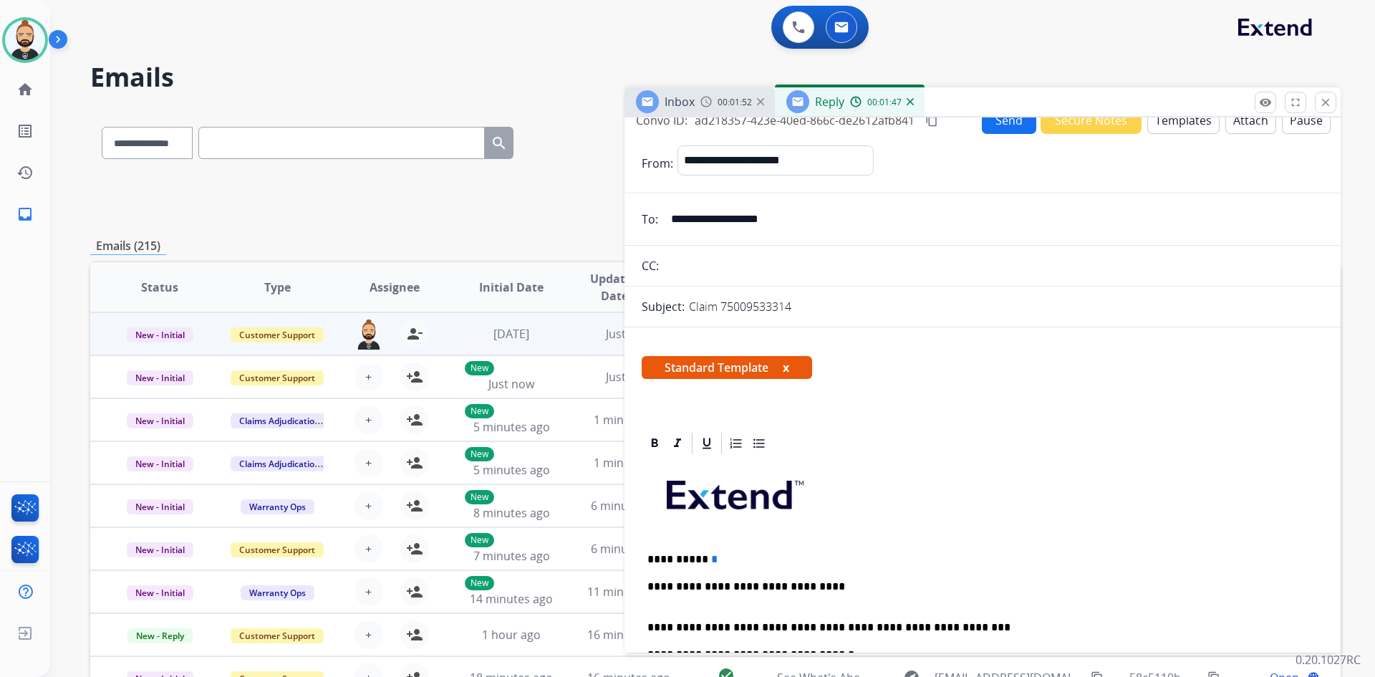
scroll to position [0, 0]
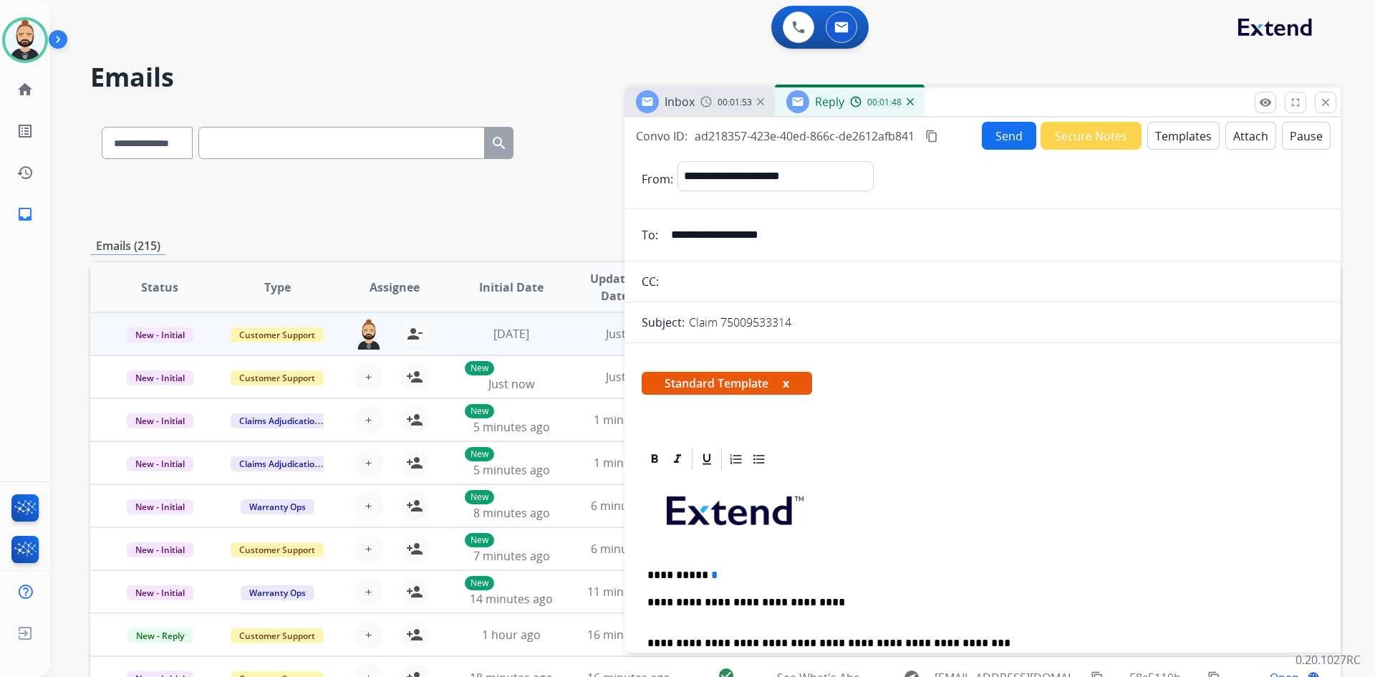
click at [1010, 137] on button "Send" at bounding box center [1009, 136] width 54 height 28
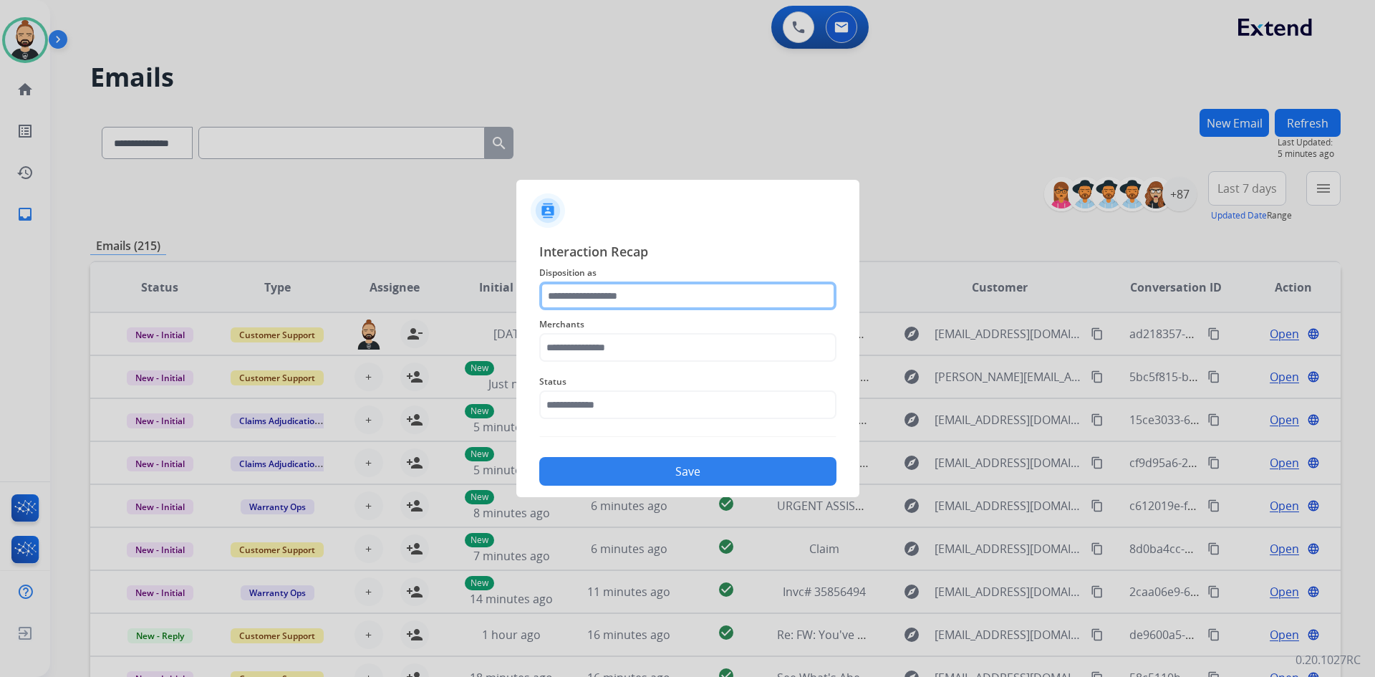
click at [578, 291] on input "text" at bounding box center [687, 296] width 297 height 29
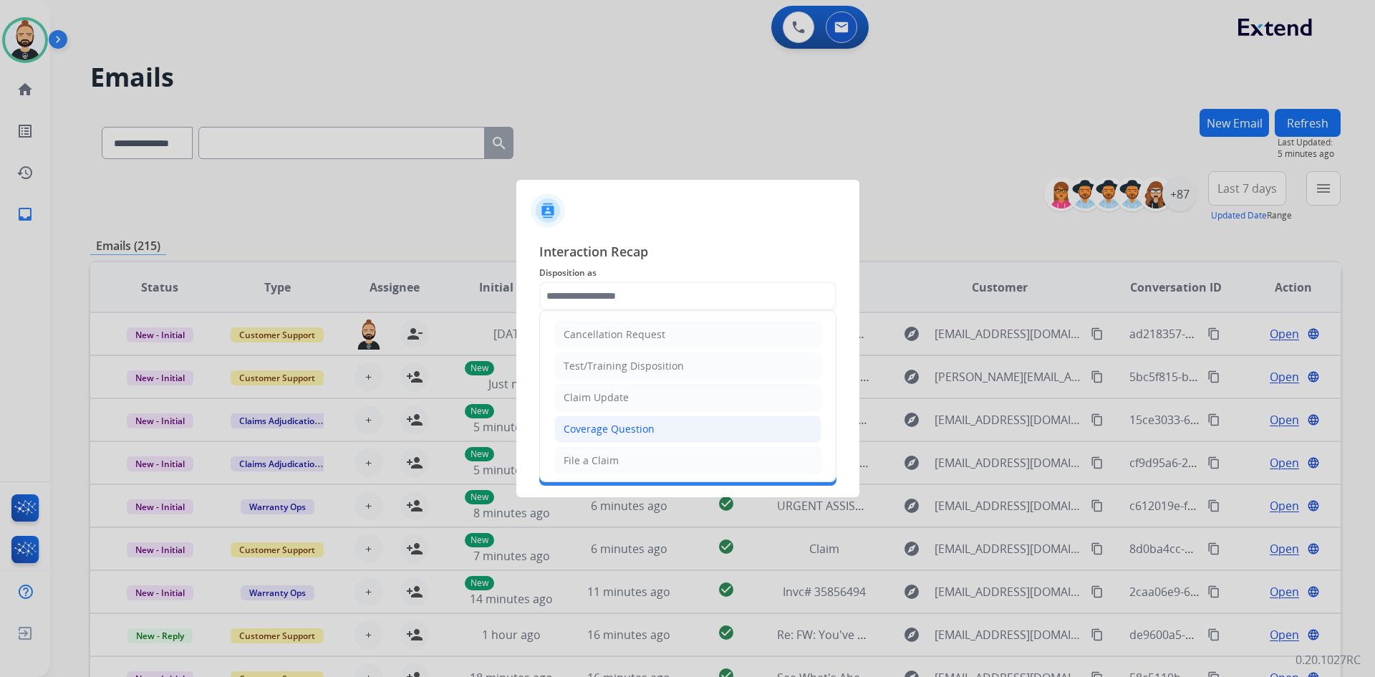
click at [662, 437] on li "Coverage Question" at bounding box center [687, 429] width 267 height 27
type input "**********"
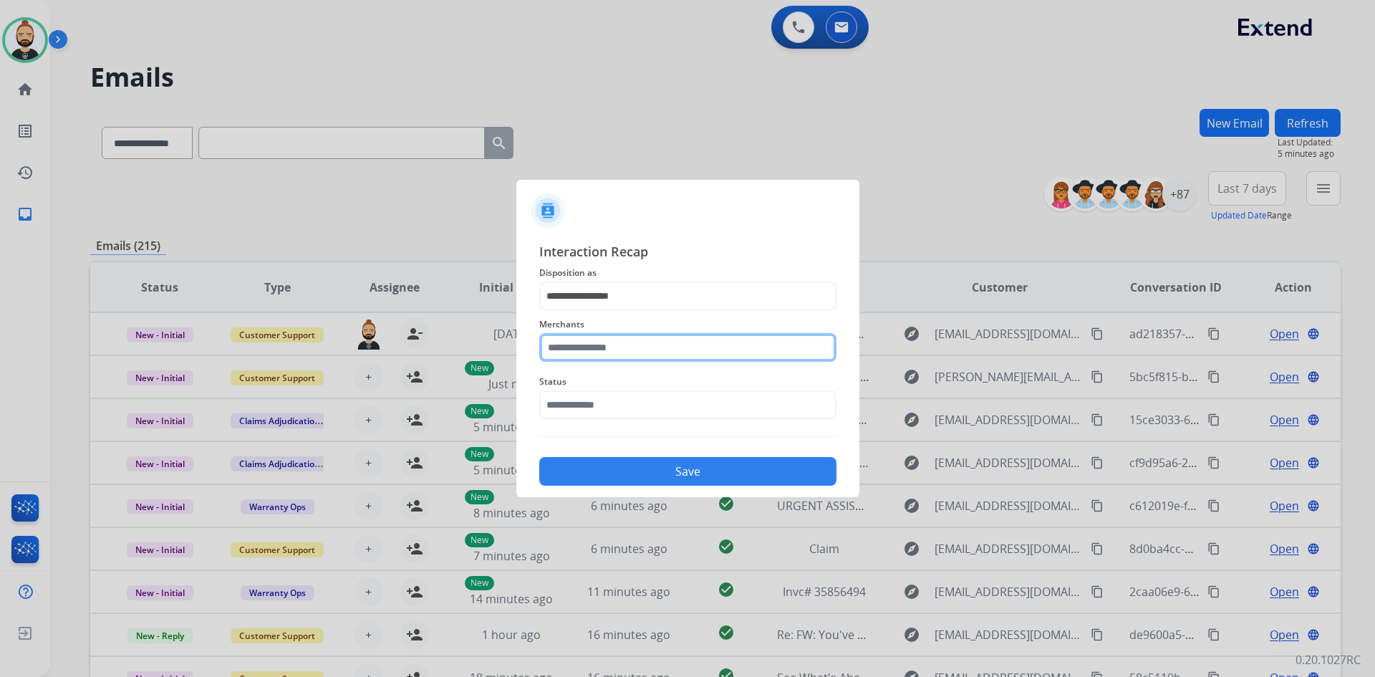
click at [657, 352] on input "text" at bounding box center [687, 347] width 297 height 29
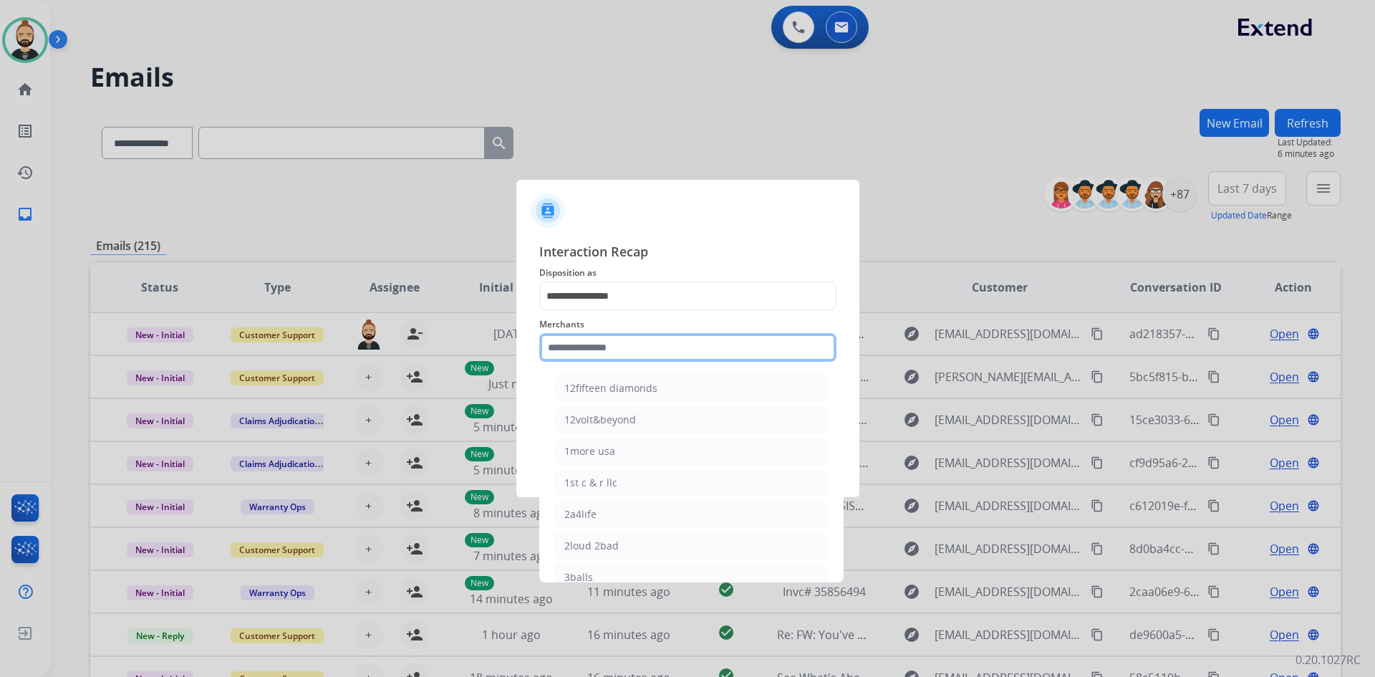
click at [598, 340] on input "text" at bounding box center [687, 347] width 297 height 29
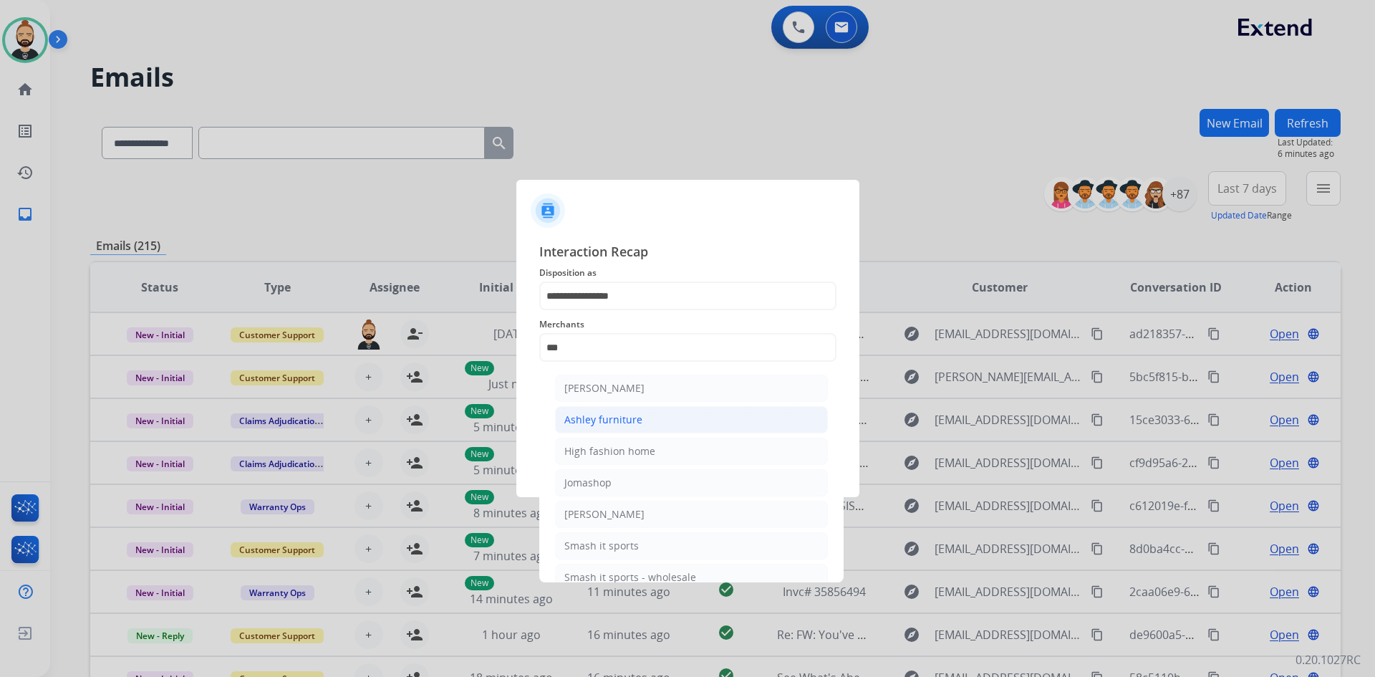
click at [598, 416] on div "Ashley furniture" at bounding box center [604, 420] width 78 height 14
type input "**********"
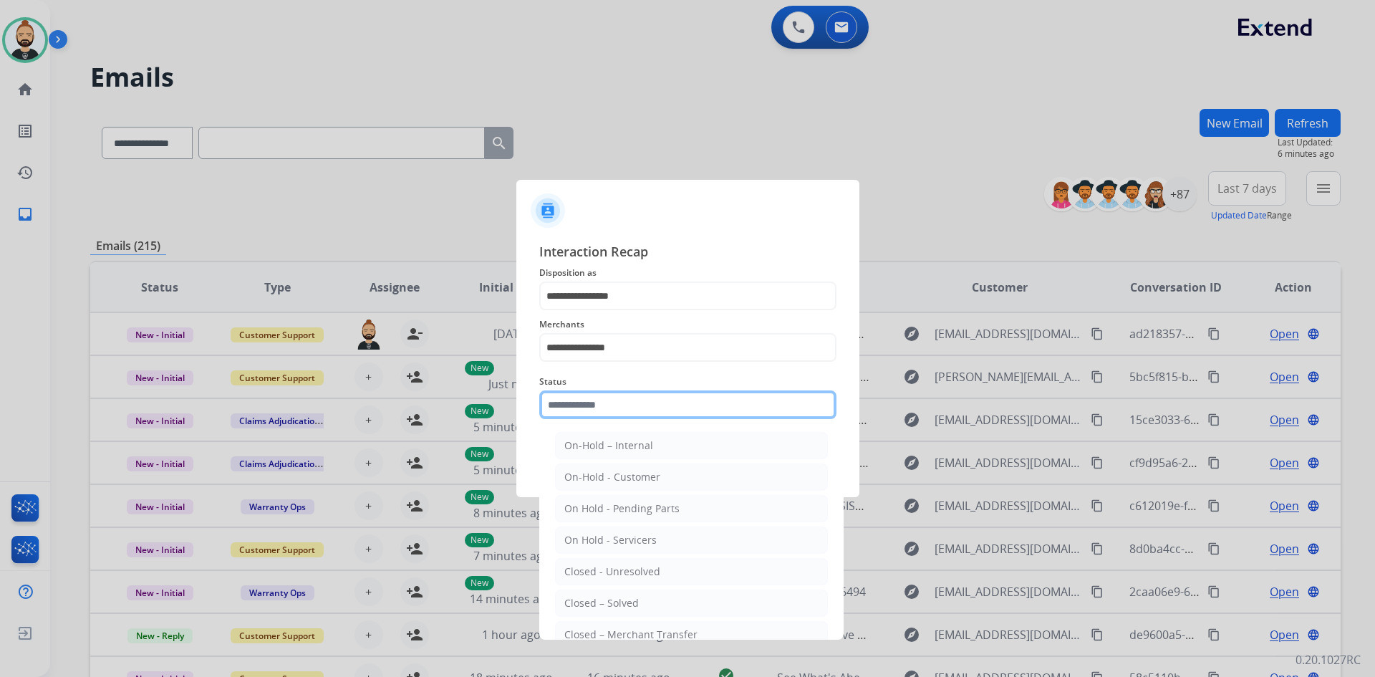
click at [595, 408] on input "text" at bounding box center [687, 404] width 297 height 29
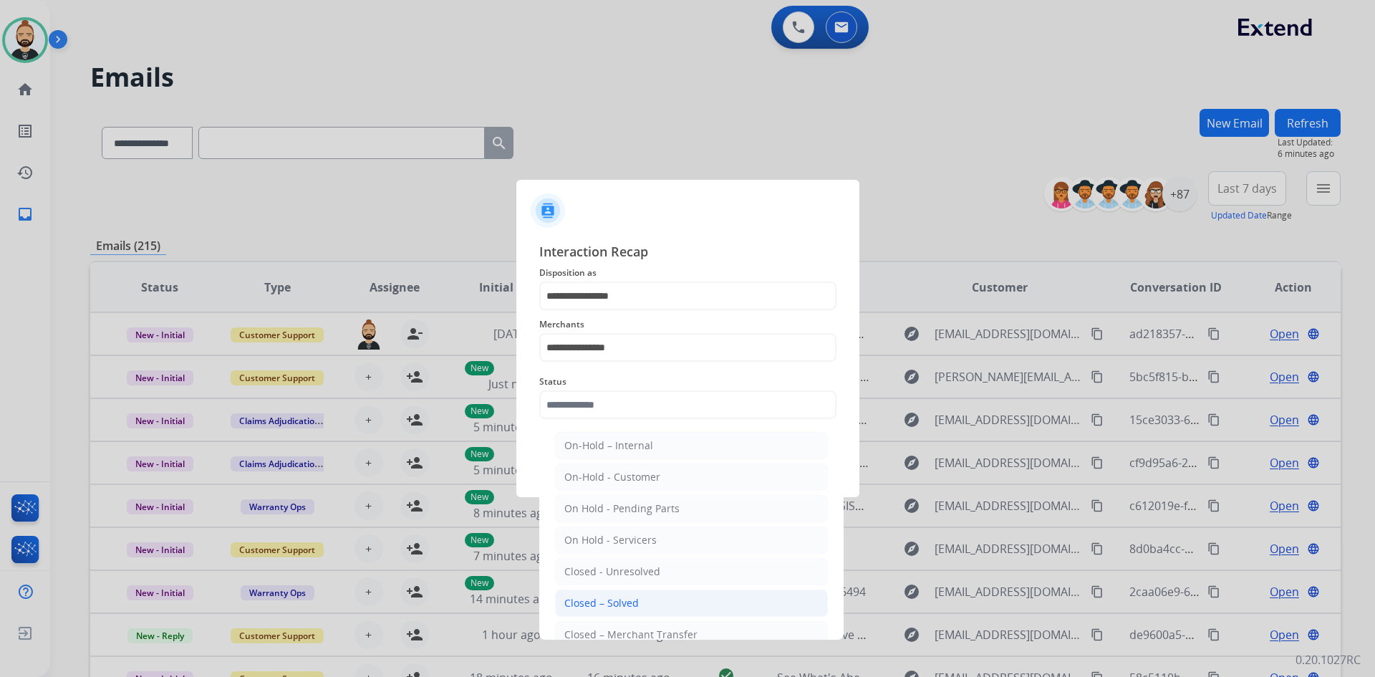
click at [600, 599] on div "Closed – Solved" at bounding box center [602, 603] width 75 height 14
type input "**********"
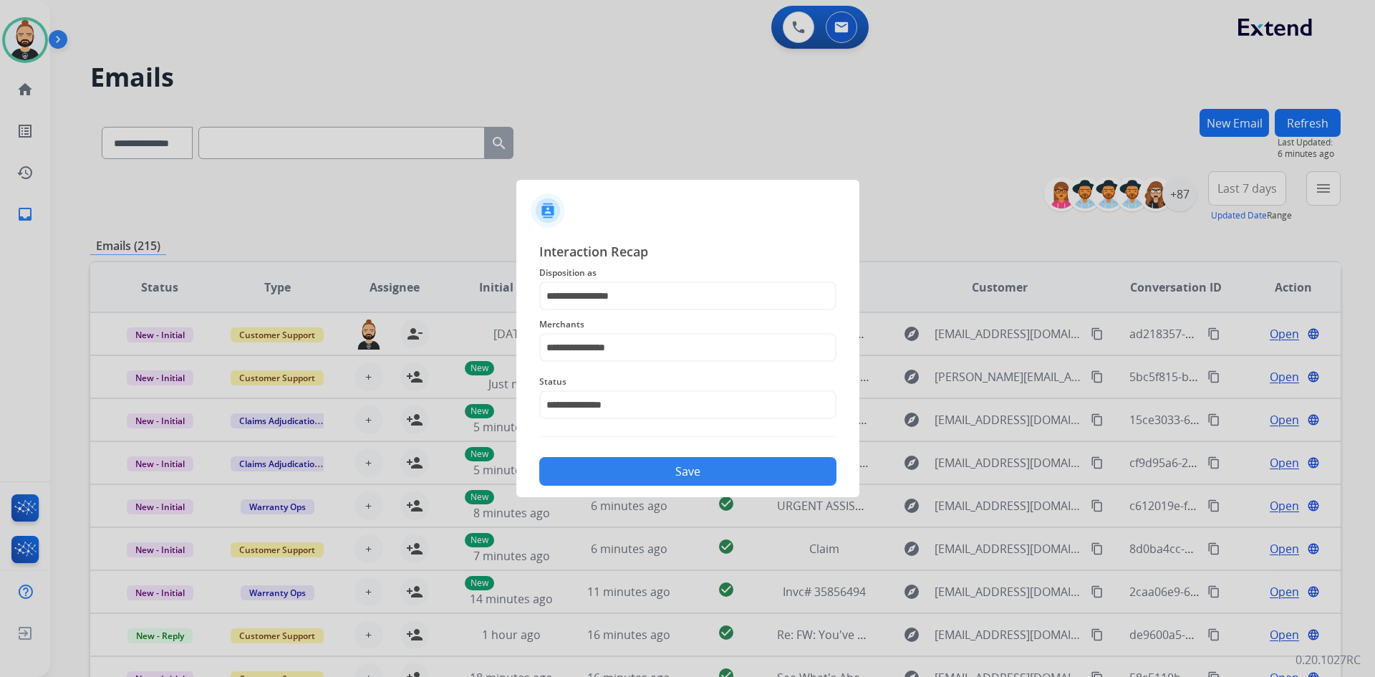
click at [713, 470] on button "Save" at bounding box center [687, 471] width 297 height 29
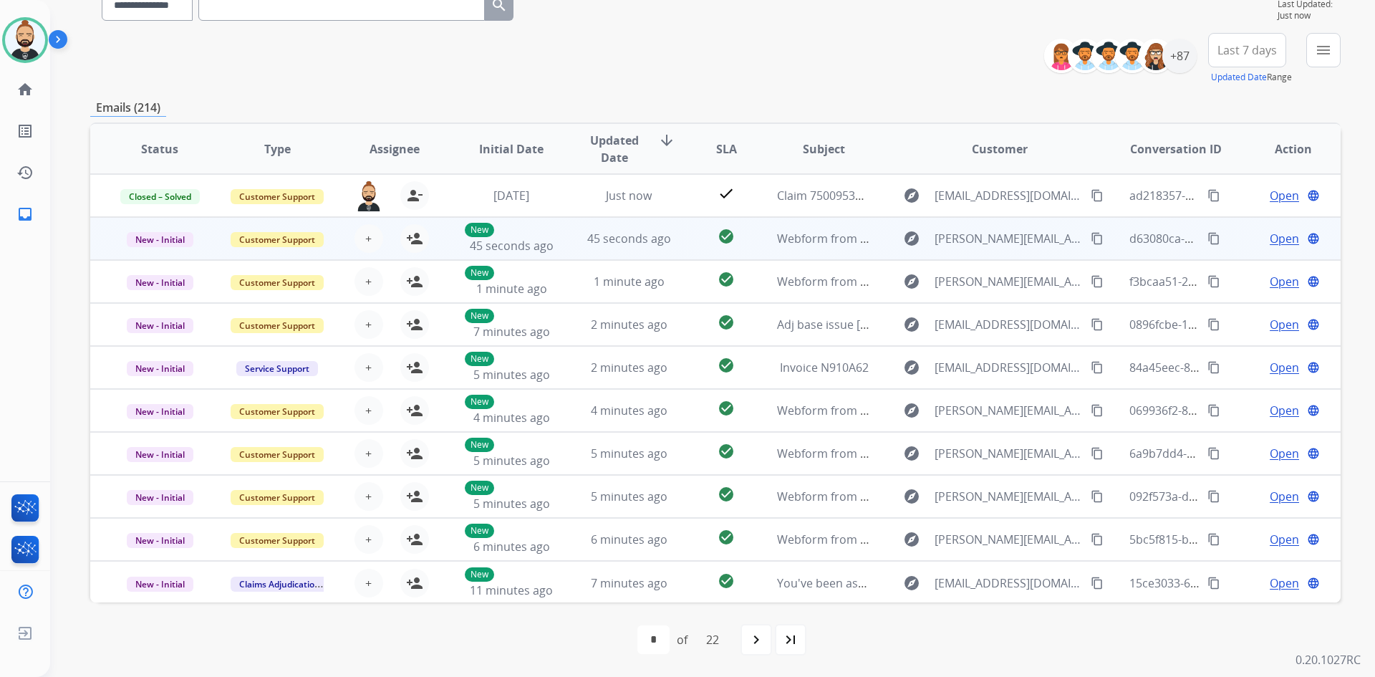
click at [1282, 231] on span "Open" at bounding box center [1284, 238] width 29 height 17
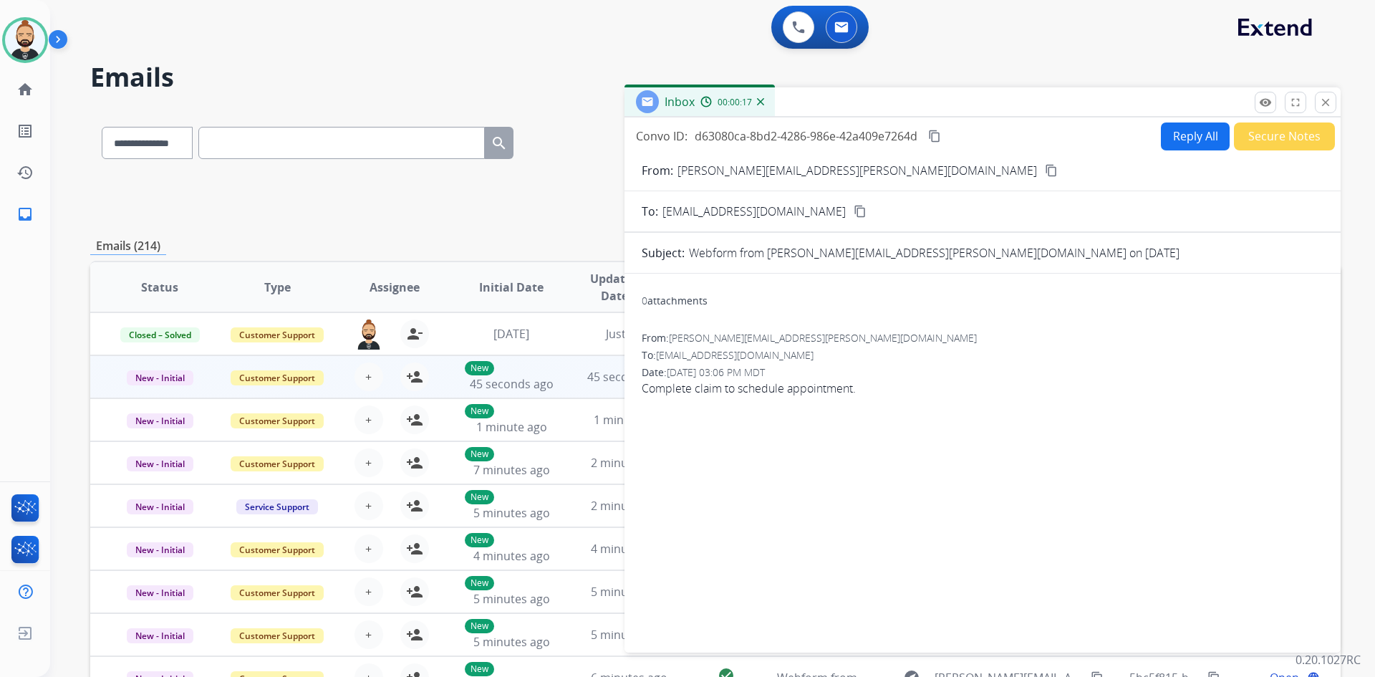
click at [1045, 167] on mat-icon "content_copy" at bounding box center [1051, 170] width 13 height 13
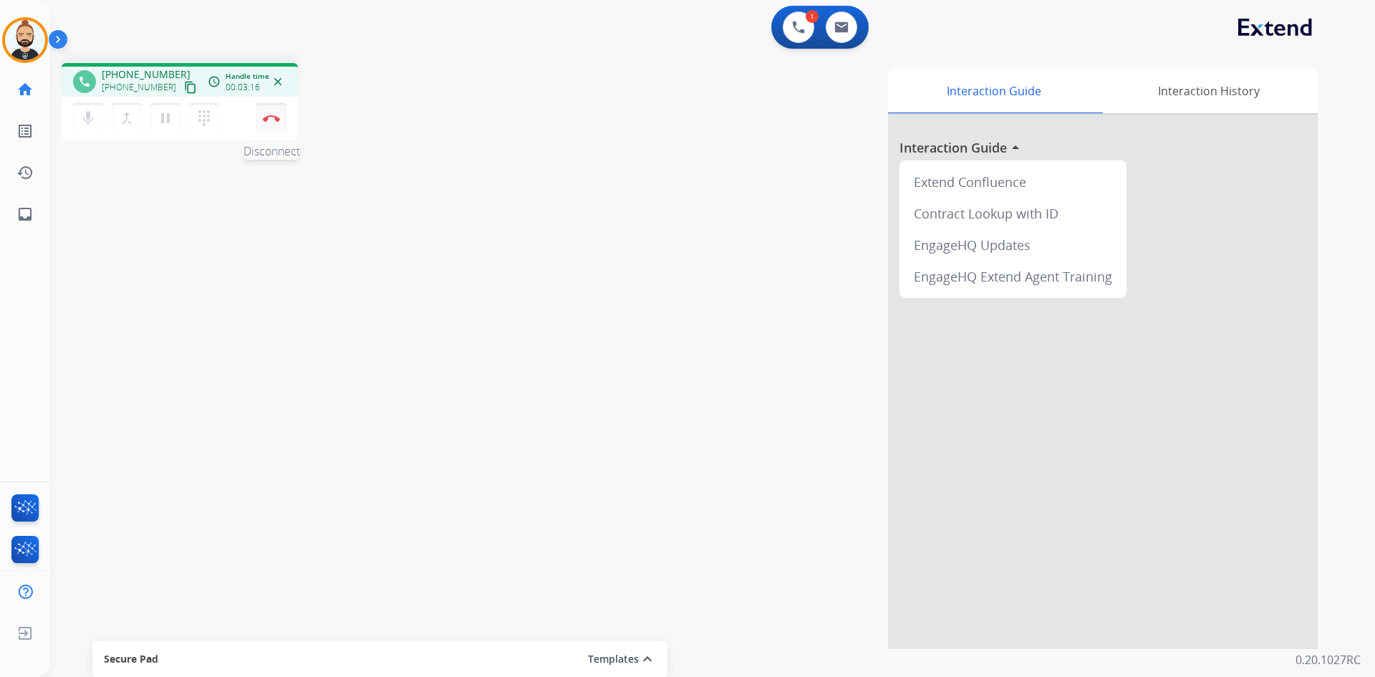
click at [272, 114] on button "Disconnect" at bounding box center [271, 118] width 30 height 30
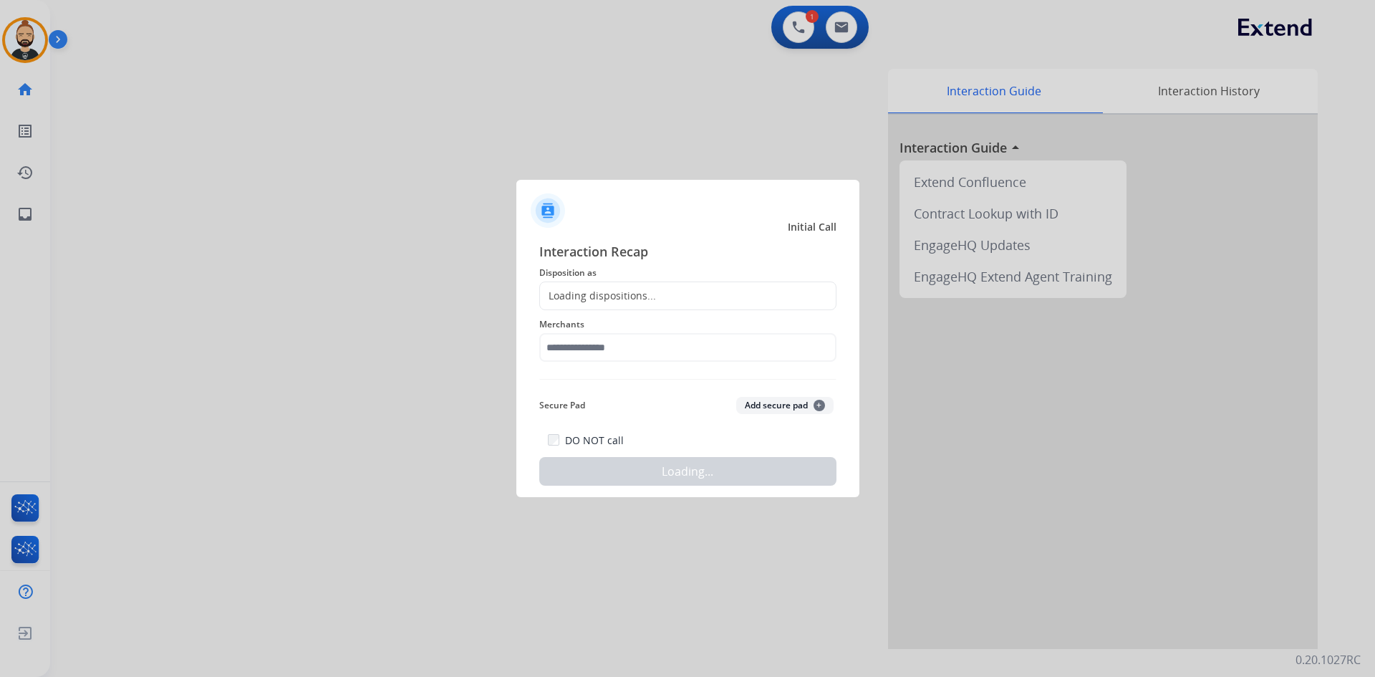
click at [577, 297] on div "Loading dispositions..." at bounding box center [598, 296] width 116 height 14
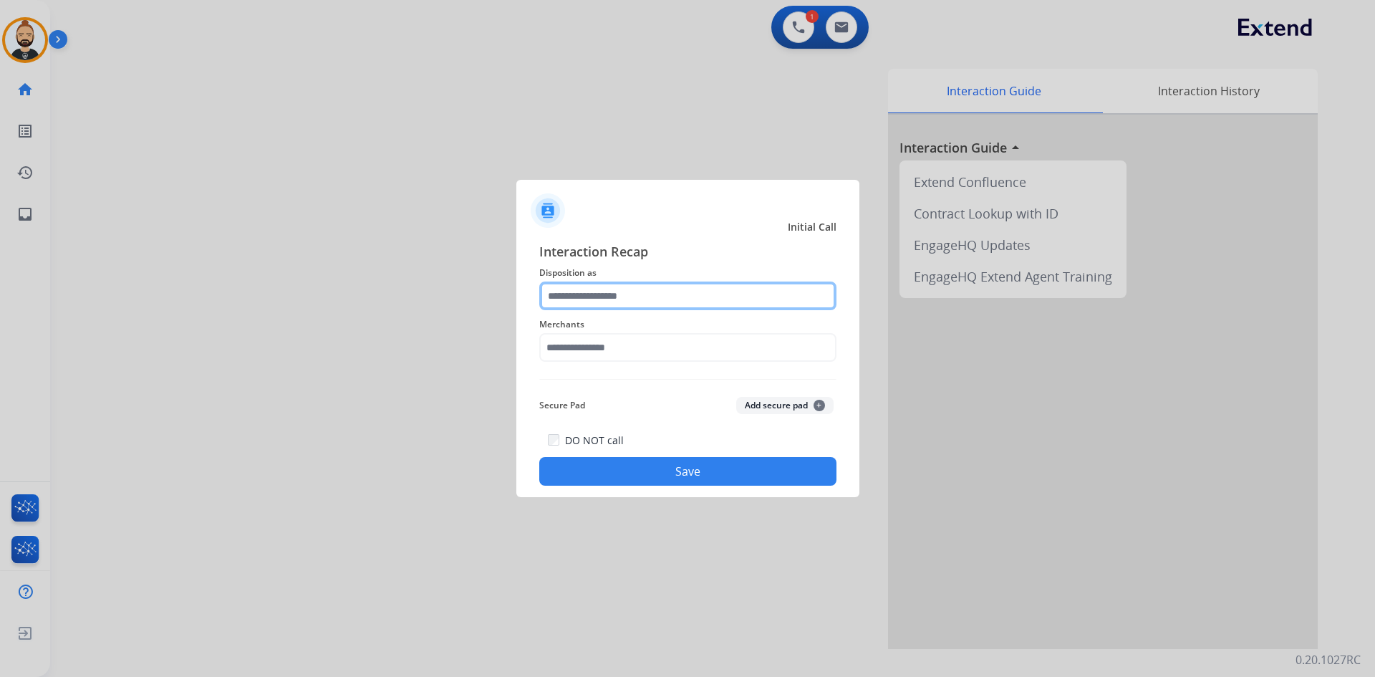
click at [617, 306] on input "text" at bounding box center [687, 296] width 297 height 29
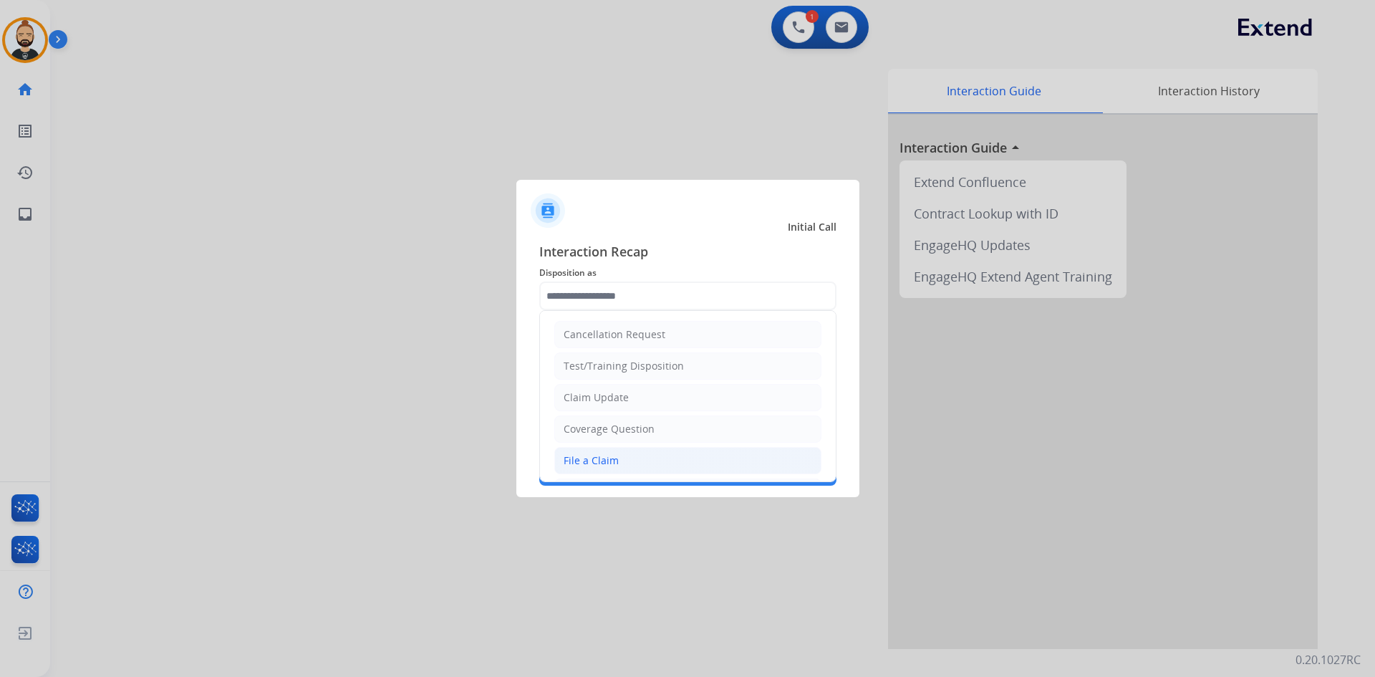
click at [613, 458] on div "File a Claim" at bounding box center [591, 460] width 55 height 14
type input "**********"
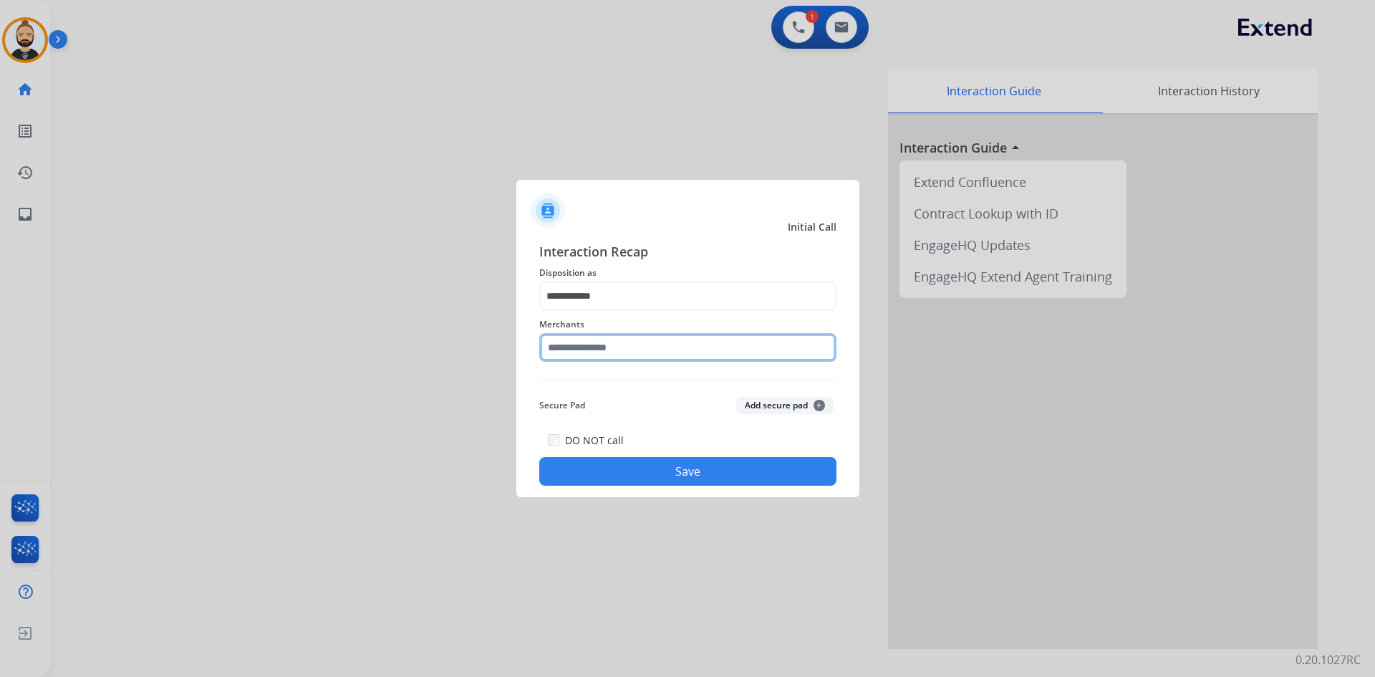
click at [637, 348] on input "text" at bounding box center [687, 347] width 297 height 29
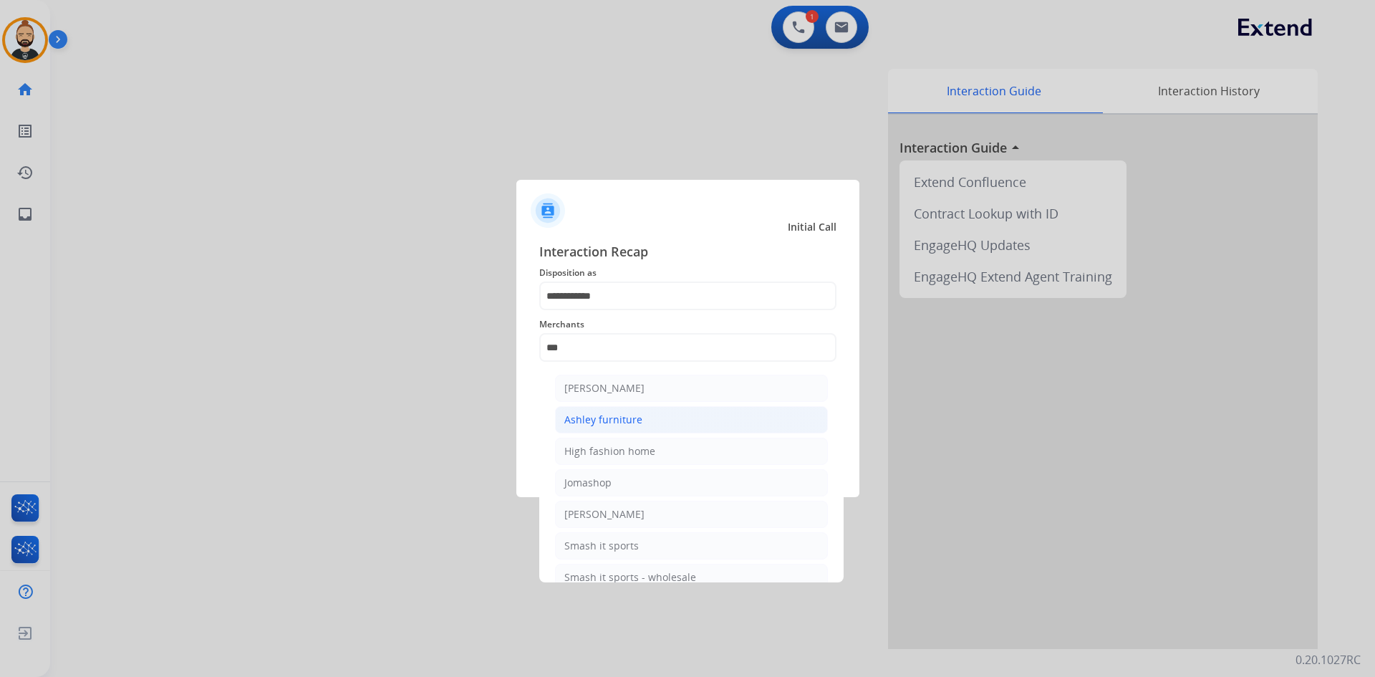
click at [619, 416] on div "Ashley furniture" at bounding box center [604, 420] width 78 height 14
type input "**********"
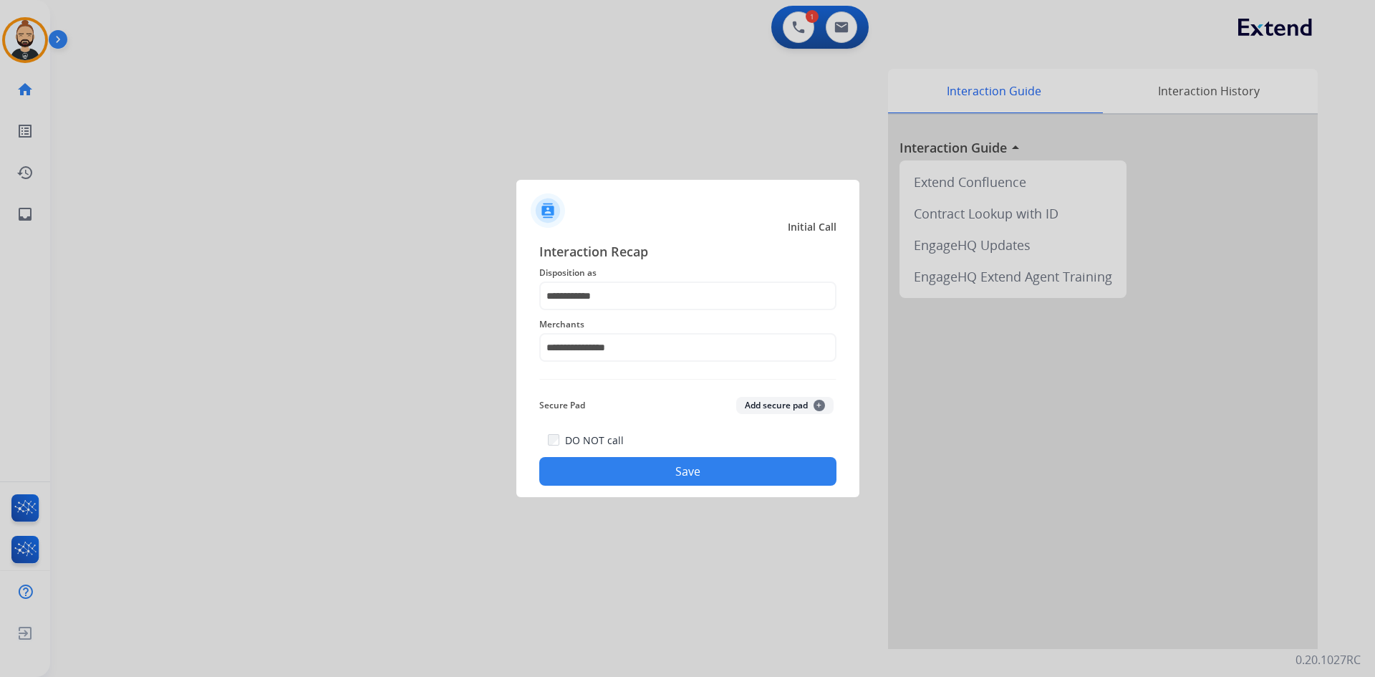
click at [702, 471] on button "Save" at bounding box center [687, 471] width 297 height 29
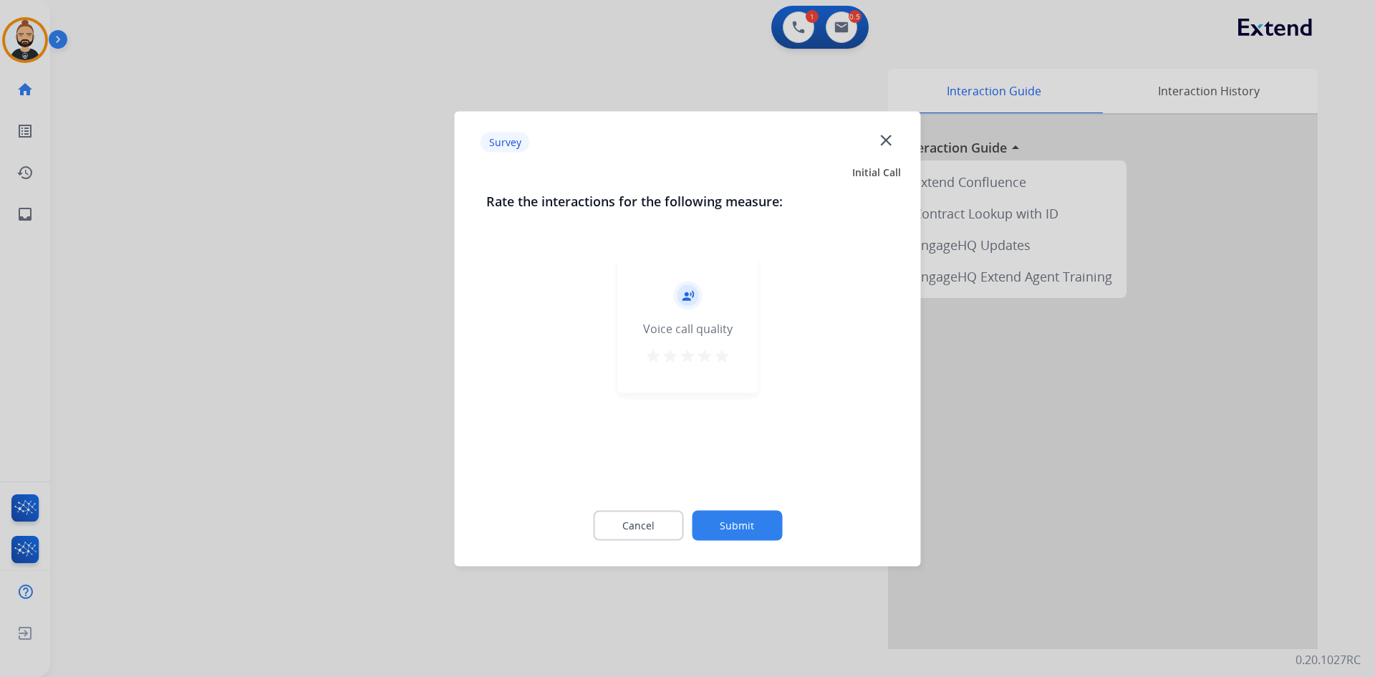
click at [719, 352] on mat-icon "star" at bounding box center [722, 355] width 17 height 17
click at [735, 533] on button "Submit" at bounding box center [737, 525] width 90 height 30
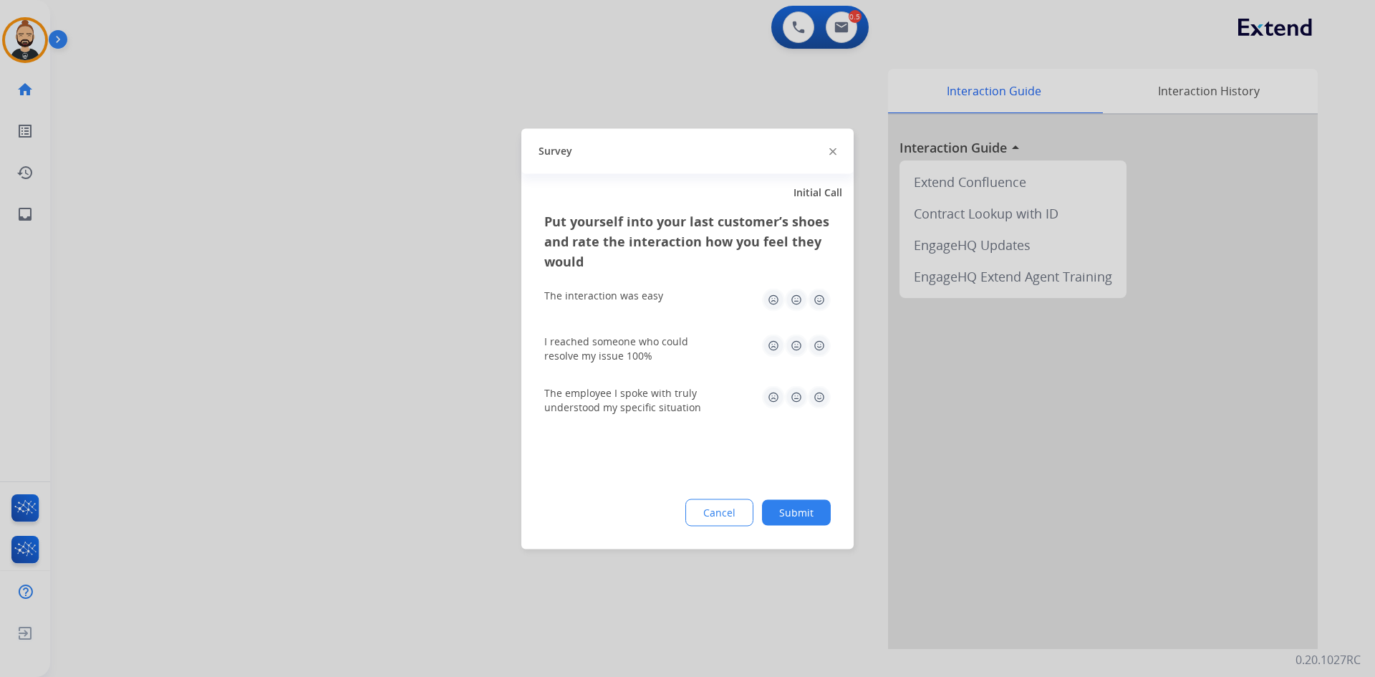
click at [813, 293] on img at bounding box center [819, 299] width 23 height 23
click at [825, 340] on img at bounding box center [819, 345] width 23 height 23
click at [817, 399] on img at bounding box center [819, 396] width 23 height 23
click at [811, 522] on button "Submit" at bounding box center [796, 512] width 69 height 26
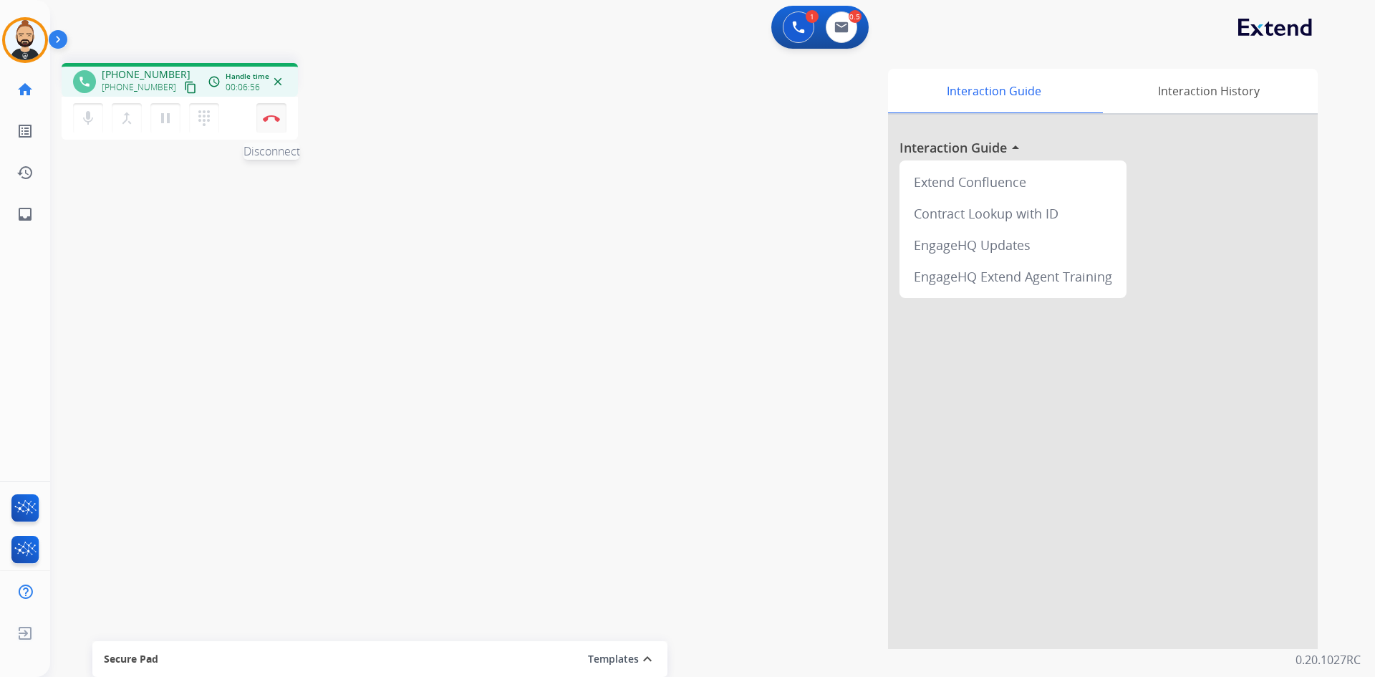
click at [271, 120] on img at bounding box center [271, 118] width 17 height 7
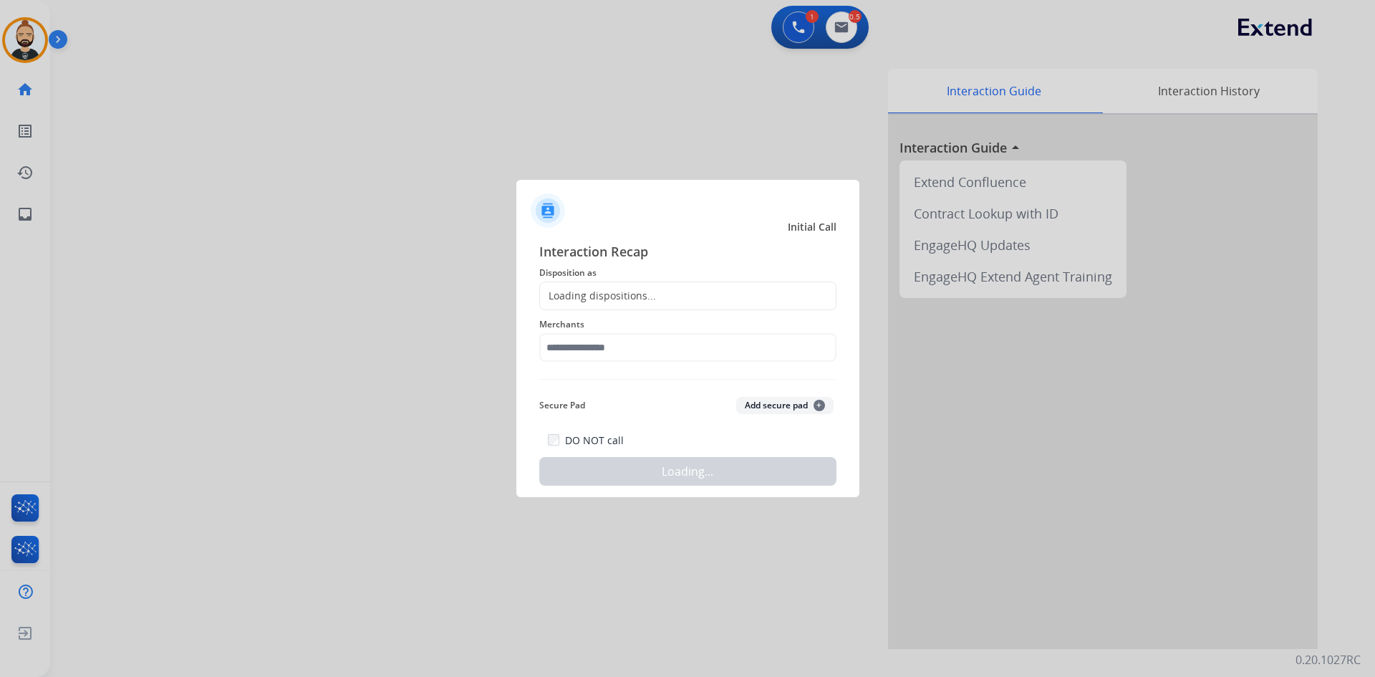
click at [693, 297] on div "Loading dispositions..." at bounding box center [687, 296] width 297 height 29
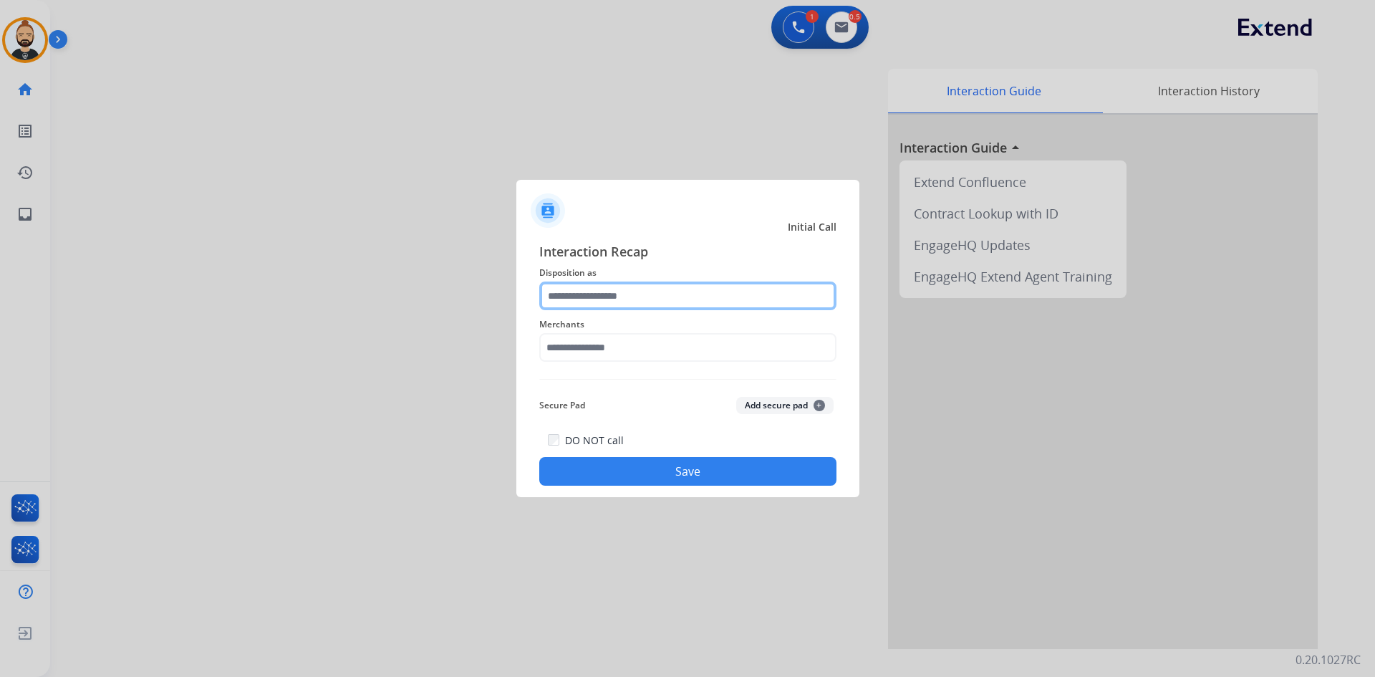
click at [627, 299] on input "text" at bounding box center [687, 296] width 297 height 29
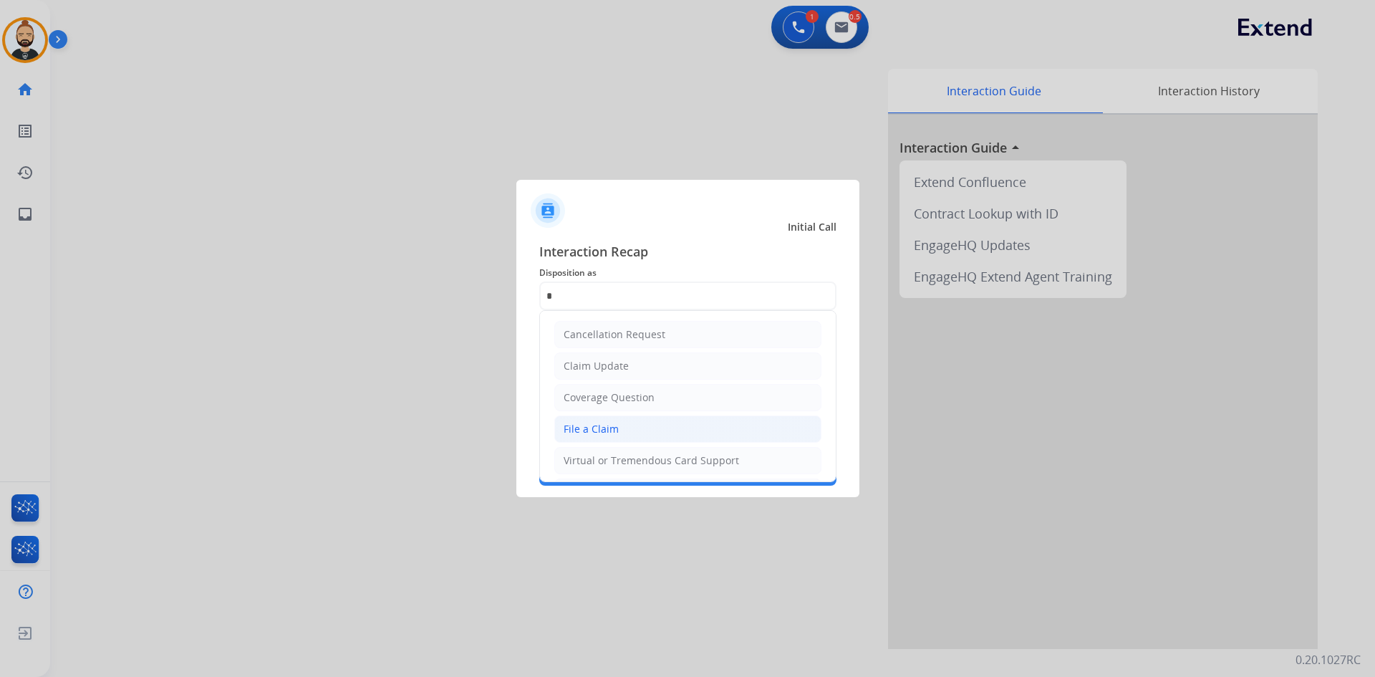
click at [617, 426] on li "File a Claim" at bounding box center [687, 429] width 267 height 27
type input "**********"
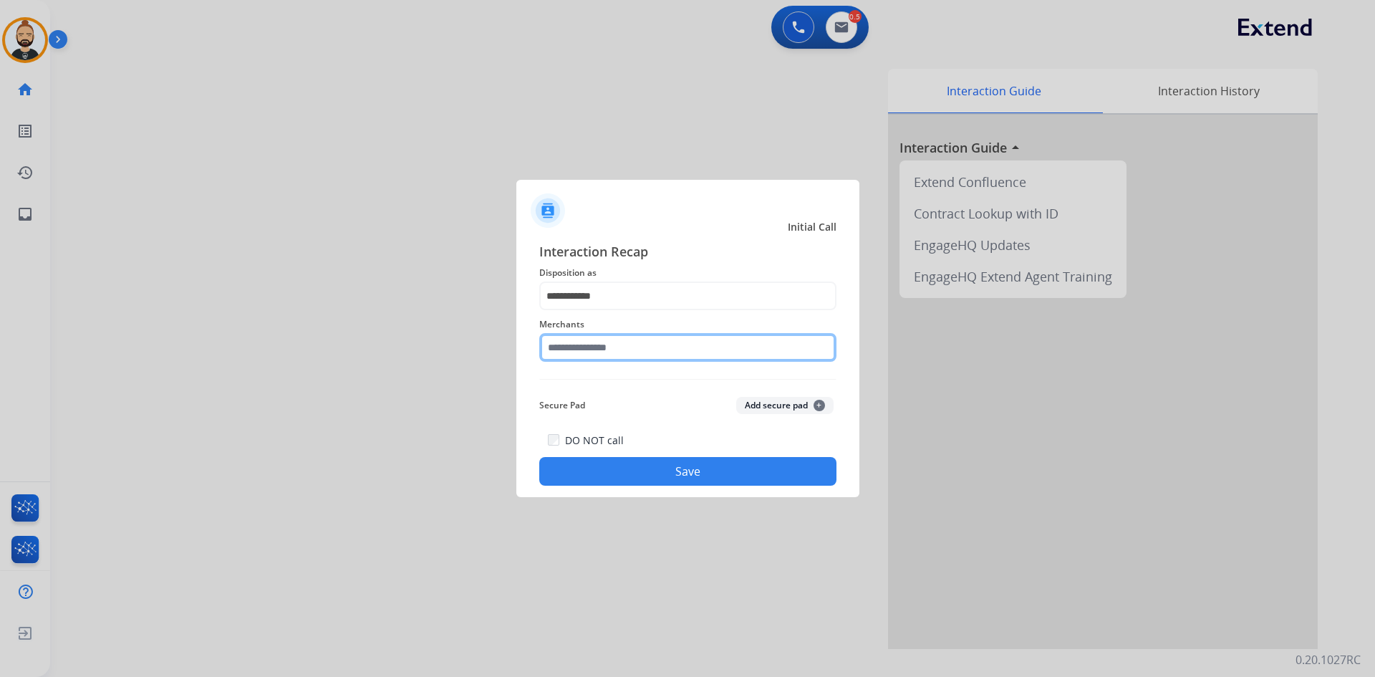
click at [607, 349] on input "text" at bounding box center [687, 347] width 297 height 29
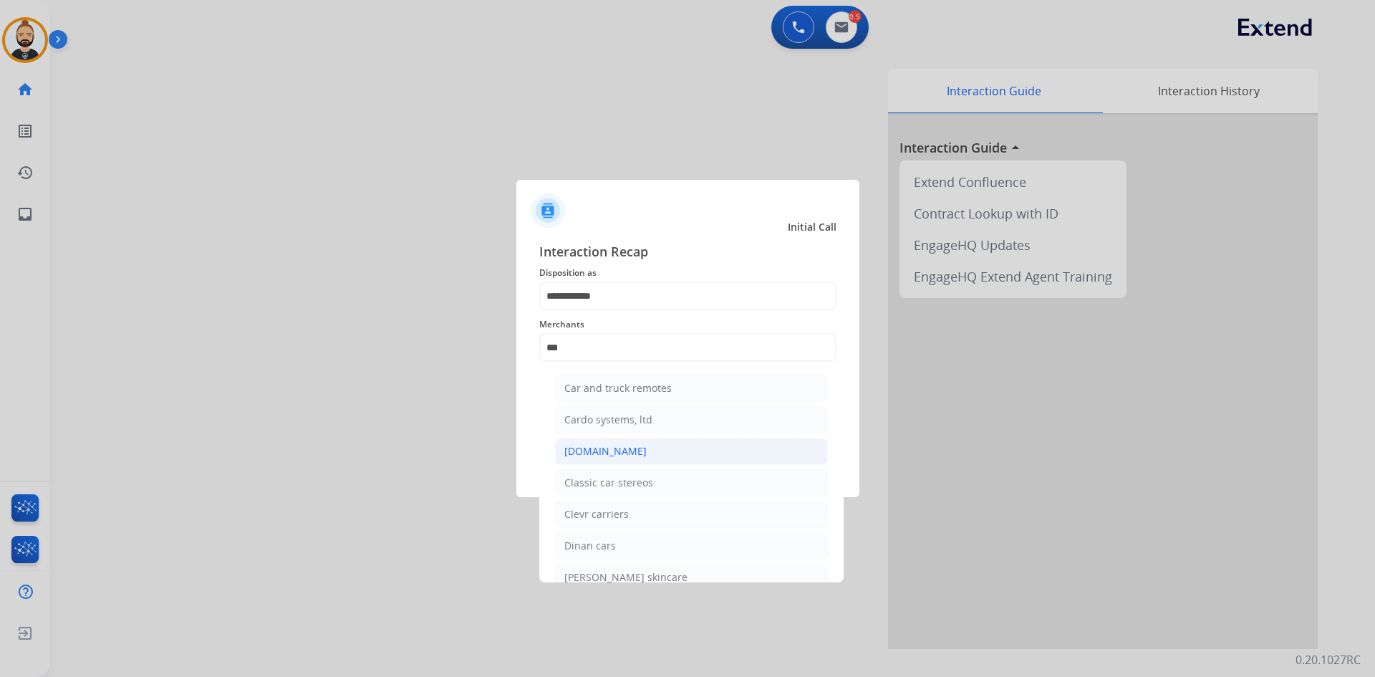
click at [629, 453] on li "[DOMAIN_NAME]" at bounding box center [691, 451] width 273 height 27
type input "**********"
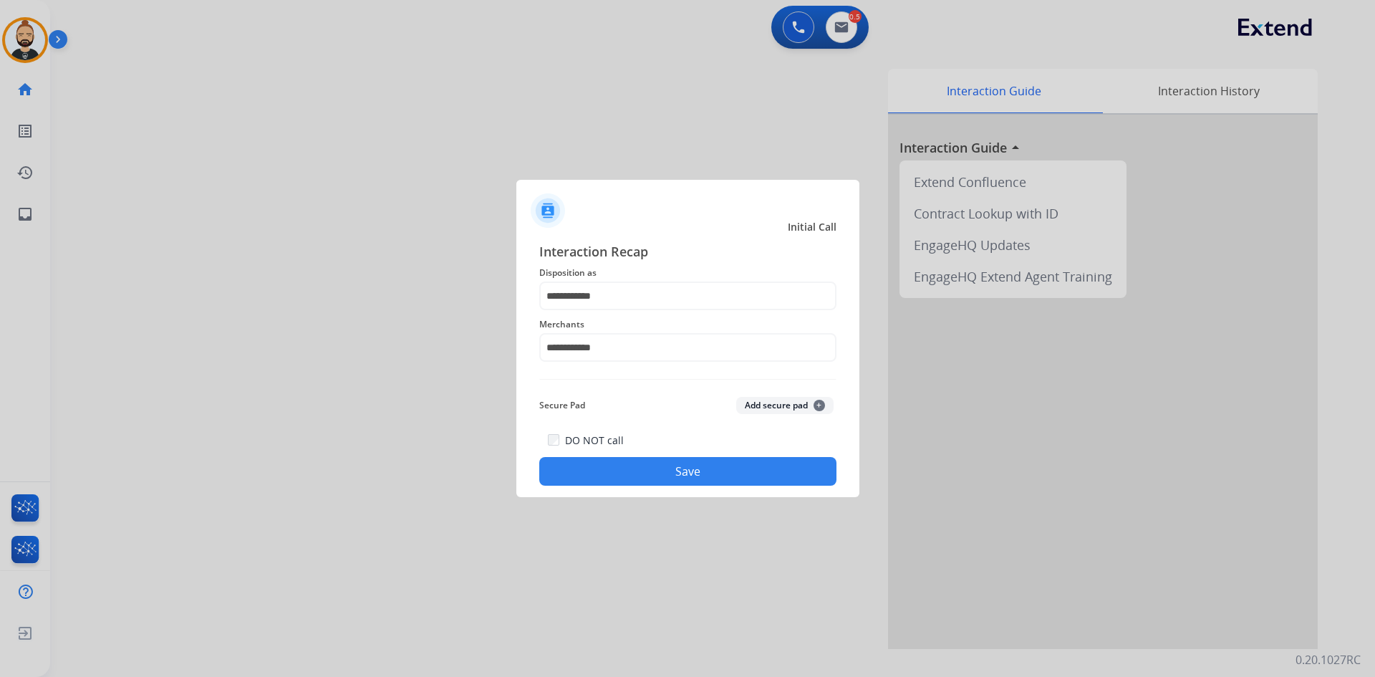
click at [676, 471] on button "Save" at bounding box center [687, 471] width 297 height 29
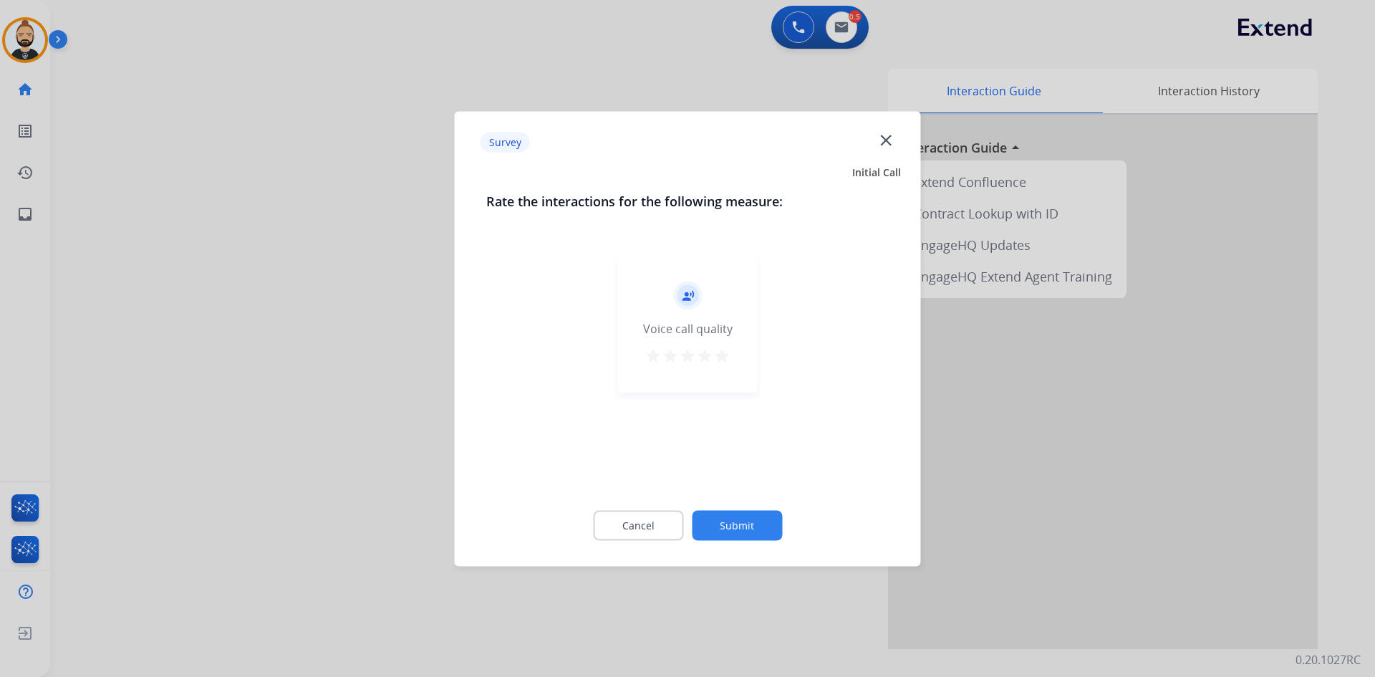
click at [720, 360] on mat-icon "star" at bounding box center [722, 355] width 17 height 17
click at [745, 527] on button "Submit" at bounding box center [737, 525] width 90 height 30
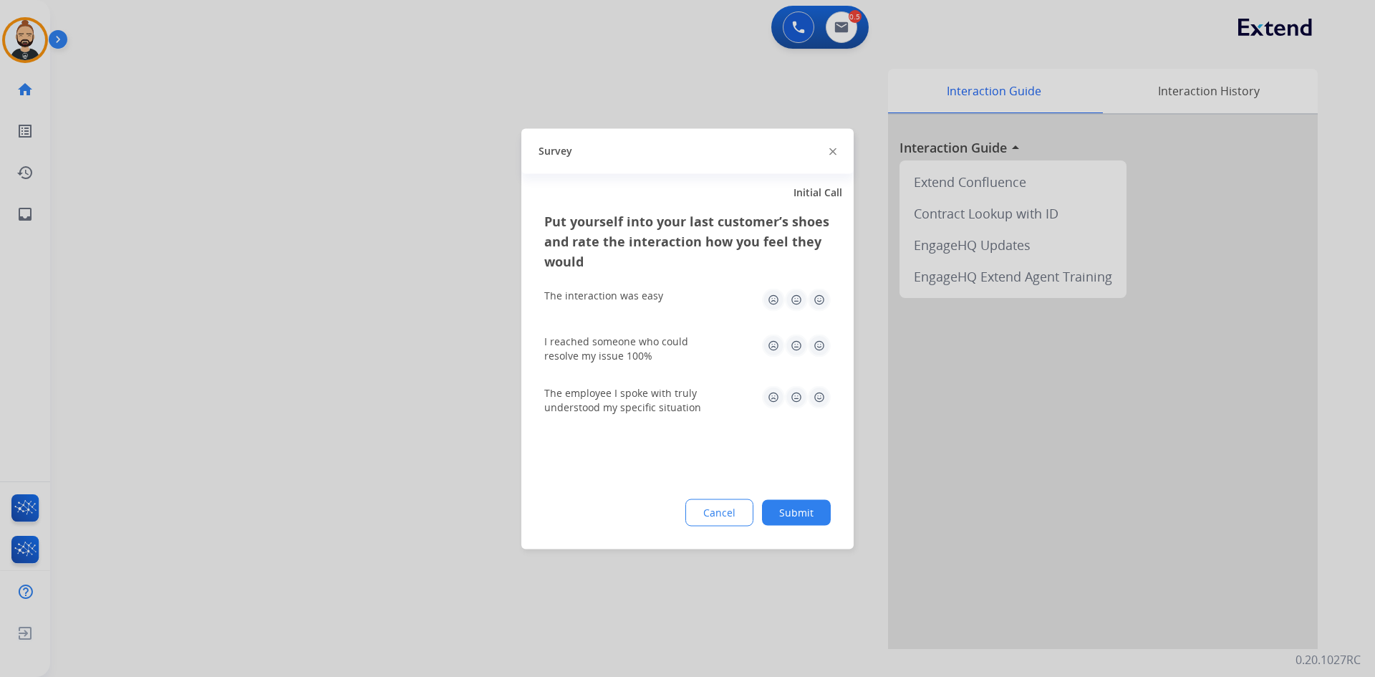
click at [822, 300] on img at bounding box center [819, 299] width 23 height 23
click at [822, 342] on img at bounding box center [819, 345] width 23 height 23
click at [820, 400] on img at bounding box center [819, 396] width 23 height 23
drag, startPoint x: 812, startPoint y: 504, endPoint x: 815, endPoint y: 481, distance: 22.4
click at [812, 491] on div "Put yourself into your last customer’s shoes and rate the interaction how you f…" at bounding box center [688, 380] width 332 height 338
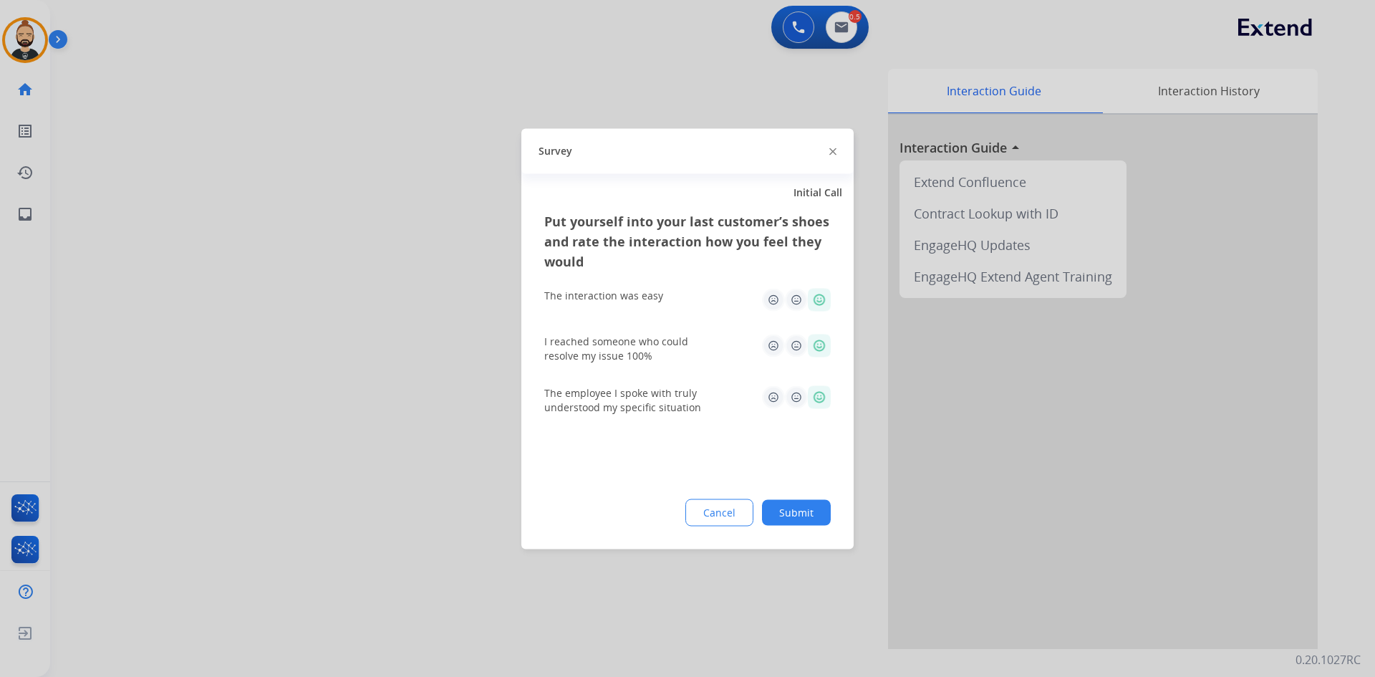
click at [805, 511] on button "Submit" at bounding box center [796, 512] width 69 height 26
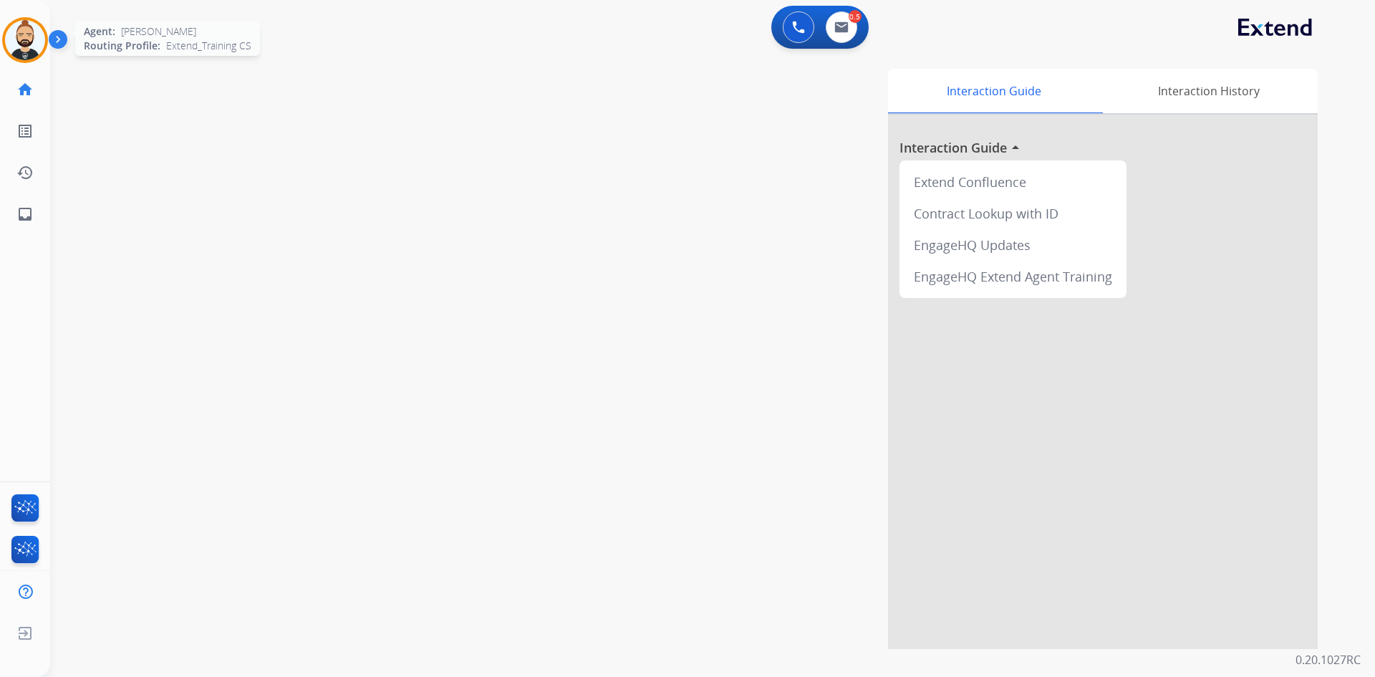
click at [30, 32] on img at bounding box center [25, 40] width 40 height 40
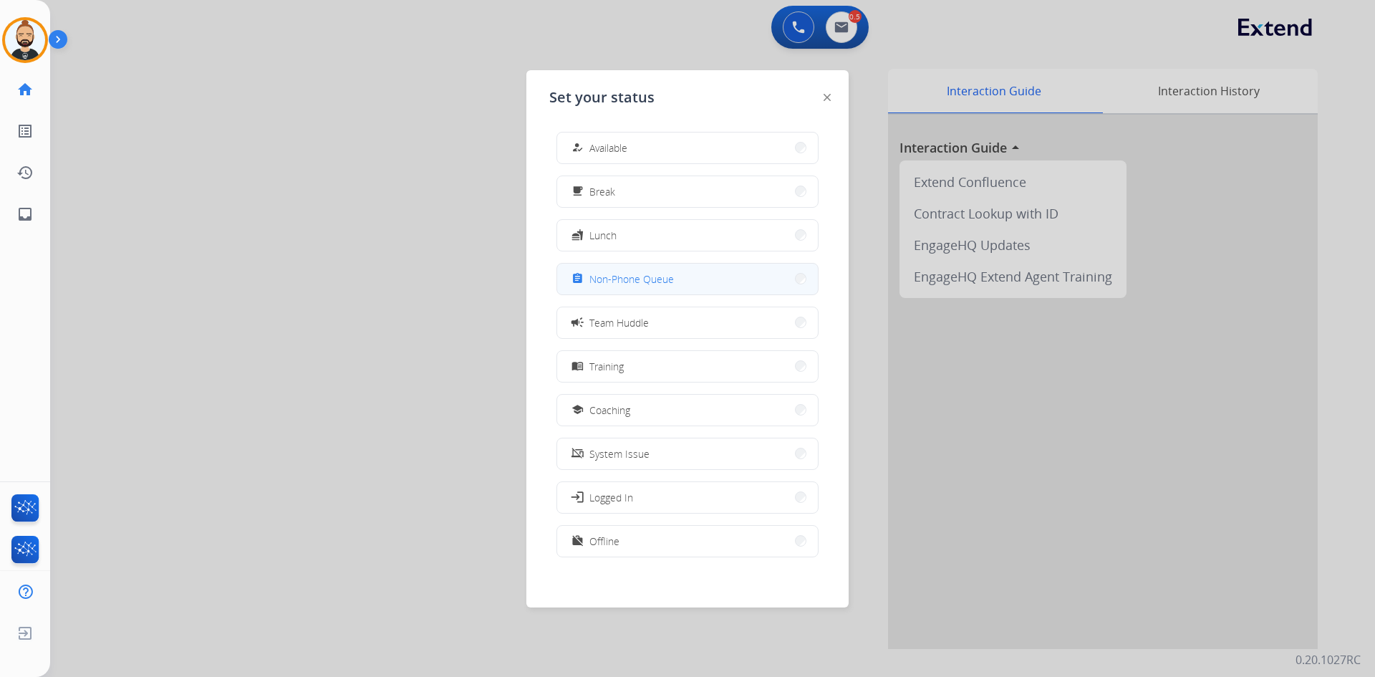
click at [698, 270] on button "assignment Non-Phone Queue" at bounding box center [687, 279] width 261 height 31
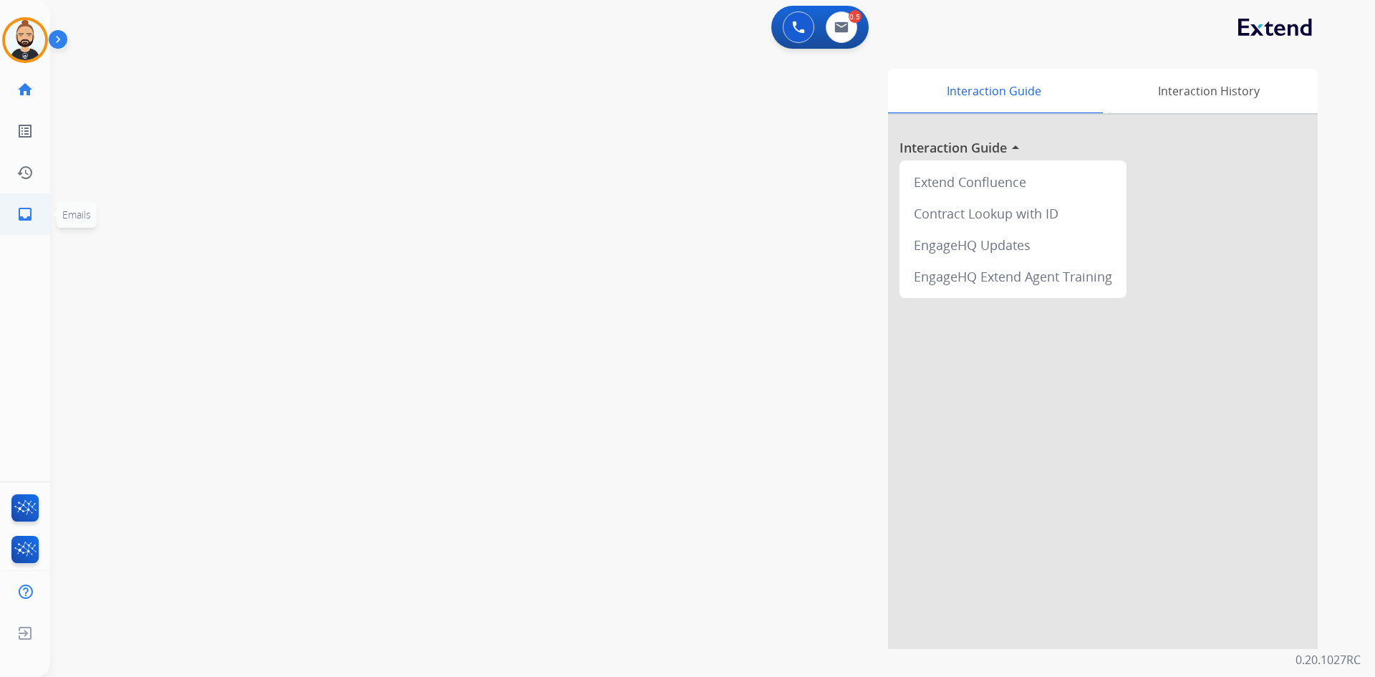
click at [28, 218] on mat-icon "inbox" at bounding box center [24, 214] width 17 height 17
select select "**********"
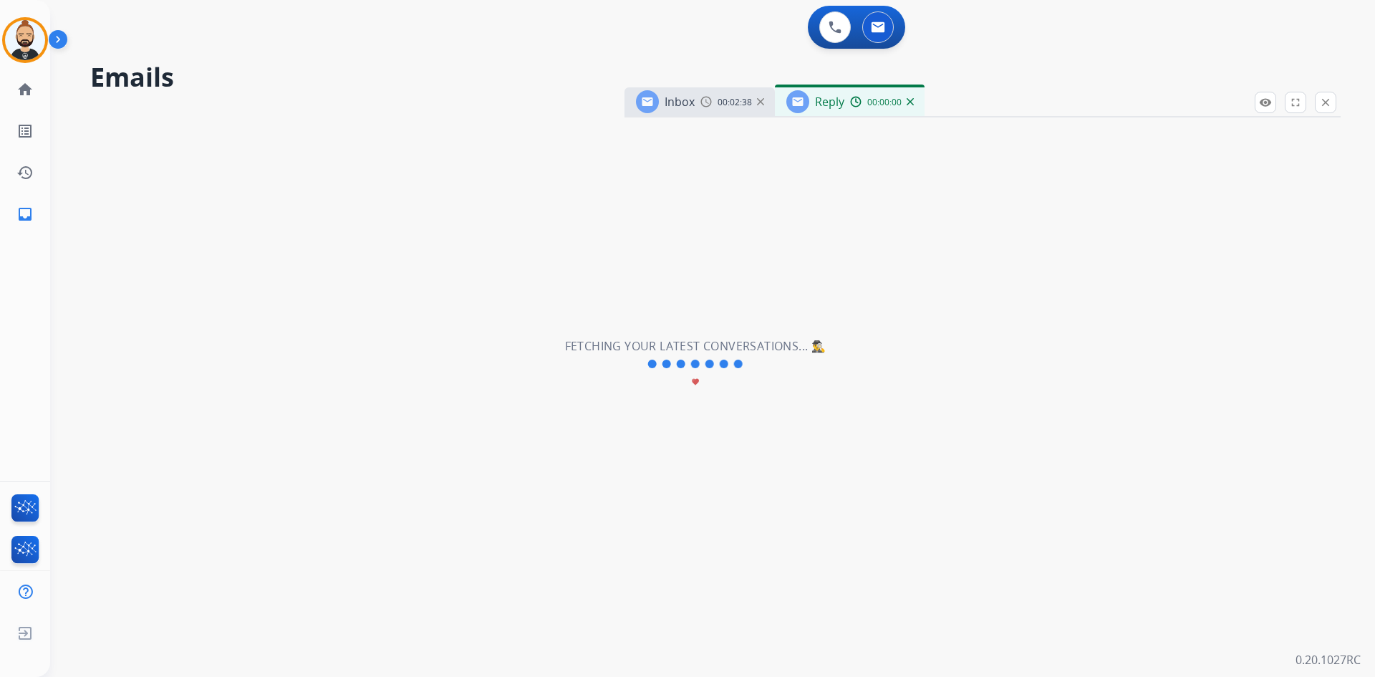
select select "**********"
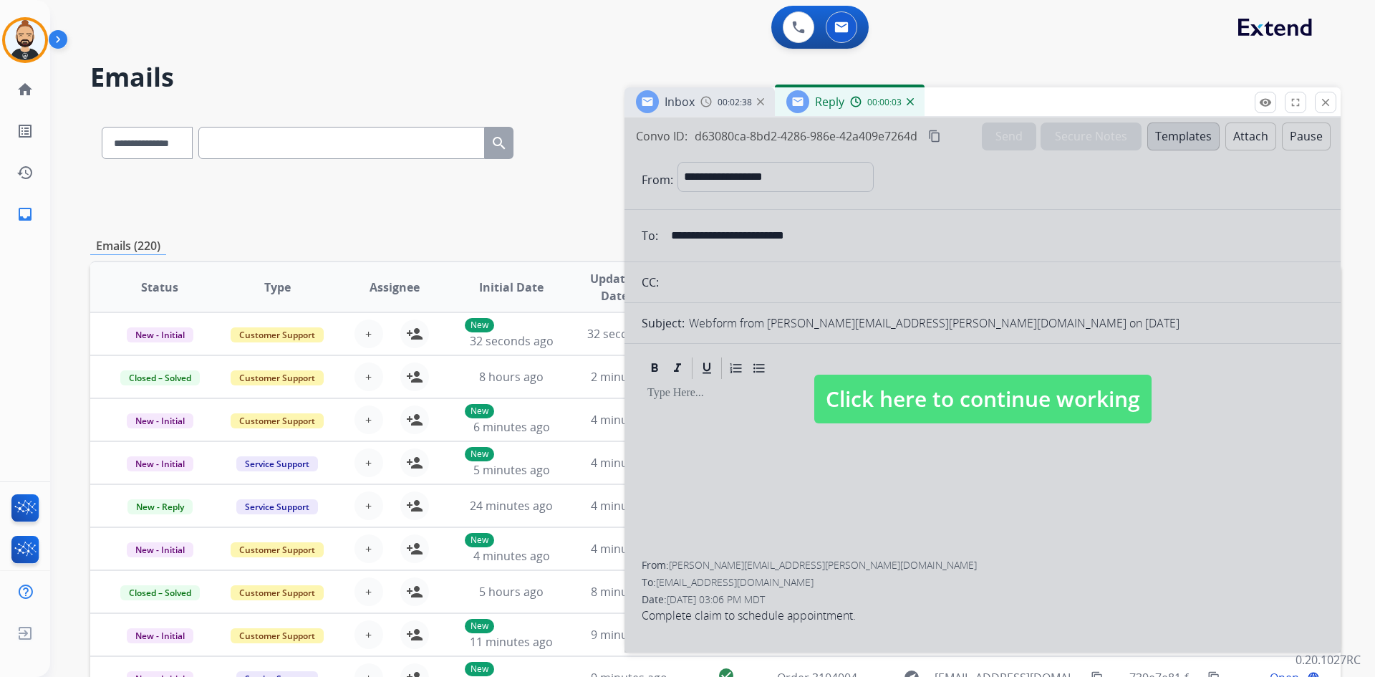
click at [996, 403] on span "Click here to continue working" at bounding box center [983, 399] width 337 height 49
select select
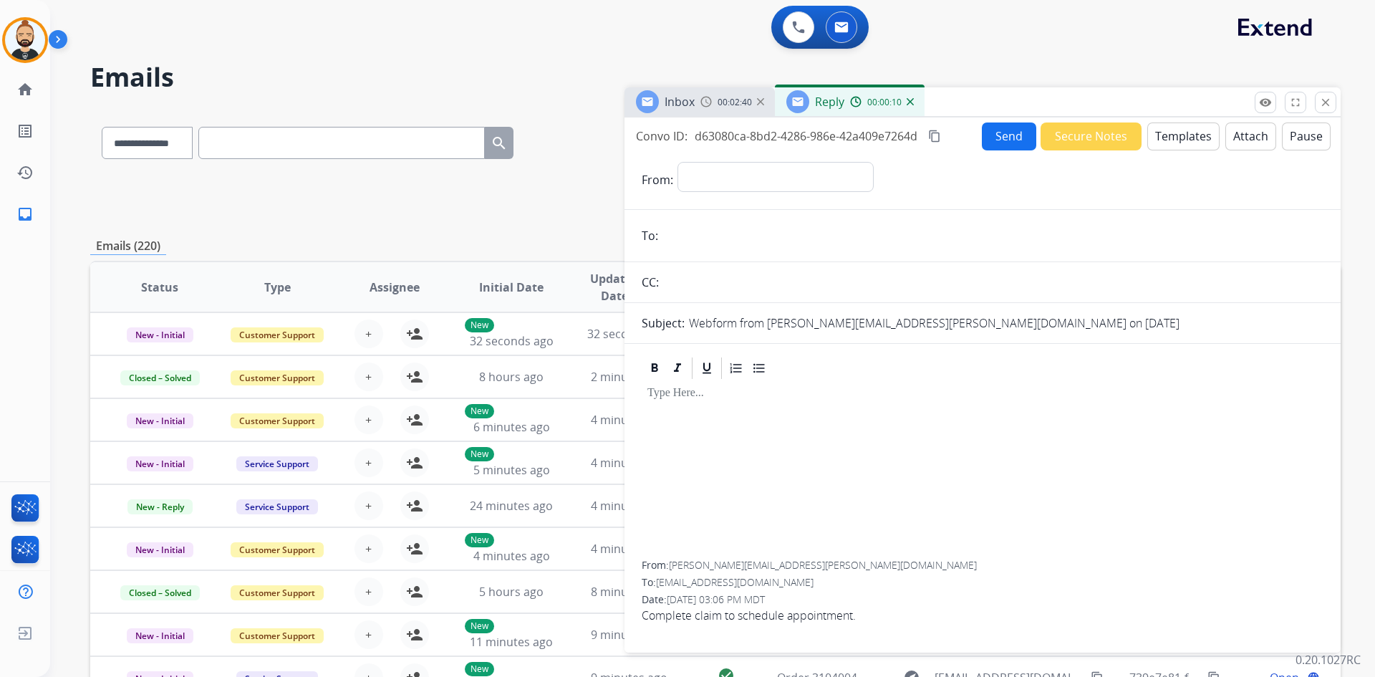
click at [703, 102] on img at bounding box center [706, 101] width 11 height 11
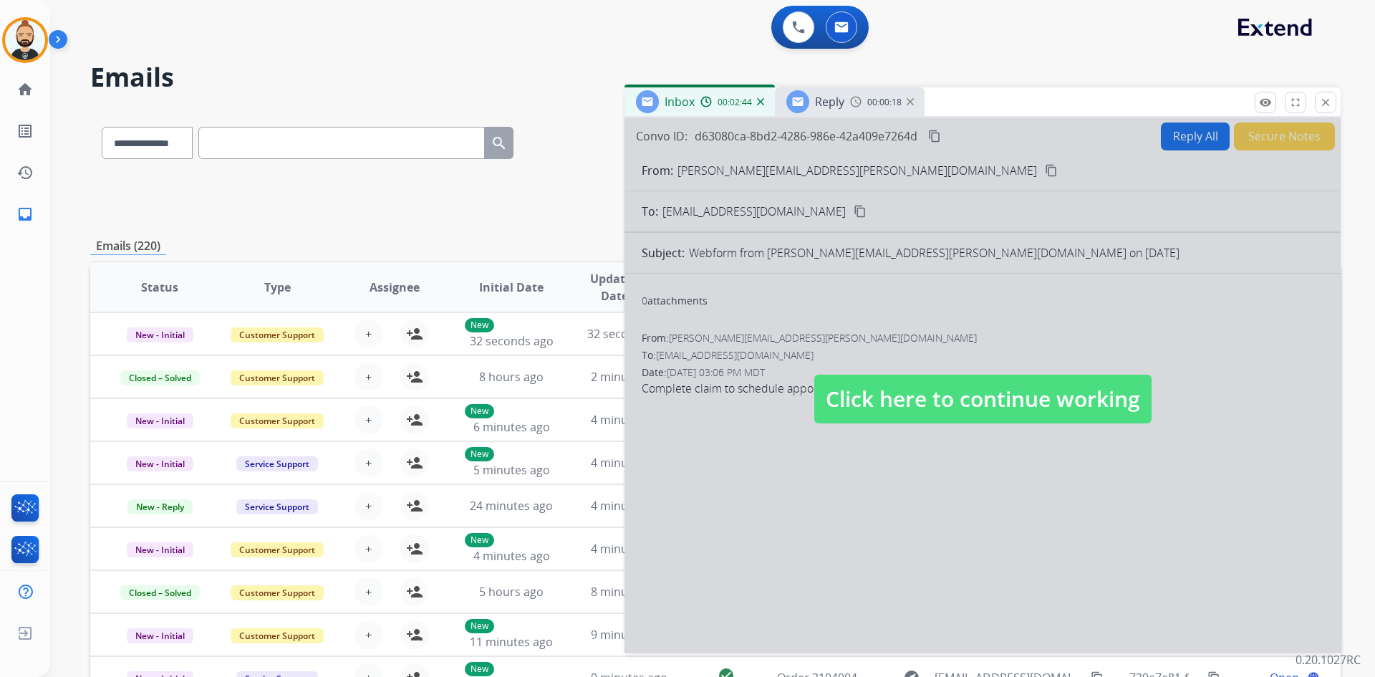
click at [948, 398] on span "Click here to continue working" at bounding box center [983, 399] width 337 height 49
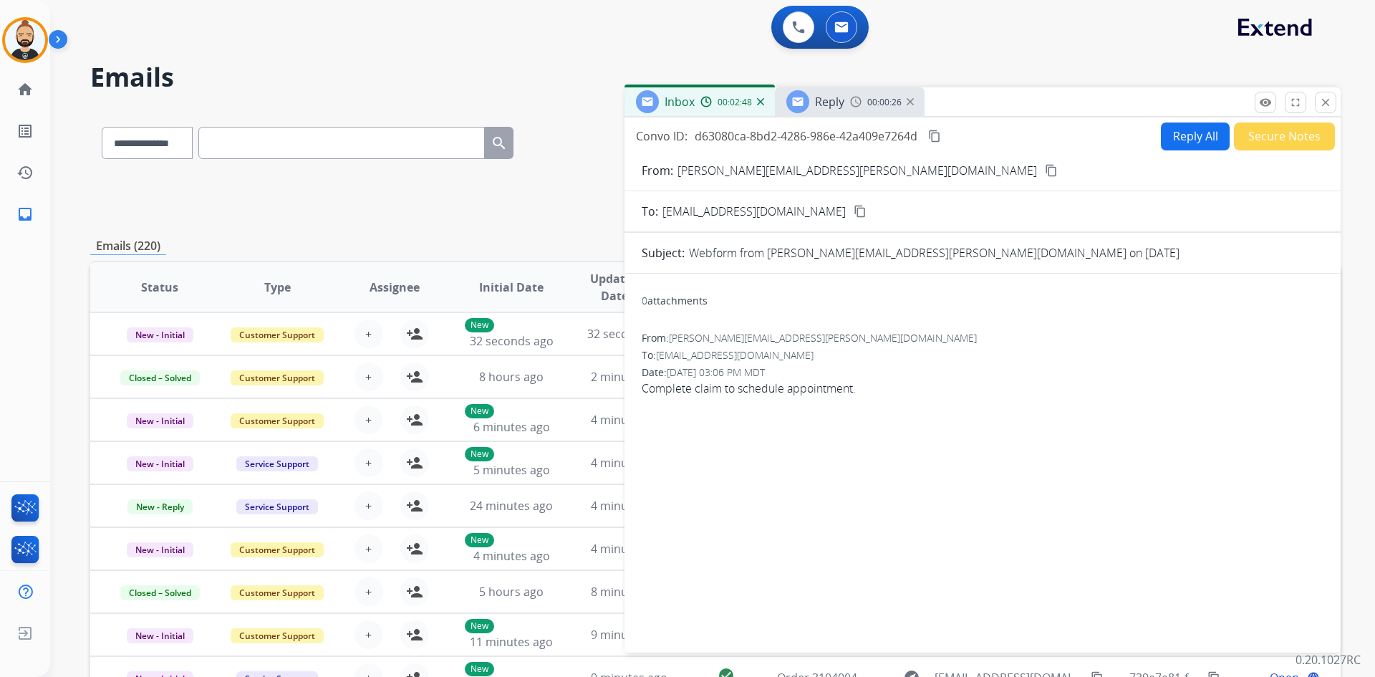
click at [842, 102] on span "Reply" at bounding box center [829, 102] width 29 height 16
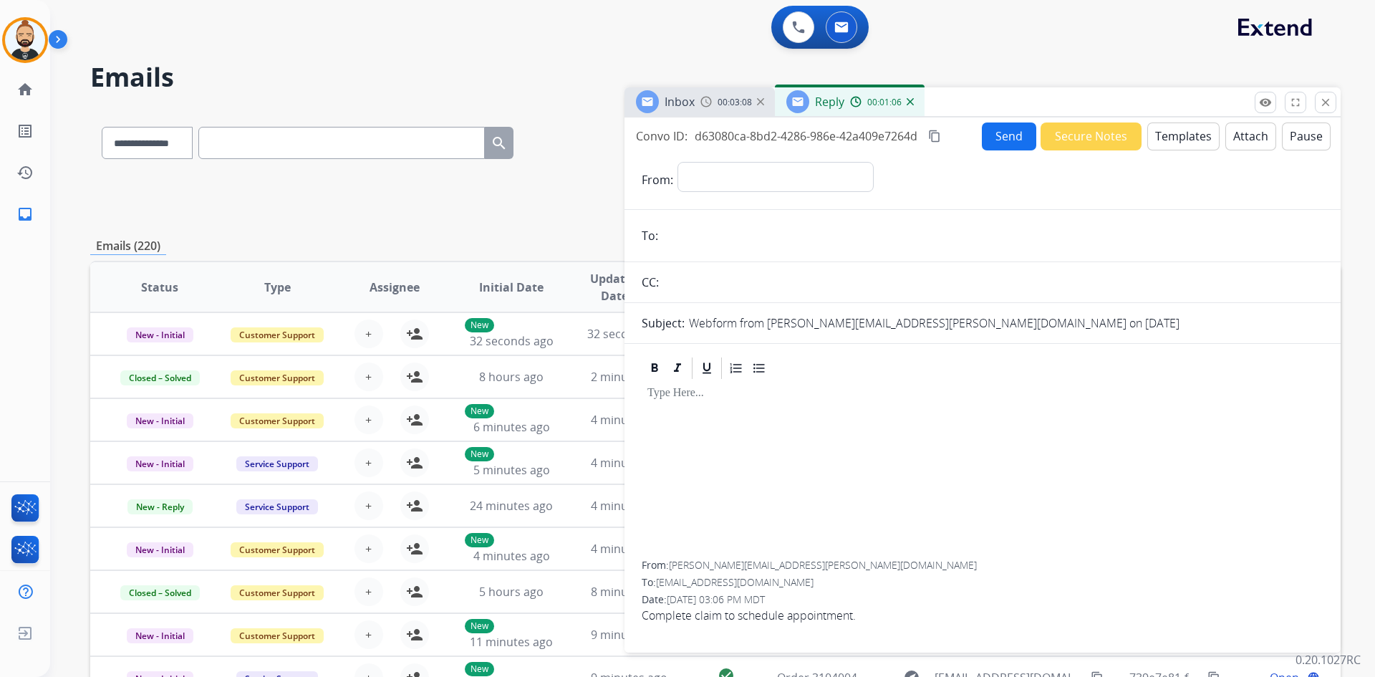
scroll to position [138, 0]
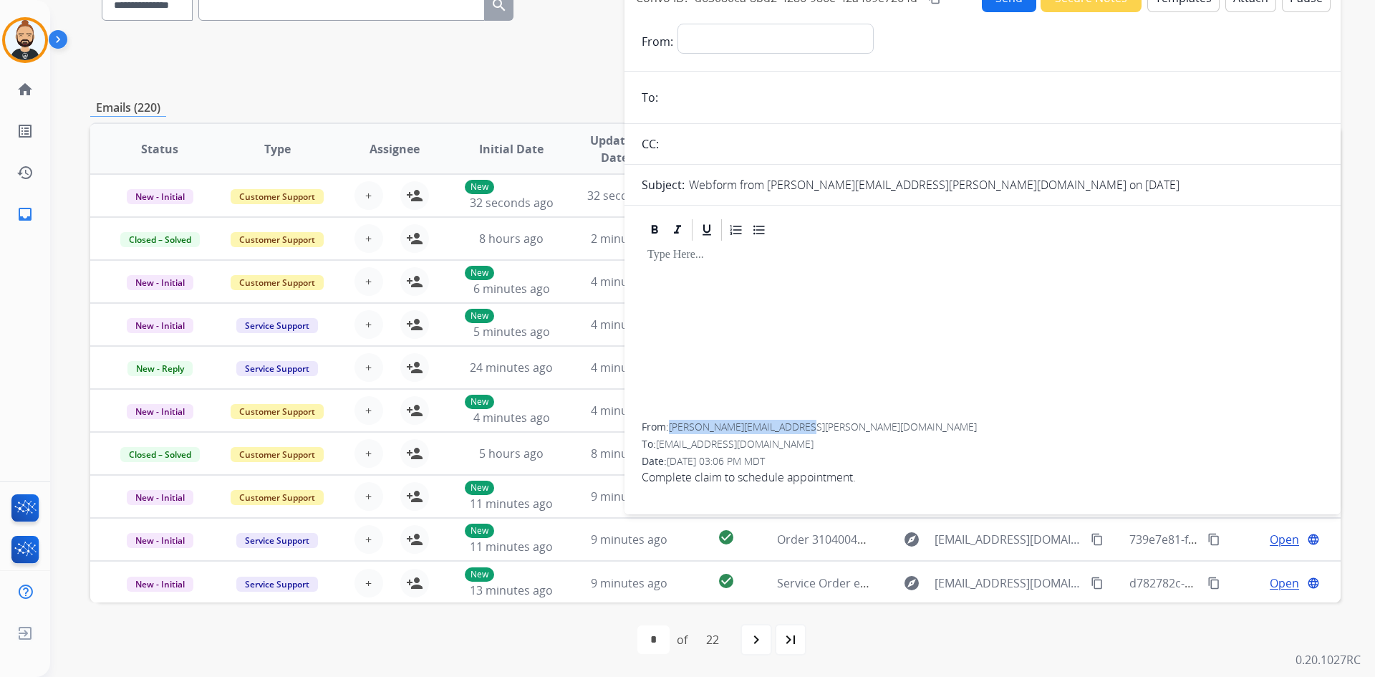
drag, startPoint x: 671, startPoint y: 423, endPoint x: 817, endPoint y: 427, distance: 145.5
click at [817, 427] on div "From: [PERSON_NAME][EMAIL_ADDRESS][PERSON_NAME][DOMAIN_NAME]" at bounding box center [983, 427] width 682 height 14
copy span "[PERSON_NAME][EMAIL_ADDRESS][PERSON_NAME][DOMAIN_NAME]"
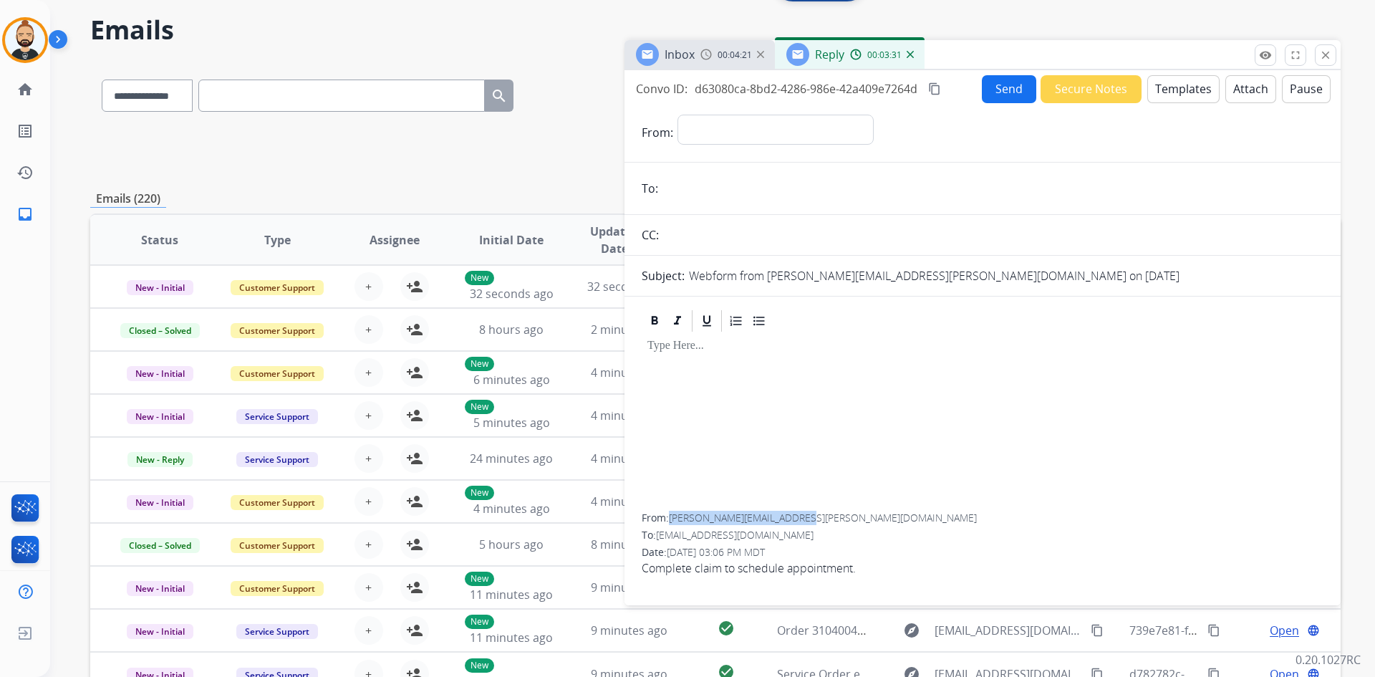
scroll to position [0, 0]
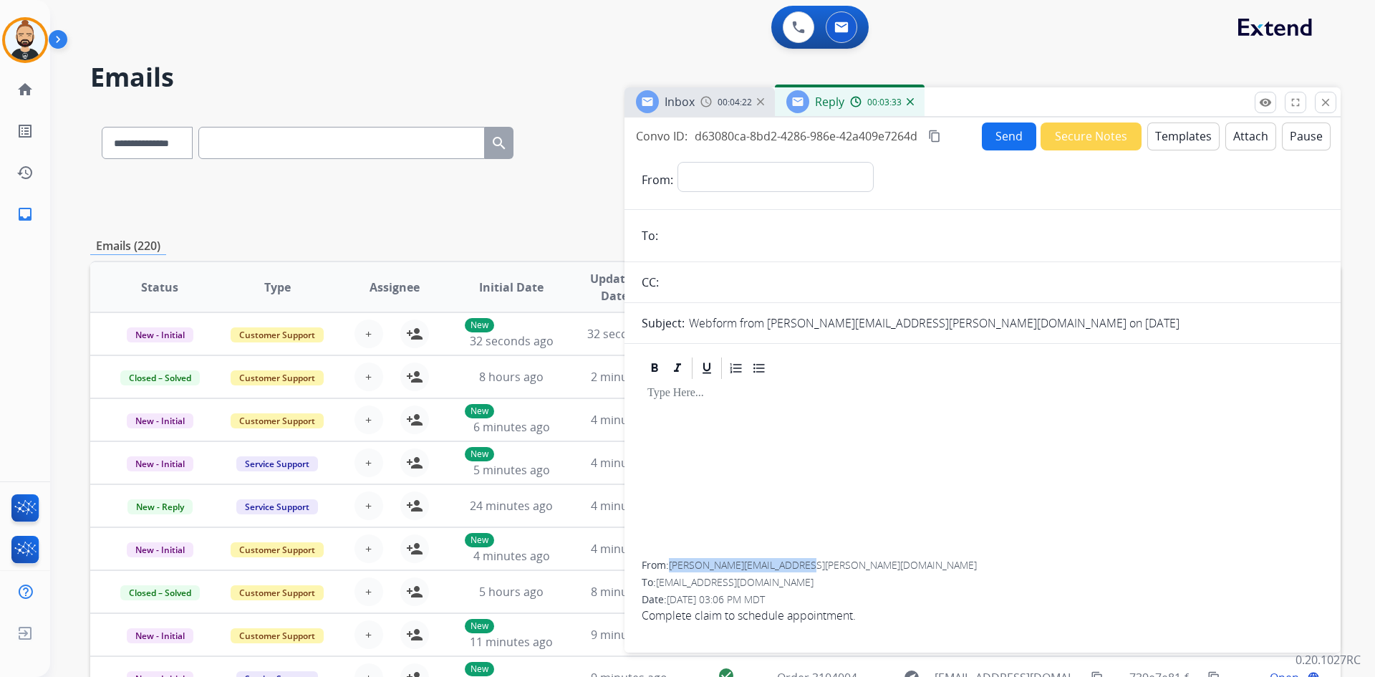
click at [1331, 96] on button "close Close" at bounding box center [1325, 102] width 21 height 21
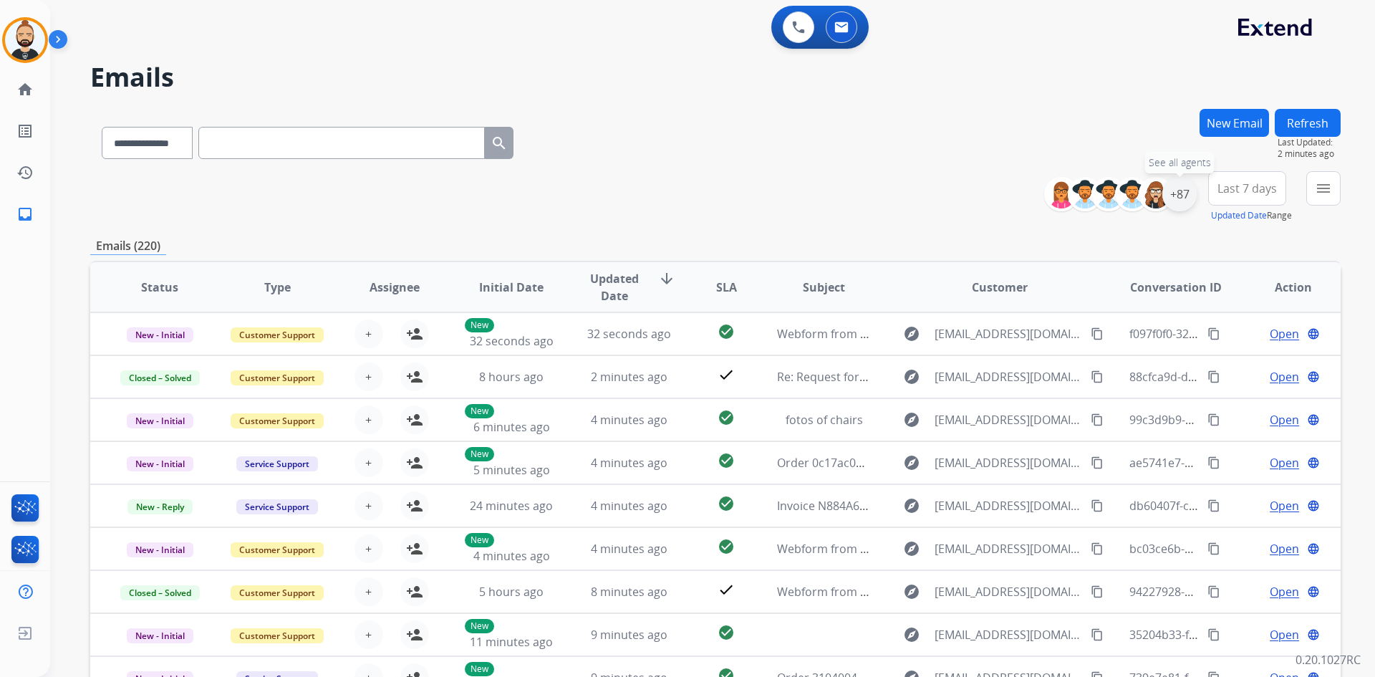
click at [1185, 195] on div "+87" at bounding box center [1180, 194] width 34 height 34
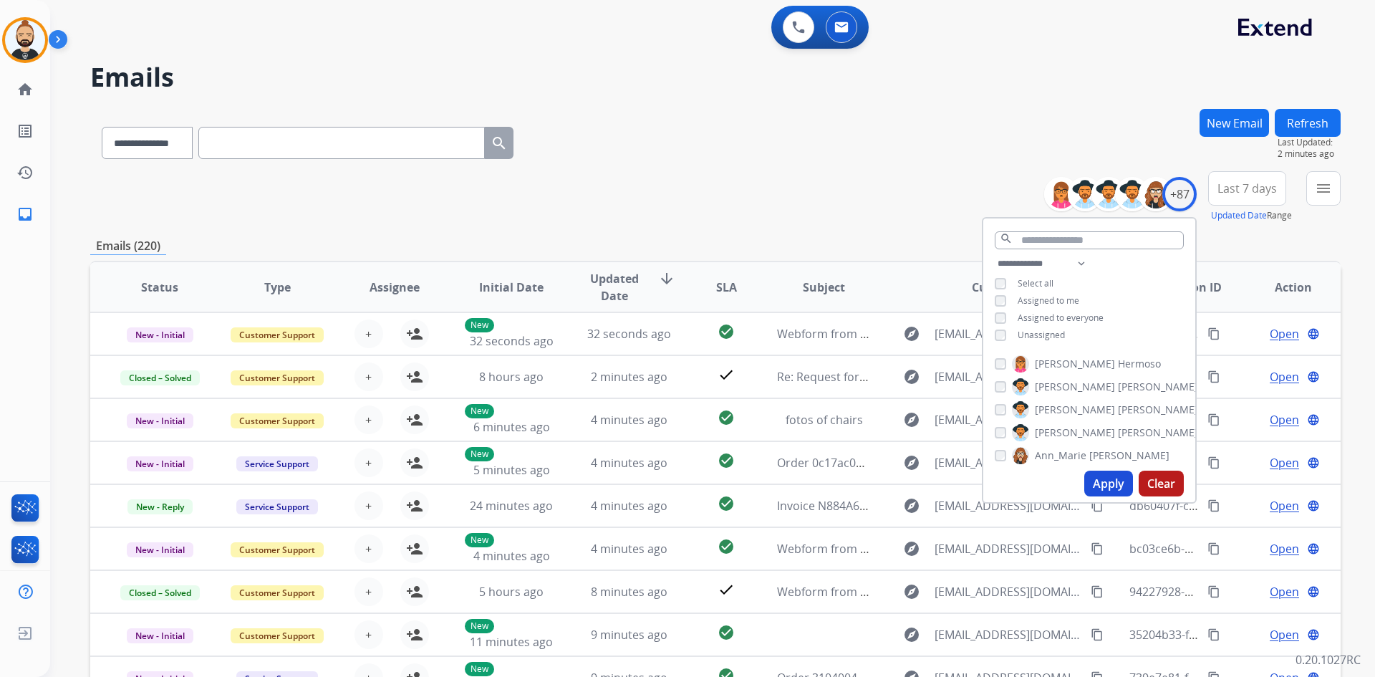
click at [1105, 478] on button "Apply" at bounding box center [1109, 484] width 49 height 26
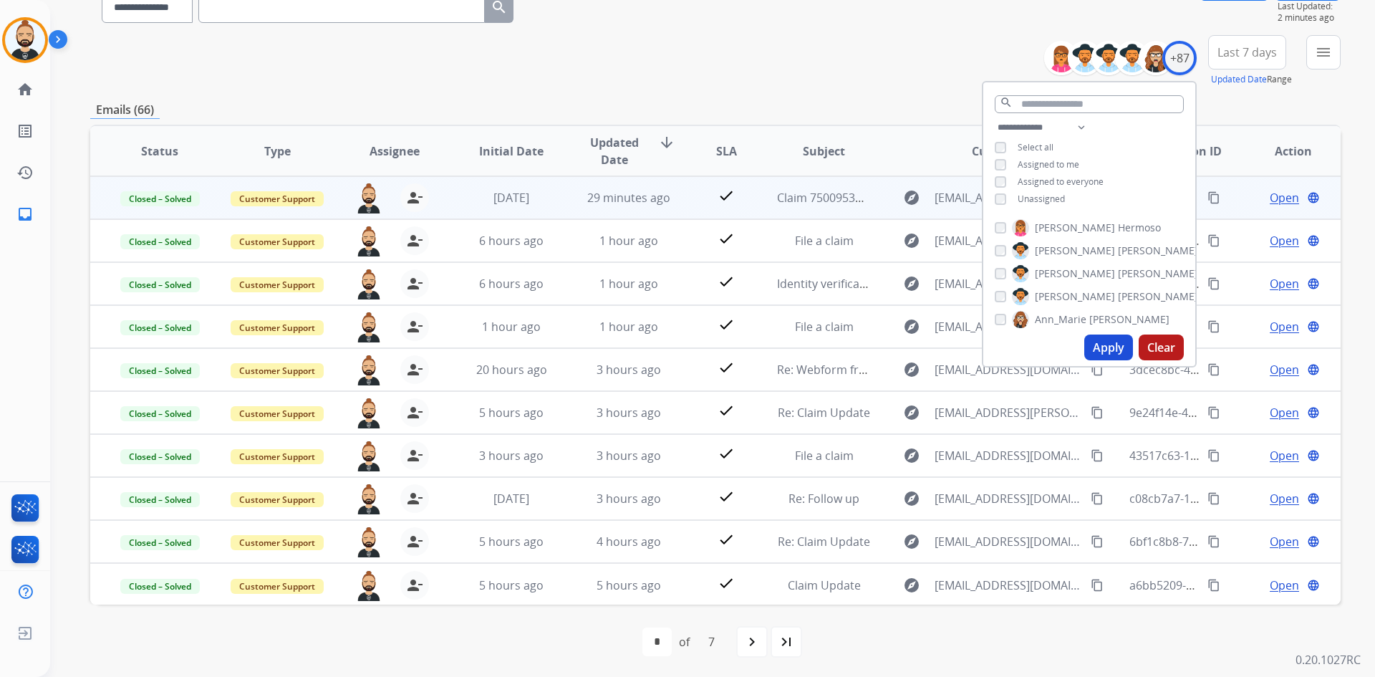
scroll to position [138, 0]
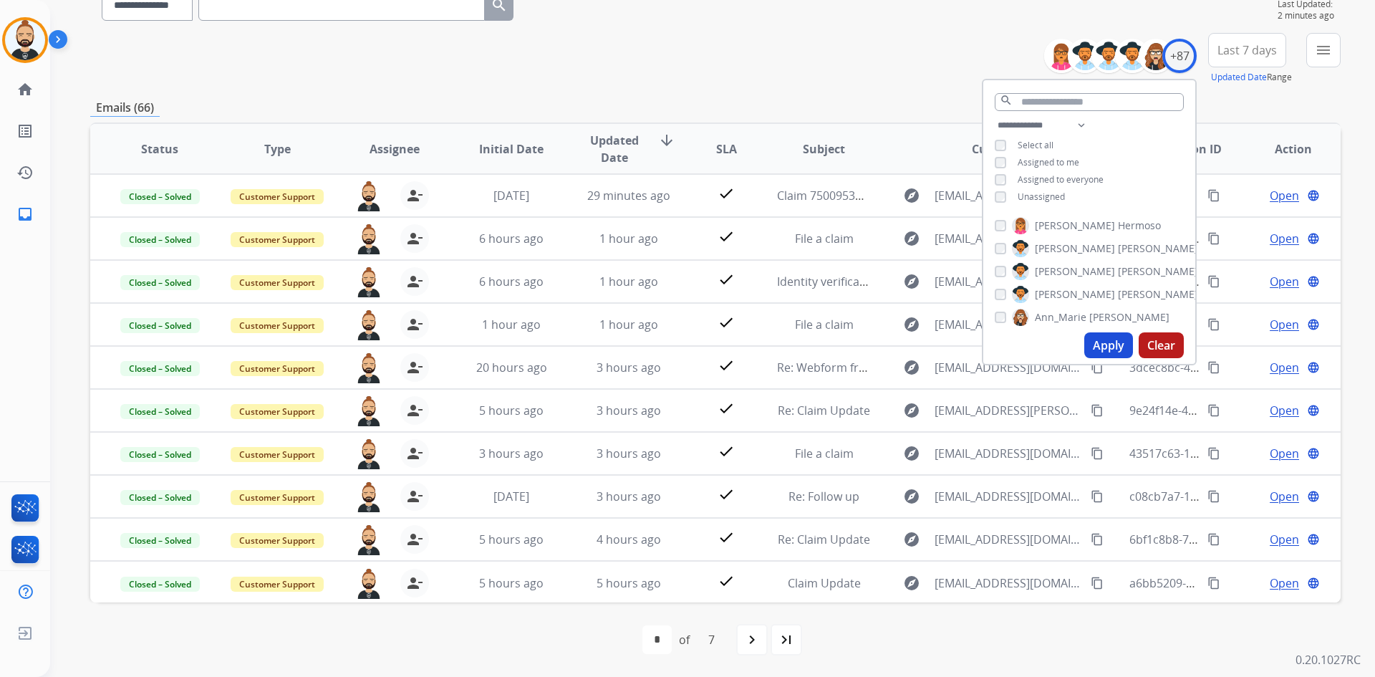
click at [885, 33] on div "**********" at bounding box center [715, 59] width 1251 height 52
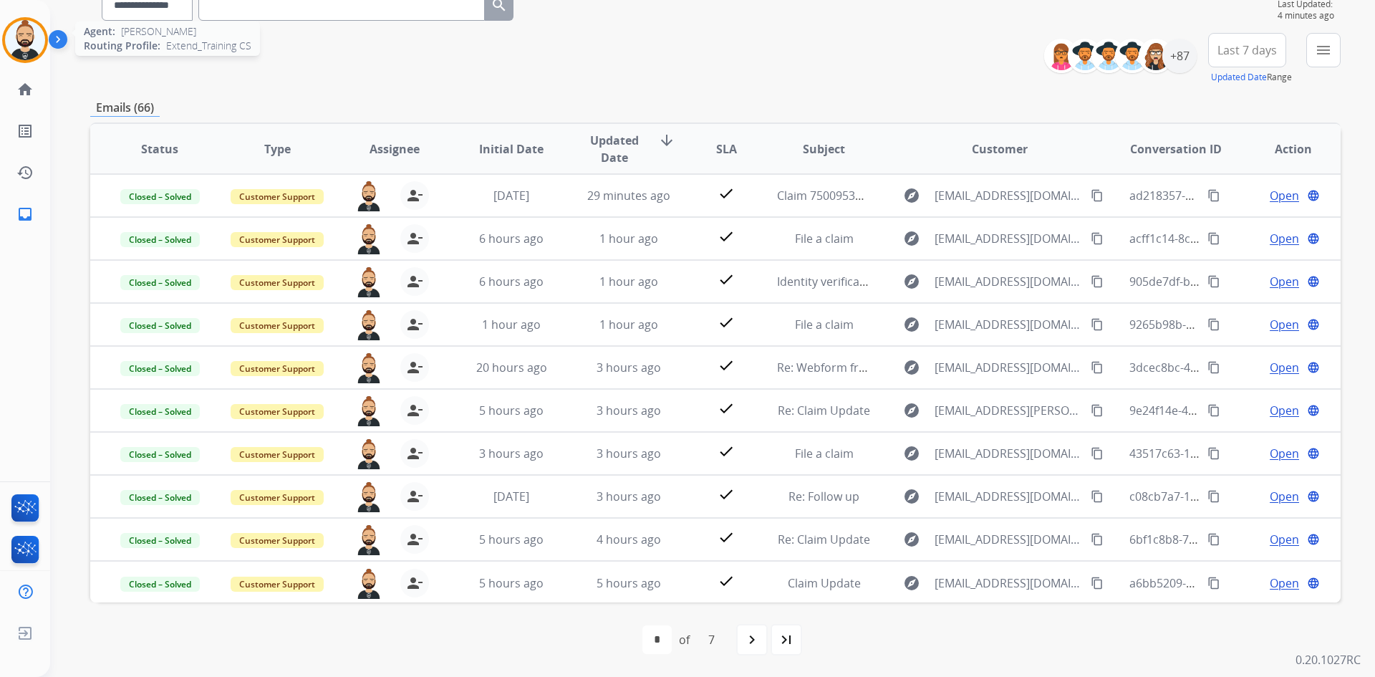
click at [15, 48] on img at bounding box center [25, 40] width 40 height 40
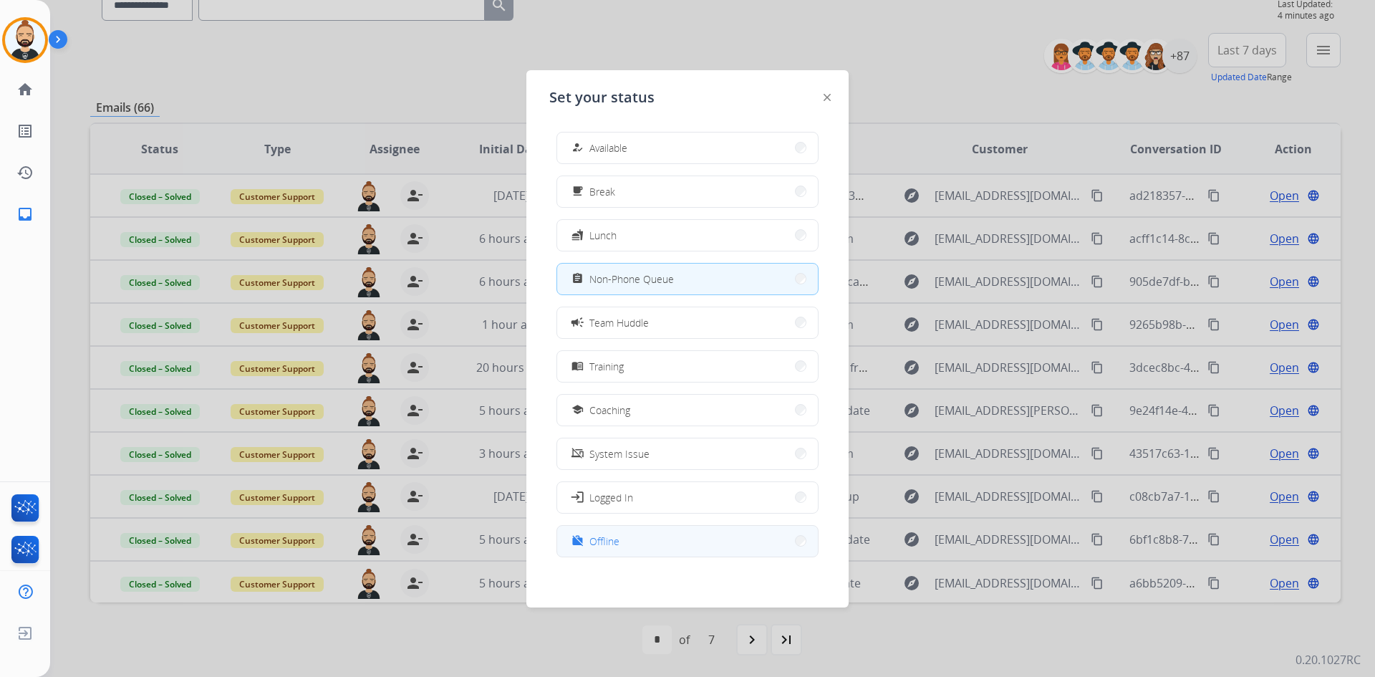
scroll to position [4, 0]
click at [681, 529] on button "work_off Offline" at bounding box center [687, 537] width 261 height 31
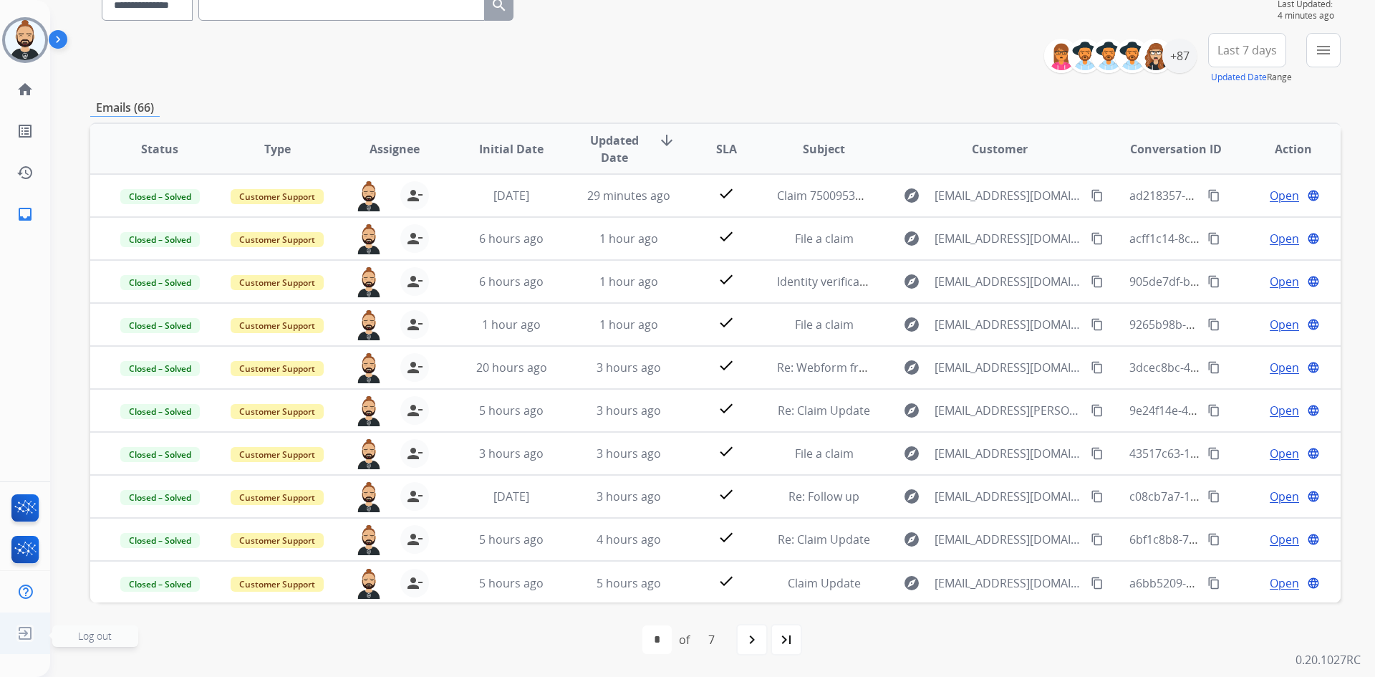
drag, startPoint x: 21, startPoint y: 628, endPoint x: 32, endPoint y: 628, distance: 10.0
click at [21, 628] on img at bounding box center [25, 633] width 26 height 27
